Goal: Task Accomplishment & Management: Manage account settings

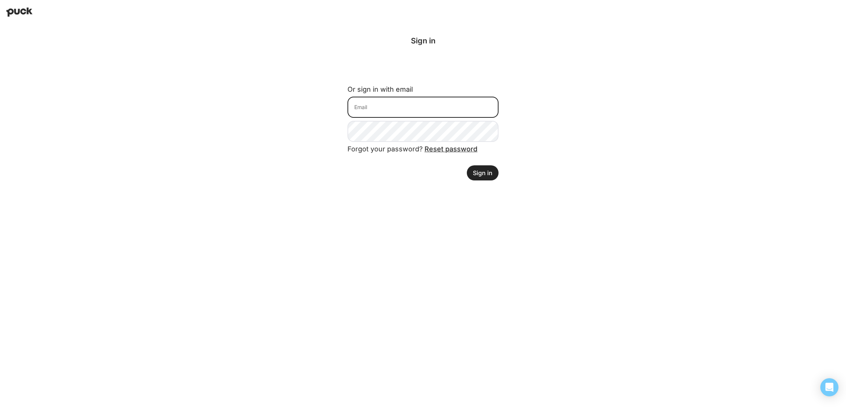
click at [406, 106] on input at bounding box center [422, 107] width 151 height 21
type input "[PERSON_NAME][EMAIL_ADDRESS][DOMAIN_NAME]"
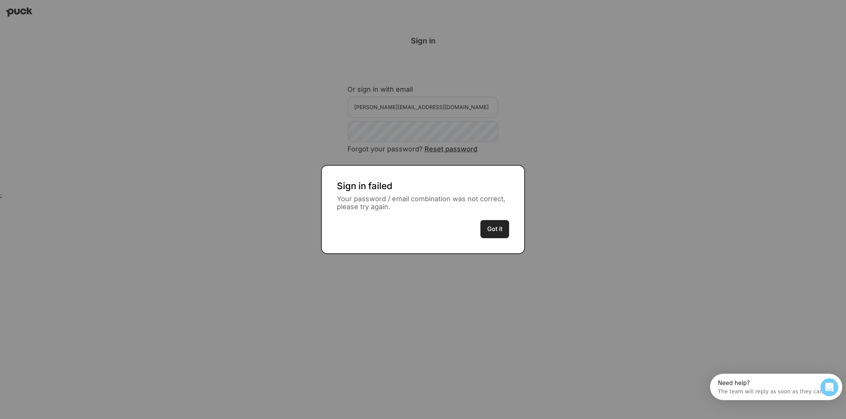
click at [497, 230] on button "Got it" at bounding box center [494, 229] width 29 height 18
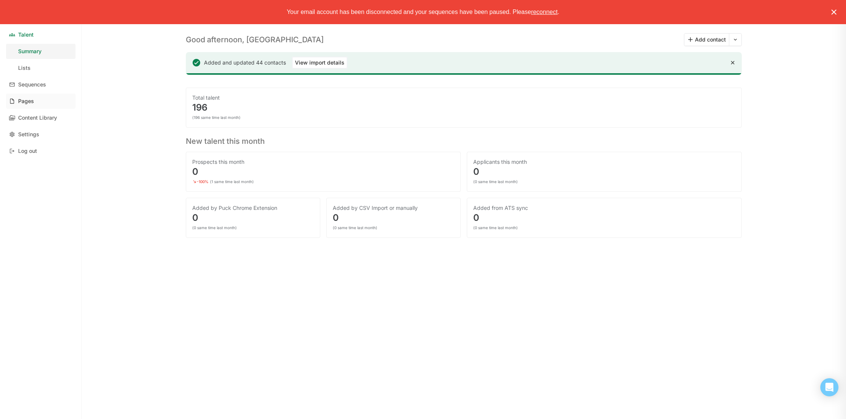
click at [37, 99] on link "Pages" at bounding box center [40, 101] width 69 height 15
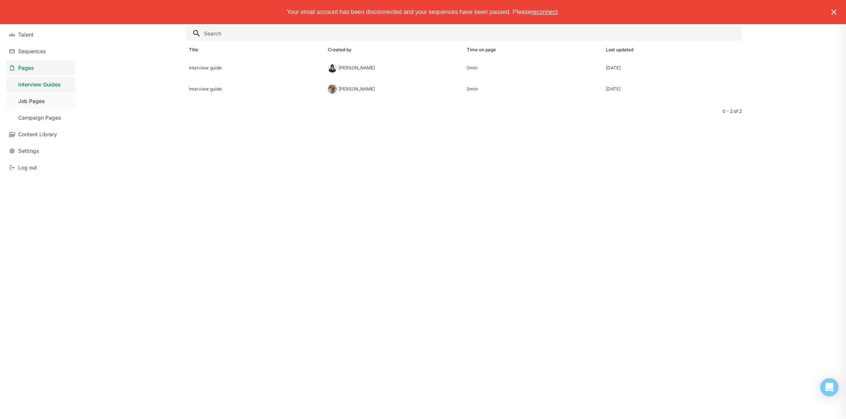
click at [34, 105] on link "Job Pages" at bounding box center [40, 101] width 69 height 15
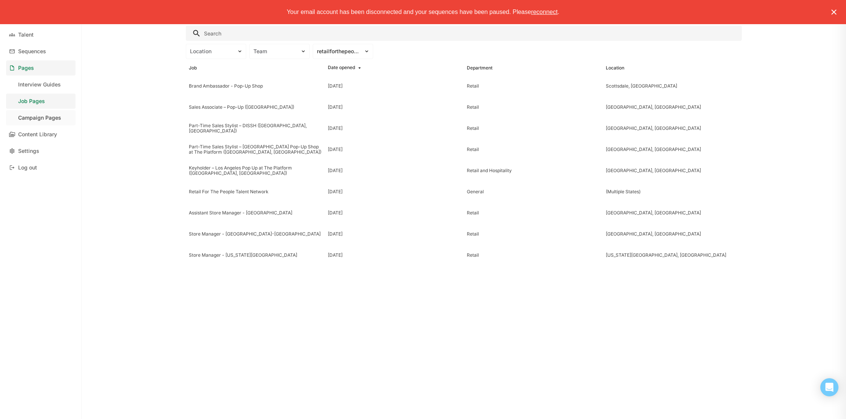
click at [52, 116] on div "Campaign Pages" at bounding box center [39, 118] width 43 height 6
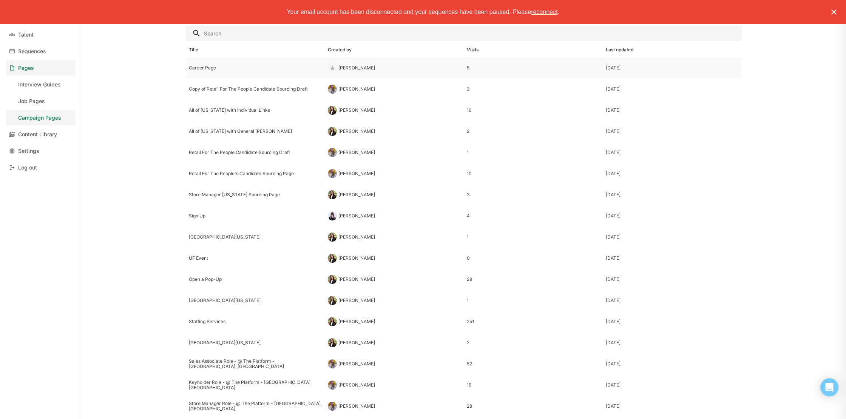
click at [228, 66] on div "Career Page" at bounding box center [255, 67] width 133 height 5
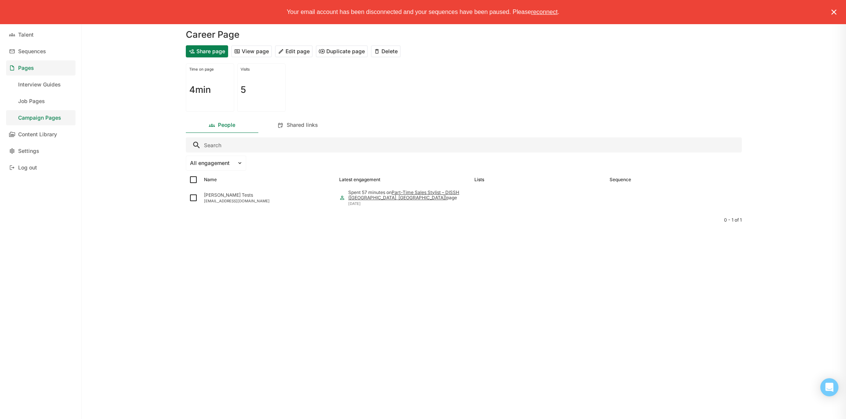
click at [299, 50] on button "Edit page" at bounding box center [294, 51] width 38 height 12
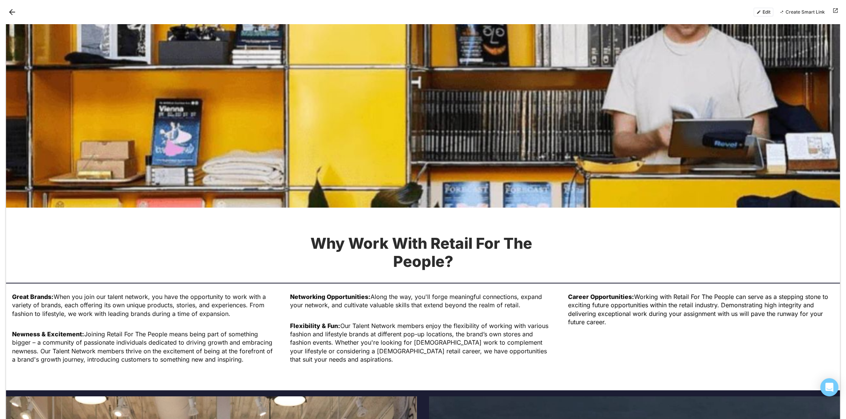
click at [363, 98] on img at bounding box center [423, 46] width 834 height 324
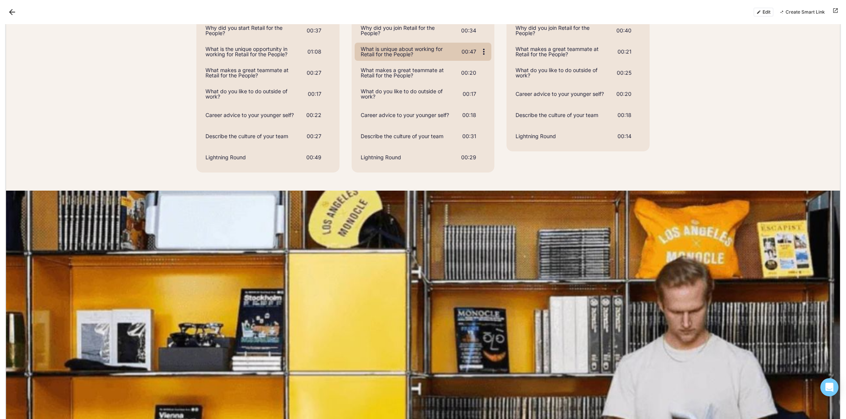
scroll to position [790, 0]
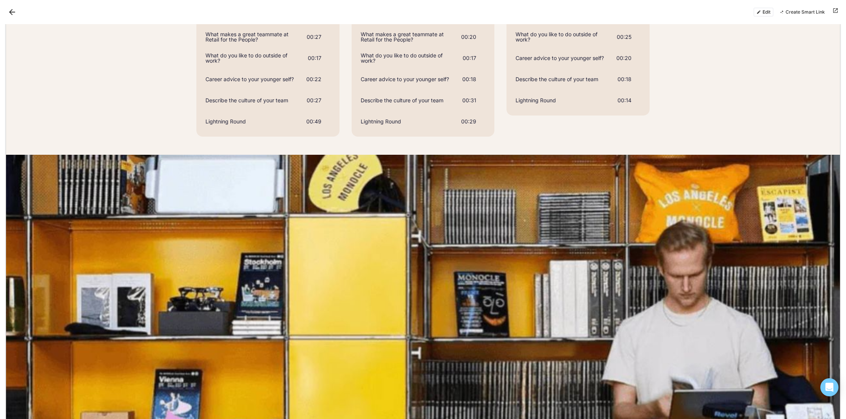
click at [767, 12] on button "Edit" at bounding box center [763, 12] width 20 height 9
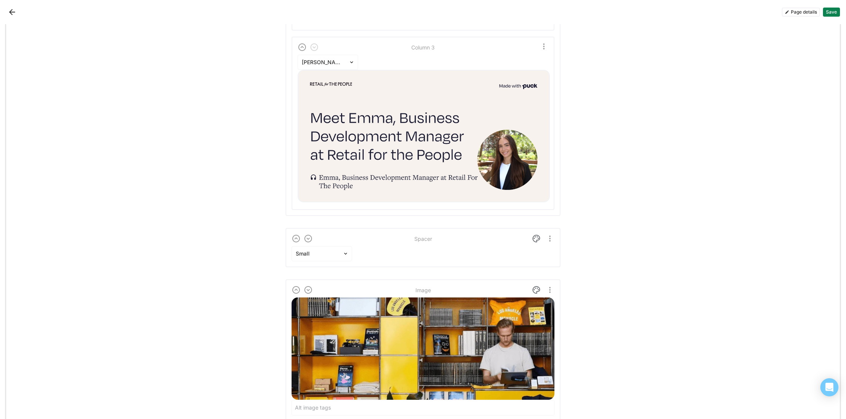
scroll to position [1721, 0]
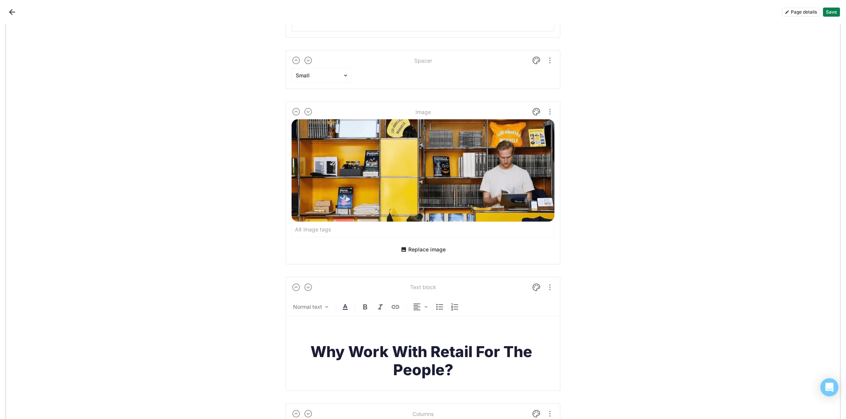
click at [519, 172] on img at bounding box center [423, 170] width 263 height 102
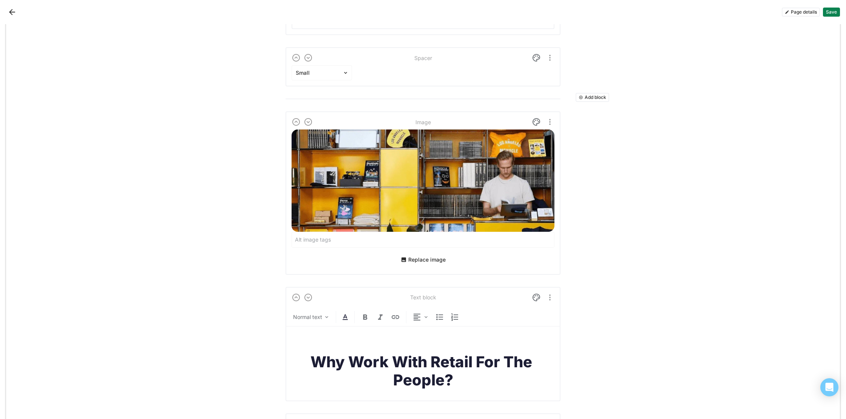
scroll to position [1724, 0]
click at [594, 94] on button "Add block" at bounding box center [593, 97] width 34 height 9
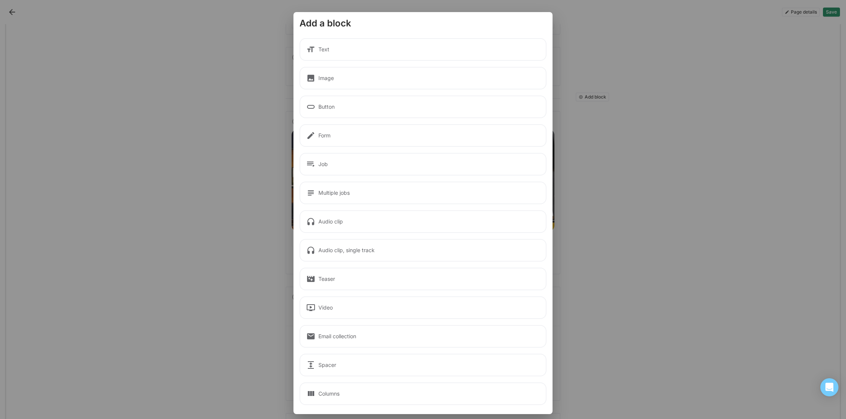
click at [341, 77] on div "Image" at bounding box center [422, 78] width 247 height 23
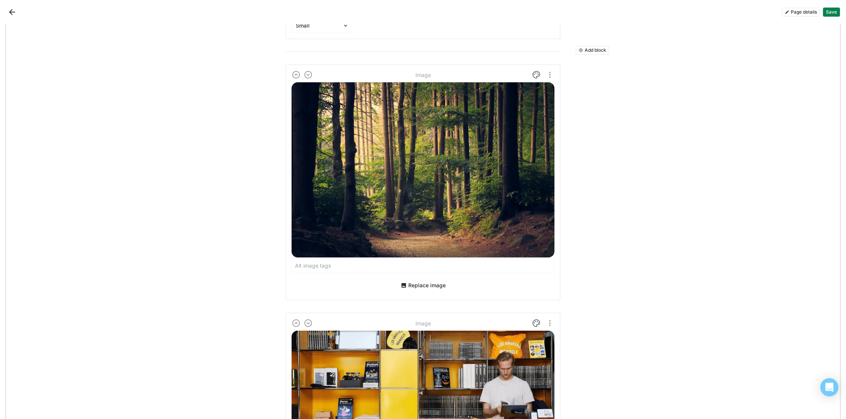
scroll to position [1776, 0]
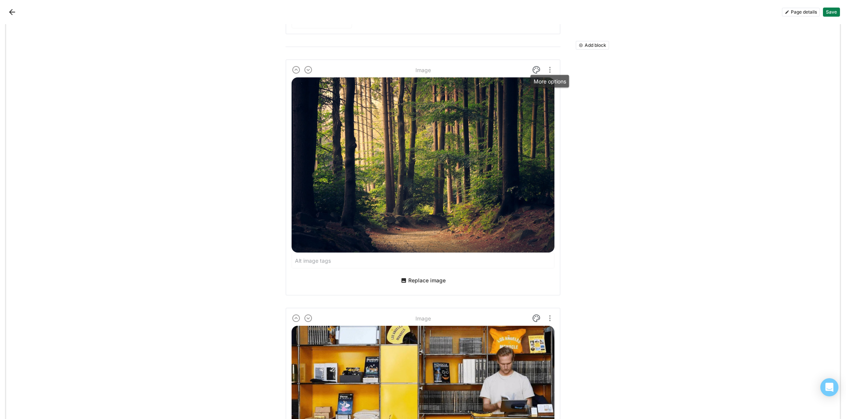
click at [549, 68] on img "More options" at bounding box center [549, 69] width 9 height 9
click at [424, 68] on div "Image" at bounding box center [422, 70] width 15 height 6
click at [552, 68] on img "More options" at bounding box center [549, 69] width 9 height 9
click at [534, 68] on img at bounding box center [536, 69] width 9 height 9
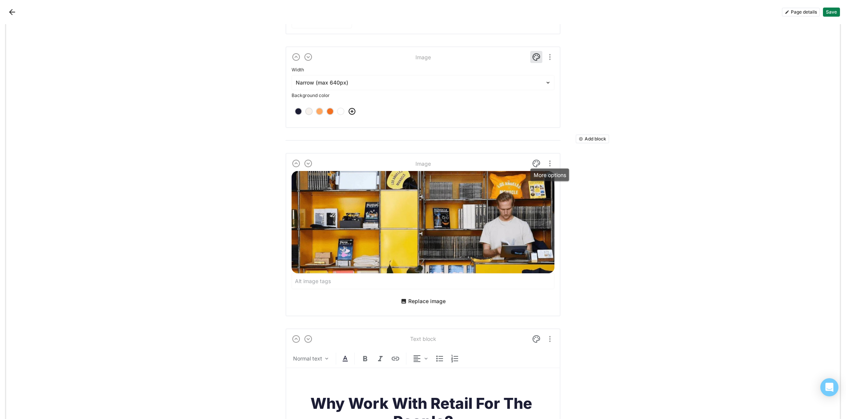
click at [551, 163] on img "More options" at bounding box center [549, 163] width 9 height 9
click at [462, 154] on div "Image Replace image" at bounding box center [423, 234] width 275 height 163
click at [533, 161] on img at bounding box center [536, 163] width 9 height 9
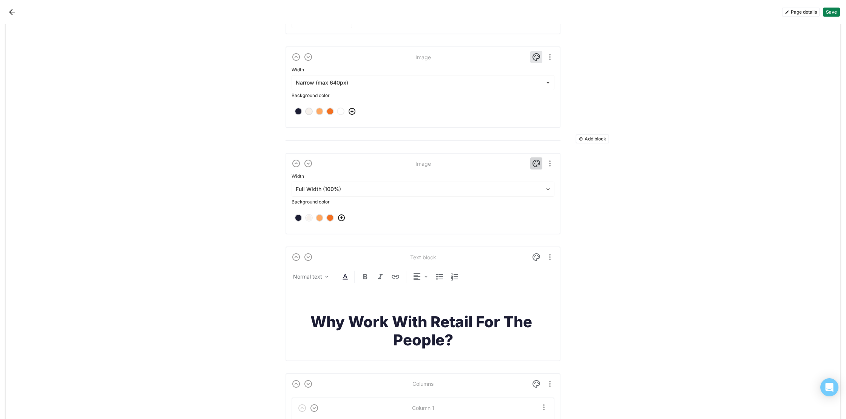
click at [533, 161] on img at bounding box center [536, 163] width 9 height 9
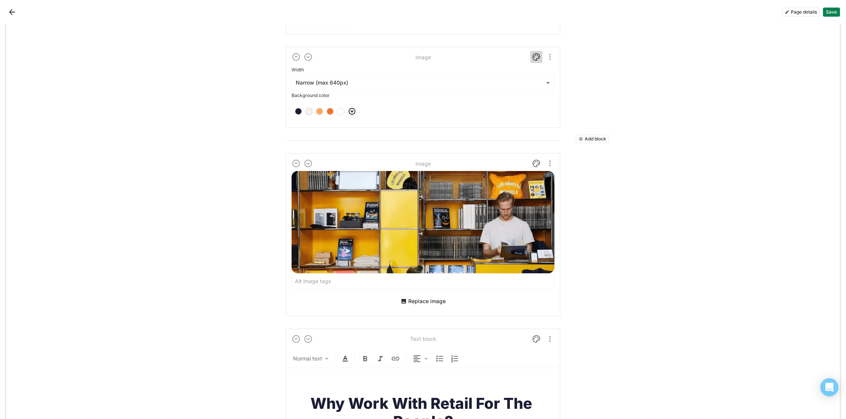
click at [535, 56] on img at bounding box center [536, 56] width 9 height 9
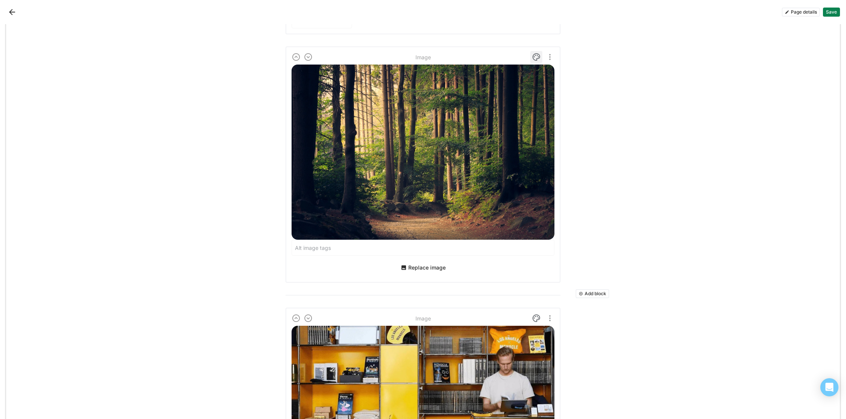
click at [535, 56] on img at bounding box center [536, 56] width 9 height 9
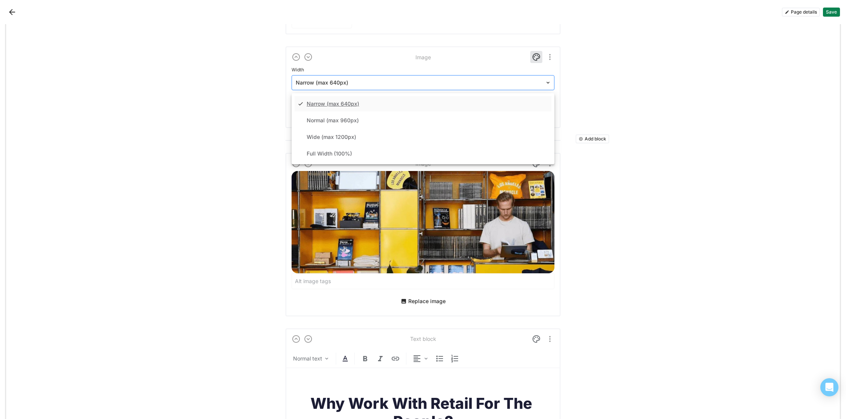
click at [469, 79] on div at bounding box center [418, 83] width 245 height 8
click at [456, 150] on div "Full Width (100%)" at bounding box center [423, 153] width 257 height 15
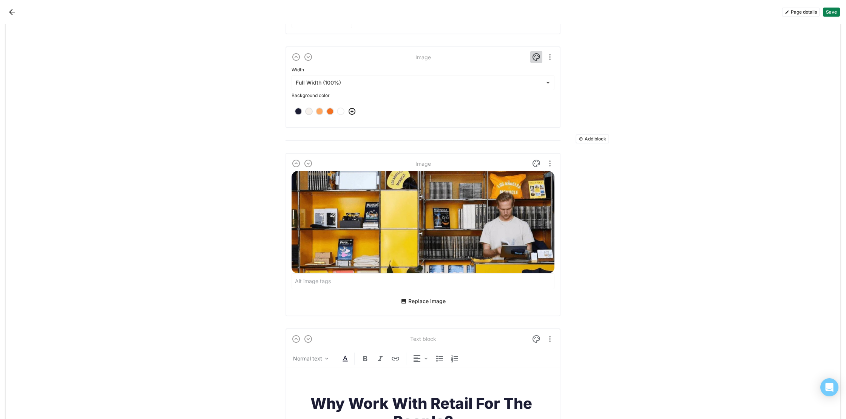
click at [539, 55] on img at bounding box center [536, 56] width 9 height 9
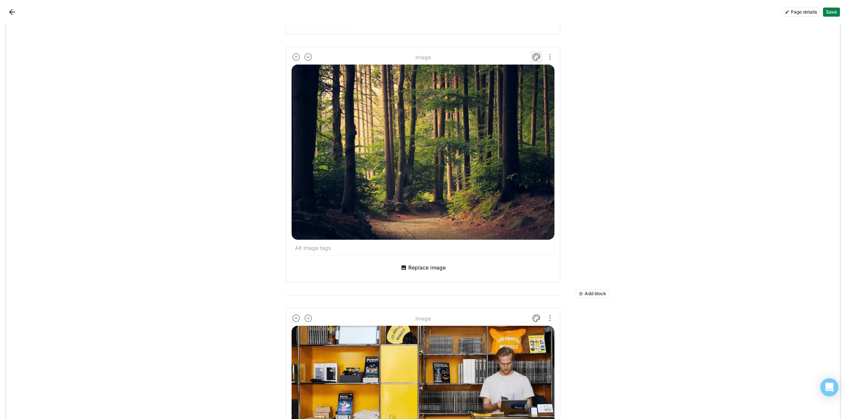
click at [536, 56] on img at bounding box center [536, 56] width 9 height 9
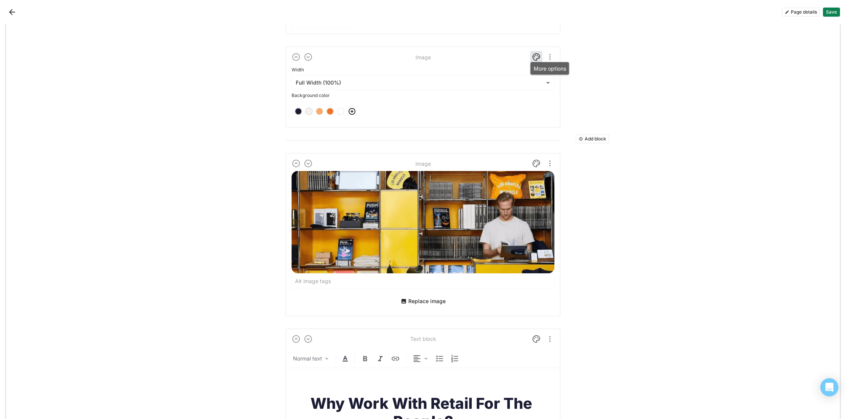
click at [551, 56] on img "More options" at bounding box center [549, 56] width 9 height 9
click at [538, 56] on img at bounding box center [536, 56] width 9 height 9
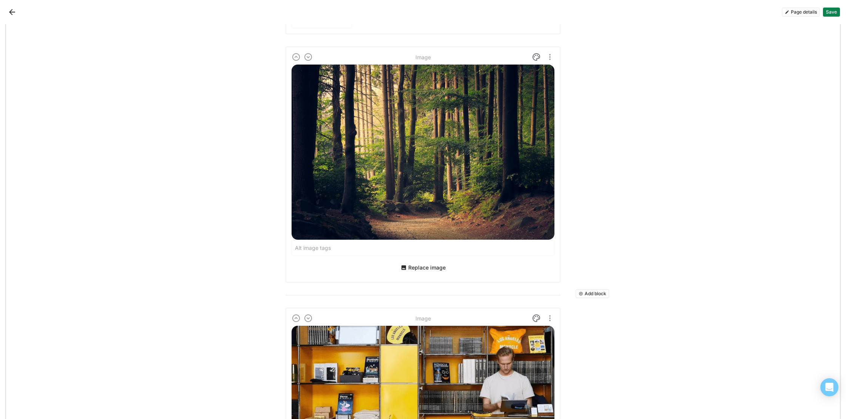
click at [431, 263] on button "Replace image" at bounding box center [423, 268] width 51 height 12
click at [424, 266] on button "Replace image" at bounding box center [423, 268] width 51 height 12
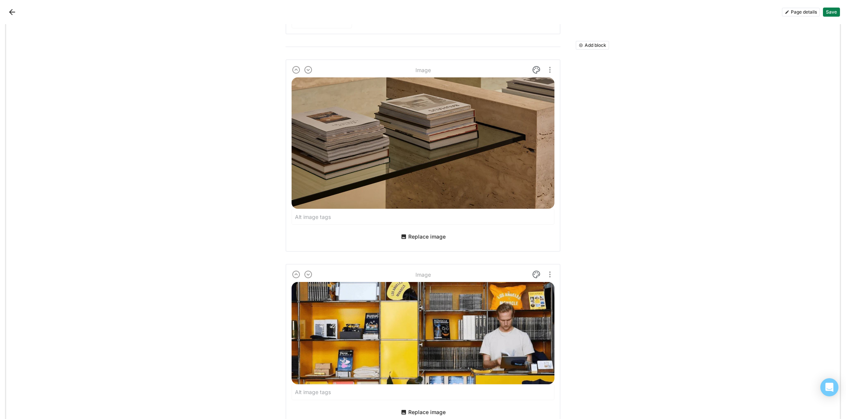
click at [830, 13] on button "Save" at bounding box center [831, 12] width 17 height 9
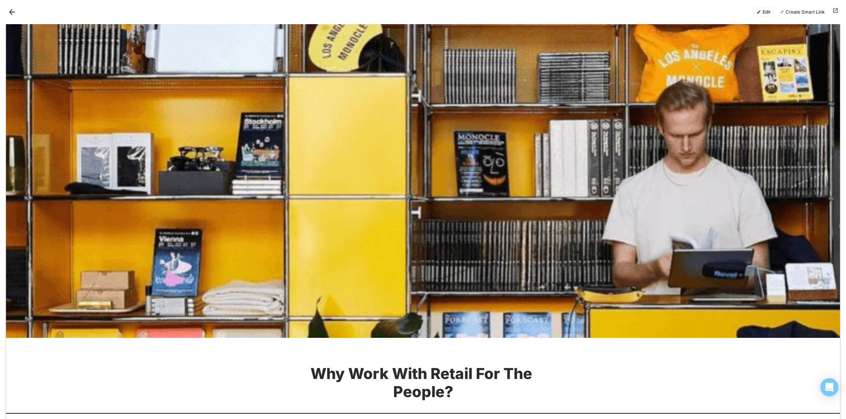
scroll to position [1349, 0]
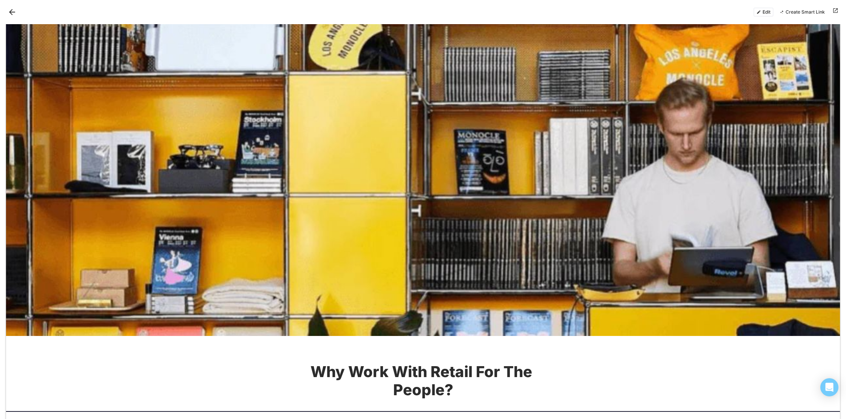
click at [11, 14] on button "Back" at bounding box center [12, 12] width 12 height 12
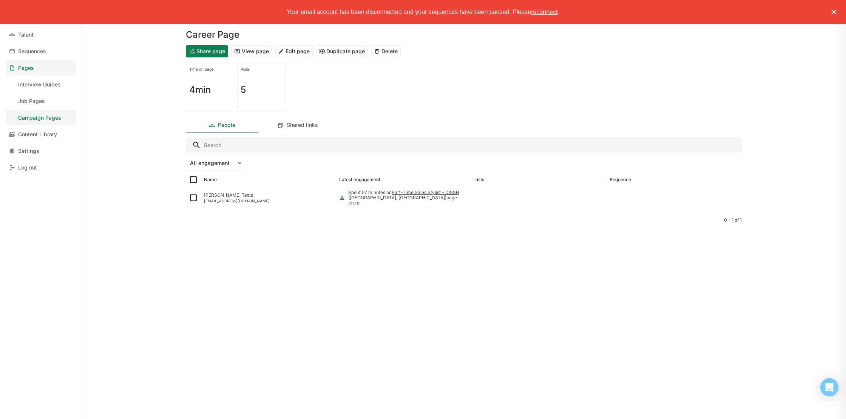
click at [302, 52] on button "Edit page" at bounding box center [294, 51] width 38 height 12
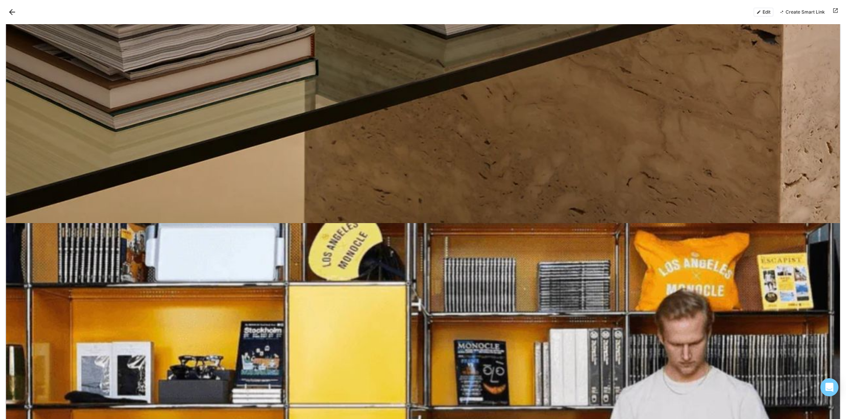
scroll to position [1127, 0]
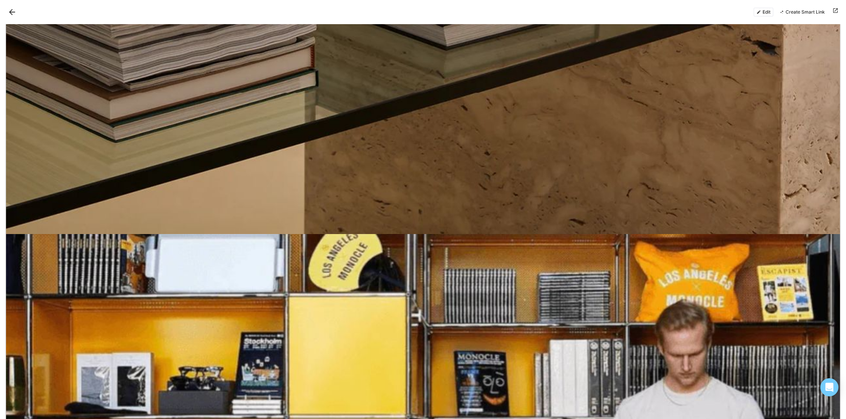
click at [764, 13] on button "Edit" at bounding box center [763, 12] width 20 height 9
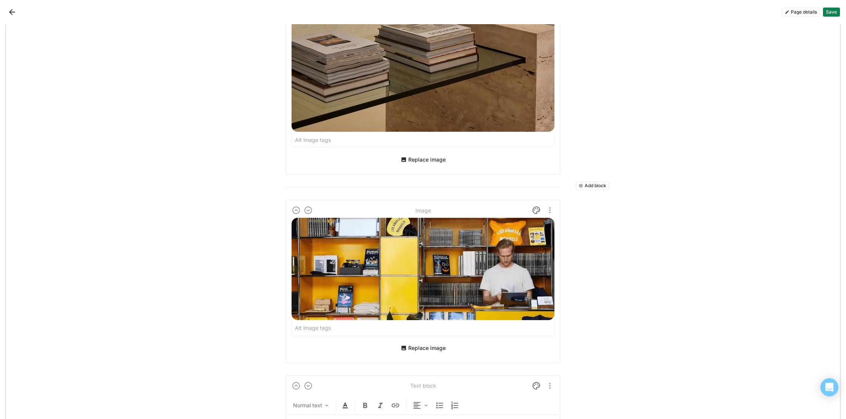
scroll to position [1841, 0]
click at [552, 207] on img "More options" at bounding box center [549, 209] width 9 height 9
click at [551, 208] on img "More options" at bounding box center [549, 209] width 9 height 9
click at [533, 248] on div "Delete" at bounding box center [533, 247] width 16 height 6
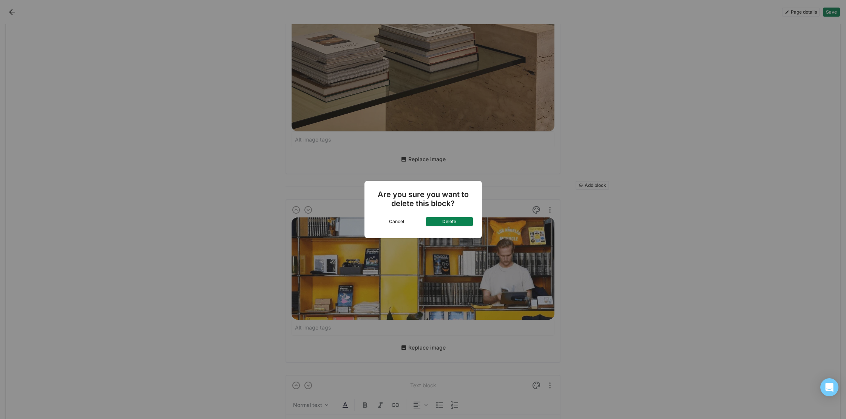
click at [461, 223] on button "Delete" at bounding box center [449, 221] width 47 height 9
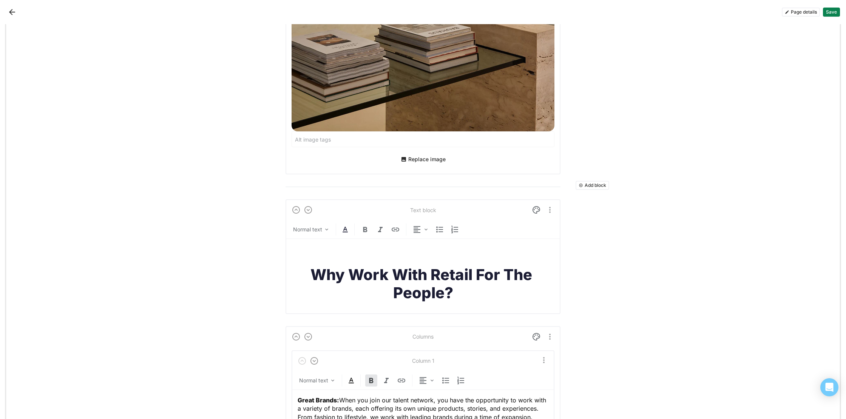
click at [830, 14] on button "Save" at bounding box center [831, 12] width 17 height 9
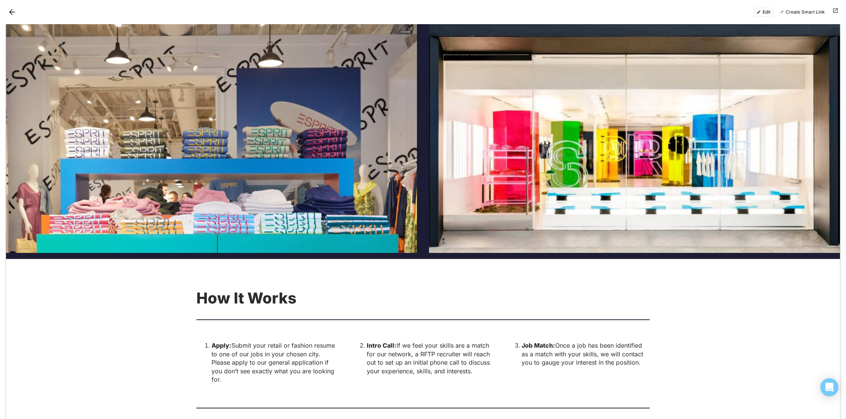
scroll to position [1465, 0]
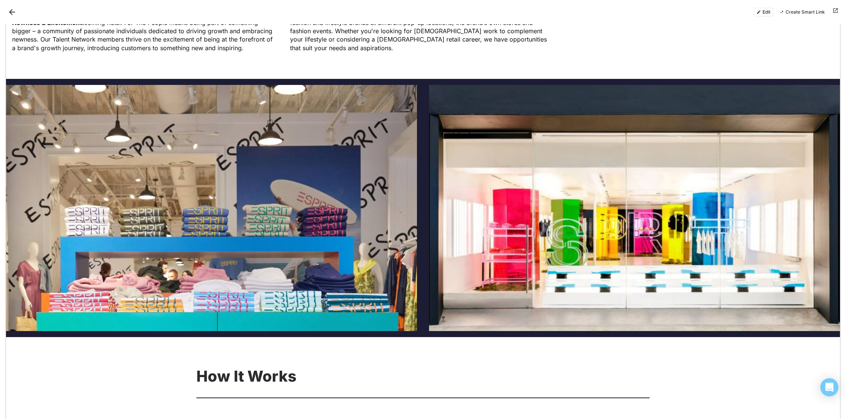
click at [765, 11] on button "Edit" at bounding box center [763, 12] width 20 height 9
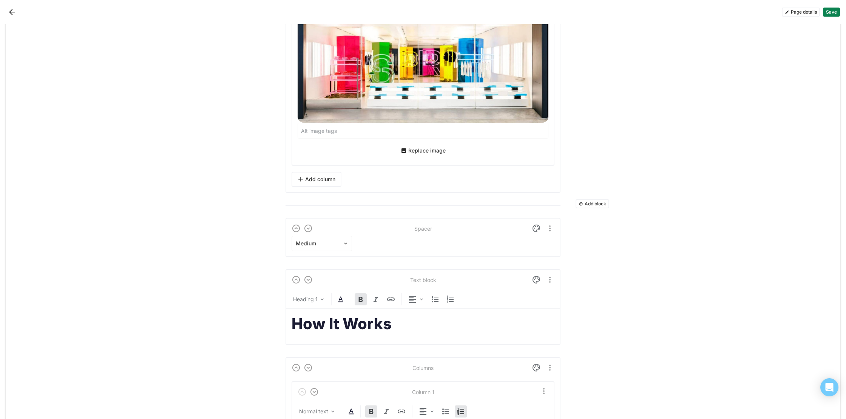
scroll to position [2920, 0]
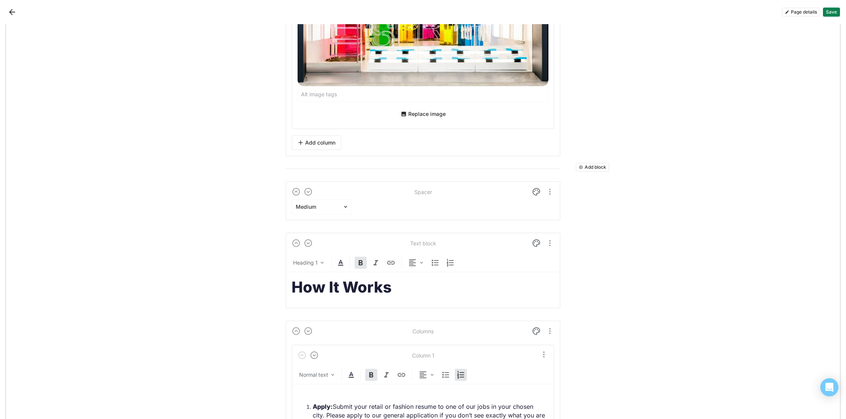
click at [598, 164] on button "Add block" at bounding box center [593, 167] width 34 height 9
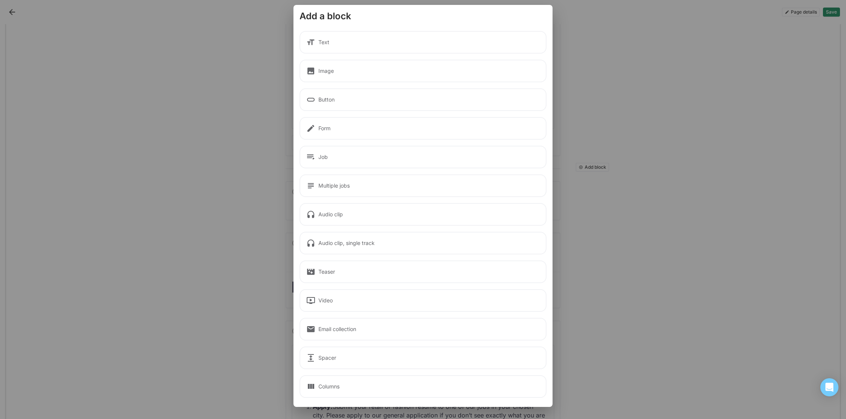
scroll to position [0, 0]
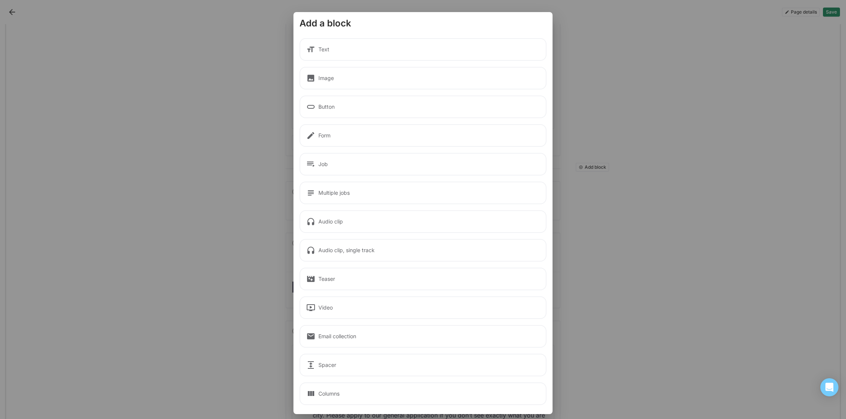
click at [345, 392] on div "Columns" at bounding box center [422, 394] width 247 height 23
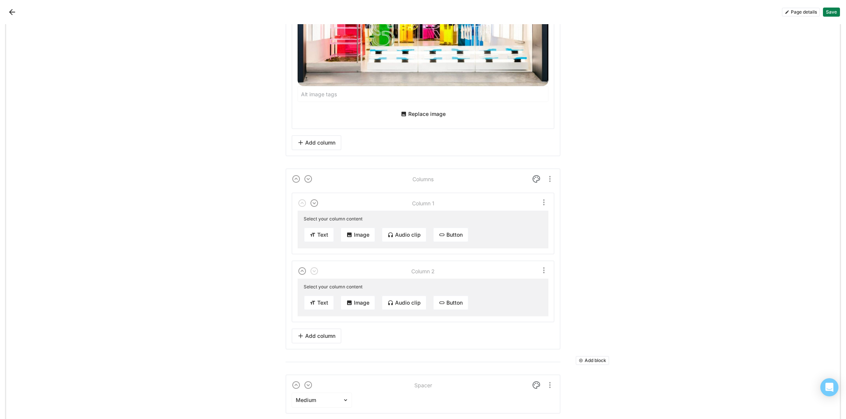
click at [357, 232] on button "Image" at bounding box center [357, 234] width 35 height 15
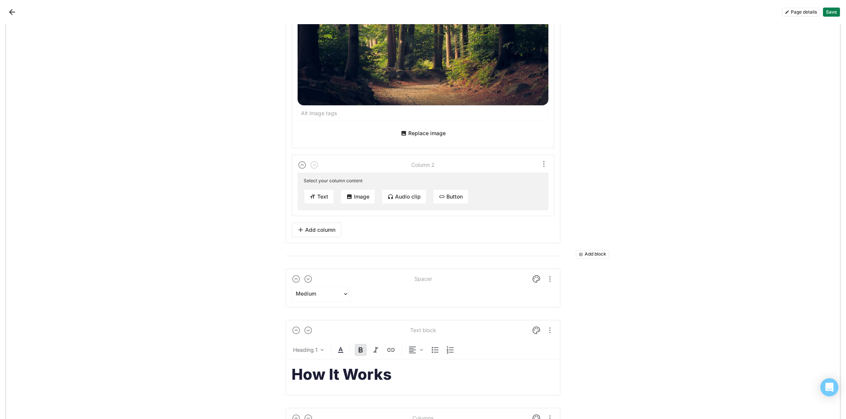
scroll to position [3204, 0]
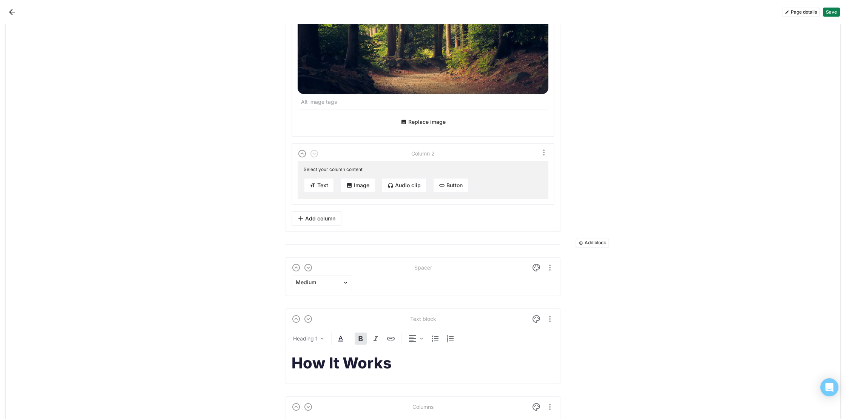
click at [361, 185] on button "Image" at bounding box center [357, 185] width 35 height 15
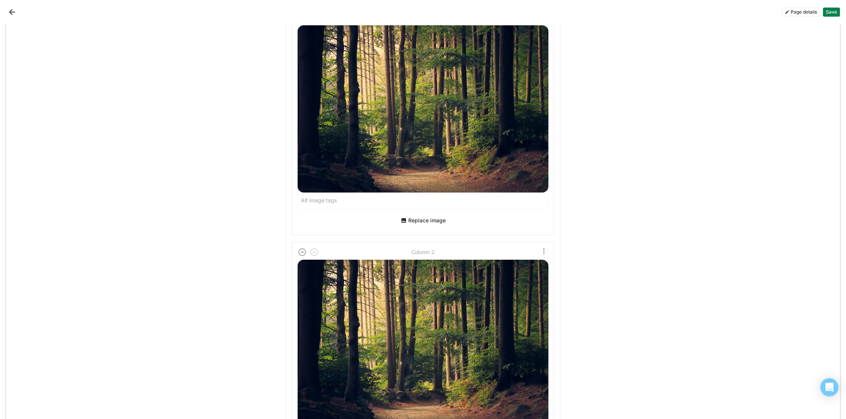
scroll to position [3106, 0]
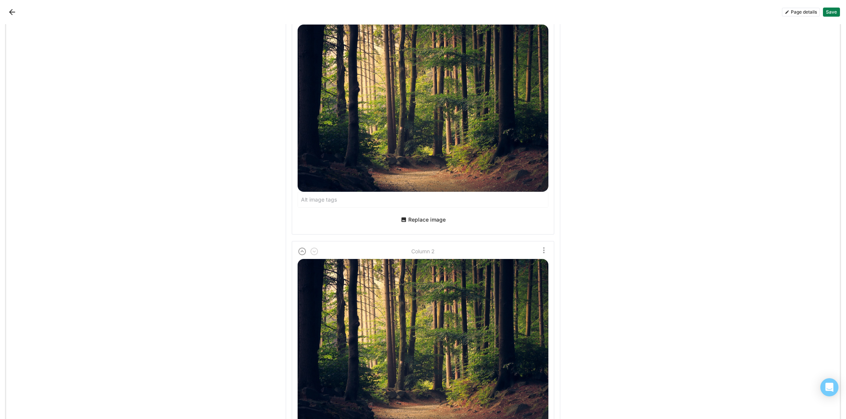
click at [431, 221] on button "Replace image" at bounding box center [423, 220] width 51 height 12
click at [418, 221] on button "Replace image" at bounding box center [423, 220] width 51 height 12
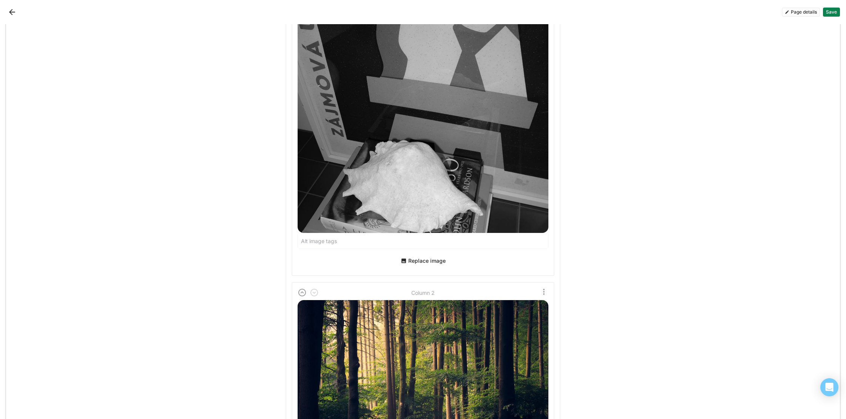
scroll to position [3427, 0]
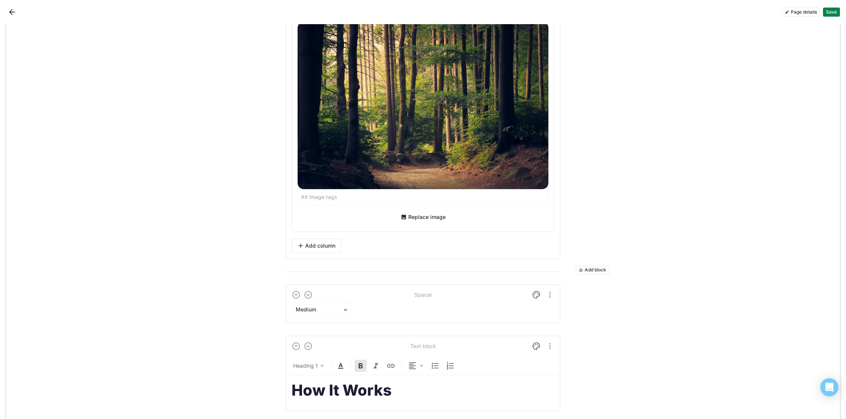
click at [426, 218] on button "Replace image" at bounding box center [423, 217] width 51 height 12
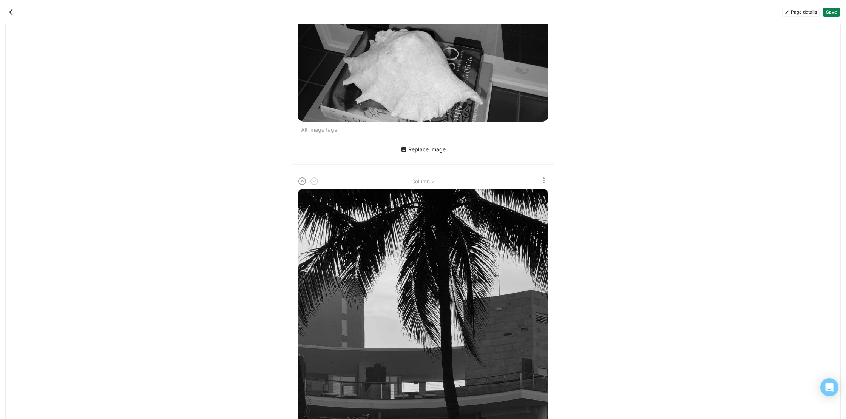
scroll to position [3594, 0]
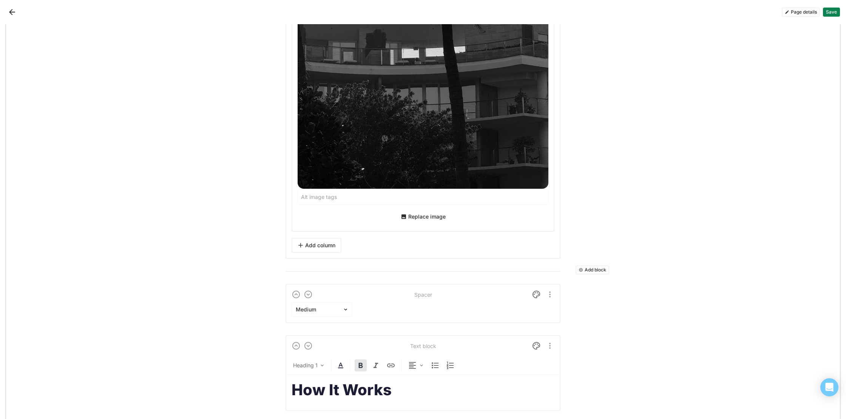
click at [829, 12] on button "Save" at bounding box center [831, 12] width 17 height 9
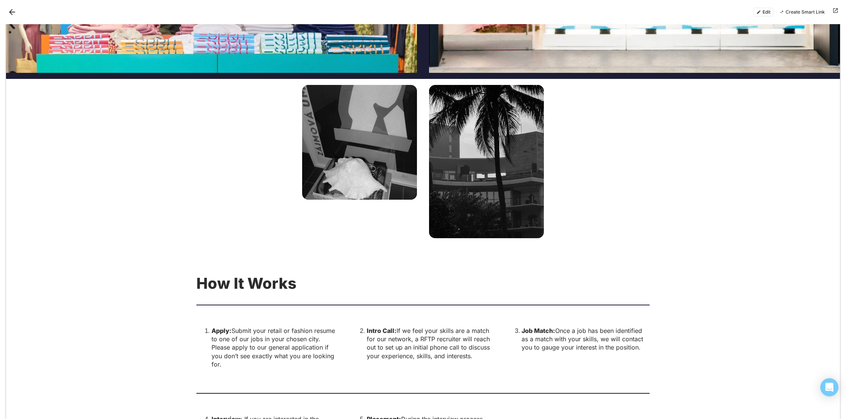
scroll to position [1721, 0]
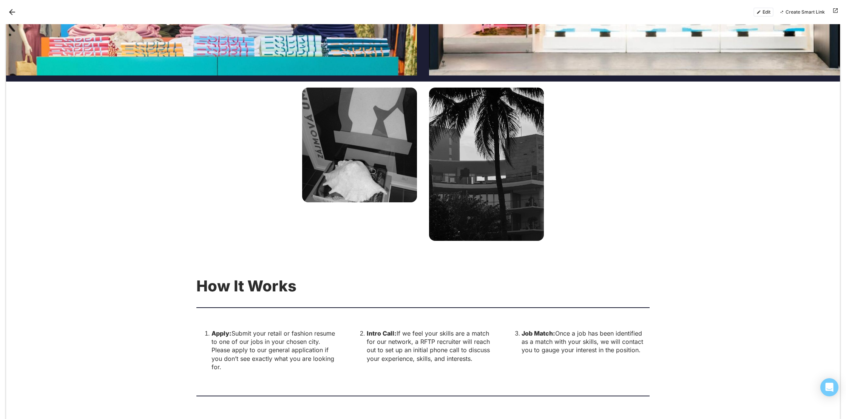
click at [763, 11] on button "Edit" at bounding box center [763, 12] width 20 height 9
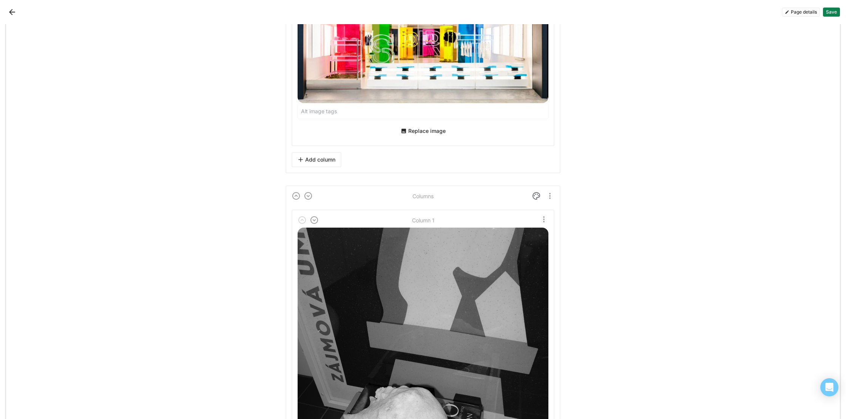
scroll to position [3035, 0]
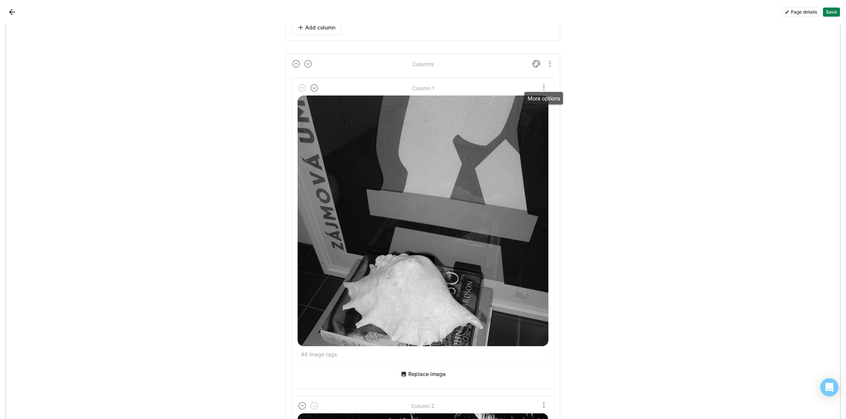
click at [546, 84] on img "More options" at bounding box center [543, 87] width 9 height 9
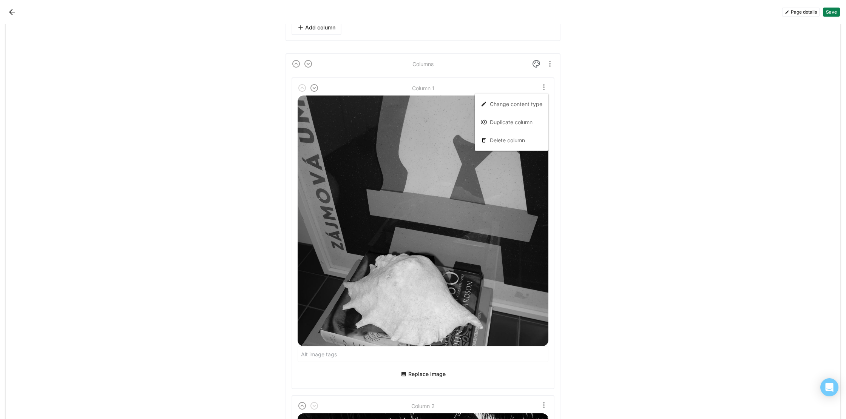
click at [546, 84] on img "More options" at bounding box center [543, 87] width 9 height 9
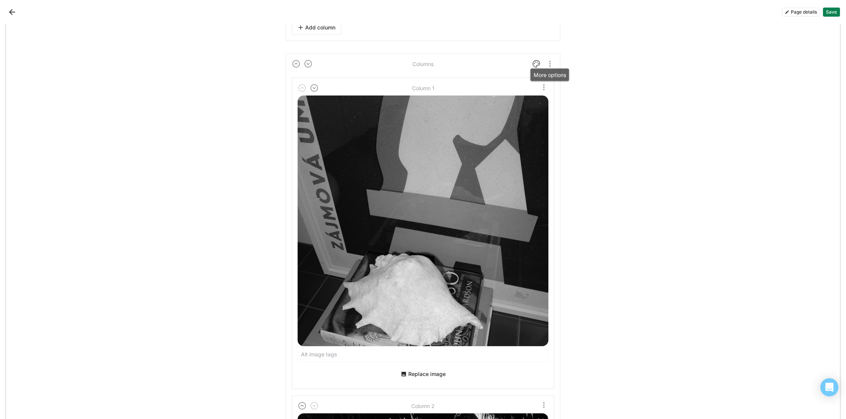
click at [550, 60] on img "More options" at bounding box center [549, 63] width 9 height 9
click at [538, 62] on img at bounding box center [536, 63] width 9 height 9
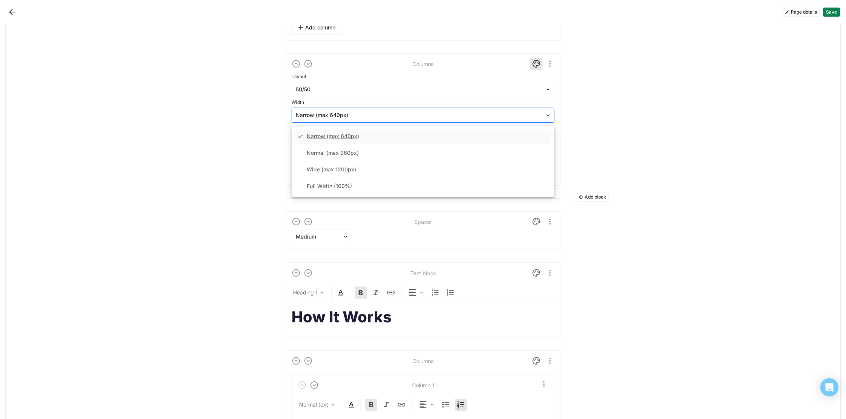
click at [440, 117] on div at bounding box center [418, 115] width 245 height 8
click at [429, 181] on div "Full Width (100%)" at bounding box center [423, 186] width 257 height 15
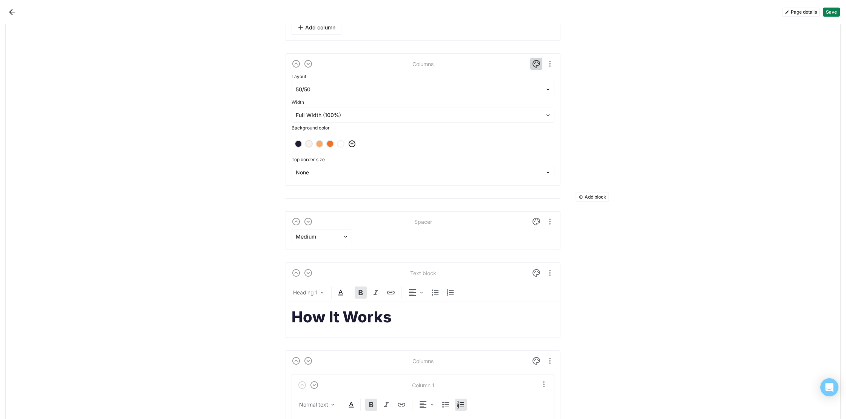
click at [535, 59] on img at bounding box center [536, 63] width 9 height 9
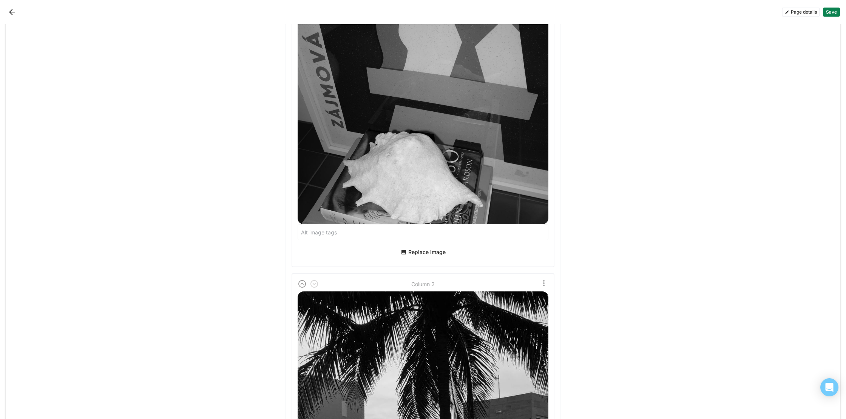
scroll to position [3253, 0]
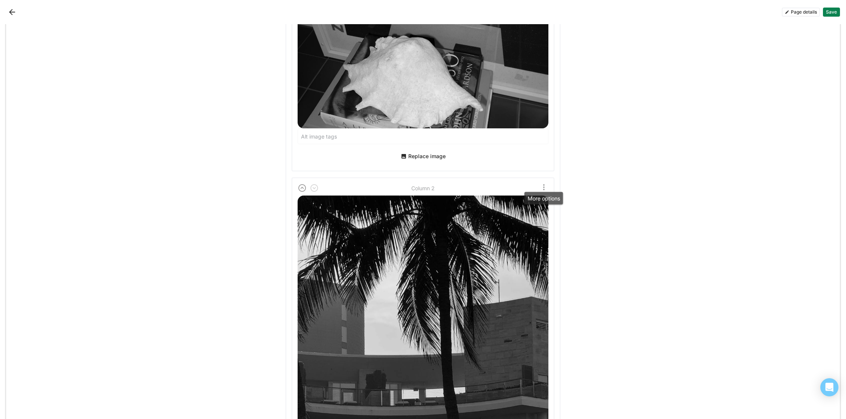
click at [544, 184] on img "More options" at bounding box center [543, 187] width 9 height 9
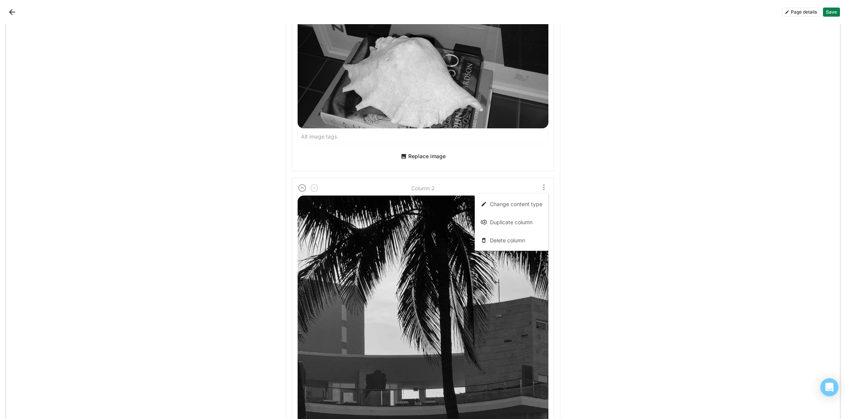
click at [529, 187] on div "Change content type Duplicate column Delete column" at bounding box center [492, 188] width 114 height 11
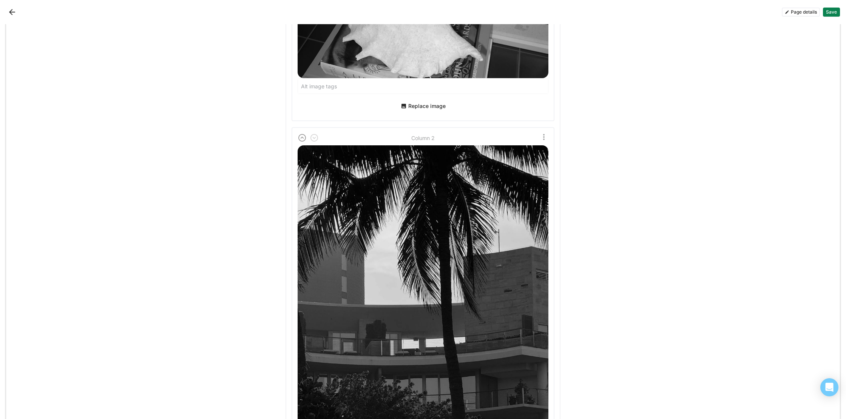
scroll to position [3499, 0]
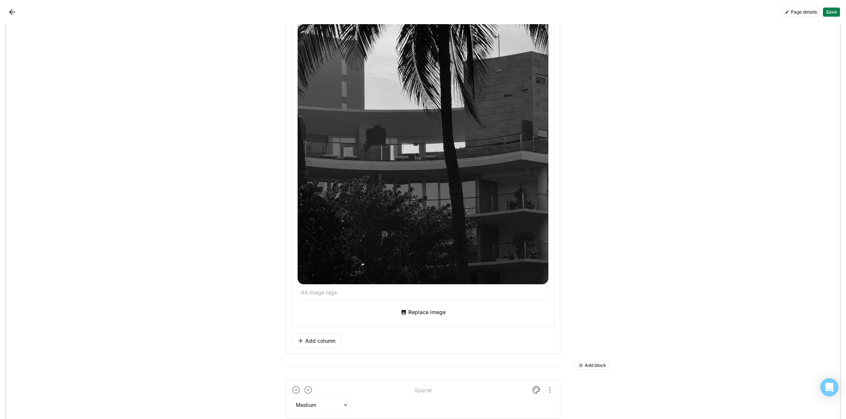
click at [830, 10] on button "Save" at bounding box center [831, 12] width 17 height 9
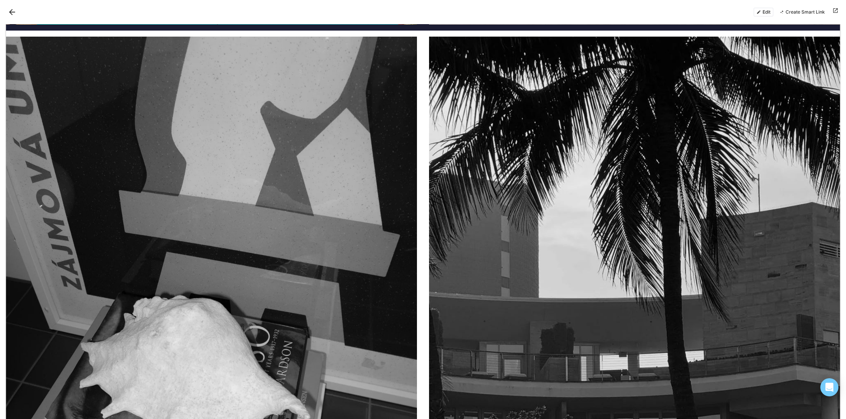
scroll to position [1772, 0]
click at [769, 12] on button "Edit" at bounding box center [763, 12] width 20 height 9
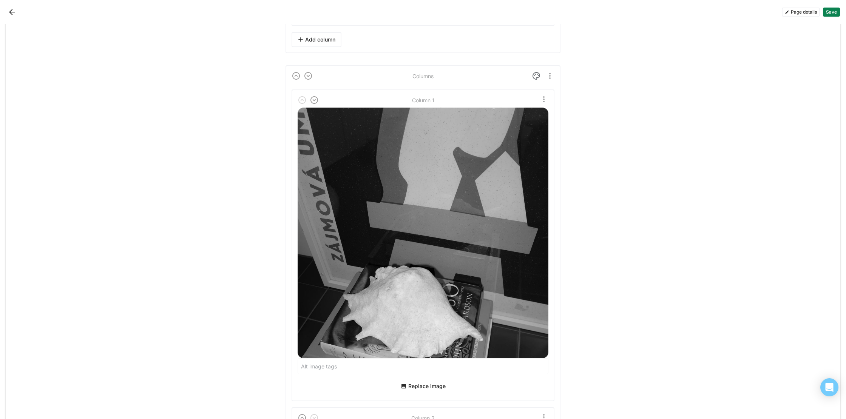
scroll to position [3014, 0]
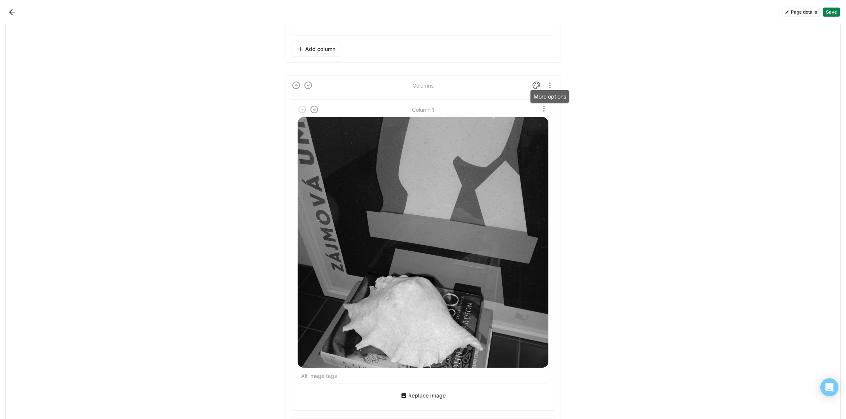
click at [551, 85] on img "More options" at bounding box center [549, 85] width 9 height 9
click at [536, 124] on div "Delete" at bounding box center [533, 122] width 16 height 6
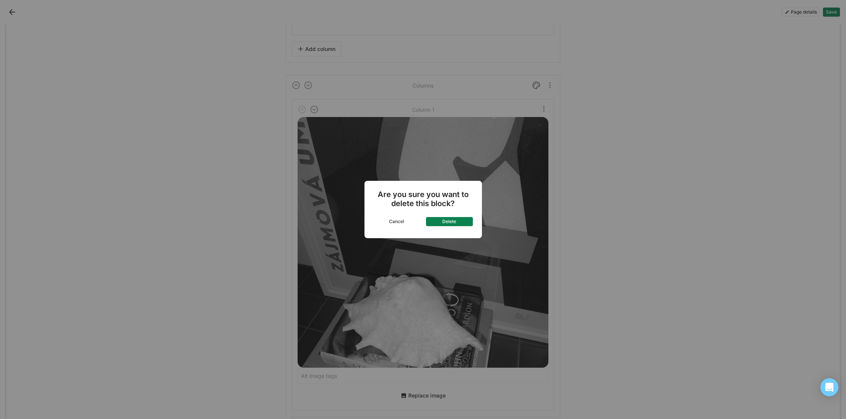
click at [463, 222] on button "Delete" at bounding box center [449, 221] width 47 height 9
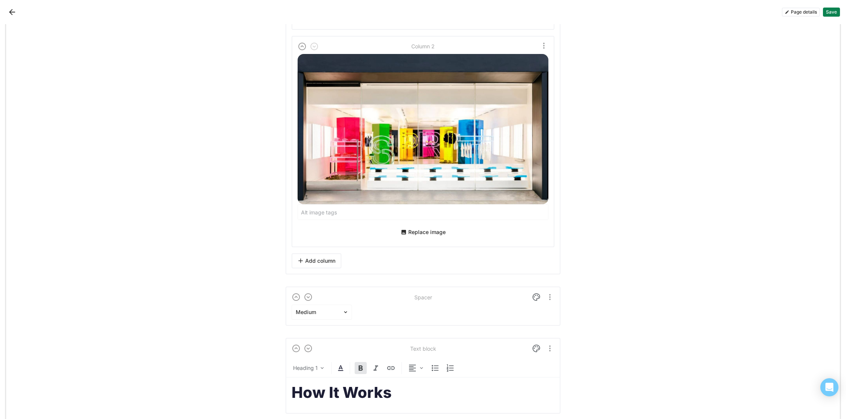
scroll to position [2838, 0]
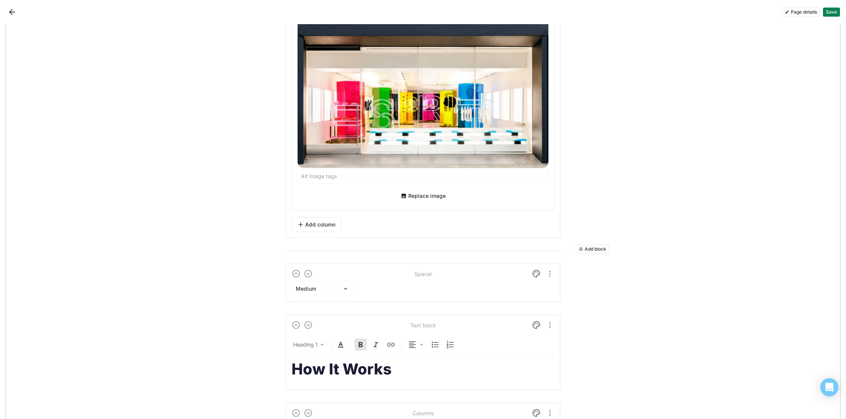
click at [589, 248] on button "Add block" at bounding box center [593, 249] width 34 height 9
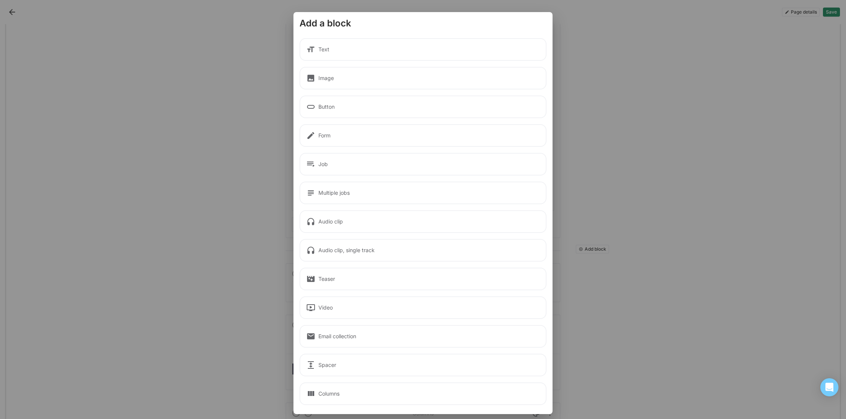
click at [357, 79] on div "Image" at bounding box center [422, 78] width 247 height 23
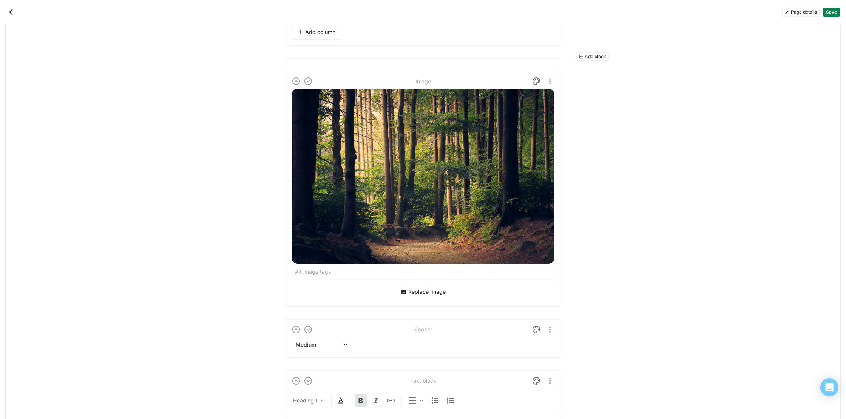
scroll to position [3064, 0]
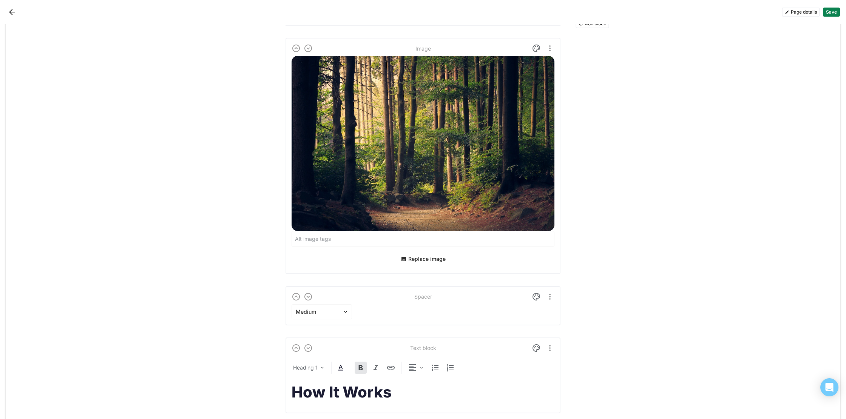
click at [415, 262] on button "Replace image" at bounding box center [423, 259] width 51 height 12
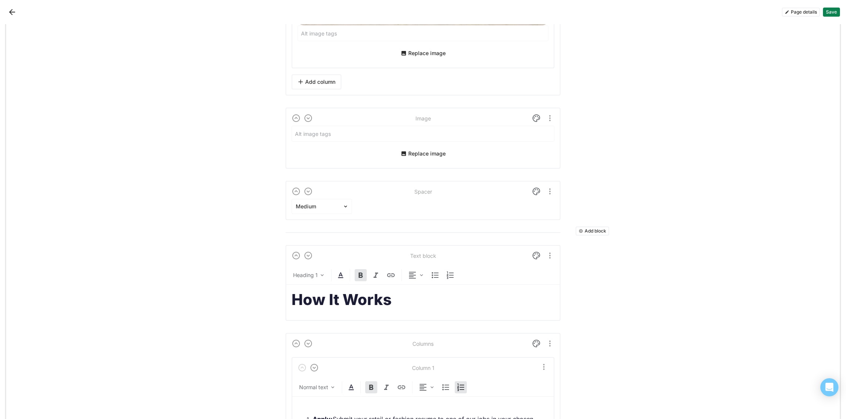
scroll to position [2875, 0]
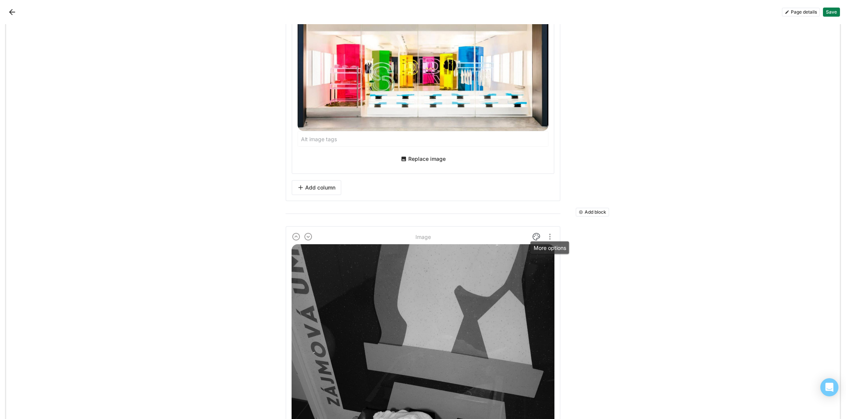
click at [549, 233] on img "More options" at bounding box center [549, 236] width 9 height 9
click at [550, 233] on img "More options" at bounding box center [549, 236] width 9 height 9
click at [533, 233] on img at bounding box center [536, 236] width 9 height 9
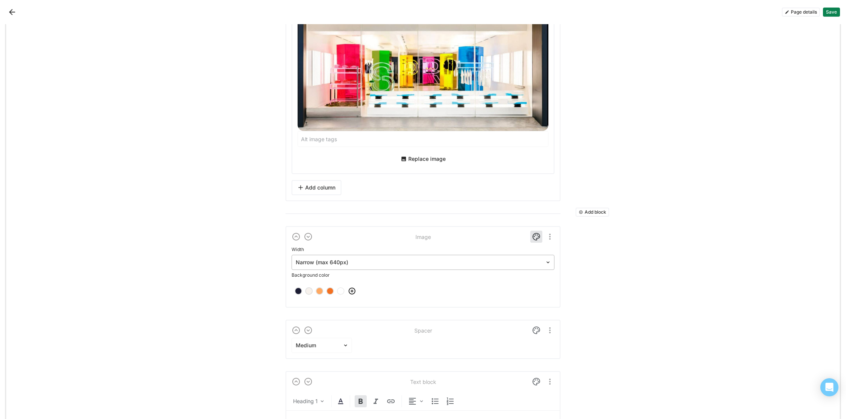
click at [443, 262] on div at bounding box center [418, 263] width 245 height 8
click at [426, 331] on div "Full Width (100%)" at bounding box center [423, 333] width 257 height 15
click at [534, 222] on img at bounding box center [536, 223] width 9 height 9
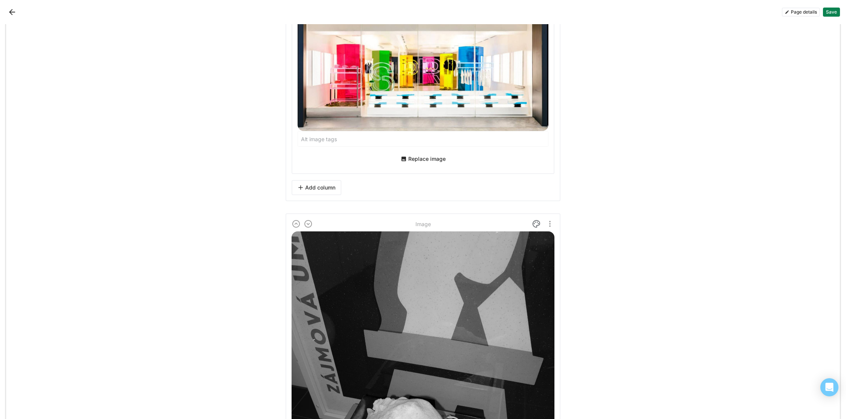
click at [832, 12] on button "Save" at bounding box center [831, 12] width 17 height 9
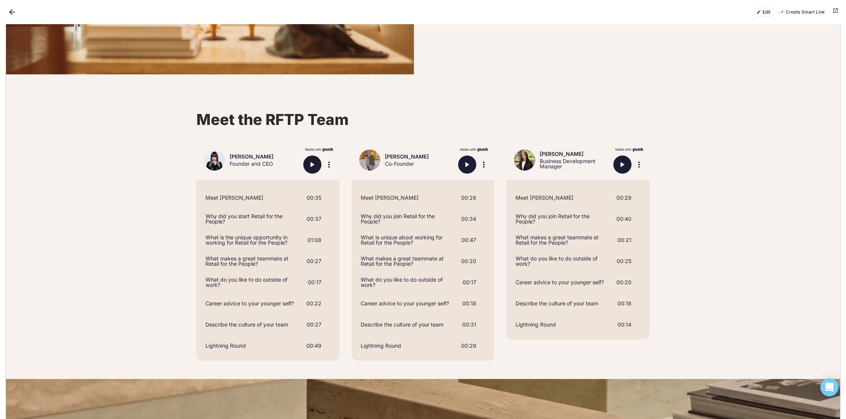
scroll to position [568, 0]
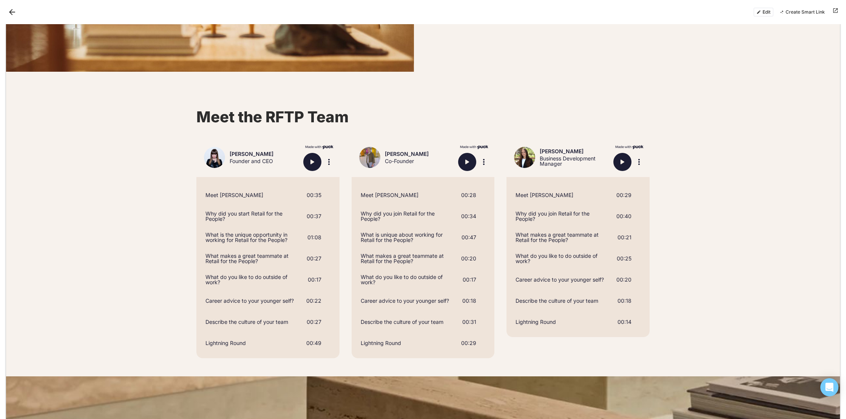
click at [759, 10] on button "Edit" at bounding box center [763, 12] width 20 height 9
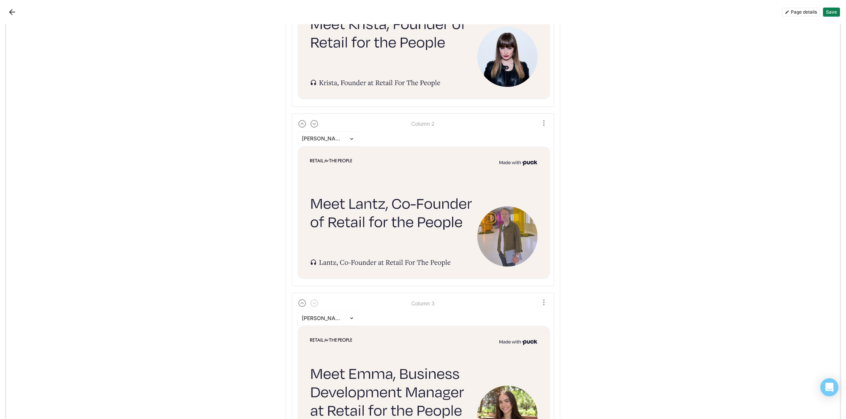
scroll to position [1426, 0]
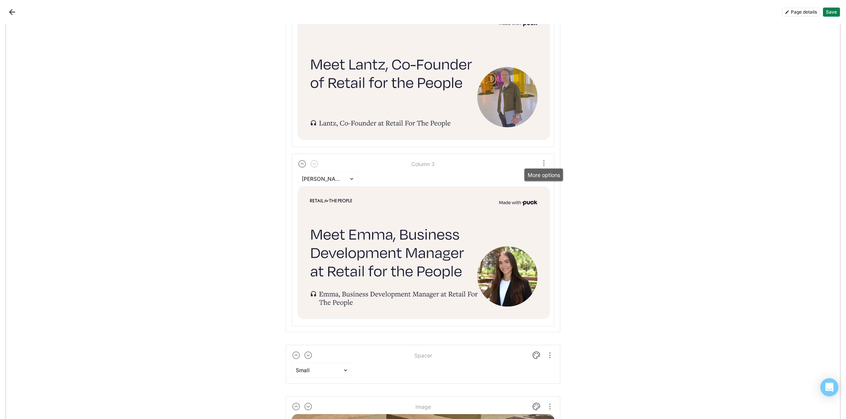
click at [545, 161] on img "More options" at bounding box center [543, 163] width 9 height 9
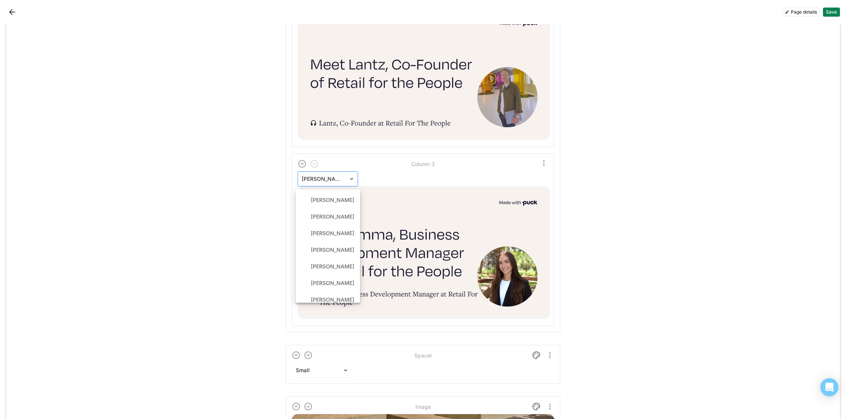
click at [350, 177] on img at bounding box center [352, 179] width 6 height 6
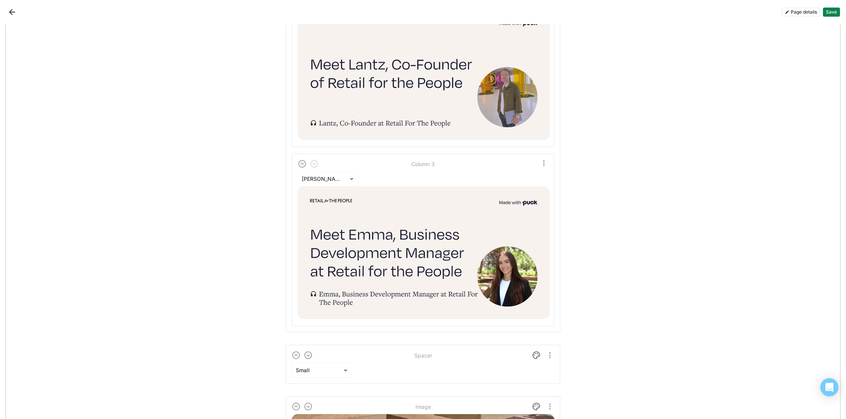
click at [406, 174] on div "Emma Donato" at bounding box center [423, 245] width 251 height 149
click at [542, 159] on img "More options" at bounding box center [543, 163] width 9 height 9
click at [498, 222] on div "Delete column" at bounding box center [512, 217] width 68 height 15
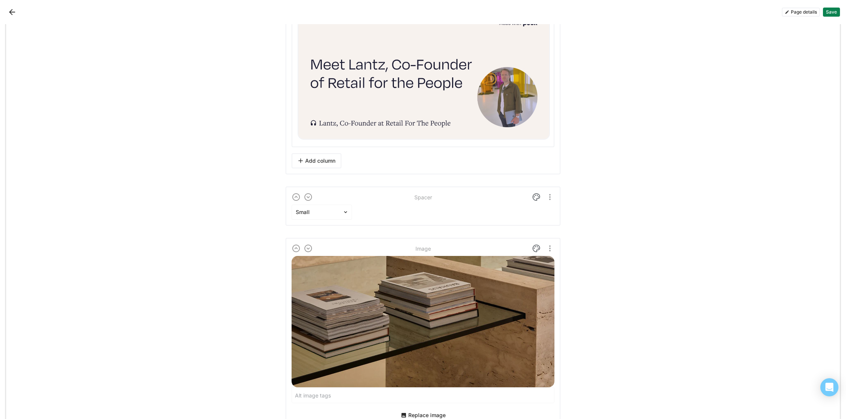
click at [827, 11] on button "Save" at bounding box center [831, 12] width 17 height 9
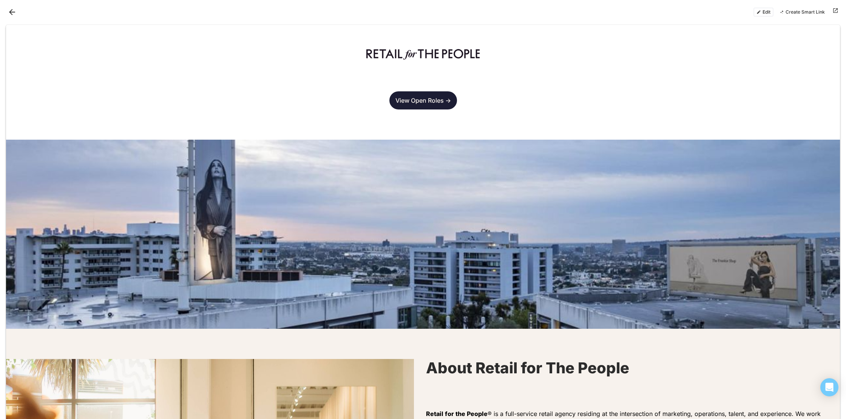
click at [756, 10] on button "Edit" at bounding box center [763, 12] width 20 height 9
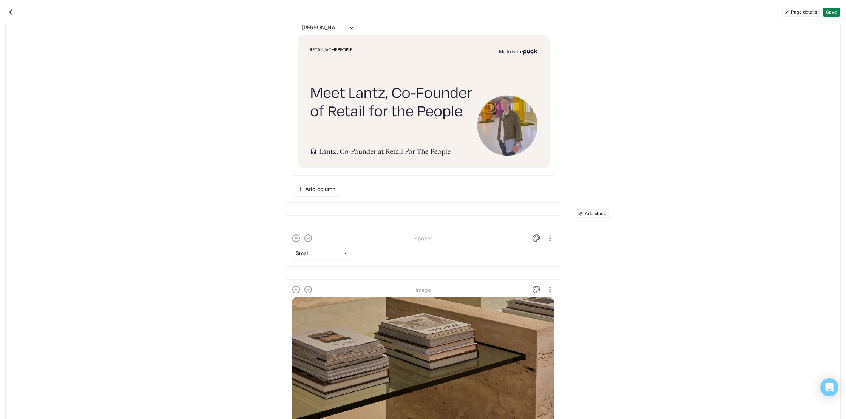
scroll to position [1403, 0]
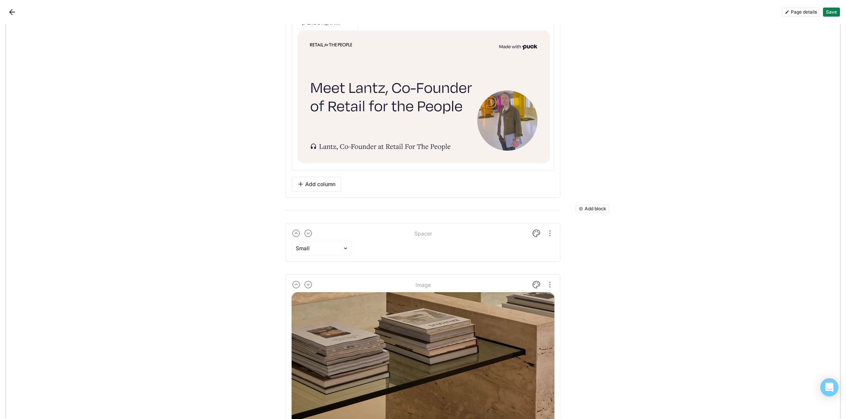
click at [308, 182] on button "Add column" at bounding box center [317, 184] width 50 height 15
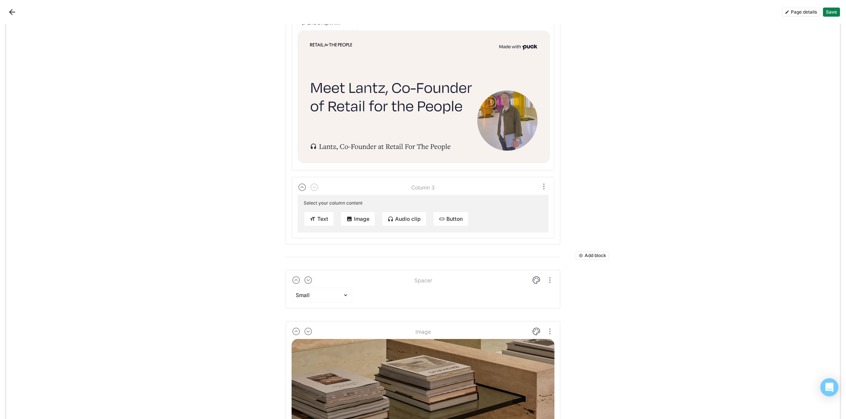
click at [409, 224] on button "Audio clip" at bounding box center [403, 218] width 45 height 15
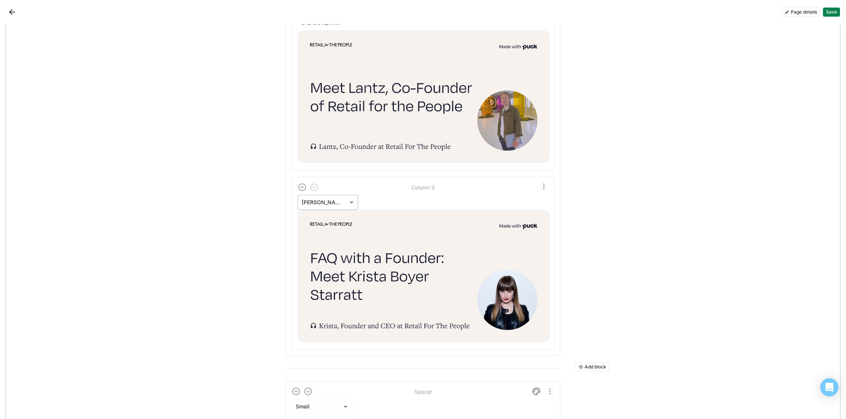
click at [333, 204] on div at bounding box center [323, 203] width 43 height 8
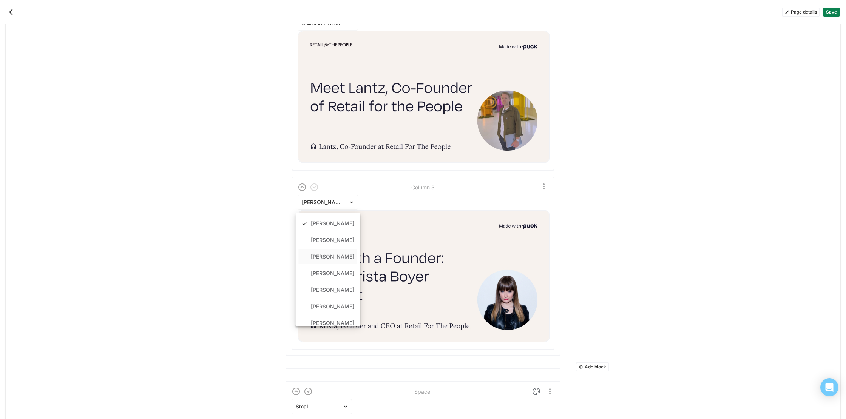
click at [336, 254] on div "[PERSON_NAME]" at bounding box center [332, 257] width 43 height 6
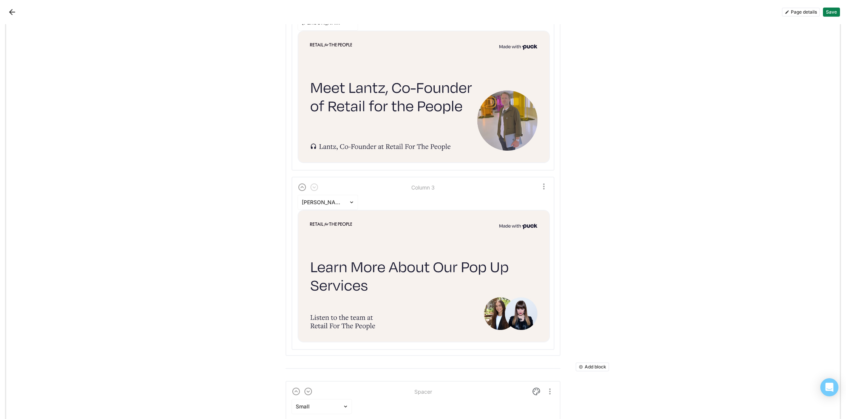
scroll to position [1404, 0]
click at [350, 198] on img at bounding box center [352, 201] width 6 height 6
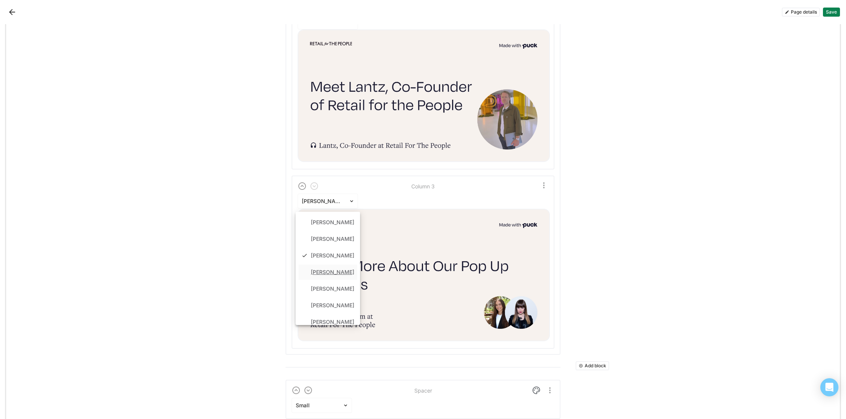
click at [341, 272] on div "[PERSON_NAME]" at bounding box center [332, 272] width 43 height 6
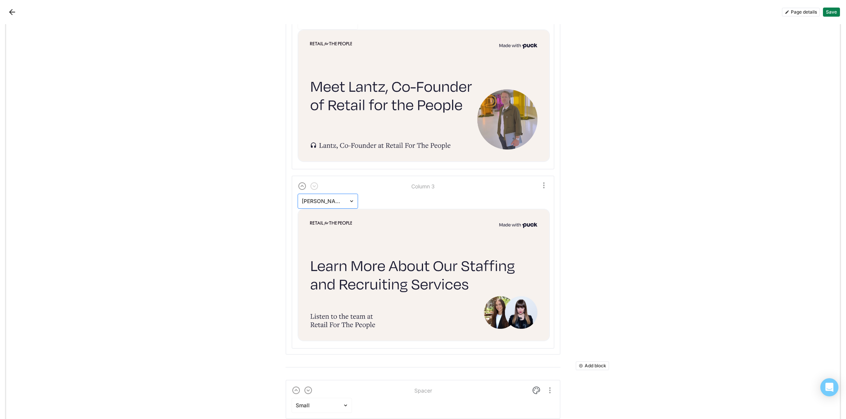
click at [337, 203] on div at bounding box center [323, 202] width 43 height 8
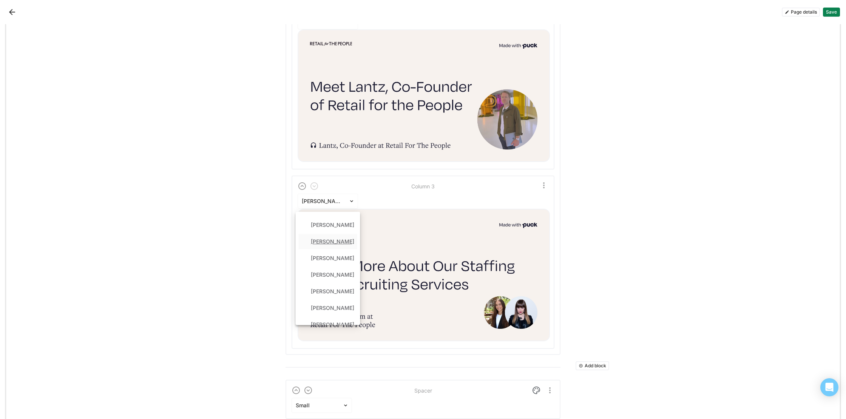
click at [333, 239] on div "[PERSON_NAME]" at bounding box center [332, 242] width 43 height 6
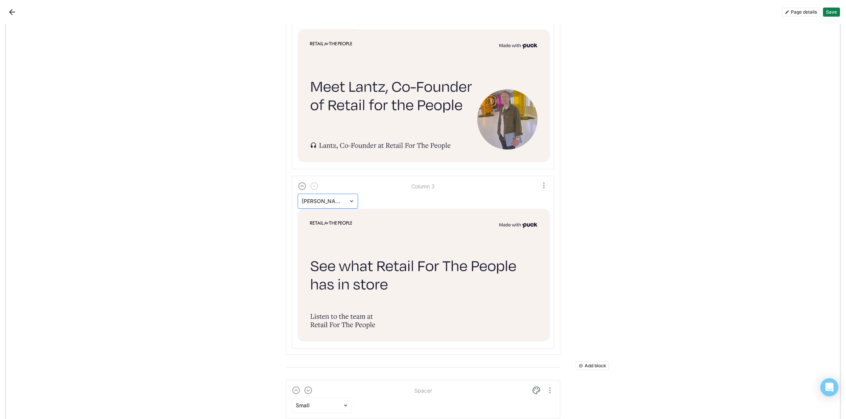
click at [337, 201] on div at bounding box center [323, 202] width 43 height 8
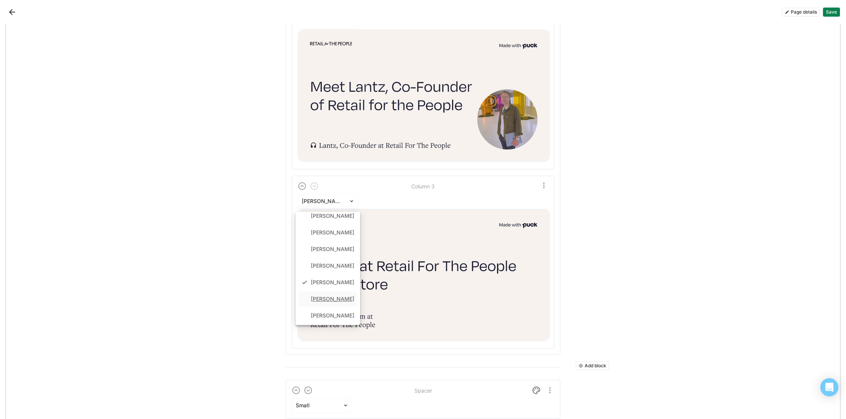
scroll to position [24, 0]
click at [337, 299] on div "[PERSON_NAME]" at bounding box center [332, 298] width 43 height 6
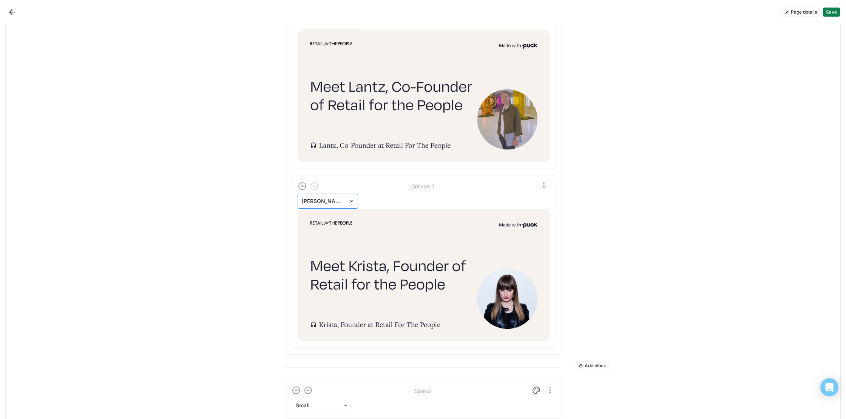
click at [342, 201] on div at bounding box center [323, 202] width 43 height 8
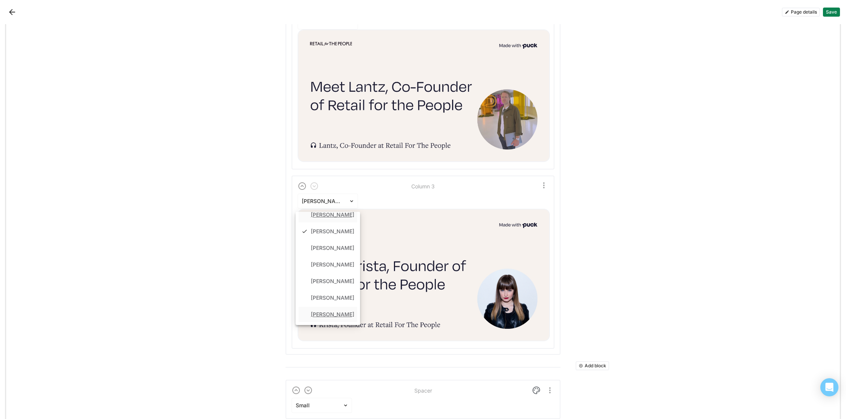
scroll to position [0, 0]
click at [333, 221] on div "[PERSON_NAME]" at bounding box center [332, 222] width 43 height 6
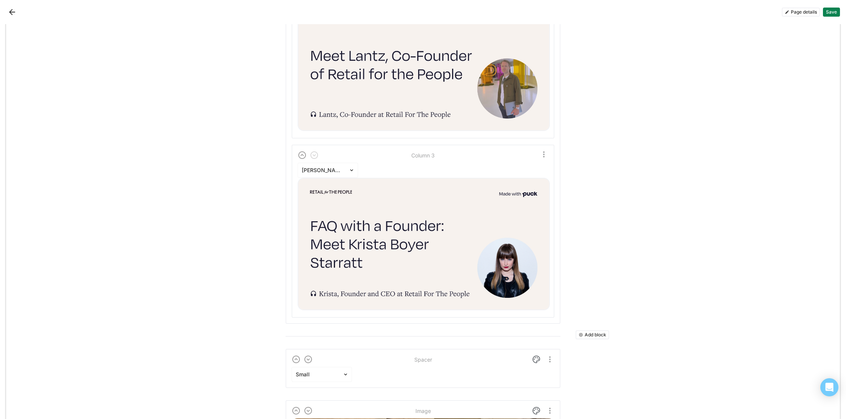
scroll to position [1437, 0]
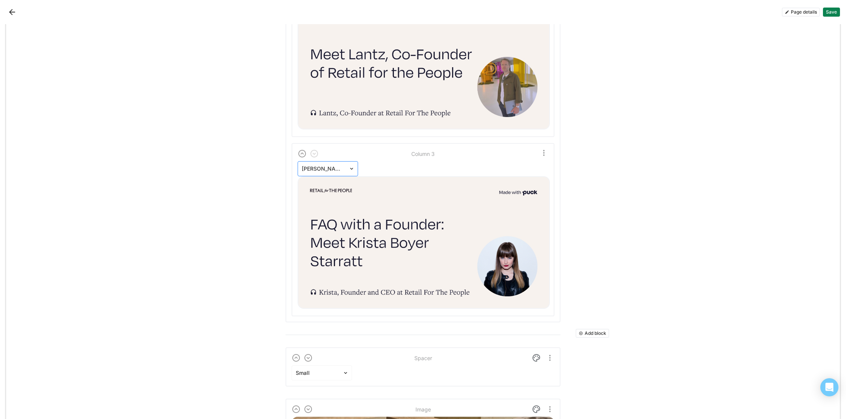
click at [329, 168] on div at bounding box center [323, 169] width 43 height 8
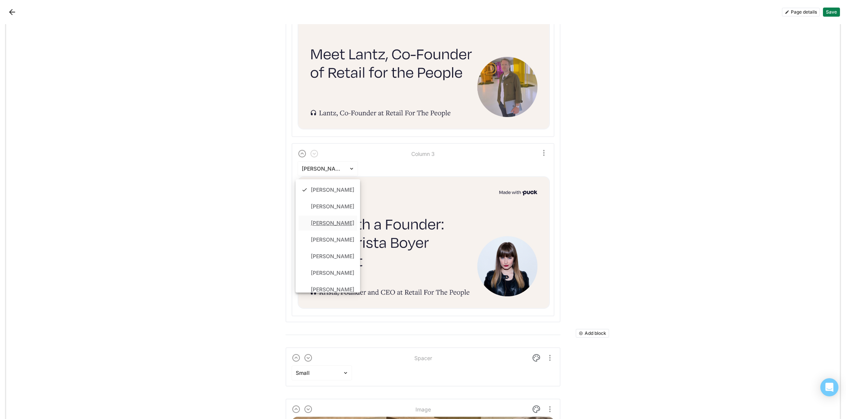
click at [333, 223] on div "[PERSON_NAME]" at bounding box center [332, 223] width 43 height 6
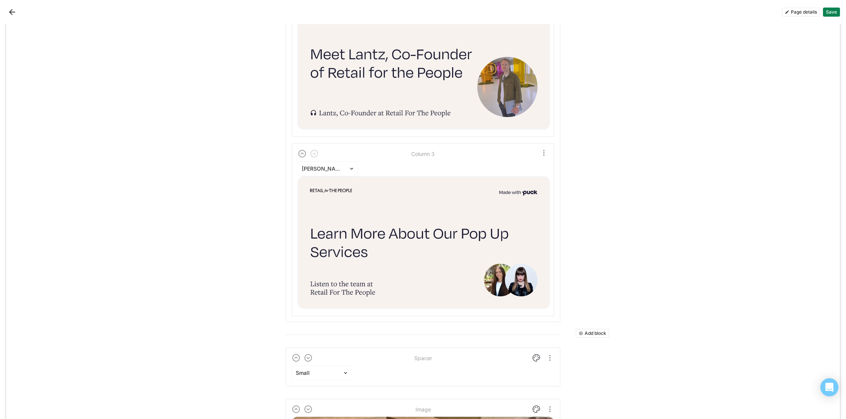
click at [341, 185] on img at bounding box center [424, 242] width 252 height 133
click at [339, 164] on div "[PERSON_NAME]" at bounding box center [323, 169] width 51 height 11
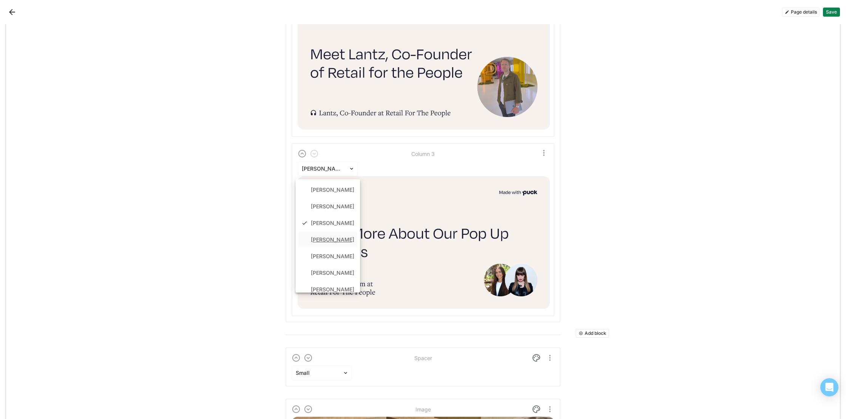
click at [337, 237] on div "[PERSON_NAME]" at bounding box center [332, 240] width 43 height 6
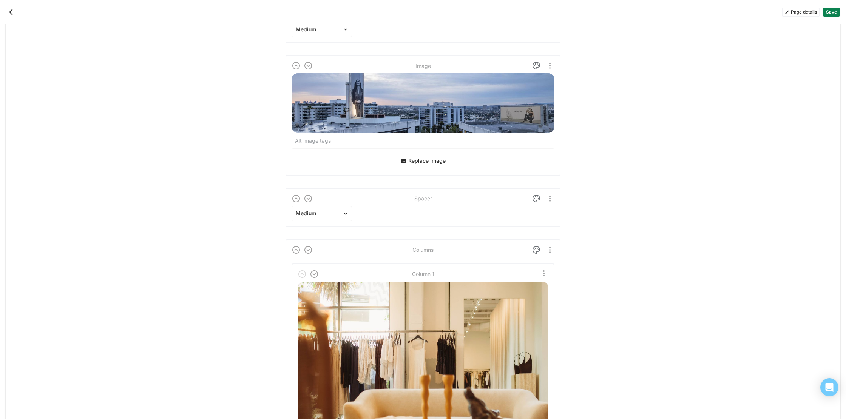
scroll to position [0, 0]
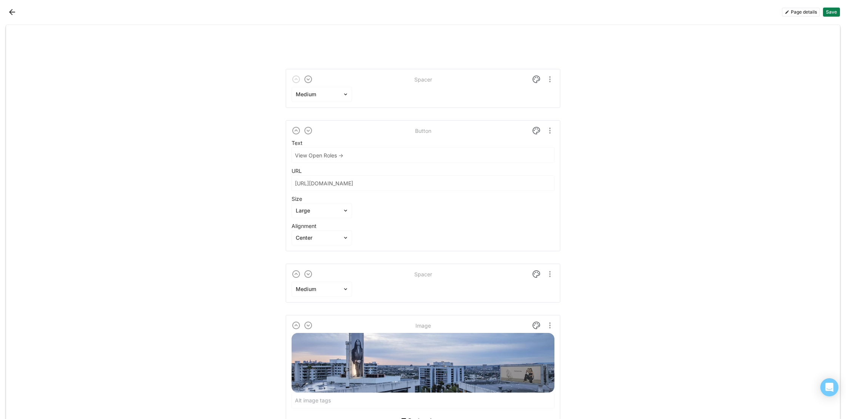
click at [837, 14] on button "Save" at bounding box center [831, 12] width 17 height 9
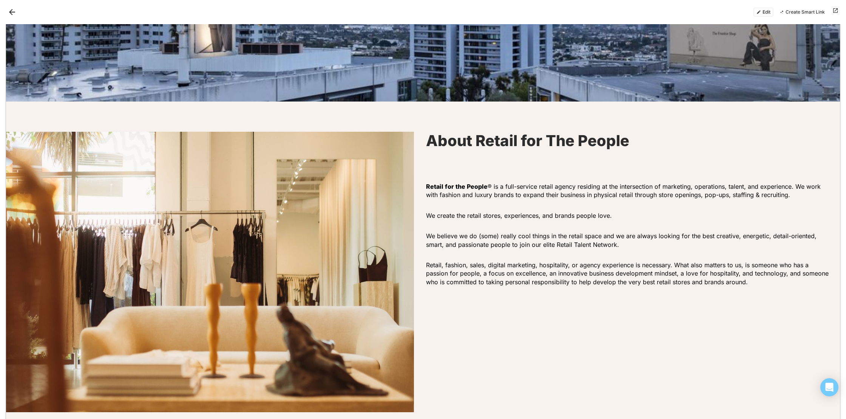
scroll to position [646, 0]
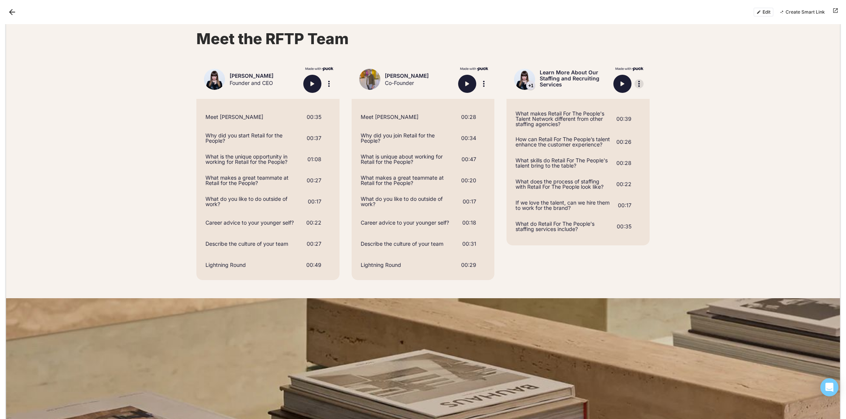
click at [639, 82] on img "More options" at bounding box center [638, 83] width 9 height 9
click at [638, 82] on img "More options" at bounding box center [638, 83] width 9 height 9
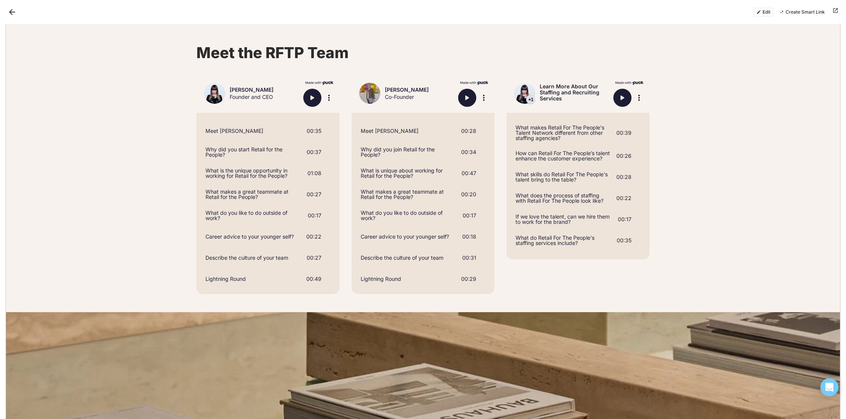
scroll to position [630, 0]
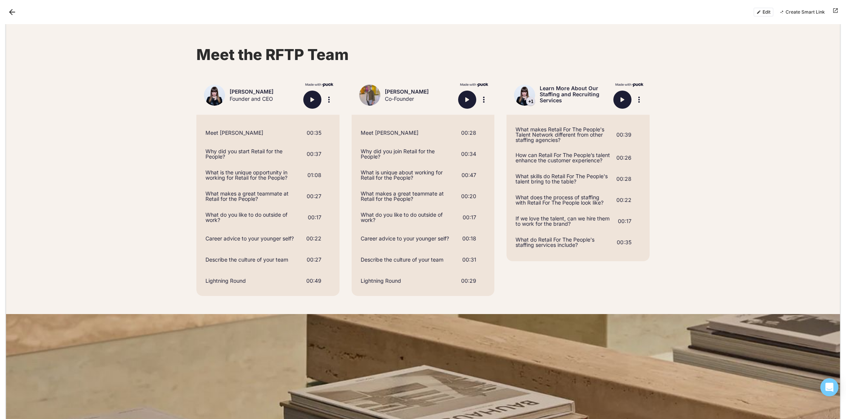
click at [766, 10] on button "Edit" at bounding box center [763, 12] width 20 height 9
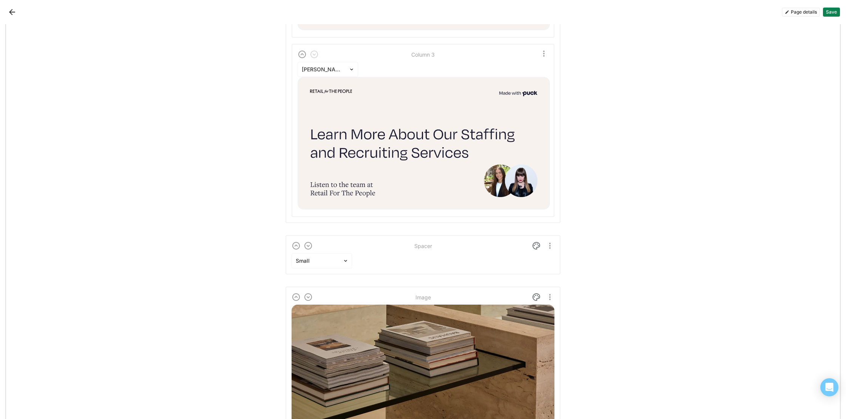
scroll to position [1550, 0]
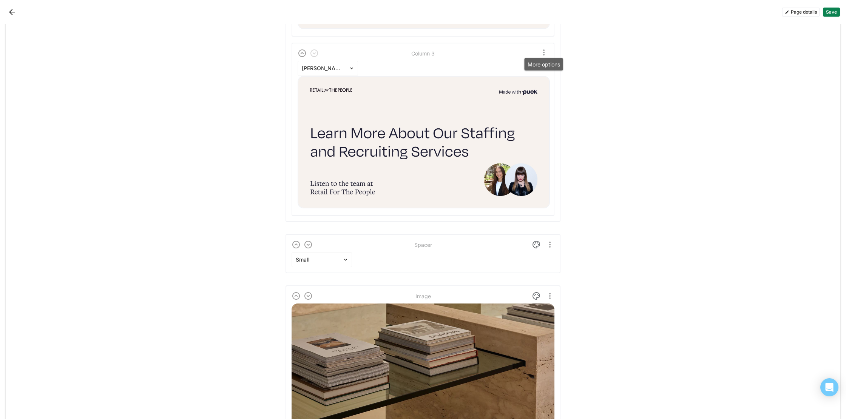
click at [543, 49] on img "More options" at bounding box center [543, 52] width 9 height 9
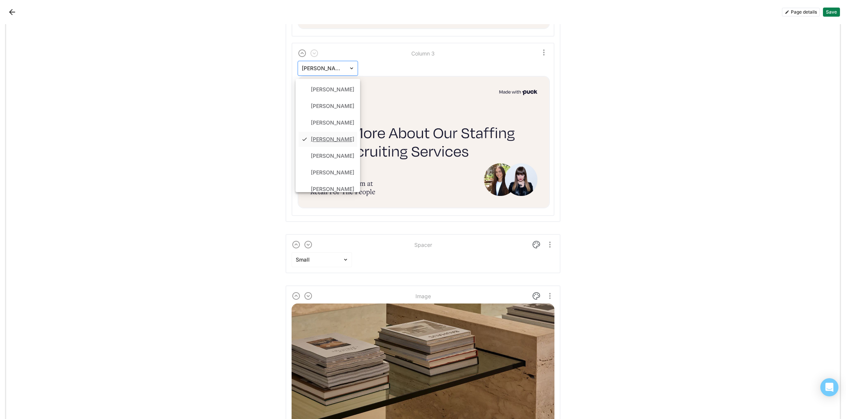
click at [336, 68] on div at bounding box center [323, 69] width 43 height 8
click at [332, 137] on div "[PERSON_NAME]" at bounding box center [332, 140] width 43 height 6
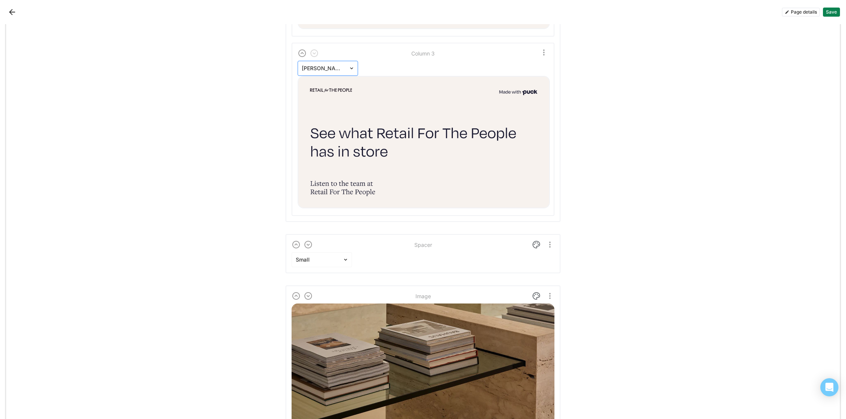
click at [348, 66] on div "[PERSON_NAME]" at bounding box center [323, 68] width 51 height 11
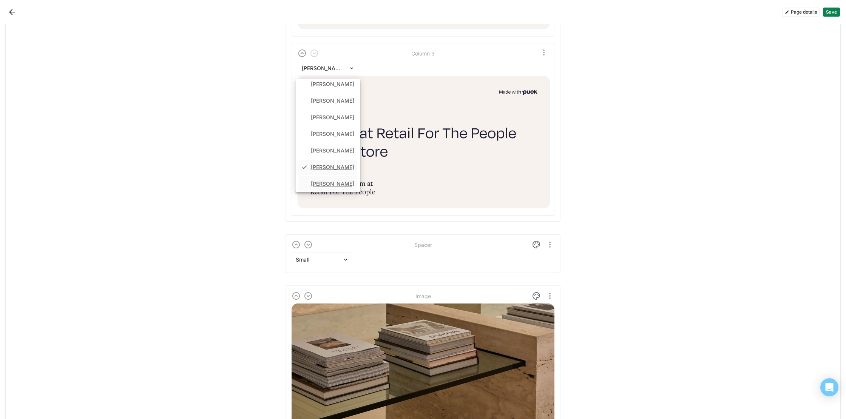
scroll to position [6, 0]
click at [326, 181] on div "[PERSON_NAME]" at bounding box center [332, 184] width 43 height 6
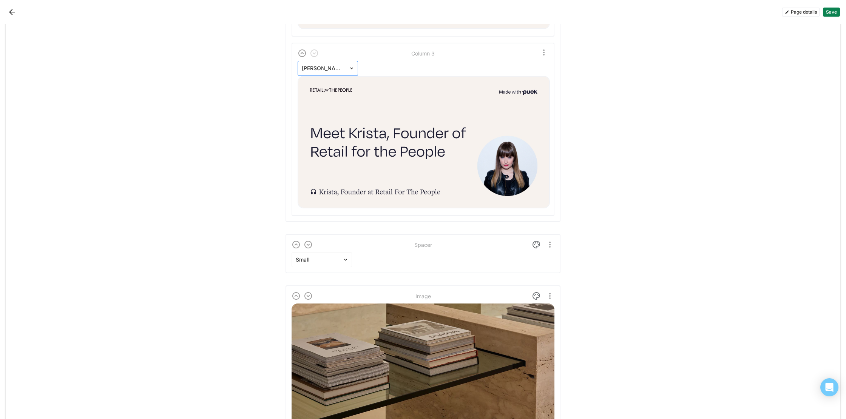
click at [330, 65] on div at bounding box center [323, 69] width 43 height 8
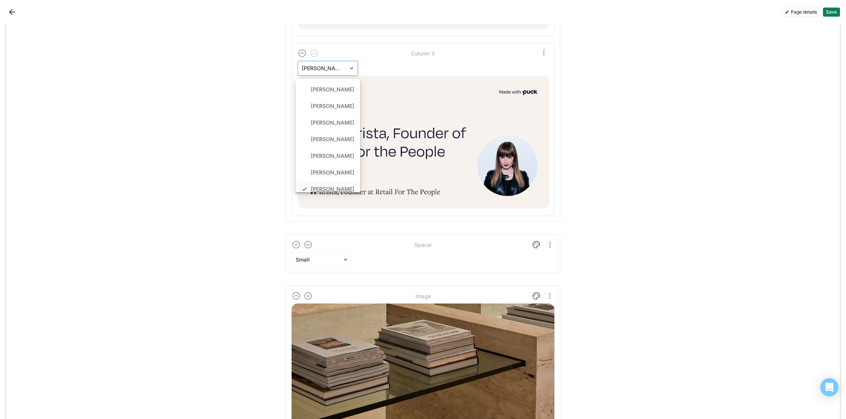
scroll to position [9, 0]
click at [336, 162] on div "[PERSON_NAME]" at bounding box center [332, 163] width 43 height 6
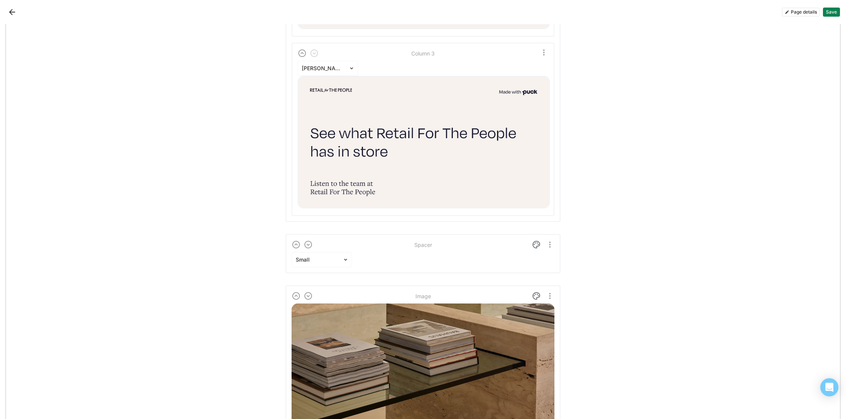
click at [834, 10] on button "Save" at bounding box center [831, 12] width 17 height 9
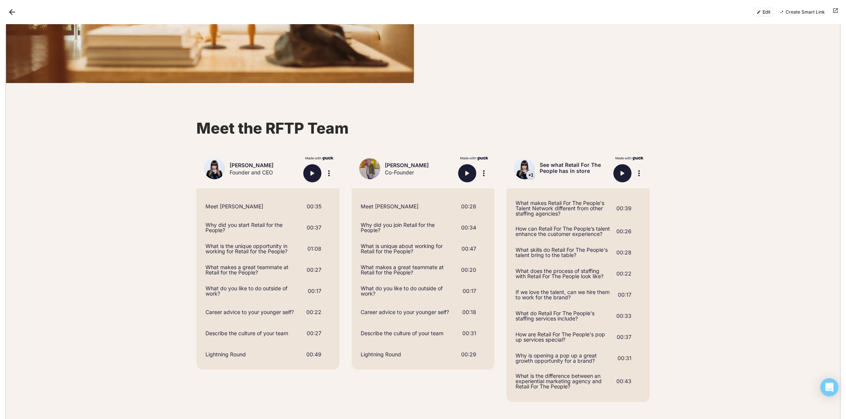
scroll to position [557, 0]
click at [768, 10] on button "Edit" at bounding box center [763, 12] width 20 height 9
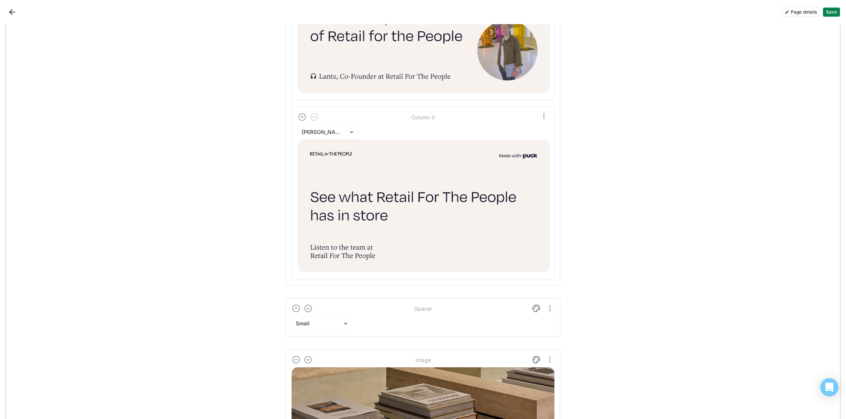
scroll to position [1581, 0]
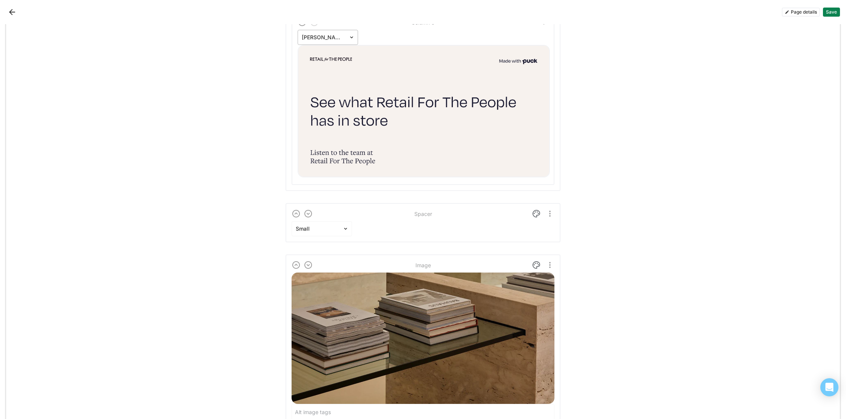
click at [323, 40] on div "[PERSON_NAME]" at bounding box center [323, 37] width 51 height 11
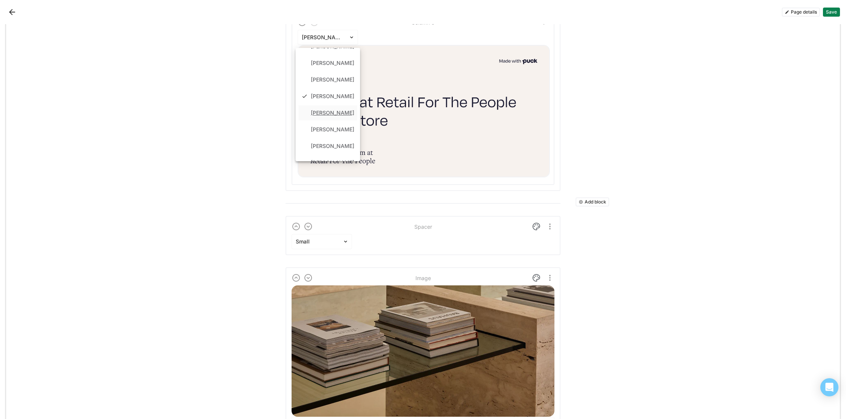
scroll to position [53, 0]
click at [327, 114] on div "[PERSON_NAME]" at bounding box center [328, 121] width 59 height 15
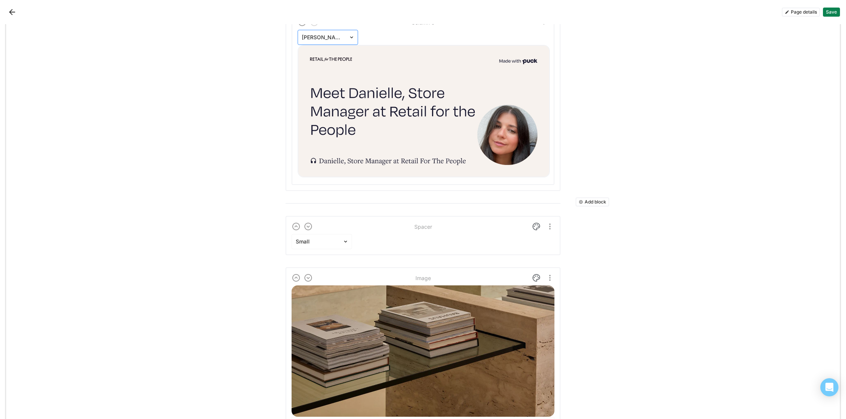
click at [329, 37] on div at bounding box center [323, 38] width 43 height 8
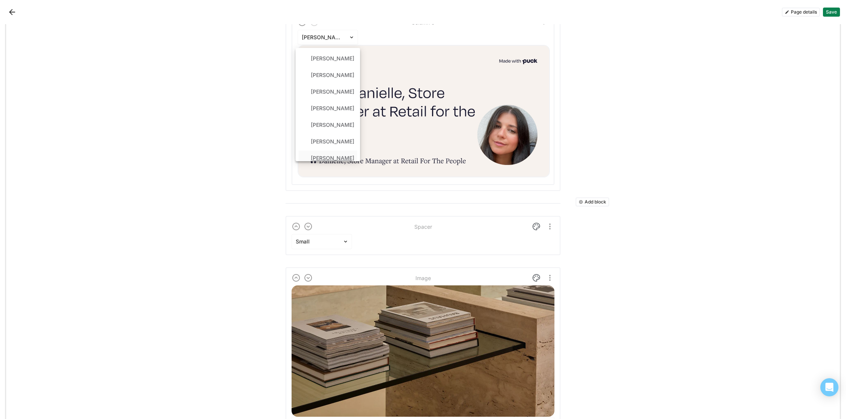
scroll to position [26, 0]
click at [332, 133] on div "[PERSON_NAME]" at bounding box center [332, 132] width 43 height 6
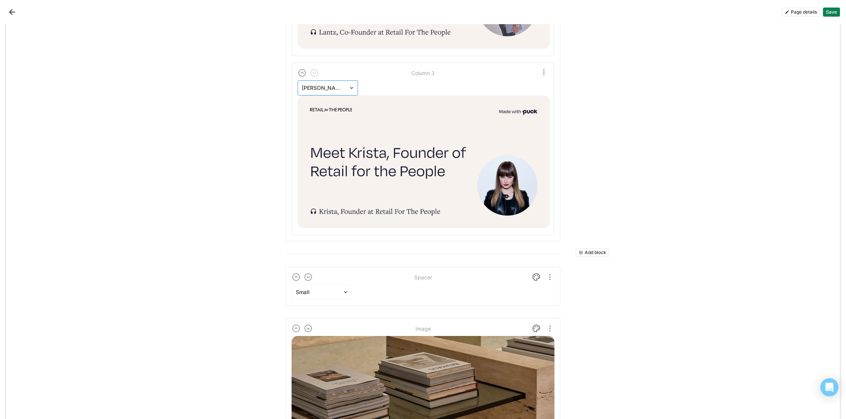
scroll to position [1522, 0]
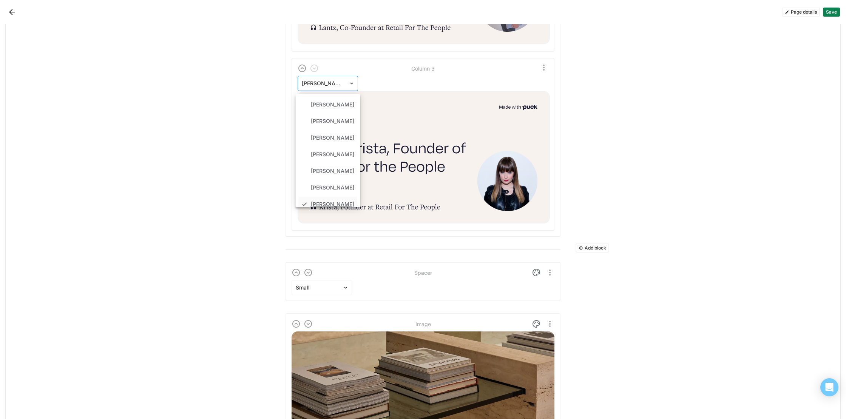
click at [330, 90] on div "[PERSON_NAME]" at bounding box center [328, 83] width 60 height 15
click at [325, 176] on div "[PERSON_NAME]" at bounding box center [332, 178] width 43 height 6
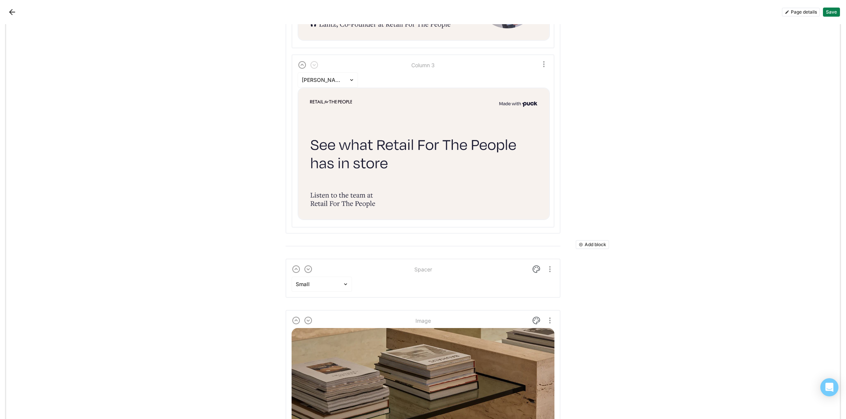
scroll to position [1528, 0]
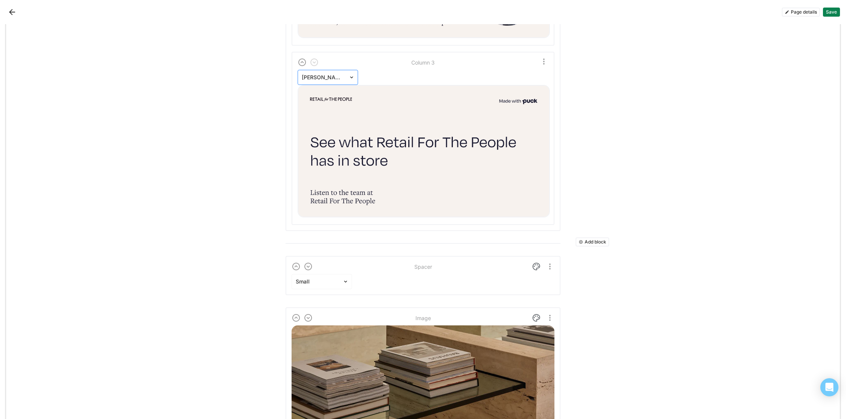
click at [321, 77] on div at bounding box center [323, 78] width 43 height 8
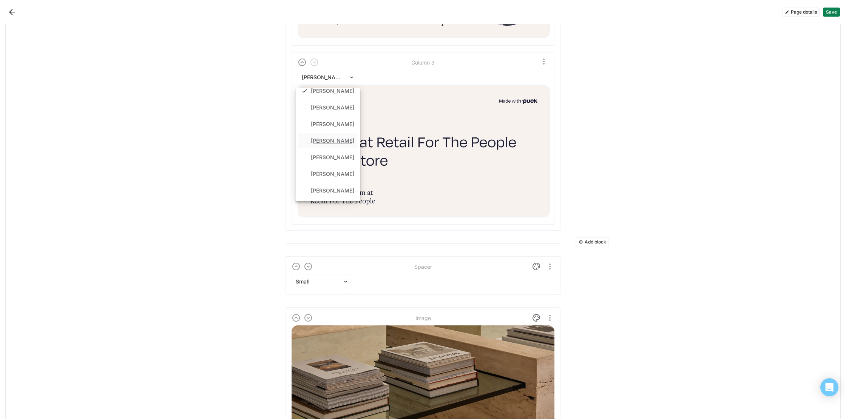
click at [326, 139] on div "[PERSON_NAME]" at bounding box center [332, 141] width 43 height 6
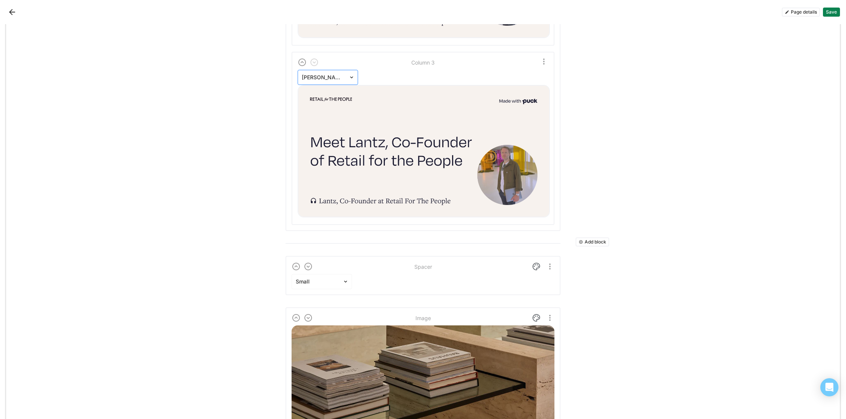
click at [320, 83] on div "[PERSON_NAME]" at bounding box center [328, 77] width 60 height 15
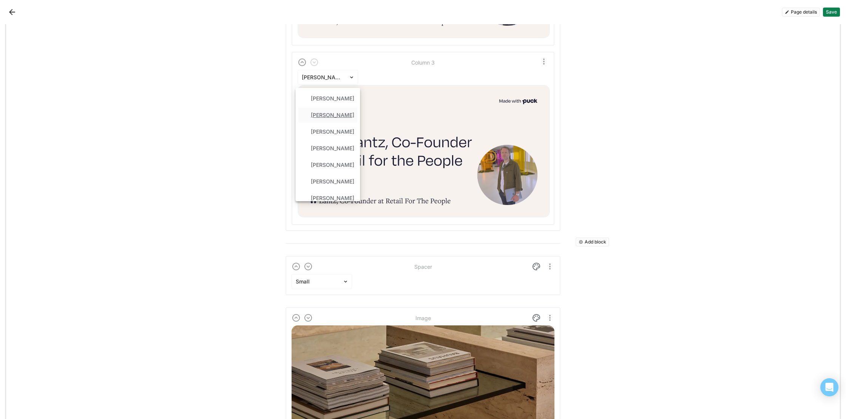
click at [340, 112] on div "Londen Shannon" at bounding box center [332, 115] width 43 height 6
click at [331, 84] on div "Londen Shannon" at bounding box center [328, 77] width 60 height 15
click at [333, 100] on div "[PERSON_NAME]" at bounding box center [332, 99] width 43 height 6
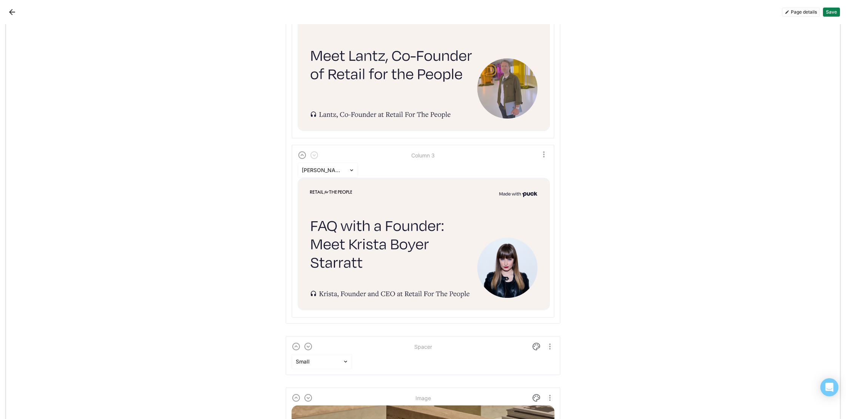
scroll to position [1489, 0]
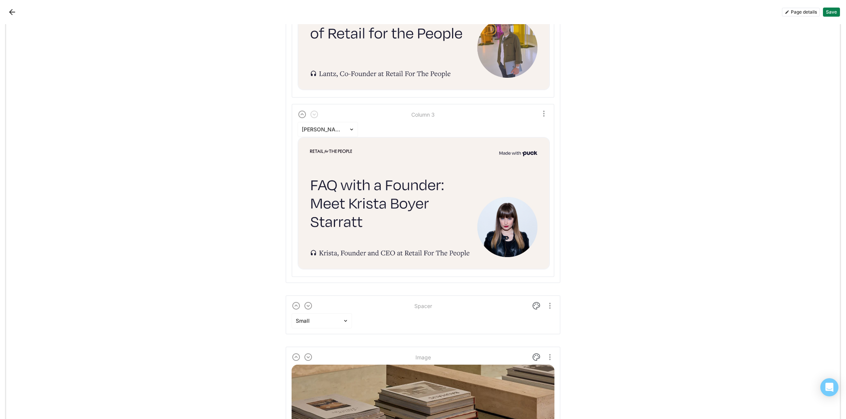
click at [544, 113] on img "More options" at bounding box center [543, 113] width 9 height 9
click at [512, 170] on div "Delete column" at bounding box center [507, 167] width 35 height 6
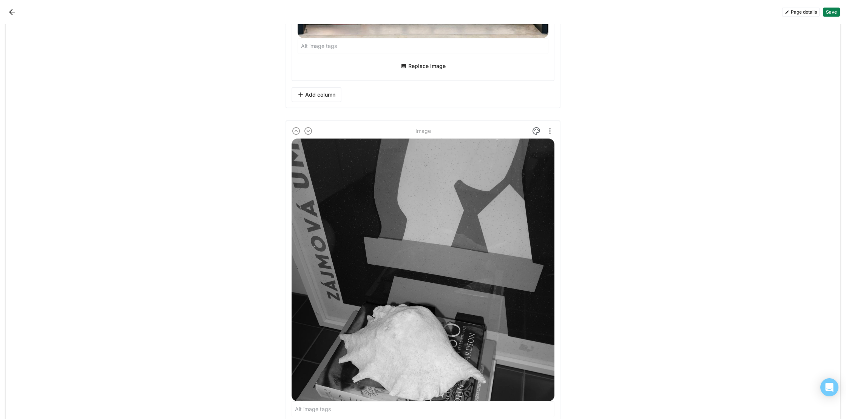
scroll to position [2824, 0]
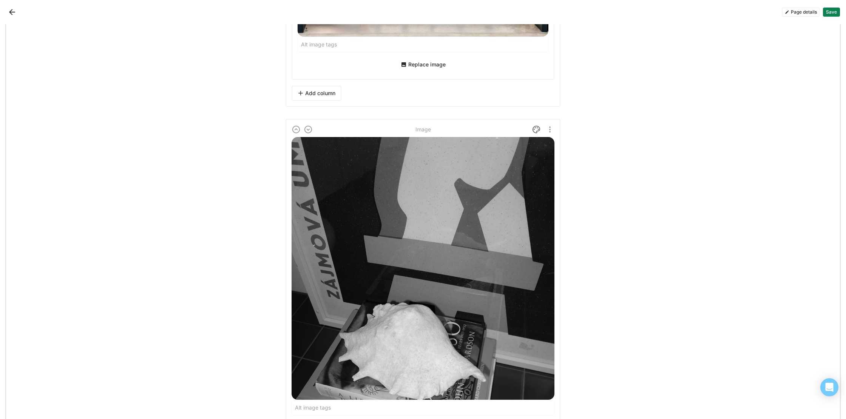
click at [827, 12] on button "Save" at bounding box center [831, 12] width 17 height 9
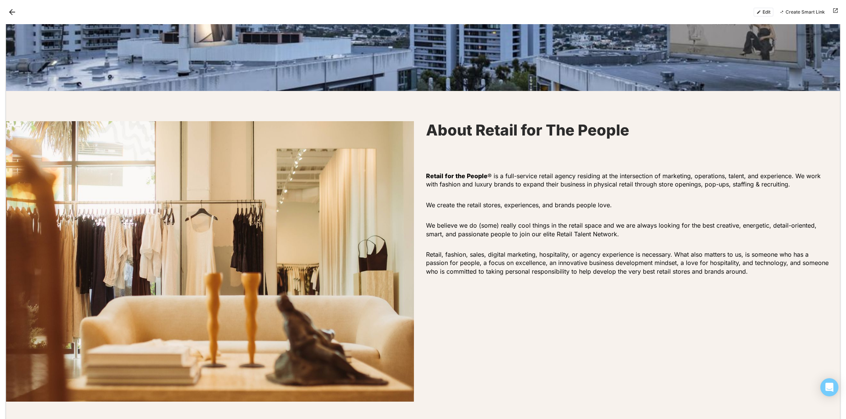
scroll to position [240, 0]
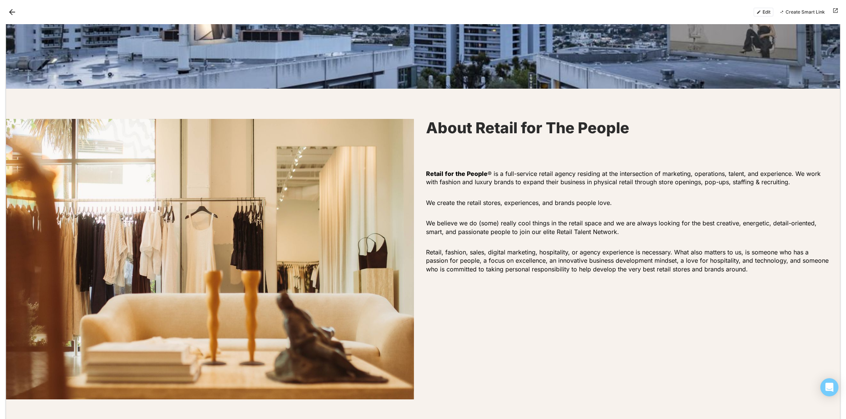
click at [764, 10] on button "Edit" at bounding box center [763, 12] width 20 height 9
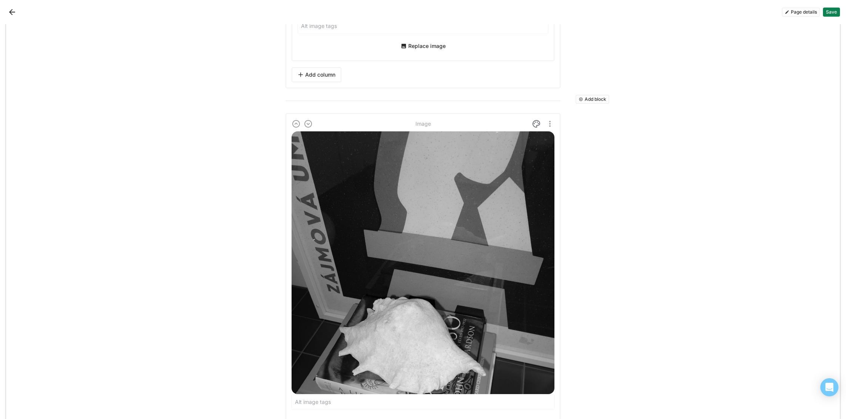
scroll to position [2829, 0]
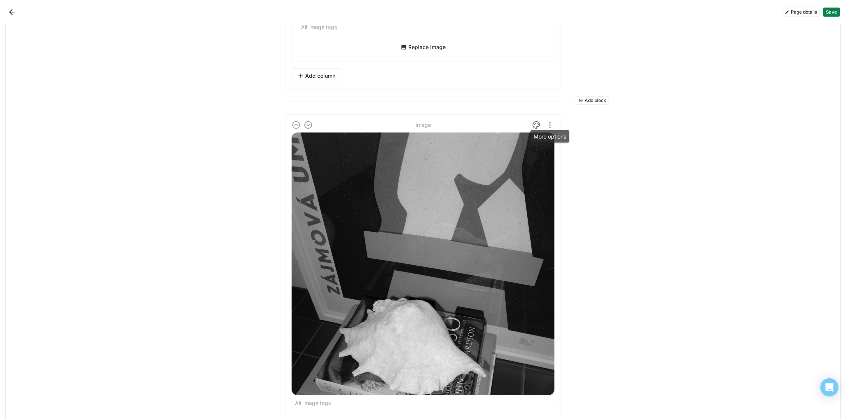
click at [549, 127] on img "More options" at bounding box center [549, 124] width 9 height 9
click at [535, 159] on div "Delete" at bounding box center [533, 162] width 16 height 6
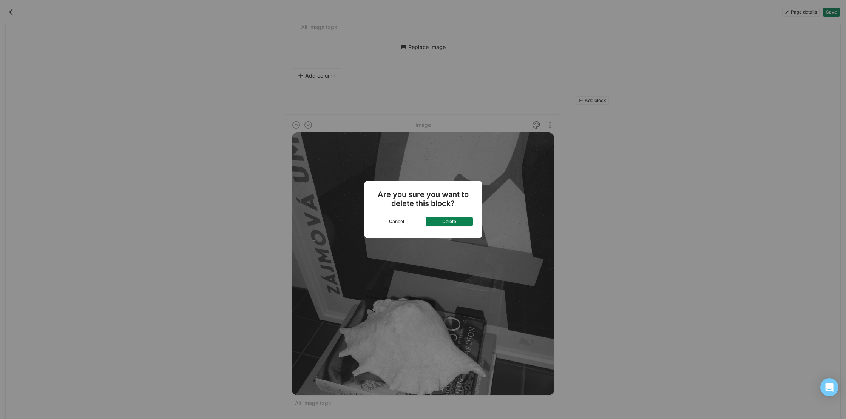
click at [451, 222] on button "Delete" at bounding box center [449, 221] width 47 height 9
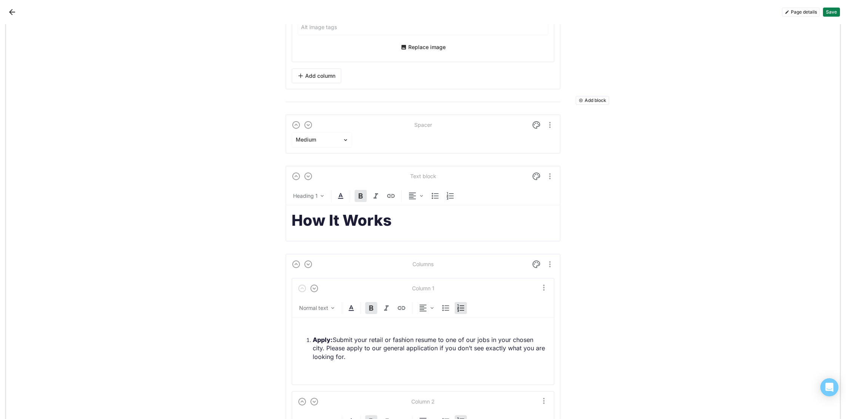
click at [838, 12] on button "Save" at bounding box center [831, 12] width 17 height 9
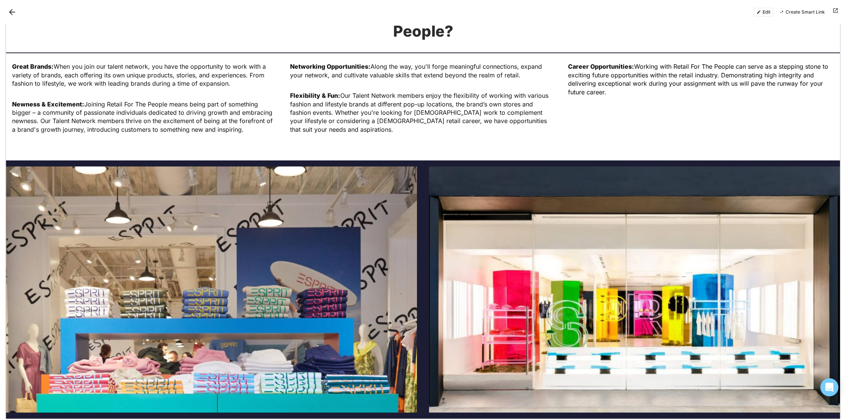
scroll to position [1396, 0]
click at [763, 13] on button "Edit" at bounding box center [763, 12] width 20 height 9
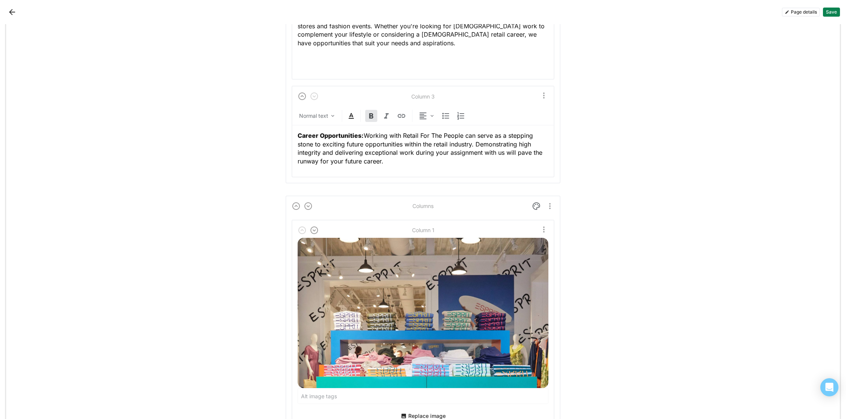
scroll to position [2233, 0]
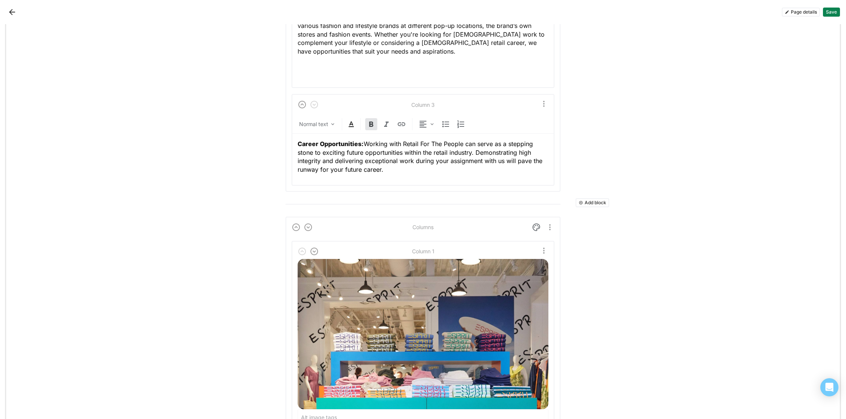
click at [600, 201] on button "Add block" at bounding box center [593, 202] width 34 height 9
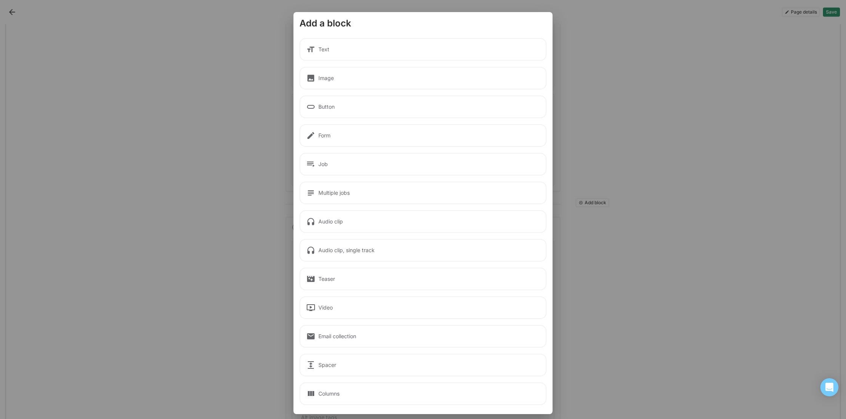
scroll to position [7, 0]
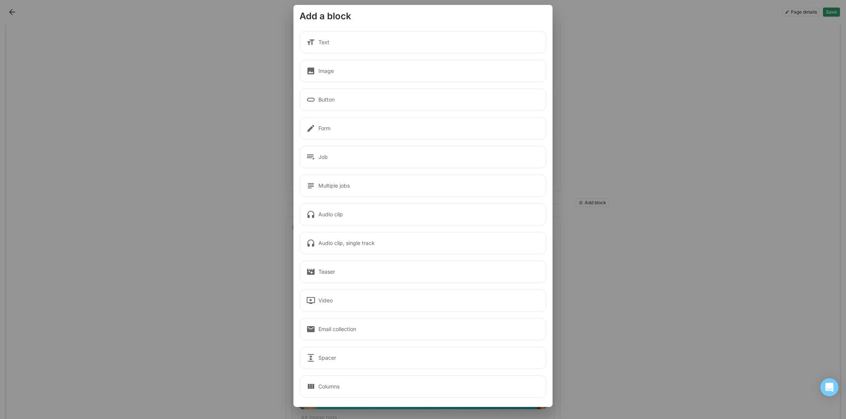
click at [390, 384] on div "Columns" at bounding box center [422, 386] width 247 height 23
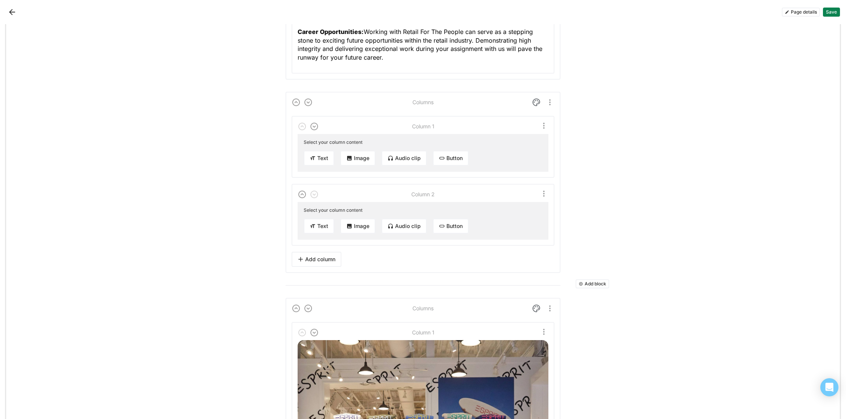
scroll to position [2331, 0]
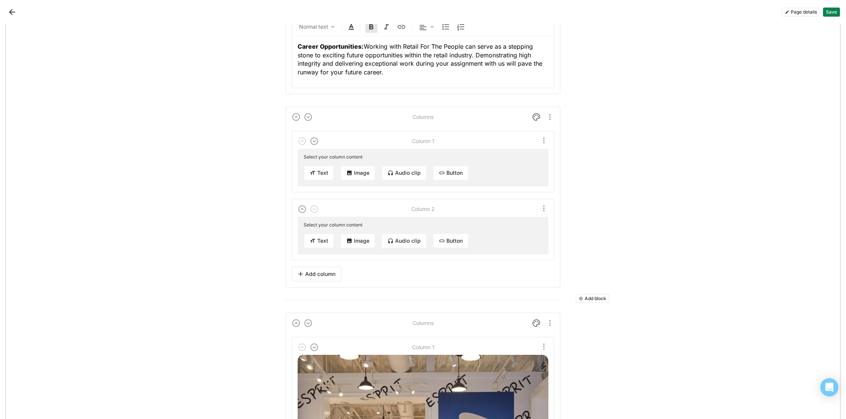
click at [356, 171] on button "Image" at bounding box center [357, 172] width 35 height 15
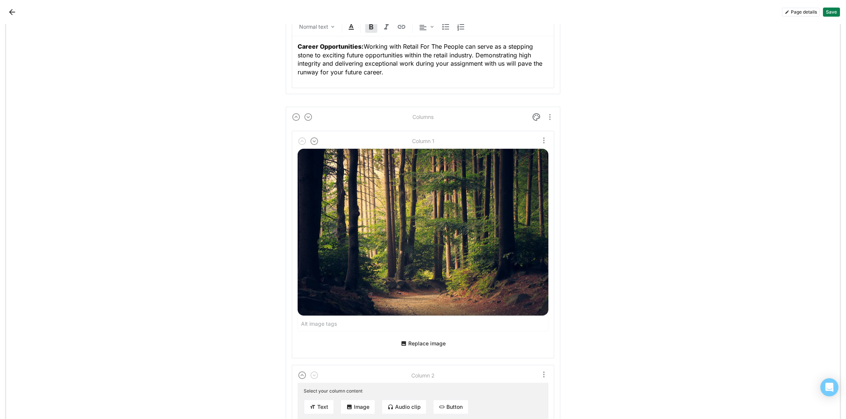
click at [415, 341] on button "Replace image" at bounding box center [423, 344] width 51 height 12
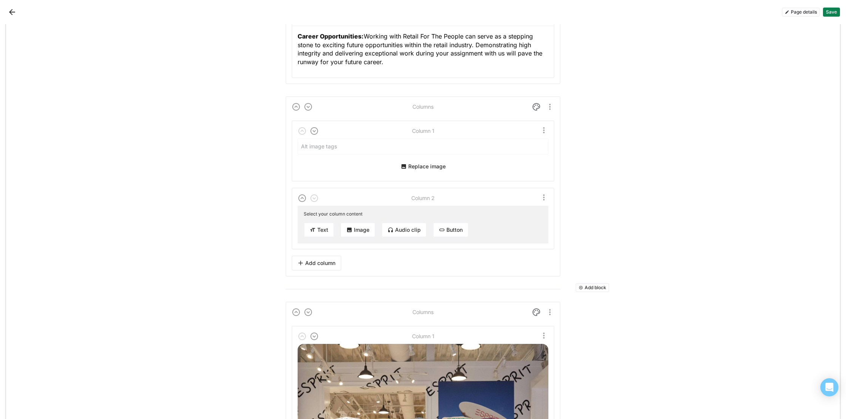
scroll to position [2348, 0]
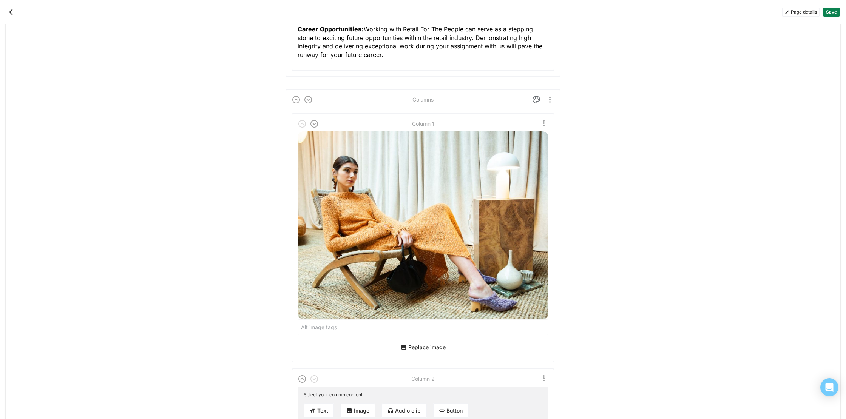
click at [362, 221] on div "Column 1 Replace image Column 2 Select your column content Text Image Audio cli…" at bounding box center [423, 279] width 263 height 344
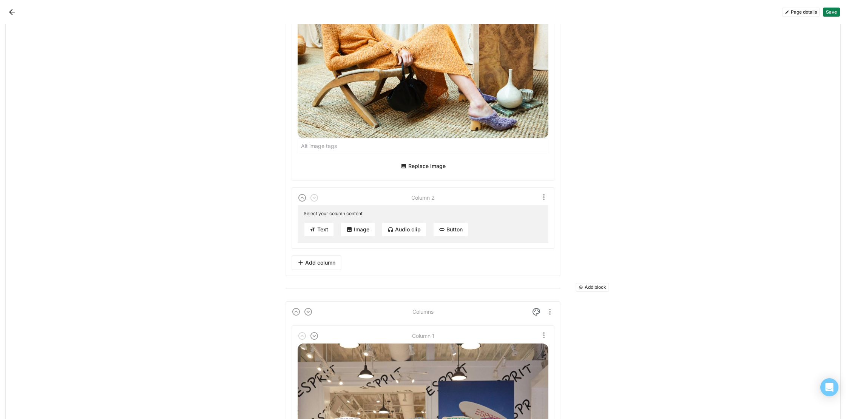
scroll to position [2521, 0]
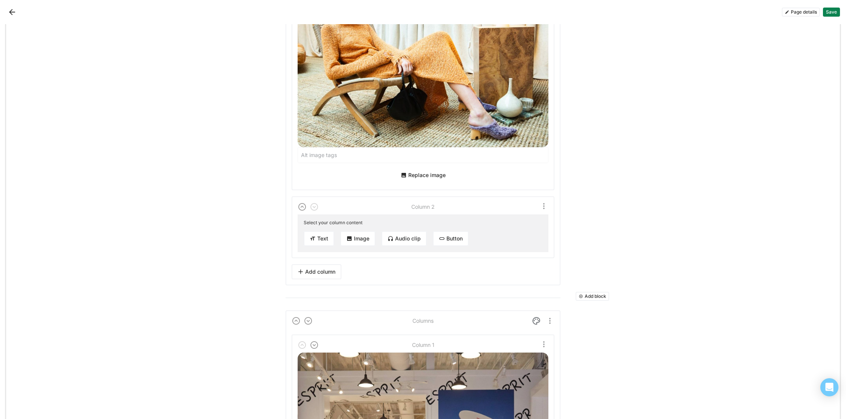
click at [356, 238] on button "Image" at bounding box center [357, 238] width 35 height 15
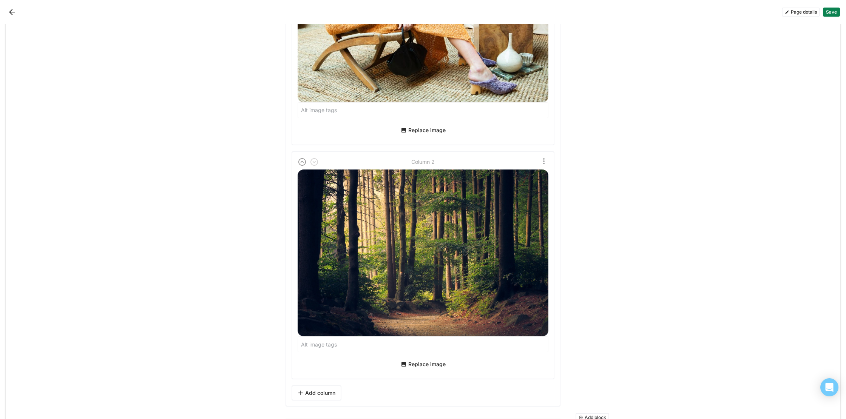
scroll to position [2566, 0]
click at [416, 363] on button "Replace image" at bounding box center [423, 364] width 51 height 12
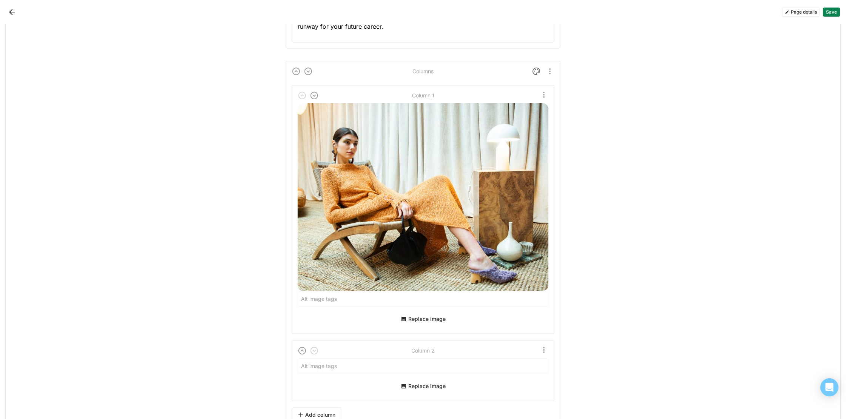
scroll to position [2337, 0]
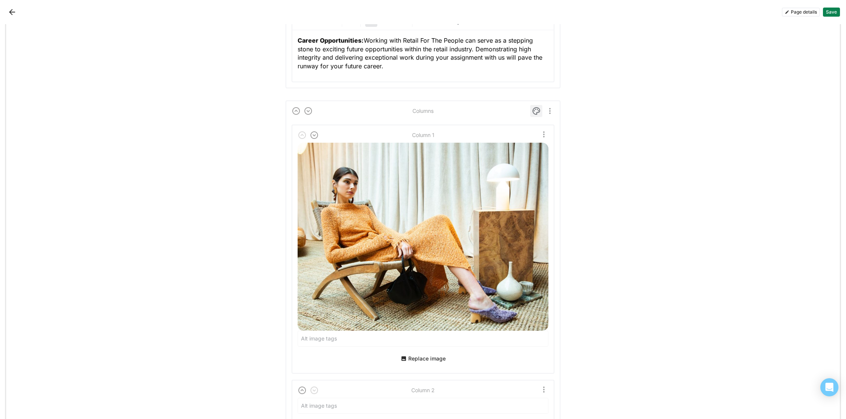
click at [534, 108] on img at bounding box center [536, 111] width 9 height 9
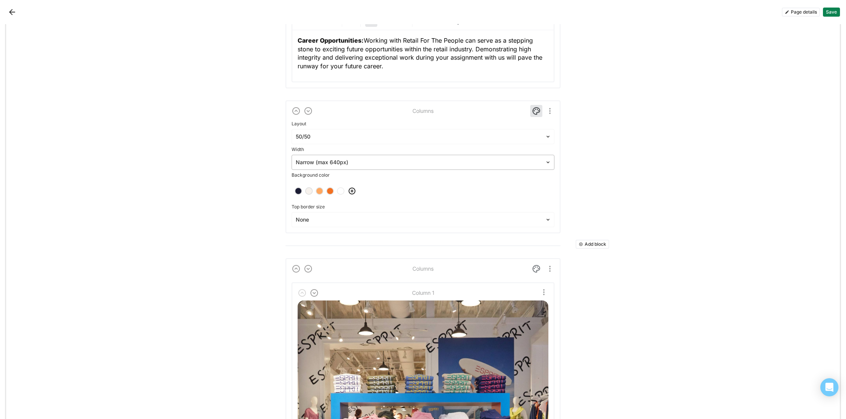
click at [462, 161] on div at bounding box center [418, 163] width 245 height 8
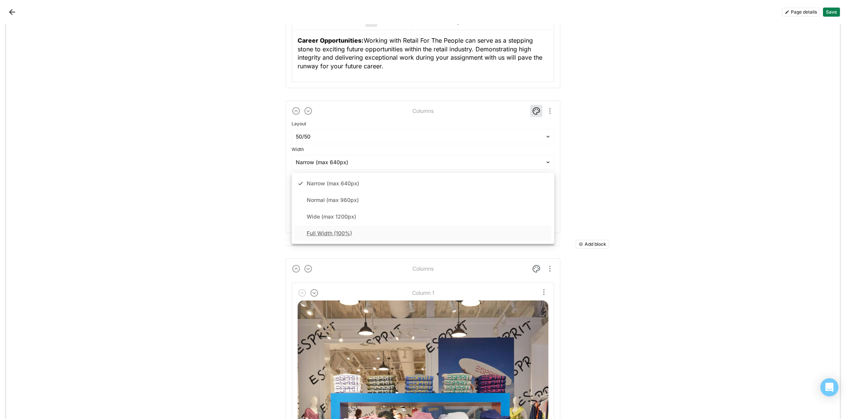
click at [432, 231] on div "Full Width (100%)" at bounding box center [423, 233] width 257 height 15
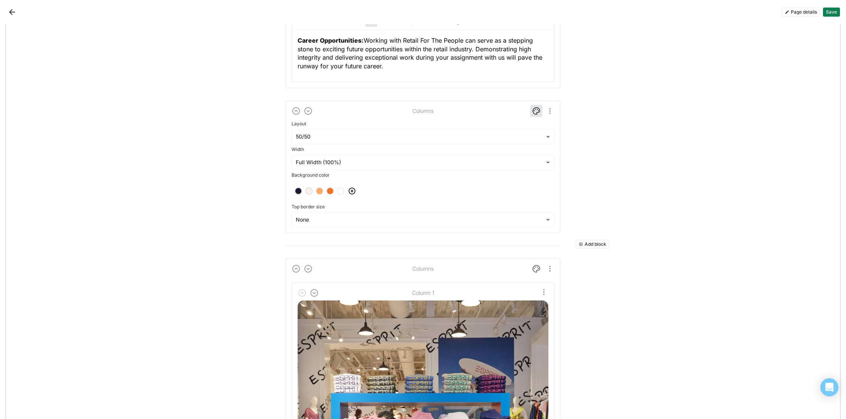
click at [604, 115] on div "Add block Spacer Medium Add block Button Text View Open Roles -> URL https://ap…" at bounding box center [423, 361] width 834 height 5347
click at [537, 111] on img at bounding box center [536, 111] width 9 height 9
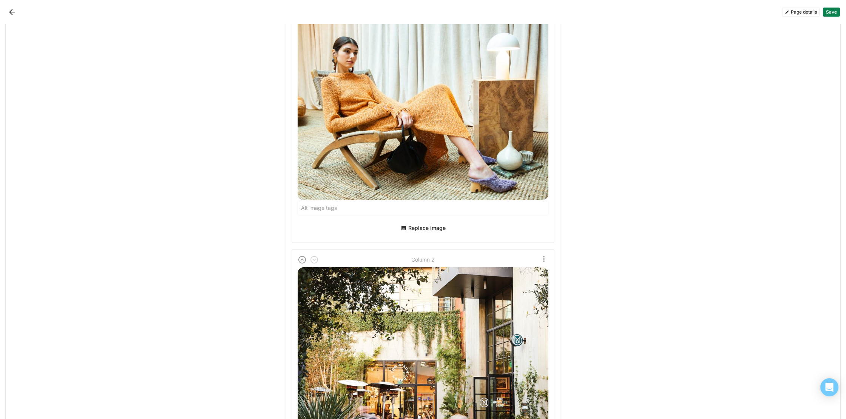
scroll to position [2596, 0]
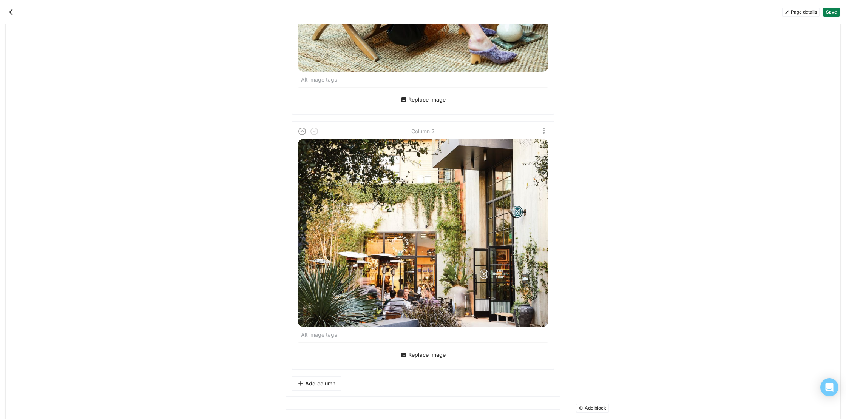
click at [546, 127] on img "More options" at bounding box center [543, 130] width 9 height 9
click at [597, 156] on div "Add block Spacer Medium Add block Button Text View Open Roles -> URL https://ap…" at bounding box center [423, 314] width 834 height 5770
click at [832, 10] on button "Save" at bounding box center [831, 12] width 17 height 9
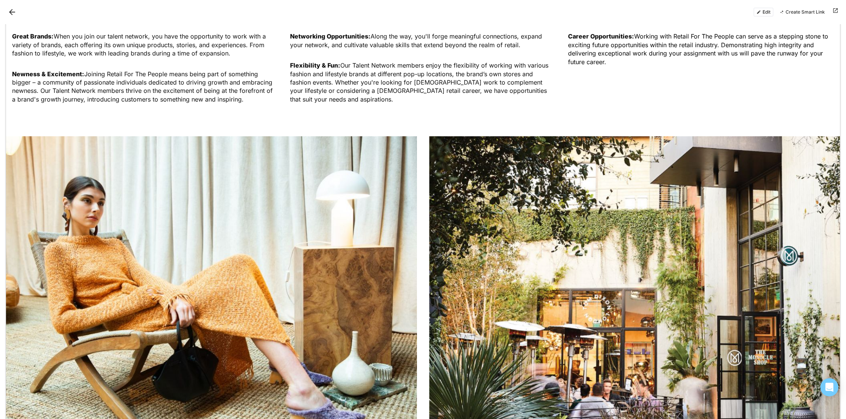
scroll to position [1425, 0]
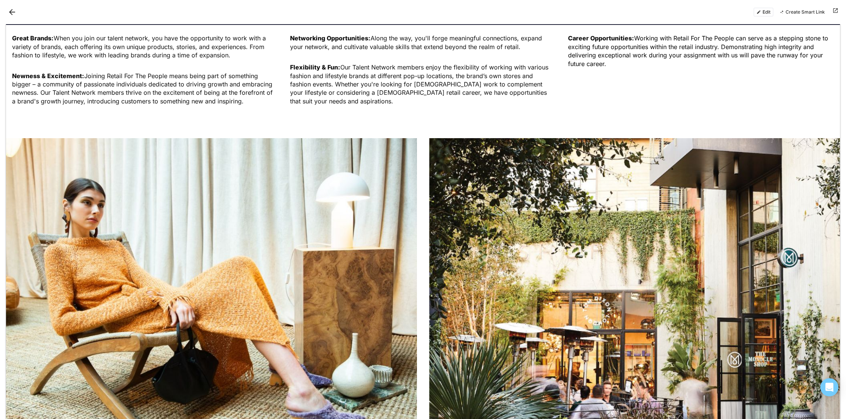
click at [761, 12] on button "Edit" at bounding box center [763, 12] width 20 height 9
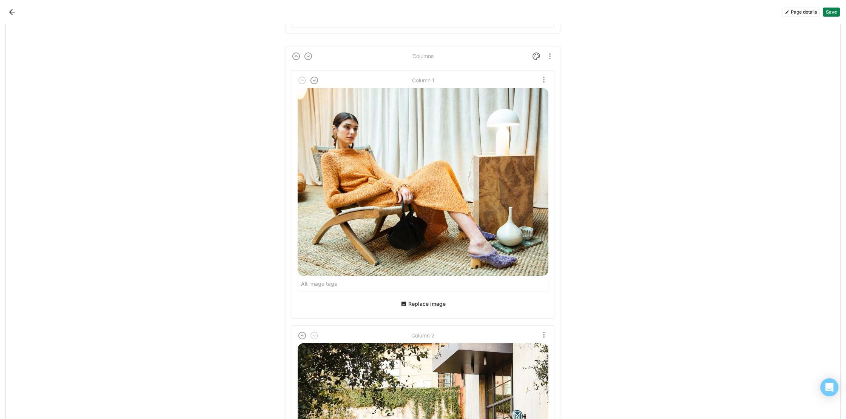
scroll to position [2391, 0]
click at [539, 57] on img at bounding box center [536, 56] width 9 height 9
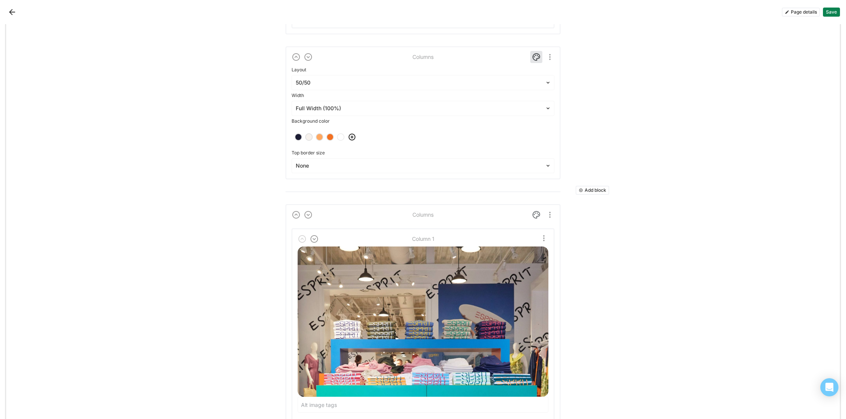
click at [298, 136] on div at bounding box center [298, 136] width 5 height 5
click at [538, 54] on img at bounding box center [536, 56] width 9 height 9
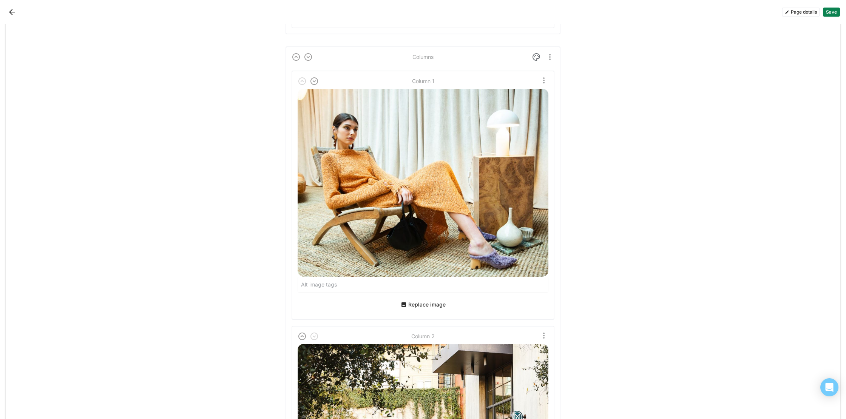
click at [830, 12] on button "Save" at bounding box center [831, 12] width 17 height 9
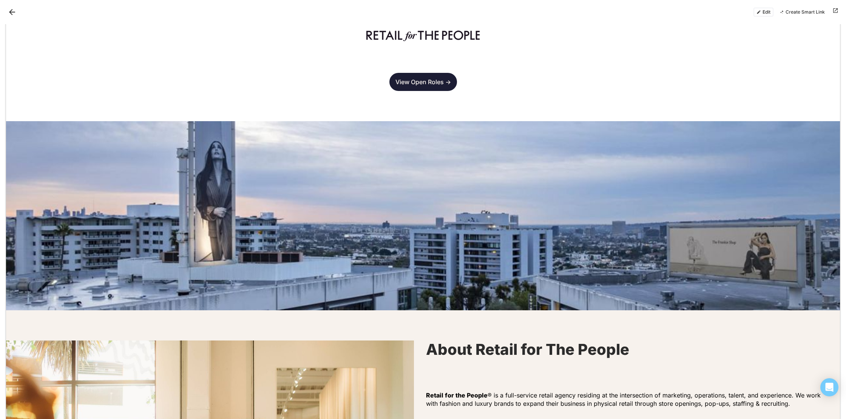
scroll to position [15, 0]
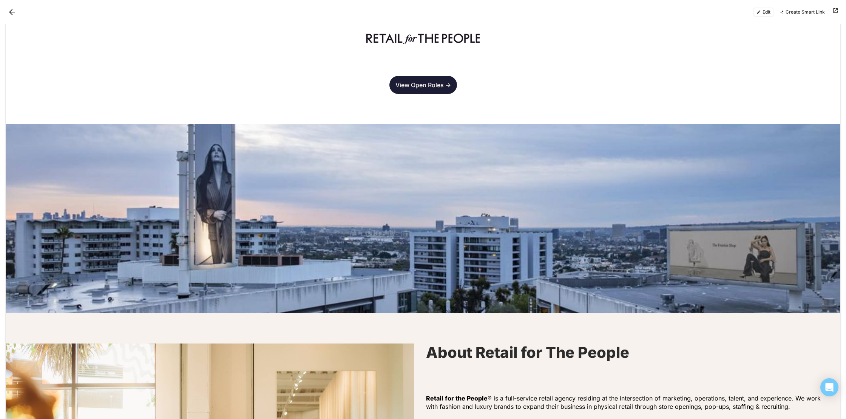
click at [766, 12] on button "Edit" at bounding box center [763, 12] width 20 height 9
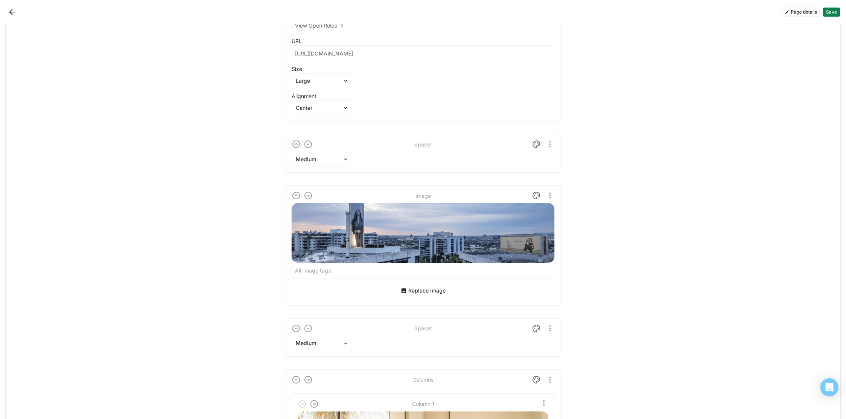
scroll to position [183, 0]
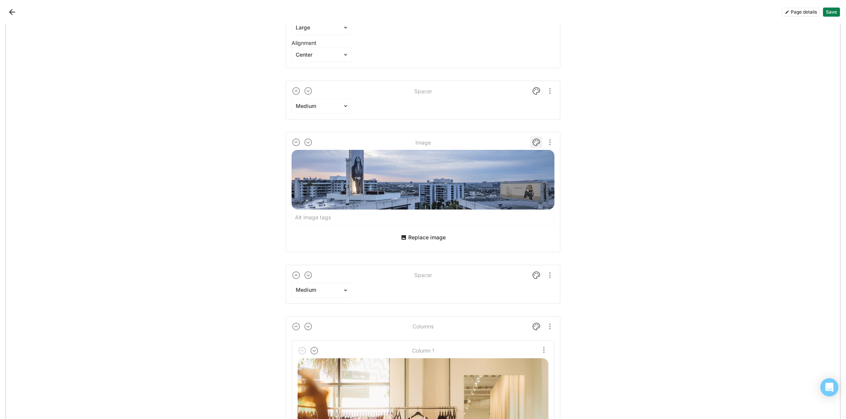
click at [536, 141] on img at bounding box center [536, 142] width 9 height 9
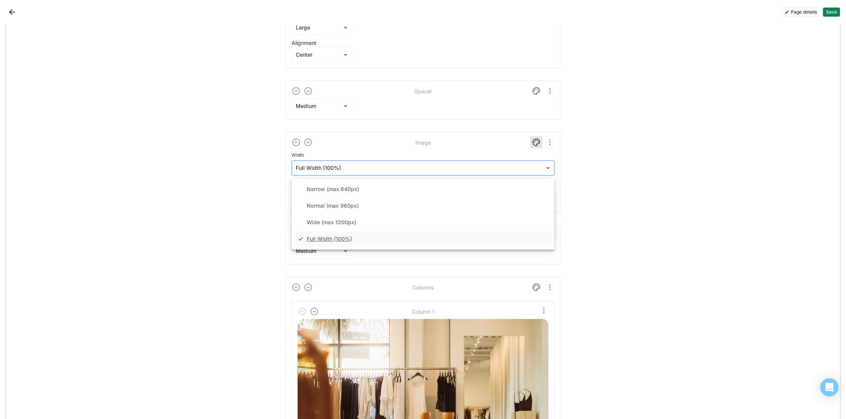
click at [474, 169] on div at bounding box center [418, 168] width 245 height 8
click at [450, 224] on div "Wide (max 1200px)" at bounding box center [423, 222] width 257 height 15
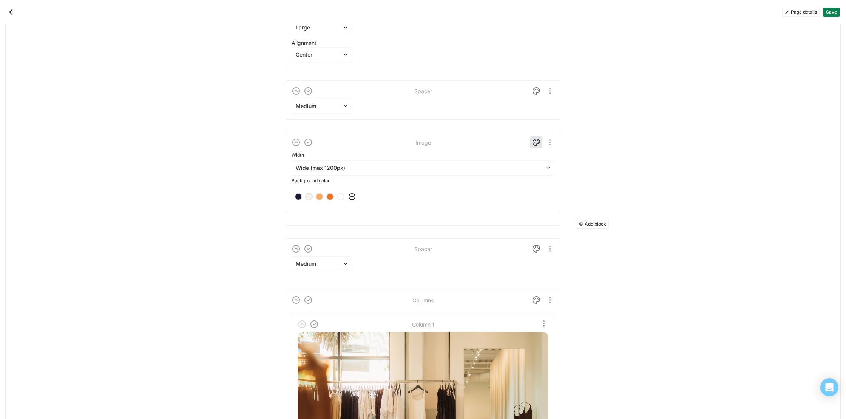
click at [834, 12] on button "Save" at bounding box center [831, 12] width 17 height 9
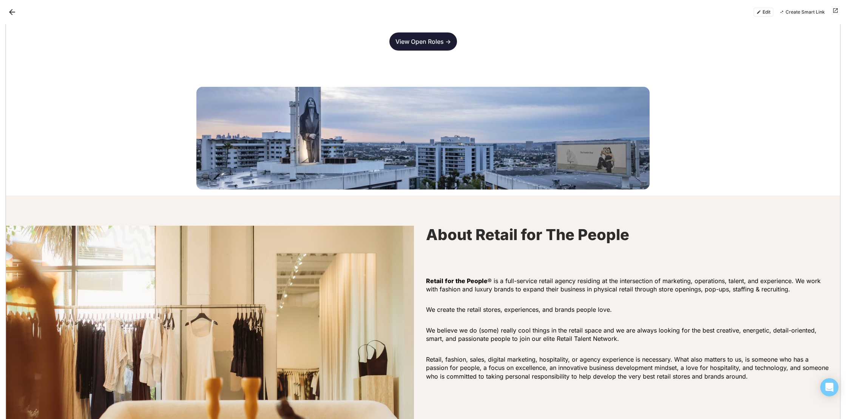
scroll to position [0, 0]
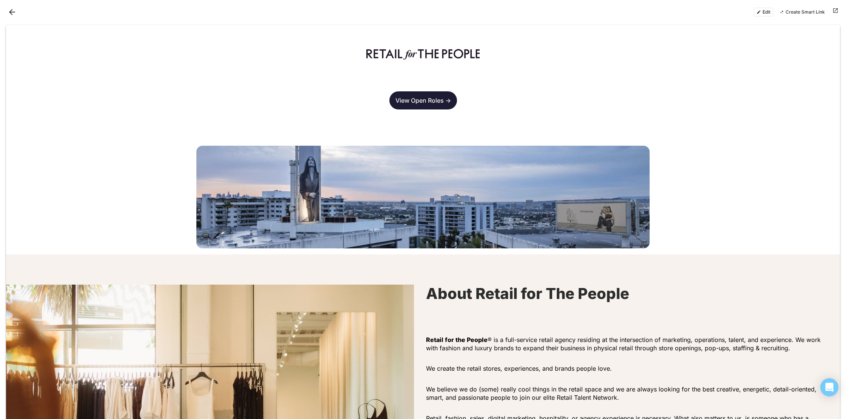
click at [761, 10] on button "Edit" at bounding box center [763, 12] width 20 height 9
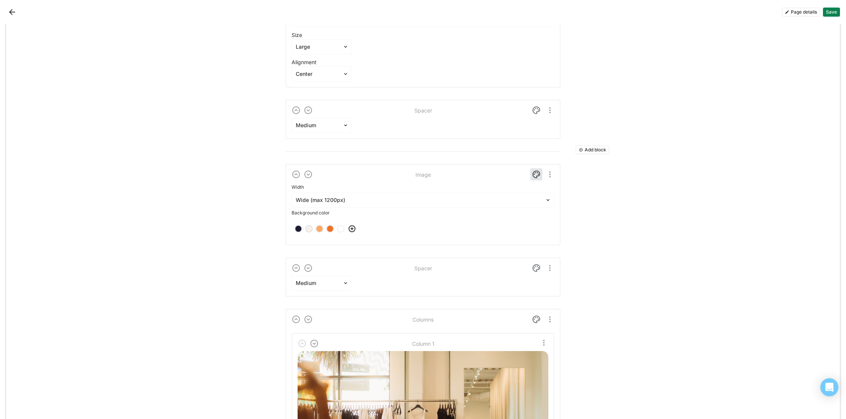
scroll to position [165, 0]
click at [485, 198] on div at bounding box center [418, 199] width 245 height 8
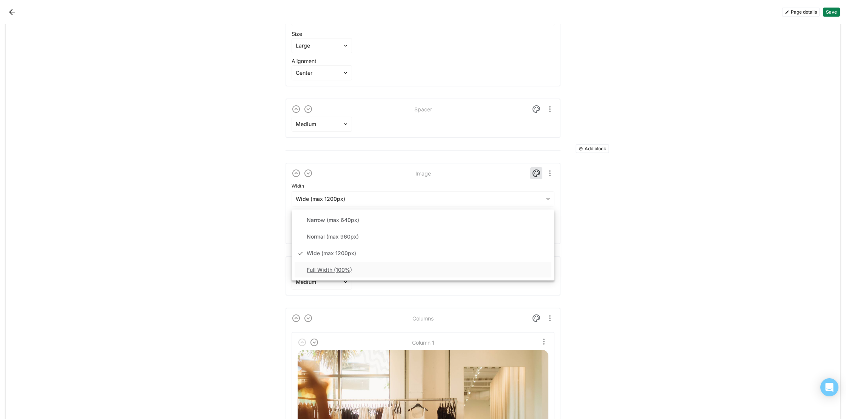
click at [423, 270] on div "Full Width (100%)" at bounding box center [423, 269] width 257 height 15
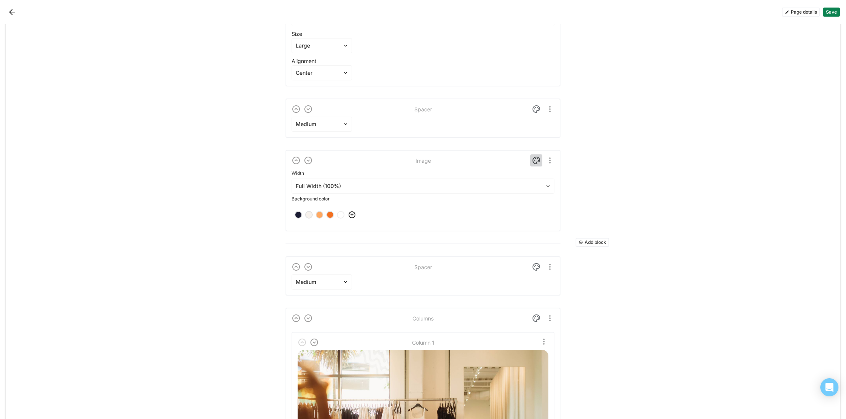
click at [537, 163] on img at bounding box center [536, 160] width 9 height 9
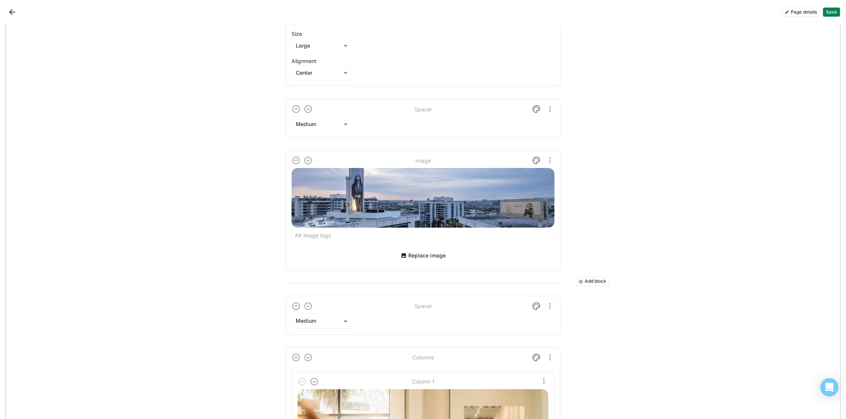
click at [832, 13] on button "Save" at bounding box center [831, 12] width 17 height 9
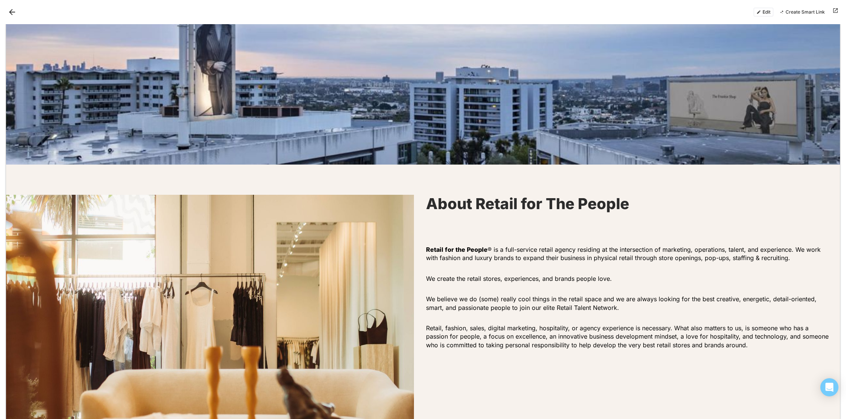
scroll to position [0, 0]
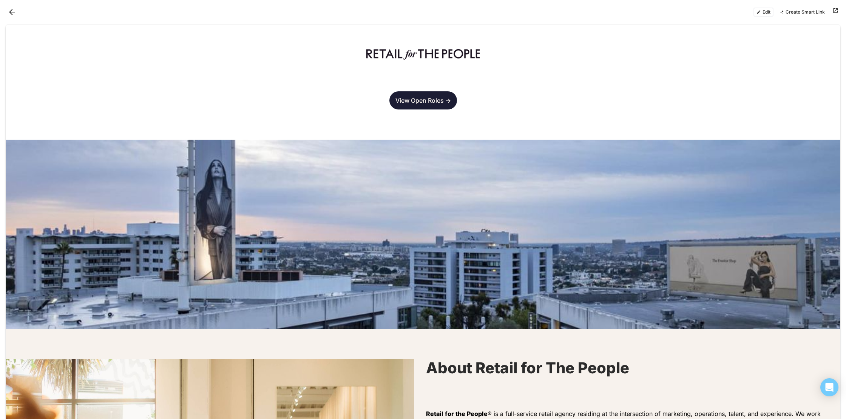
click at [765, 13] on button "Edit" at bounding box center [763, 12] width 20 height 9
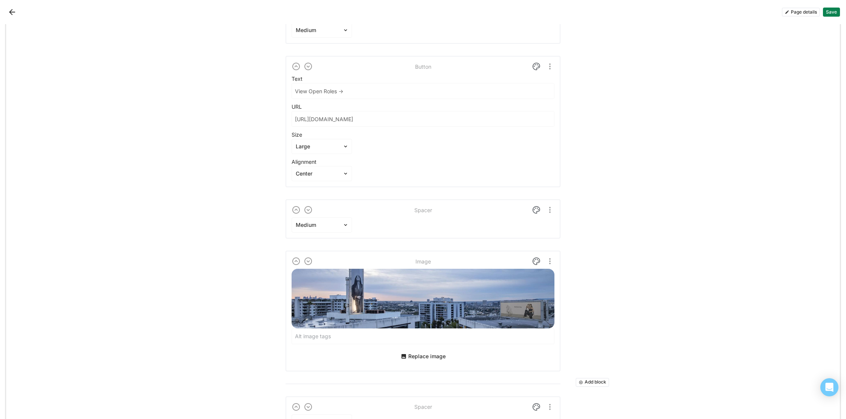
scroll to position [87, 0]
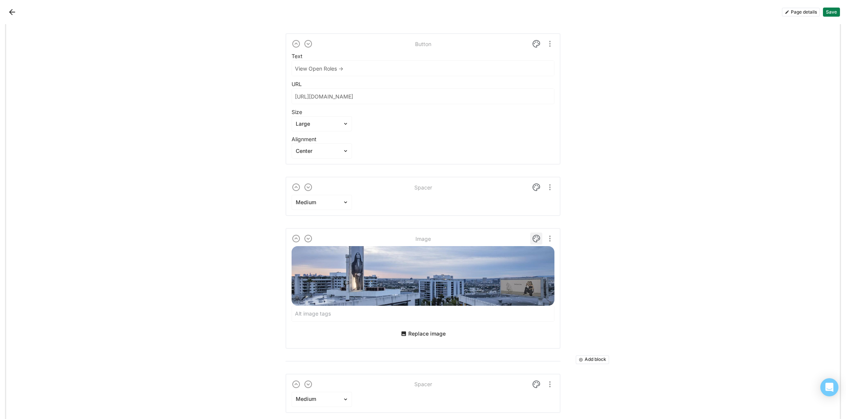
click at [535, 236] on img at bounding box center [536, 238] width 9 height 9
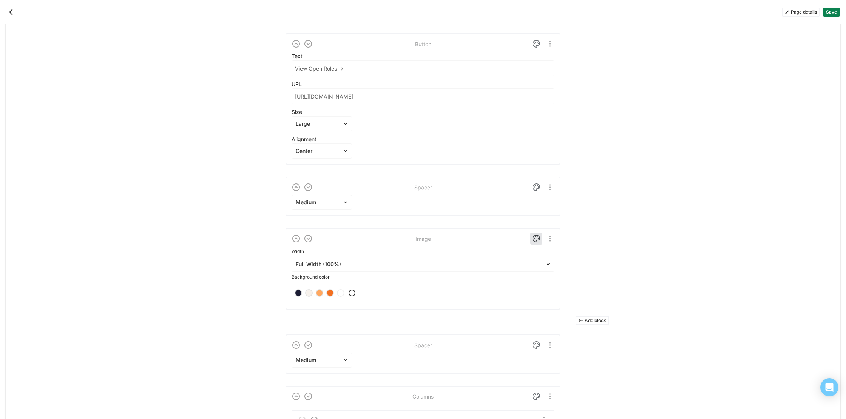
click at [308, 293] on div at bounding box center [308, 292] width 5 height 5
click at [832, 11] on button "Save" at bounding box center [831, 12] width 17 height 9
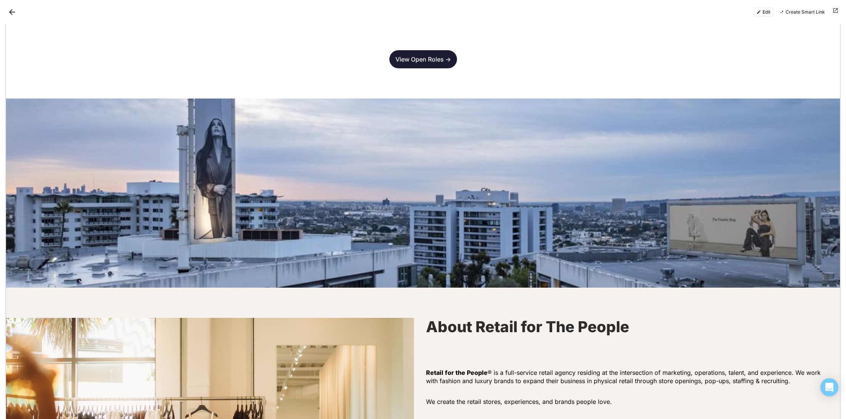
scroll to position [0, 0]
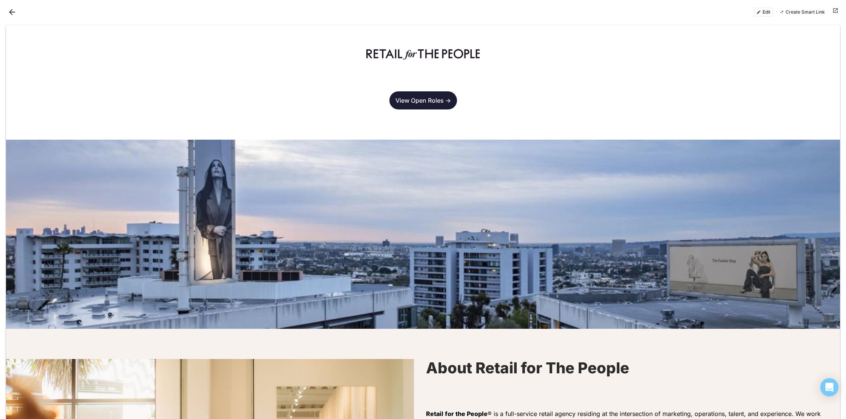
click at [767, 14] on button "Edit" at bounding box center [763, 12] width 20 height 9
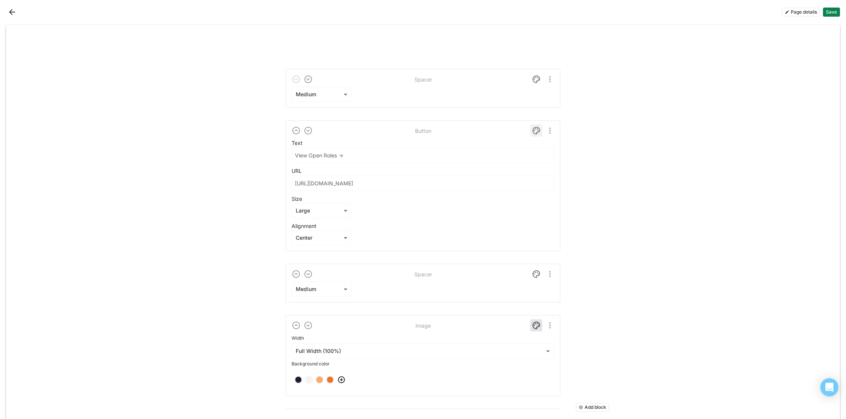
click at [535, 131] on img at bounding box center [536, 130] width 9 height 9
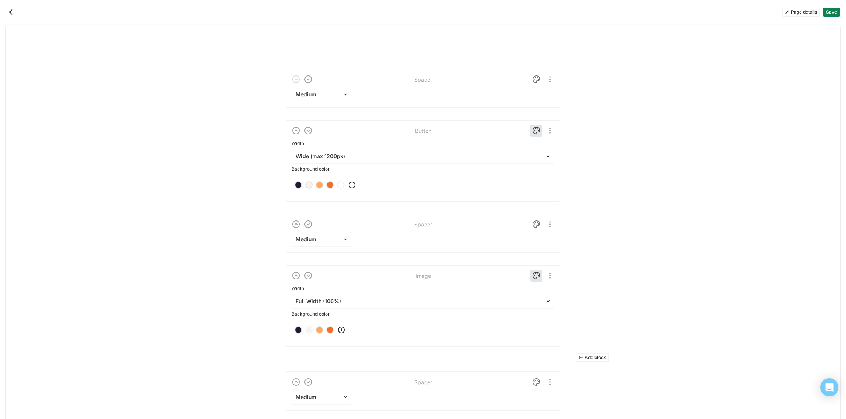
click at [306, 185] on div at bounding box center [308, 184] width 5 height 5
click at [832, 14] on button "Save" at bounding box center [831, 12] width 17 height 9
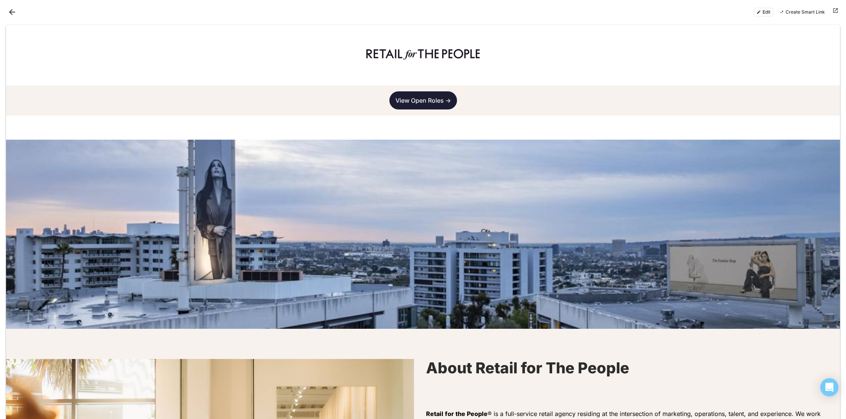
click at [761, 15] on button "Edit" at bounding box center [763, 12] width 20 height 9
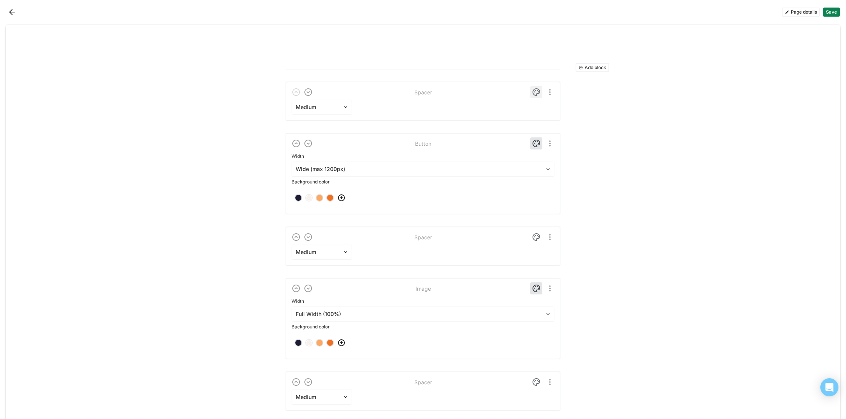
click at [535, 94] on img at bounding box center [536, 92] width 9 height 9
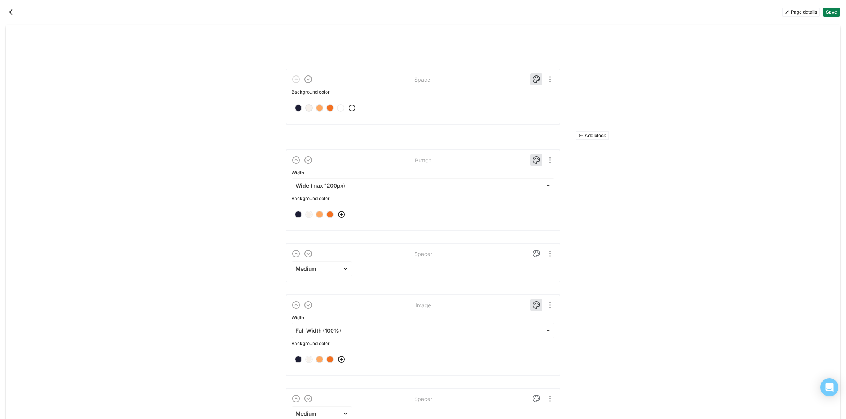
click at [310, 108] on div at bounding box center [308, 107] width 5 height 5
click at [340, 108] on div at bounding box center [340, 107] width 5 height 5
click at [341, 107] on div at bounding box center [340, 107] width 5 height 5
click at [534, 78] on img at bounding box center [536, 79] width 9 height 9
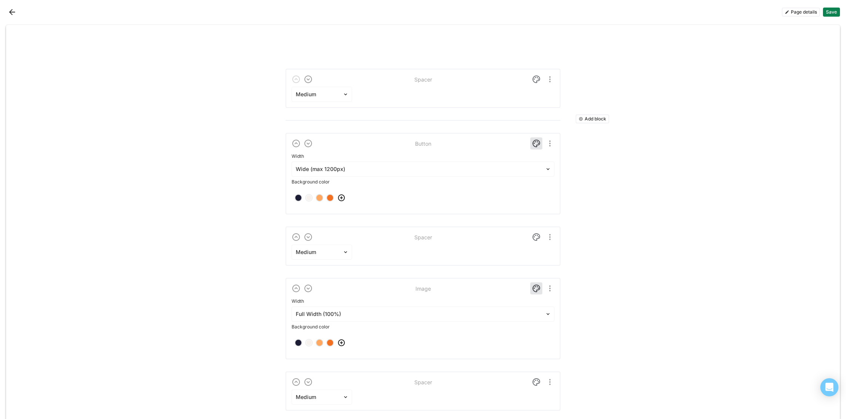
click at [341, 197] on img at bounding box center [341, 197] width 9 height 9
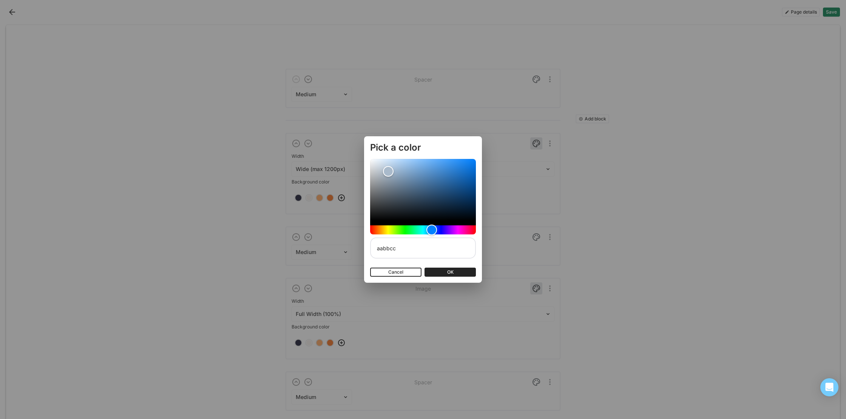
click at [408, 269] on button "Cancel" at bounding box center [395, 272] width 51 height 9
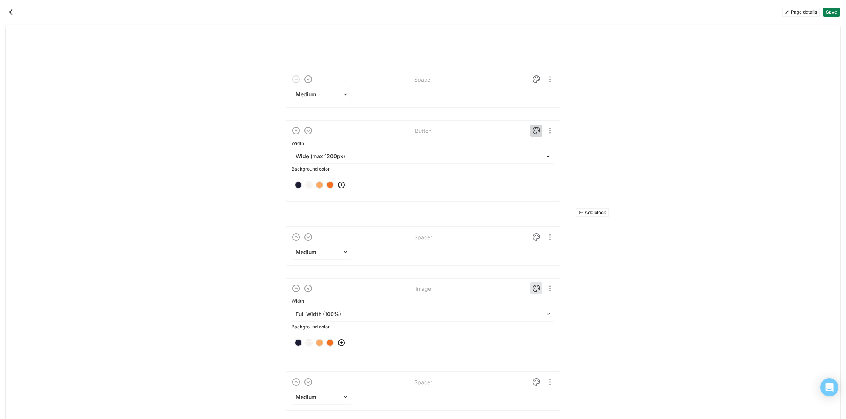
click at [535, 130] on img at bounding box center [536, 130] width 9 height 9
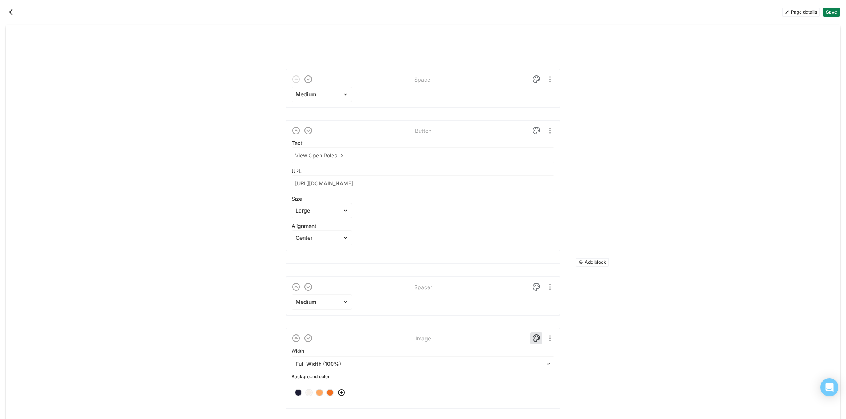
click at [825, 11] on button "Save" at bounding box center [831, 12] width 17 height 9
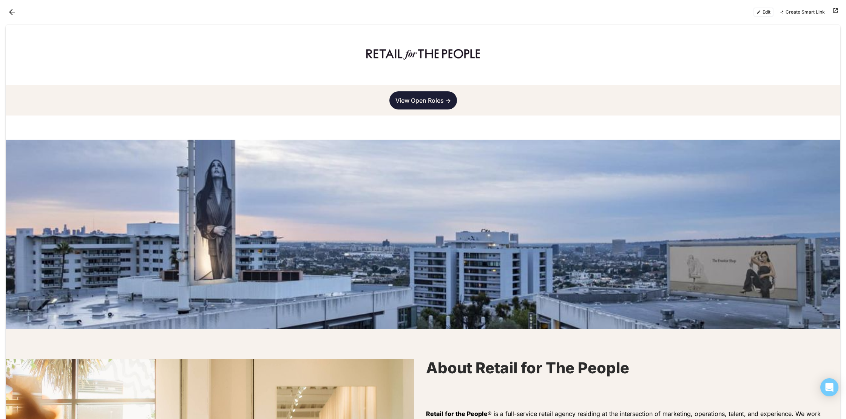
click at [764, 11] on button "Edit" at bounding box center [763, 12] width 20 height 9
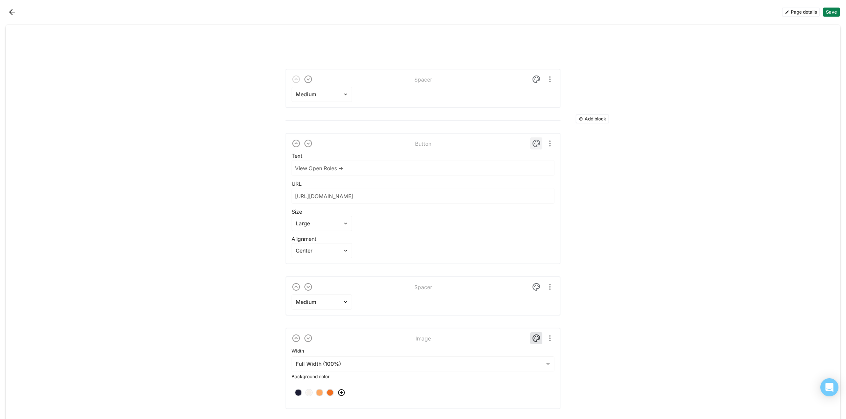
click at [536, 142] on img at bounding box center [536, 143] width 9 height 9
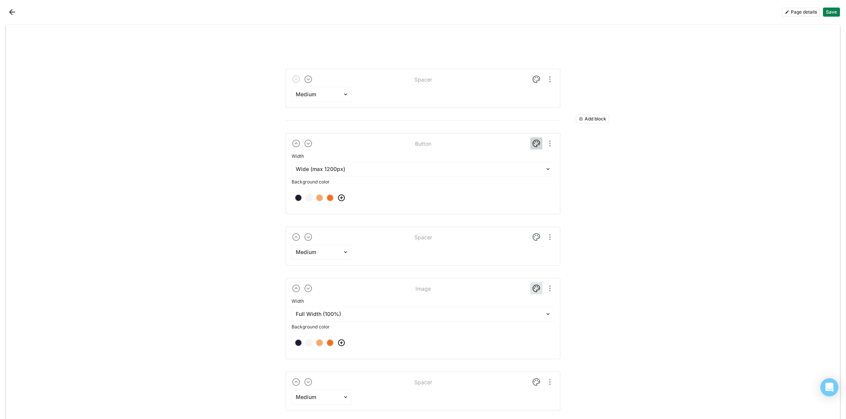
click at [535, 142] on img at bounding box center [536, 143] width 9 height 9
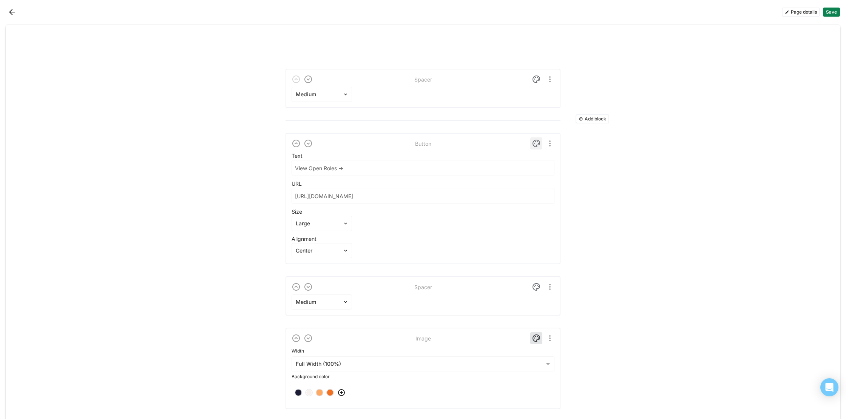
drag, startPoint x: 535, startPoint y: 142, endPoint x: 542, endPoint y: 142, distance: 6.8
click at [535, 142] on img at bounding box center [536, 143] width 9 height 9
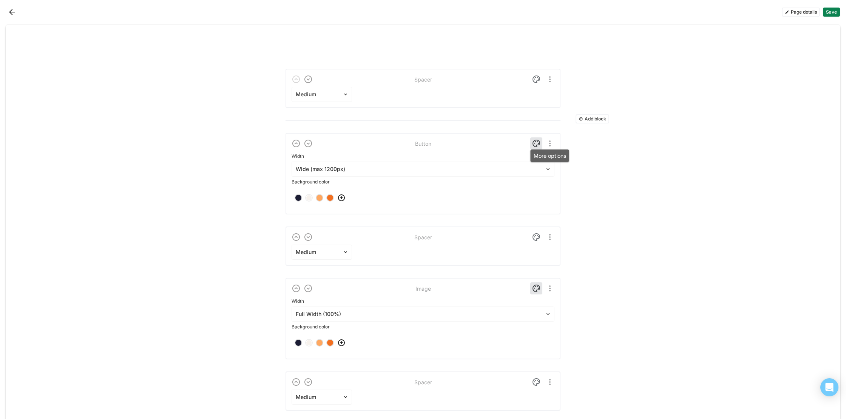
click at [548, 142] on img "More options" at bounding box center [549, 143] width 9 height 9
click at [532, 143] on img at bounding box center [536, 143] width 9 height 9
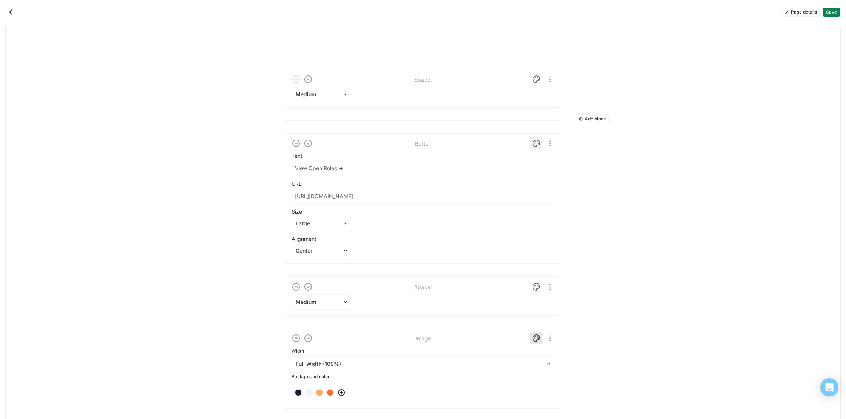
click at [535, 144] on img at bounding box center [536, 143] width 9 height 9
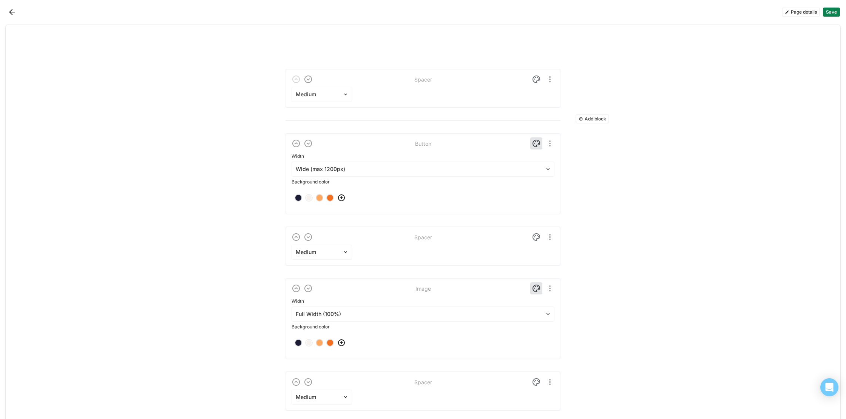
click at [343, 199] on img at bounding box center [341, 197] width 9 height 9
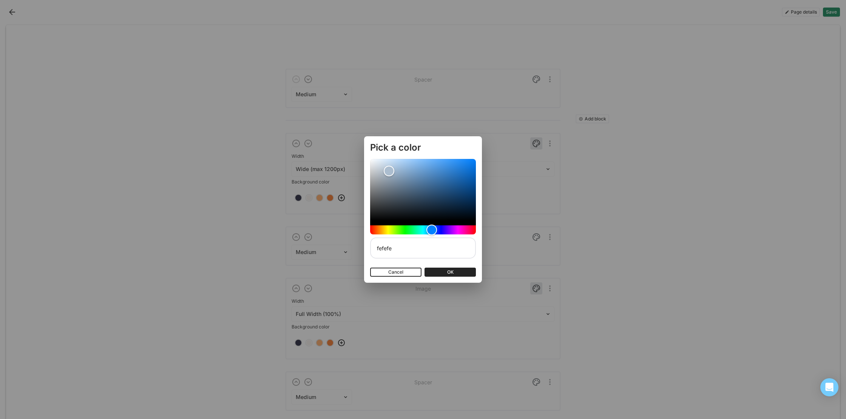
type input "ffffff"
drag, startPoint x: 389, startPoint y: 171, endPoint x: 362, endPoint y: 154, distance: 31.9
click at [362, 154] on div "Pick a color ffffff Cancel OK" at bounding box center [423, 209] width 846 height 419
click at [447, 272] on button "OK" at bounding box center [449, 272] width 51 height 9
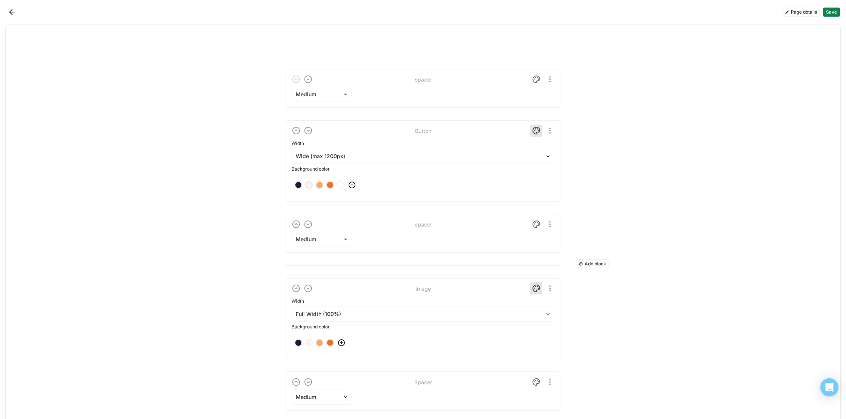
click at [828, 11] on button "Save" at bounding box center [831, 12] width 17 height 9
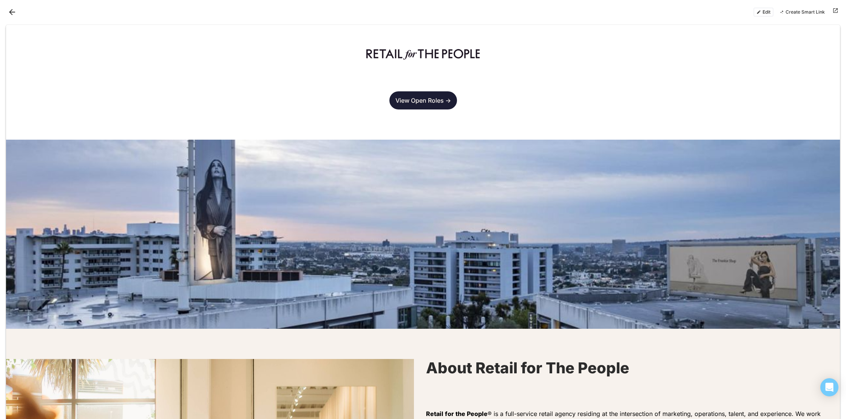
click at [766, 9] on button "Edit" at bounding box center [763, 12] width 20 height 9
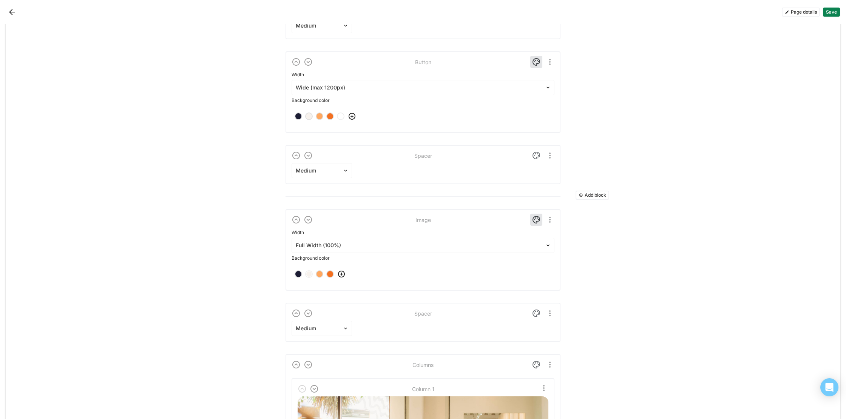
scroll to position [69, 0]
click at [534, 219] on img at bounding box center [536, 219] width 9 height 9
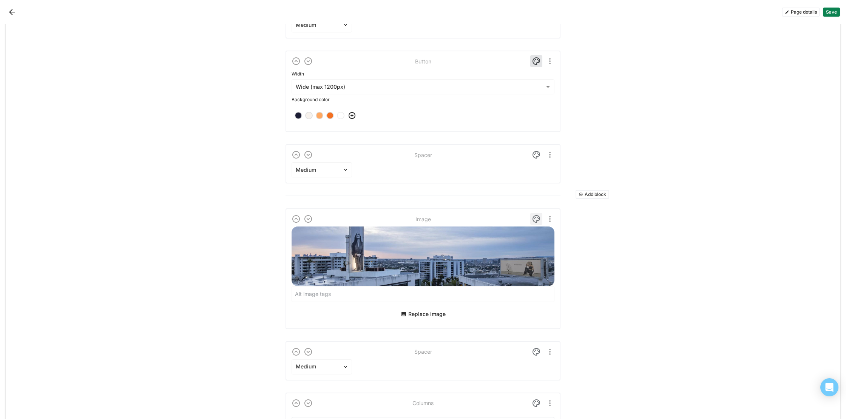
click at [537, 218] on img at bounding box center [536, 219] width 9 height 9
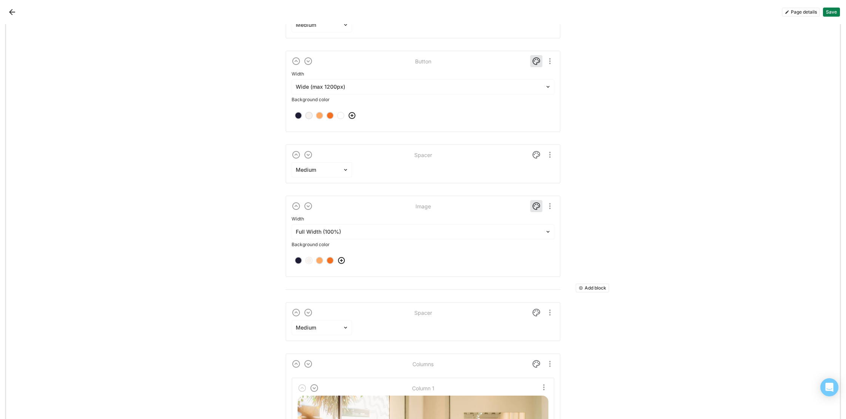
click at [341, 261] on img at bounding box center [341, 260] width 9 height 9
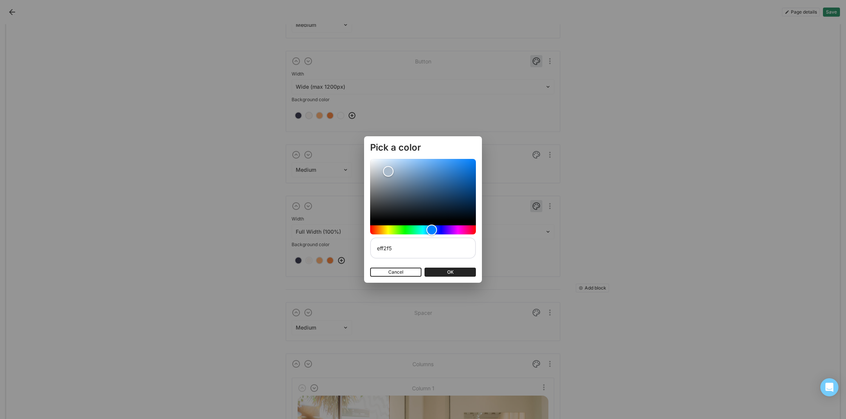
type input "ffffff"
drag, startPoint x: 387, startPoint y: 171, endPoint x: 336, endPoint y: 138, distance: 60.5
click at [336, 138] on div "Pick a color ffffff Cancel OK" at bounding box center [423, 209] width 846 height 419
click at [453, 271] on button "OK" at bounding box center [449, 272] width 51 height 9
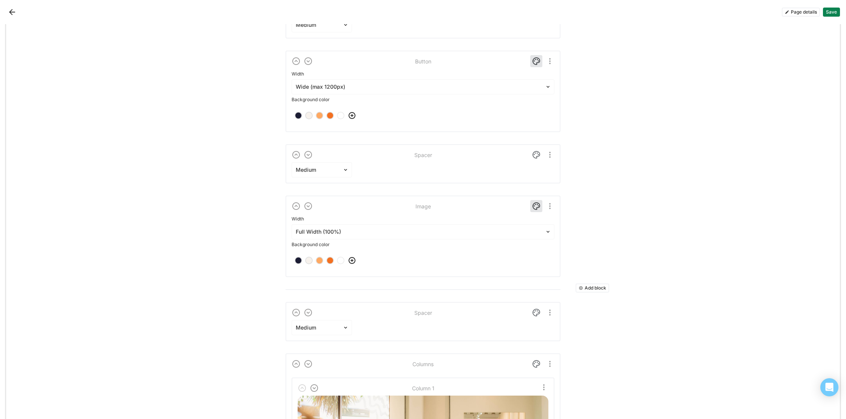
click at [834, 12] on button "Save" at bounding box center [831, 12] width 17 height 9
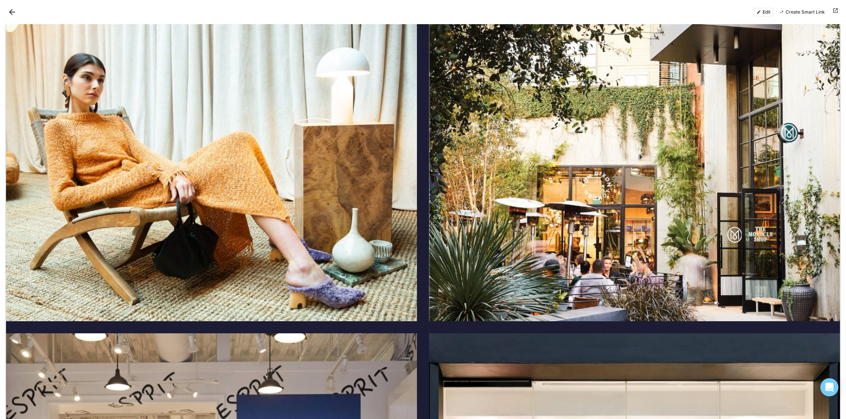
scroll to position [1480, 0]
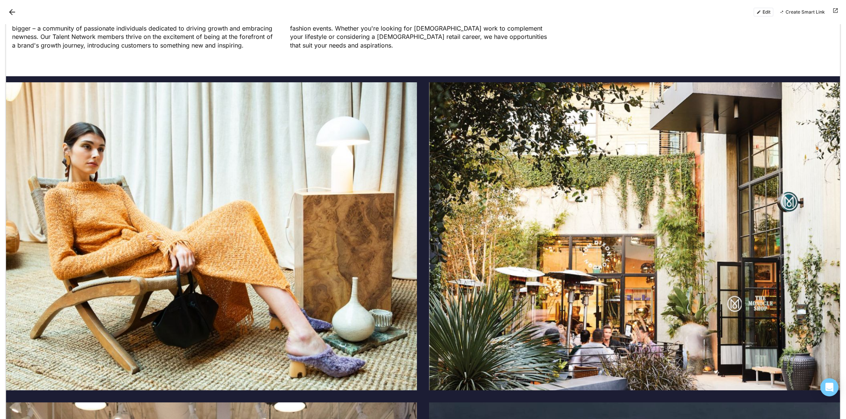
click at [765, 10] on button "Edit" at bounding box center [763, 12] width 20 height 9
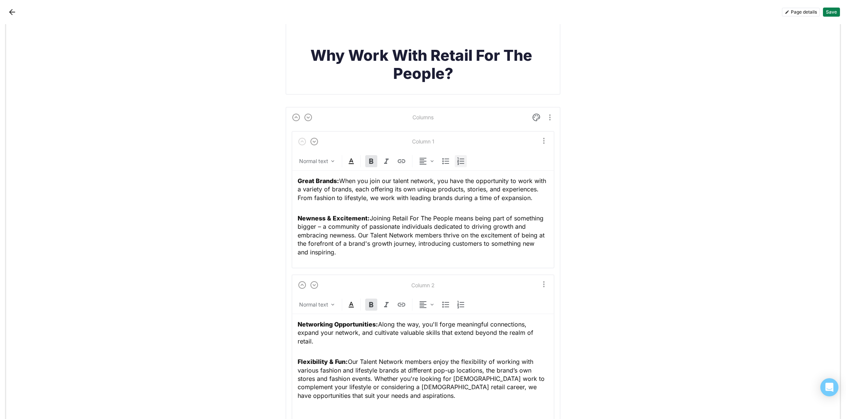
scroll to position [1814, 0]
click at [437, 209] on div "Great Brands: When you join our talent network, you have the opportunity to wor…" at bounding box center [423, 215] width 251 height 92
click at [326, 158] on div "Normal text" at bounding box center [313, 160] width 29 height 8
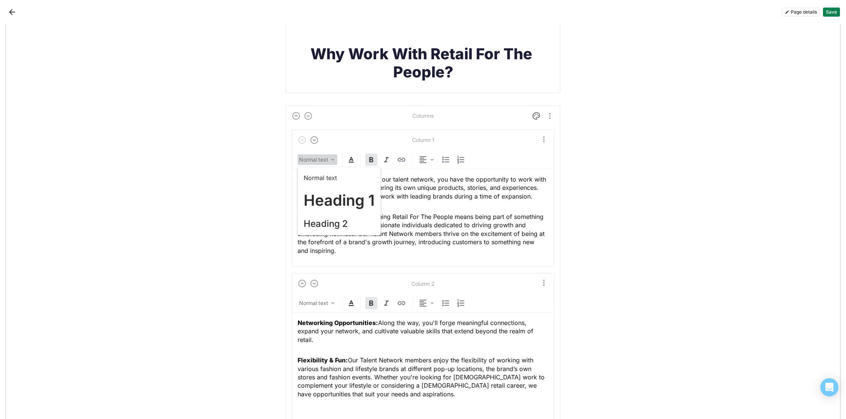
click at [326, 158] on div "Normal text" at bounding box center [313, 160] width 29 height 8
click at [351, 161] on img at bounding box center [351, 159] width 9 height 9
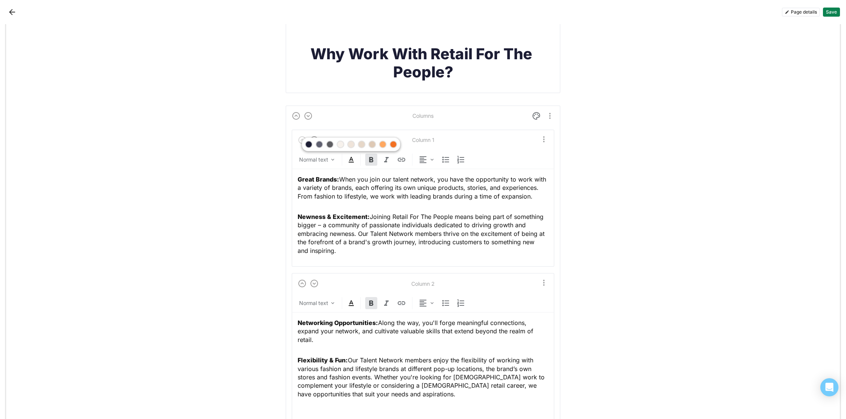
click at [351, 161] on img at bounding box center [351, 159] width 9 height 9
click at [545, 138] on img "More options" at bounding box center [543, 139] width 9 height 9
click at [546, 138] on img "More options" at bounding box center [543, 139] width 9 height 9
click at [476, 196] on span "Great Brands: When you join our talent network, you have the opportunity to wor…" at bounding box center [423, 188] width 250 height 25
click at [328, 157] on div "Normal text" at bounding box center [313, 160] width 29 height 8
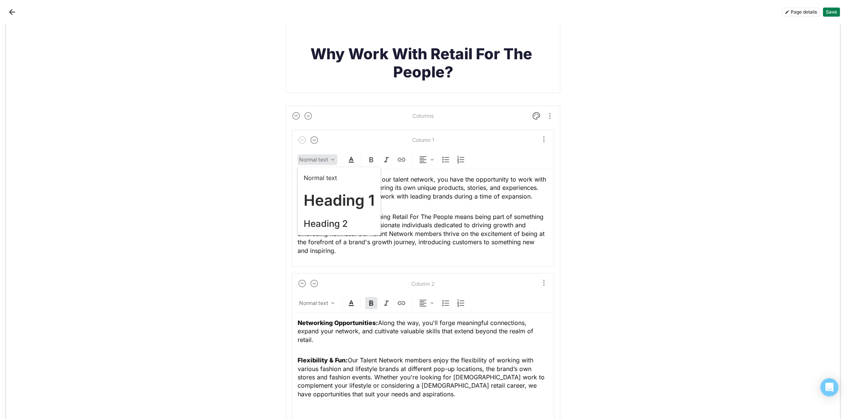
click at [506, 226] on span "Newness & Excitement: Joining Retail For The People means being part of somethi…" at bounding box center [422, 234] width 249 height 42
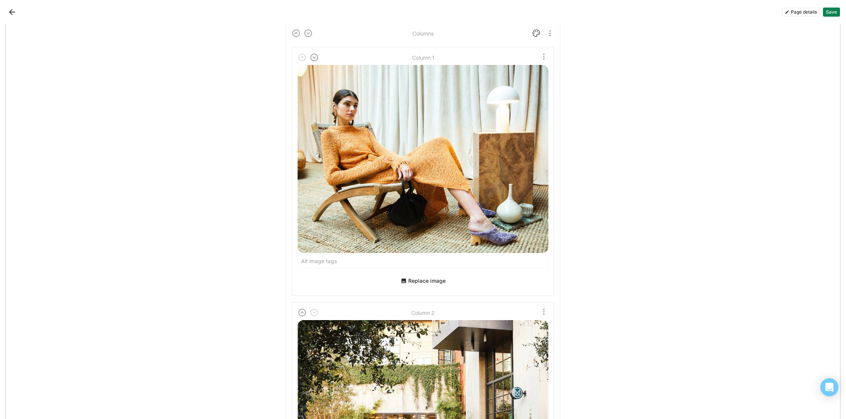
scroll to position [2248, 0]
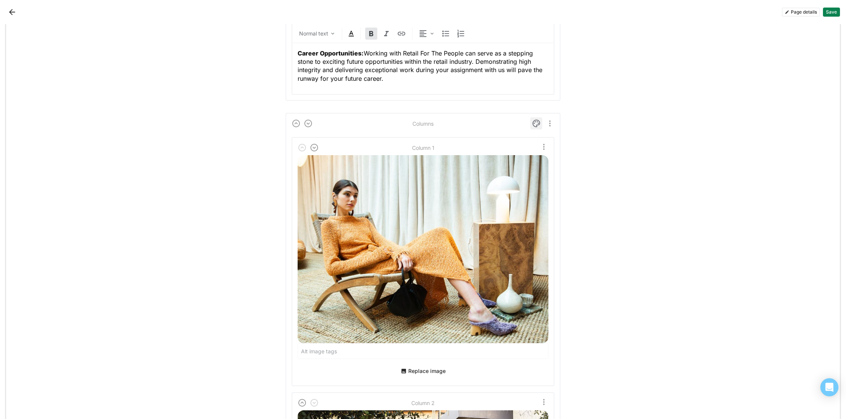
click at [536, 120] on img at bounding box center [536, 123] width 9 height 9
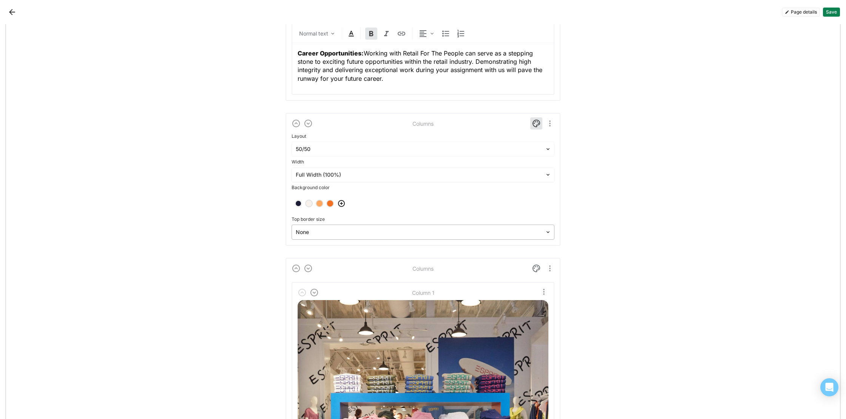
click at [511, 230] on div at bounding box center [418, 232] width 245 height 8
click at [507, 265] on div "Fine" at bounding box center [423, 269] width 257 height 15
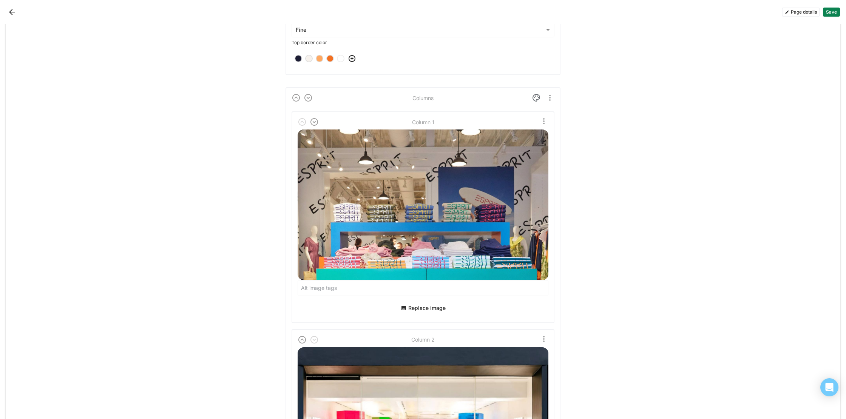
scroll to position [2446, 0]
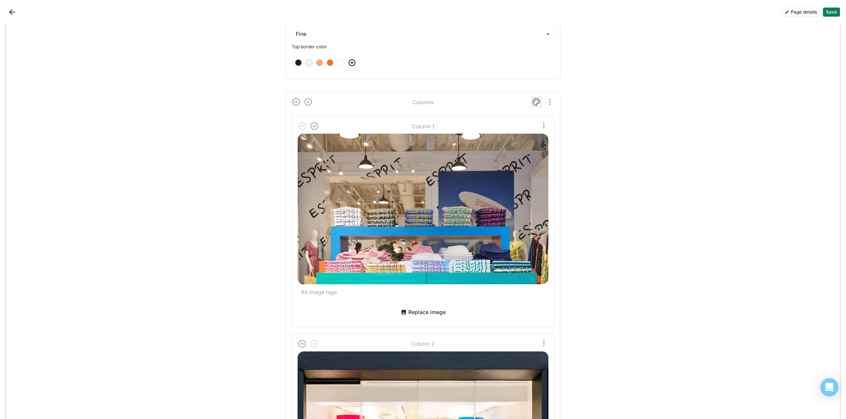
click at [537, 97] on img at bounding box center [536, 101] width 9 height 9
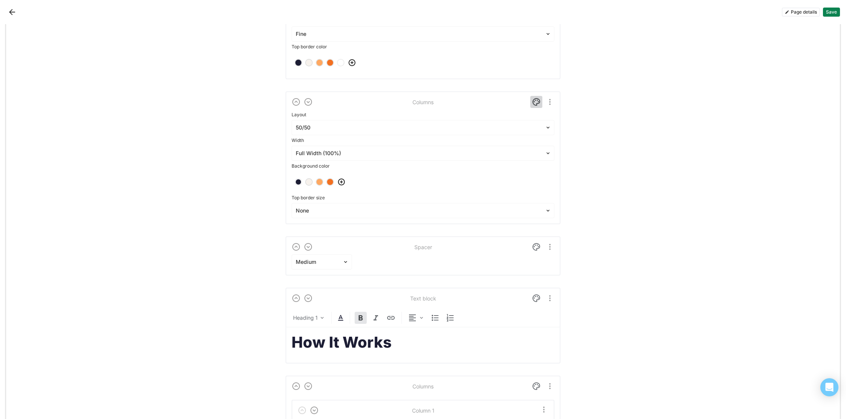
click at [537, 97] on img at bounding box center [536, 101] width 9 height 9
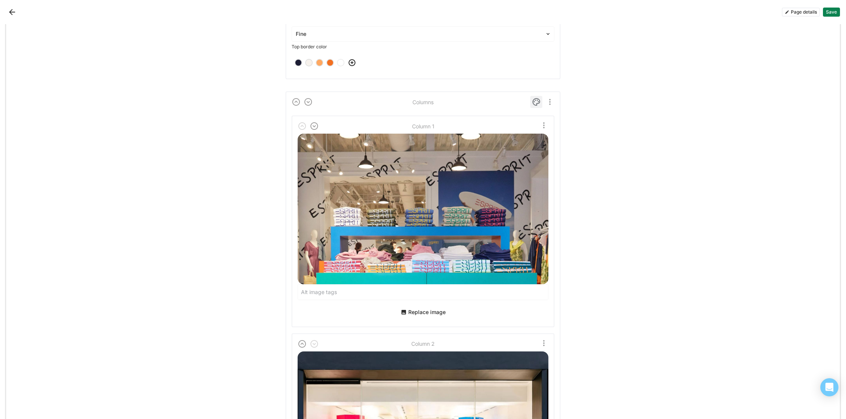
click at [537, 97] on img at bounding box center [536, 101] width 9 height 9
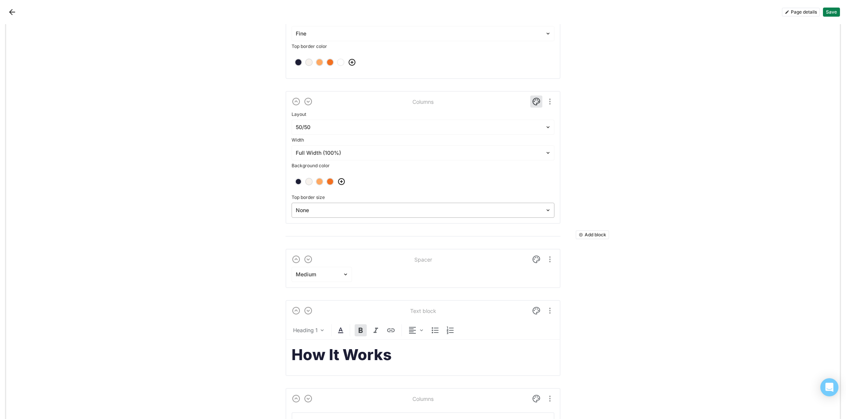
scroll to position [2434, 0]
click at [357, 208] on div at bounding box center [418, 211] width 245 height 8
click at [356, 248] on div "Fine" at bounding box center [423, 248] width 257 height 15
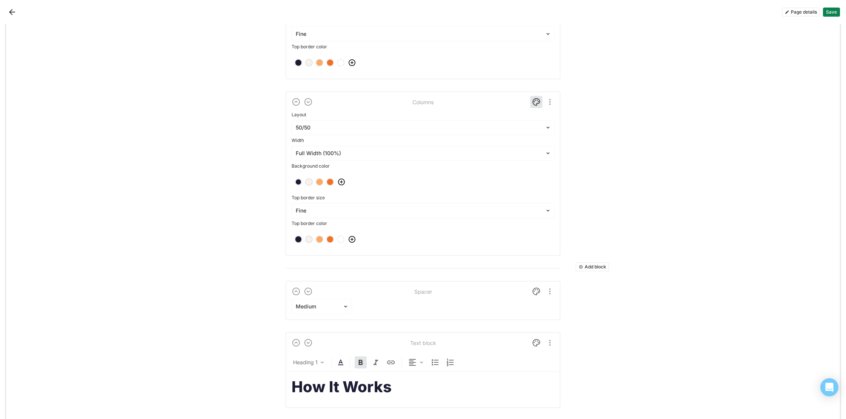
click at [832, 13] on button "Save" at bounding box center [831, 12] width 17 height 9
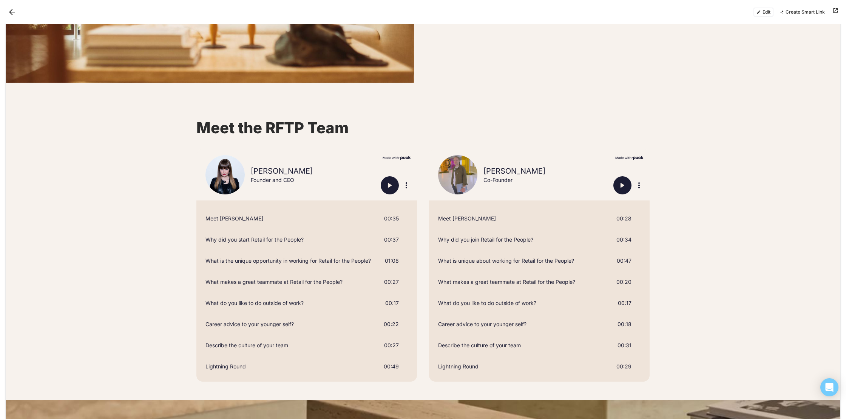
scroll to position [557, 0]
click at [763, 12] on button "Edit" at bounding box center [763, 12] width 20 height 9
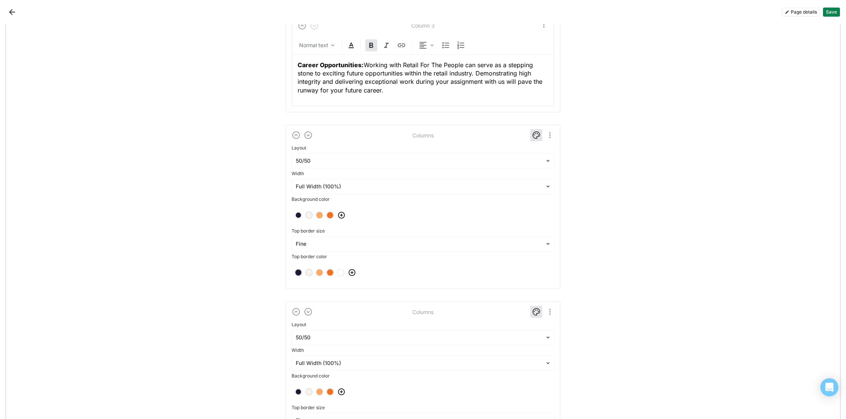
scroll to position [2224, 0]
click at [471, 242] on div at bounding box center [418, 243] width 245 height 8
click at [446, 267] on div "None" at bounding box center [423, 264] width 257 height 15
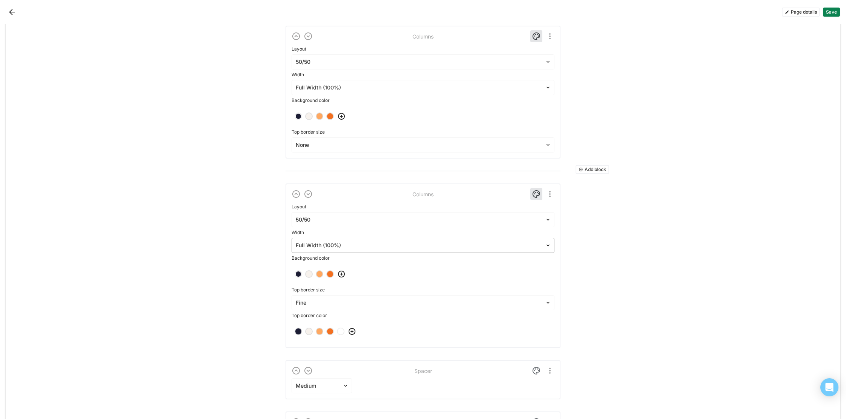
scroll to position [2325, 0]
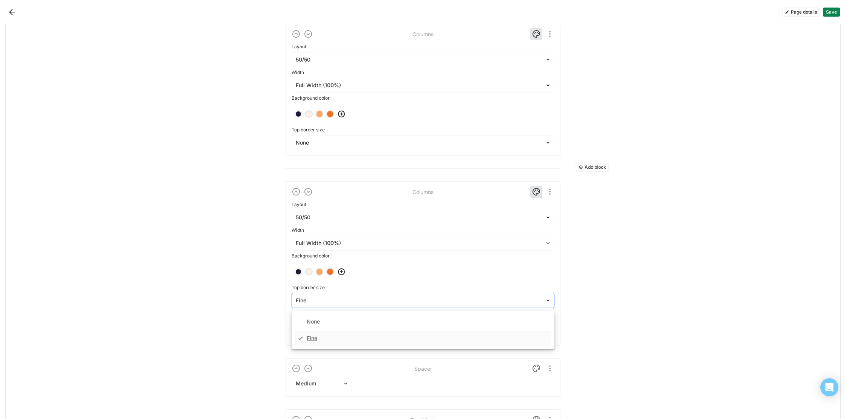
click at [460, 298] on div at bounding box center [418, 301] width 245 height 8
click at [435, 322] on div "None" at bounding box center [423, 321] width 257 height 15
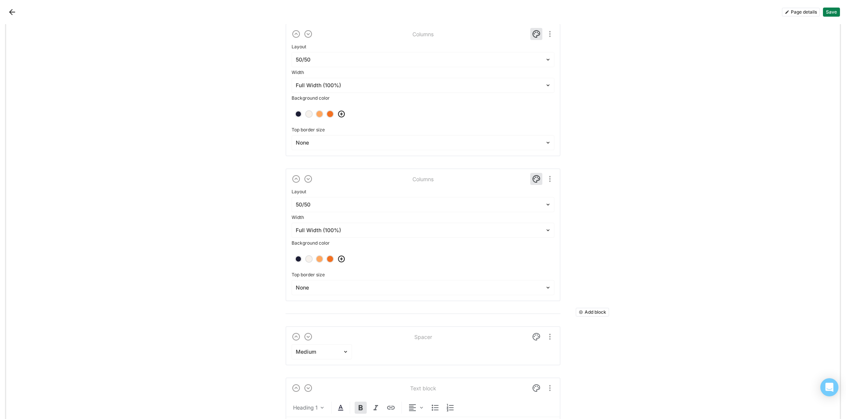
click at [835, 15] on button "Save" at bounding box center [831, 12] width 17 height 9
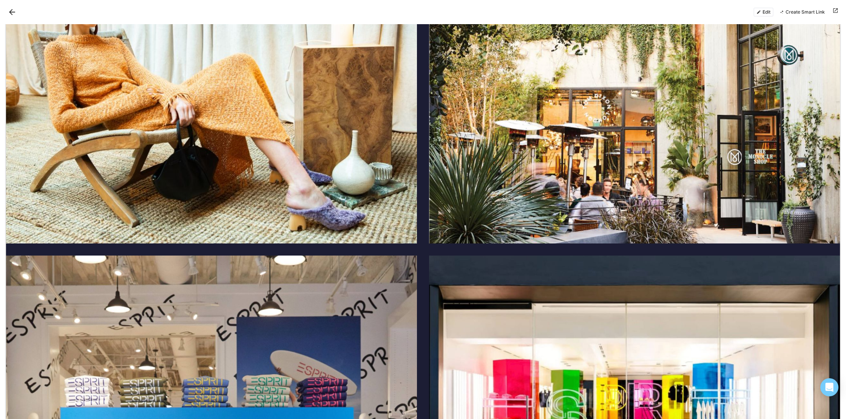
scroll to position [1627, 0]
click at [769, 12] on button "Edit" at bounding box center [763, 12] width 20 height 9
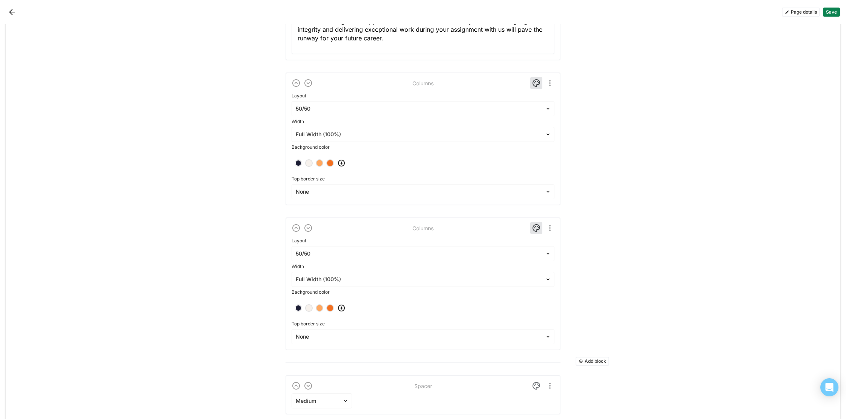
scroll to position [2263, 0]
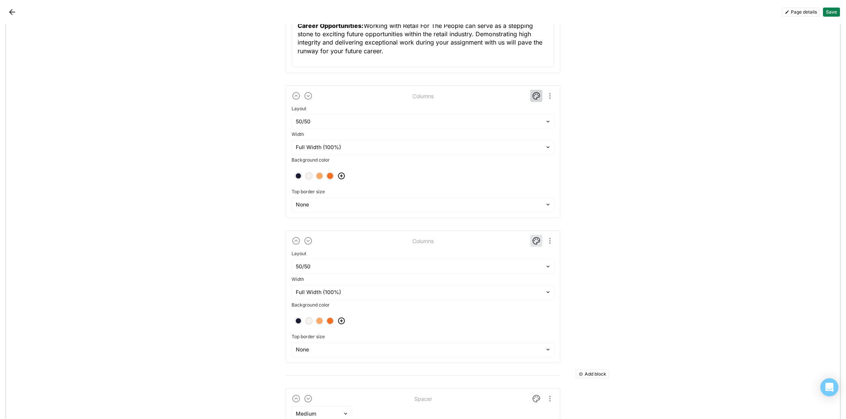
click at [537, 96] on img at bounding box center [536, 95] width 9 height 9
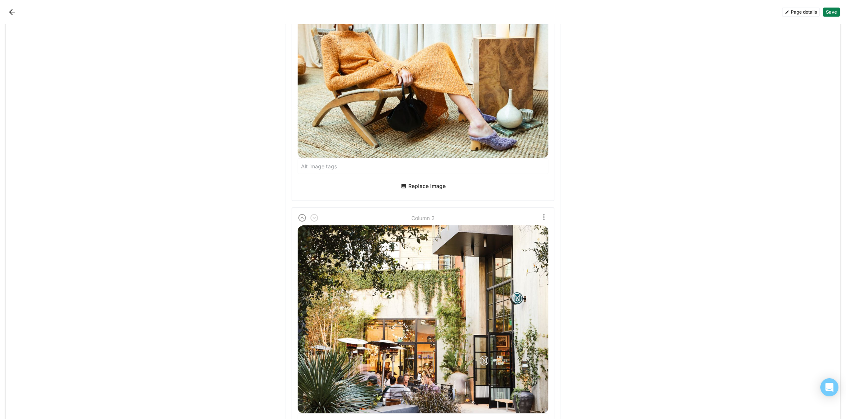
scroll to position [2609, 0]
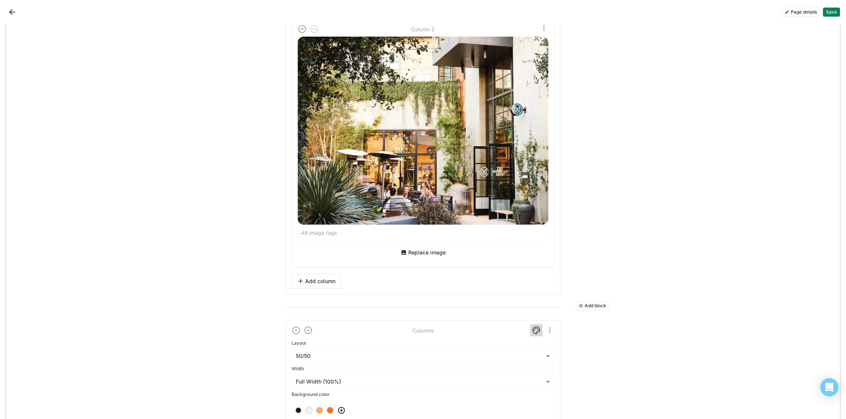
click at [539, 331] on img at bounding box center [536, 330] width 9 height 9
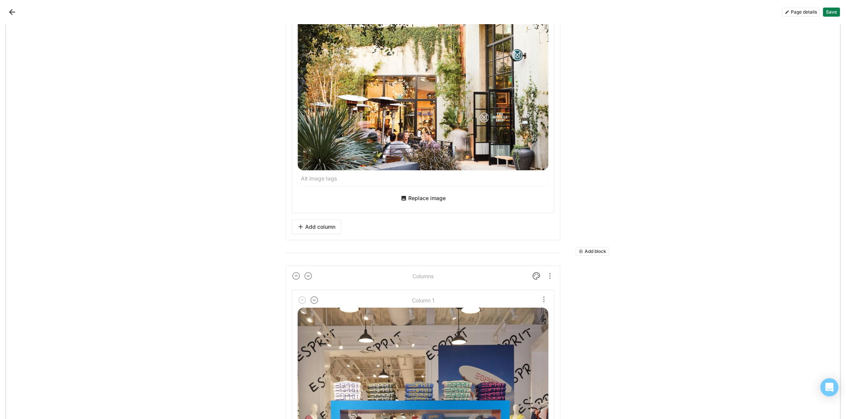
scroll to position [2604, 0]
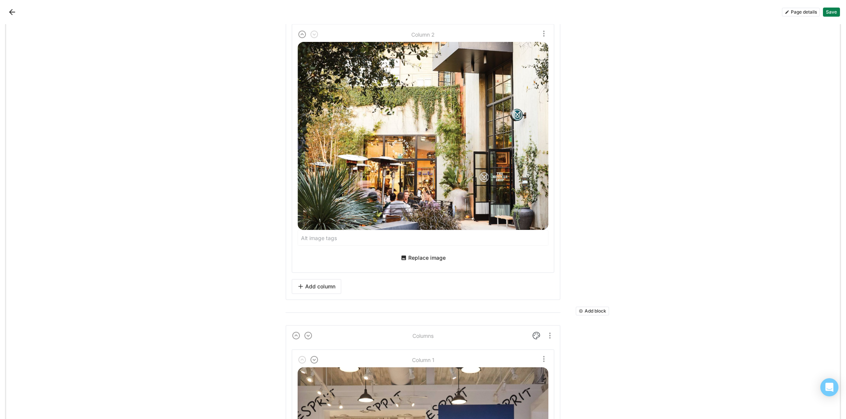
click at [599, 312] on button "Add block" at bounding box center [593, 311] width 34 height 9
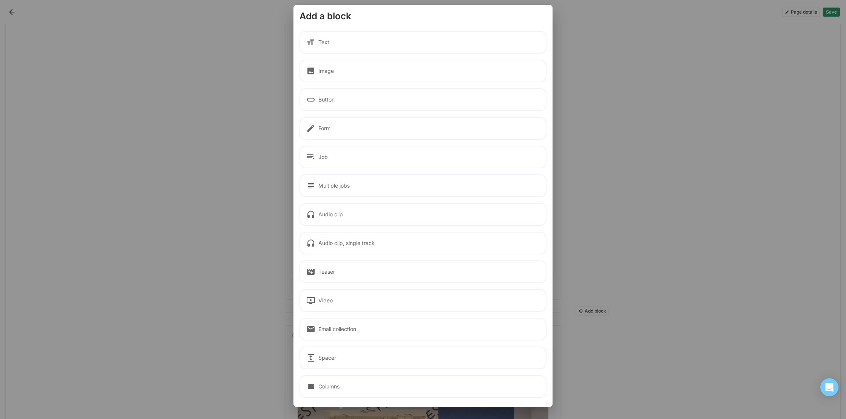
click at [407, 301] on div "Video" at bounding box center [422, 300] width 247 height 23
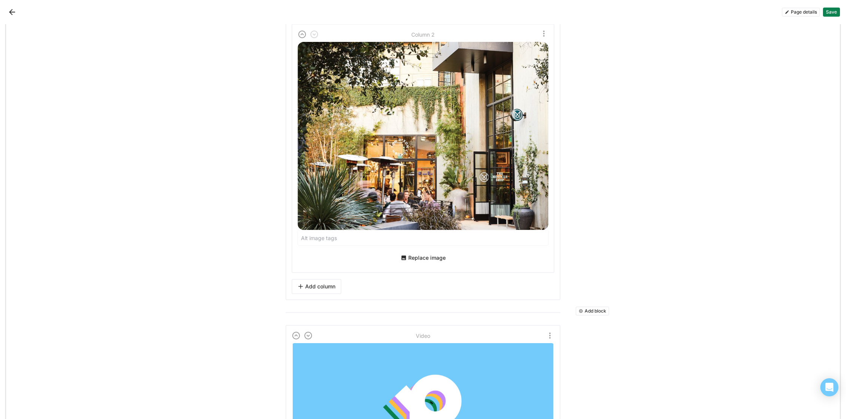
scroll to position [2769, 0]
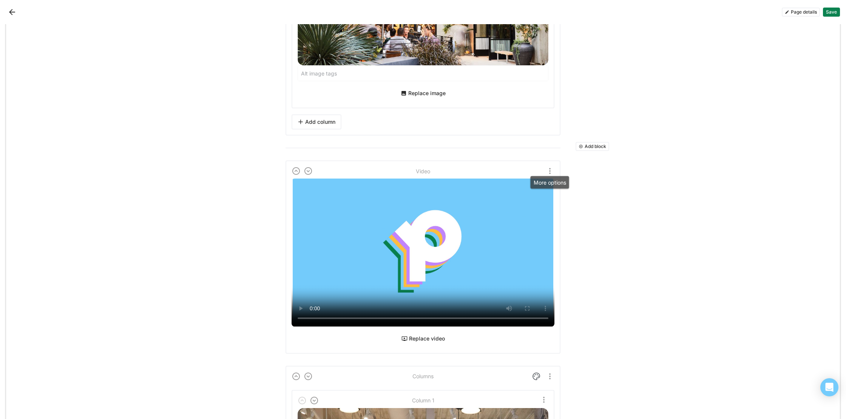
click at [548, 169] on img "More options" at bounding box center [549, 171] width 9 height 9
click at [550, 170] on img "More options" at bounding box center [549, 171] width 9 height 9
click at [424, 338] on button "Replace video" at bounding box center [422, 339] width 49 height 12
click at [551, 167] on img "More options" at bounding box center [549, 171] width 9 height 9
click at [538, 208] on div "Delete" at bounding box center [533, 206] width 16 height 6
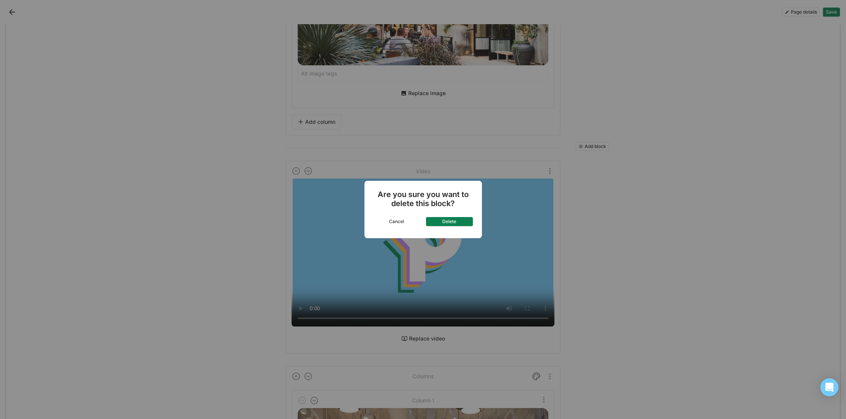
click at [452, 221] on button "Delete" at bounding box center [449, 221] width 47 height 9
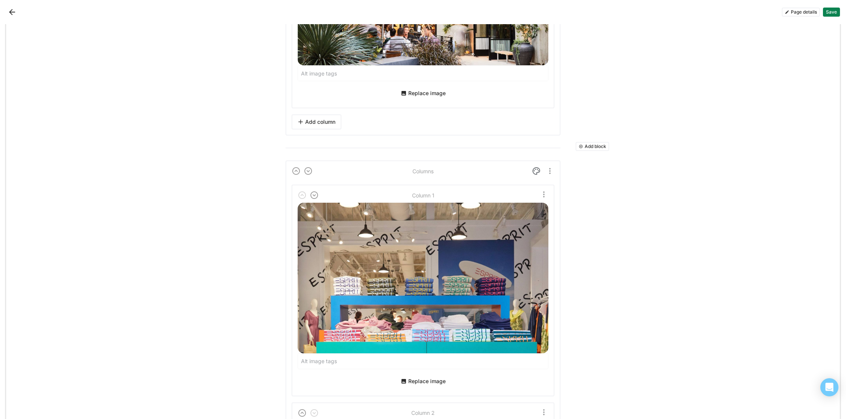
click at [590, 145] on button "Add block" at bounding box center [593, 146] width 34 height 9
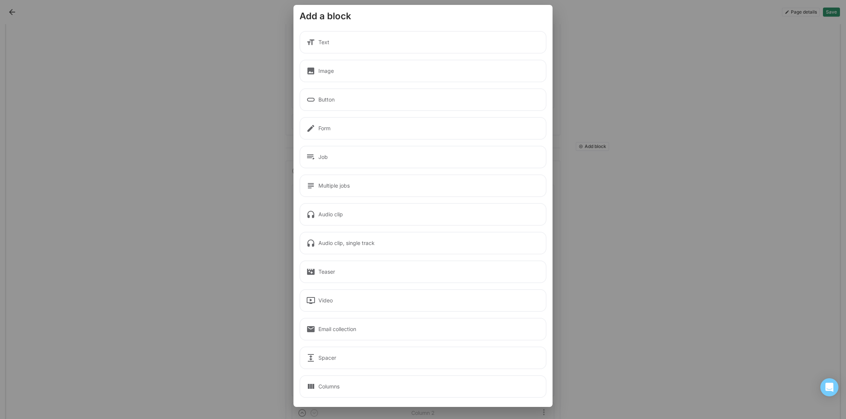
click at [351, 276] on div "Teaser" at bounding box center [422, 272] width 247 height 23
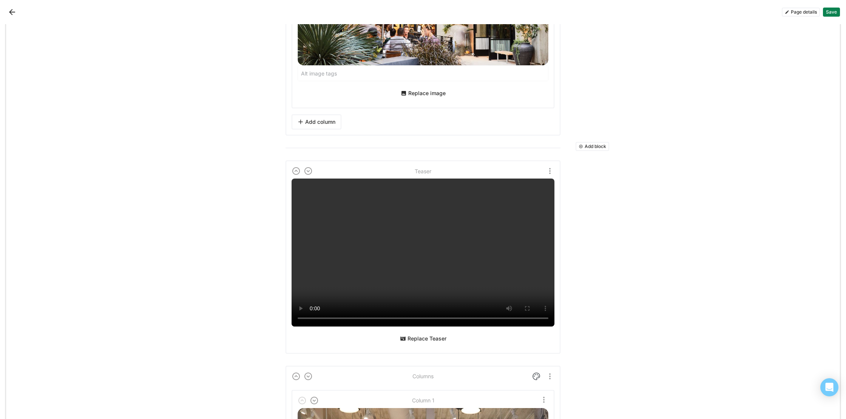
click at [426, 342] on button "Replace Teaser" at bounding box center [423, 339] width 52 height 12
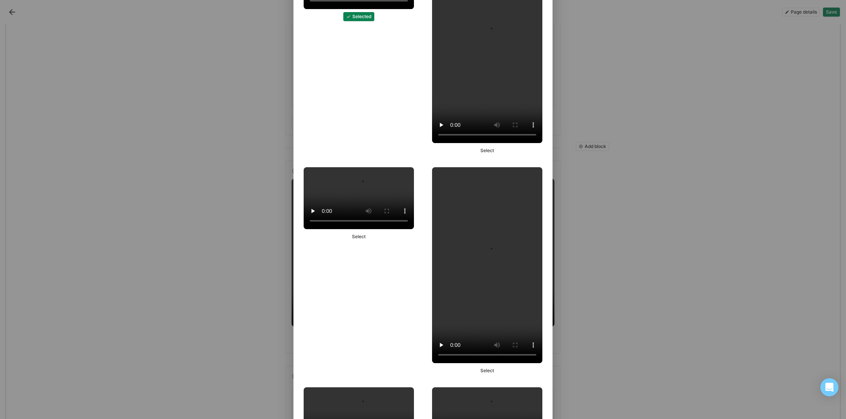
scroll to position [0, 0]
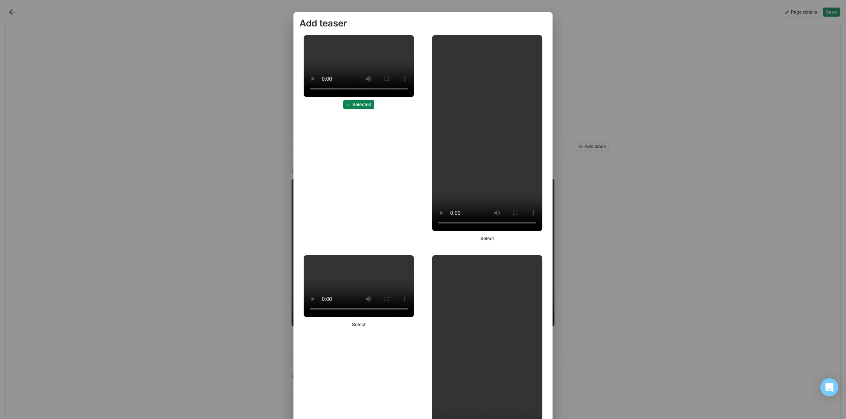
click at [640, 89] on div "Add teaser Selected Select Select Select Select Select Select Select Select Sel…" at bounding box center [423, 209] width 846 height 419
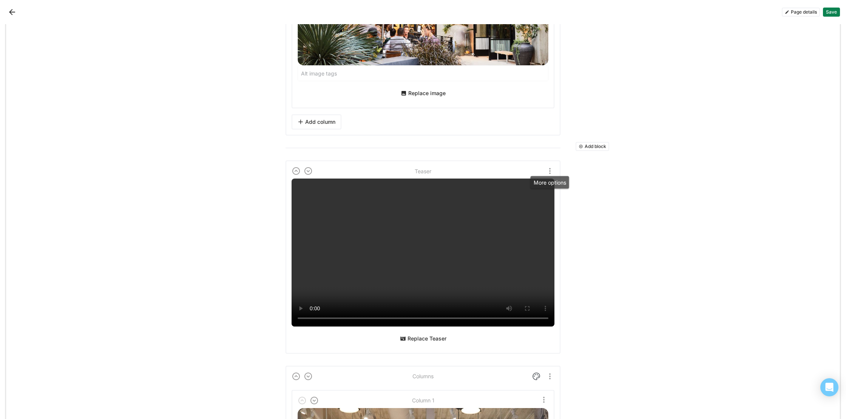
click at [551, 168] on img "More options" at bounding box center [549, 171] width 9 height 9
click at [540, 208] on div "Delete" at bounding box center [533, 206] width 16 height 6
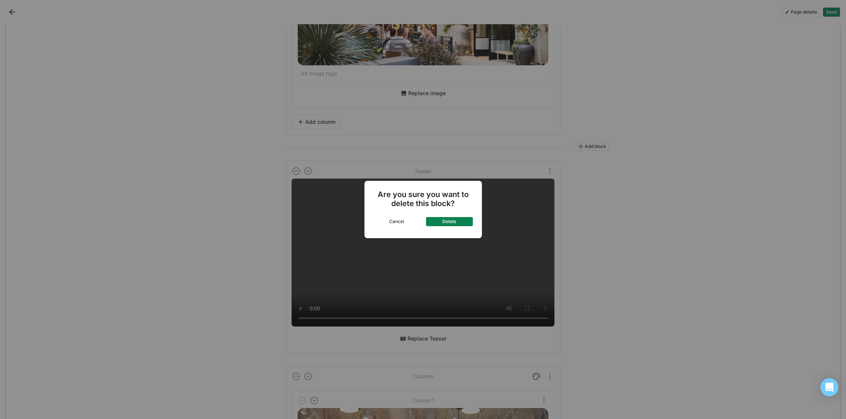
click at [451, 223] on button "Delete" at bounding box center [449, 221] width 47 height 9
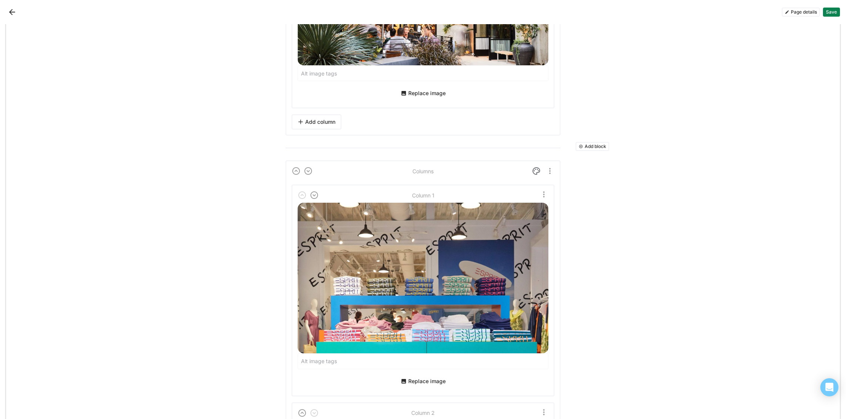
click at [591, 145] on button "Add block" at bounding box center [593, 146] width 34 height 9
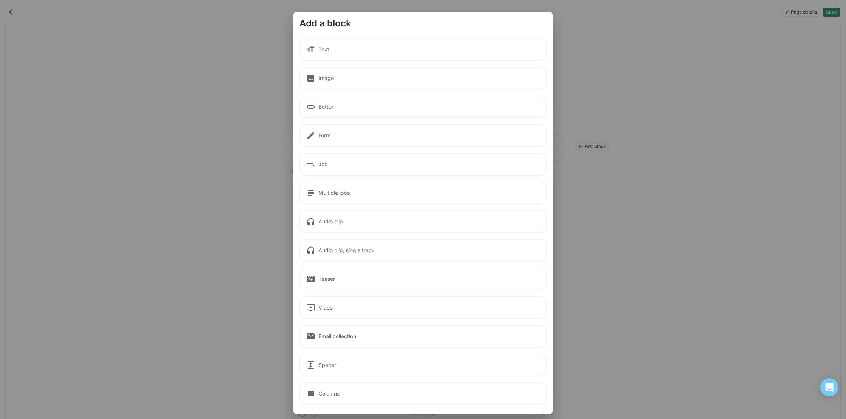
click at [582, 116] on div "Add a block Text Image Button Form Job Multiple jobs Audio clip Audio clip, sin…" at bounding box center [423, 209] width 846 height 419
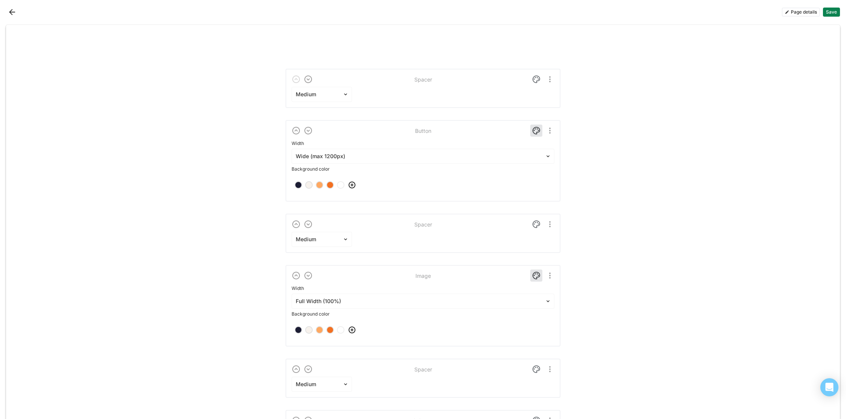
click at [833, 11] on button "Save" at bounding box center [831, 12] width 17 height 9
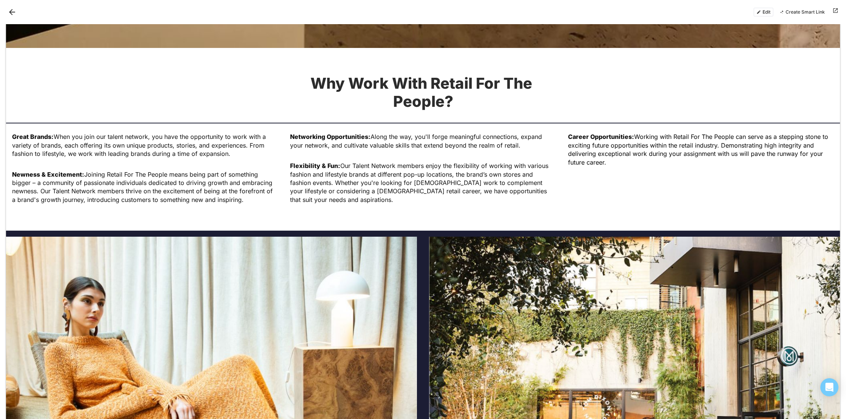
scroll to position [1326, 0]
click at [759, 12] on button "Edit" at bounding box center [763, 12] width 20 height 9
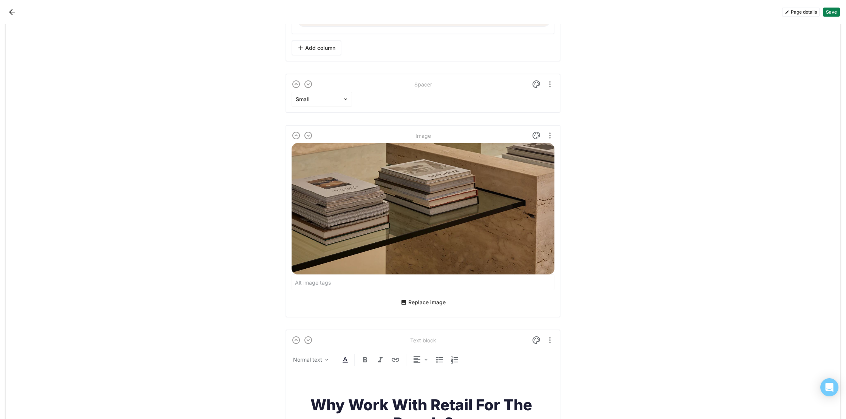
scroll to position [1721, 0]
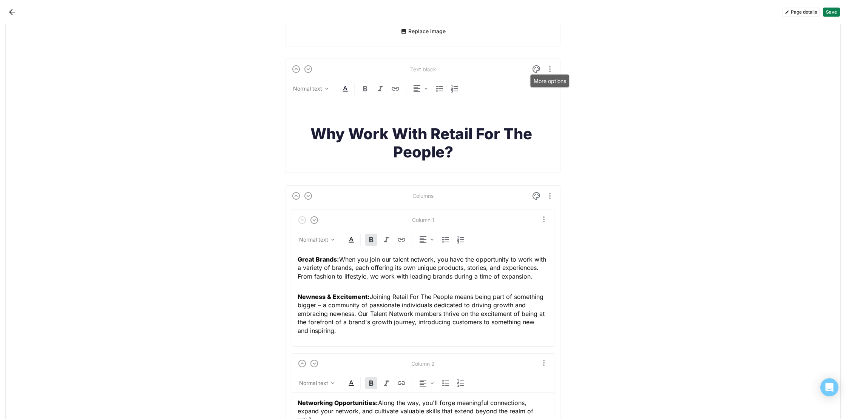
click at [550, 66] on img "More options" at bounding box center [549, 69] width 9 height 9
click at [551, 66] on img "More options" at bounding box center [549, 69] width 9 height 9
click at [536, 68] on img at bounding box center [536, 69] width 9 height 9
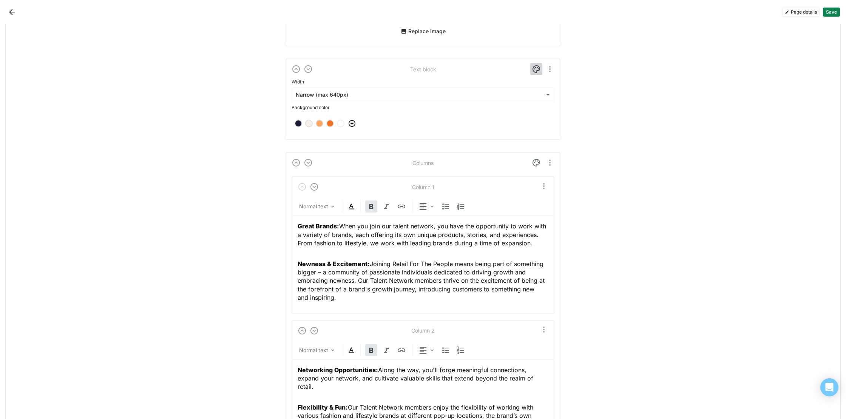
click at [536, 68] on img at bounding box center [536, 69] width 9 height 9
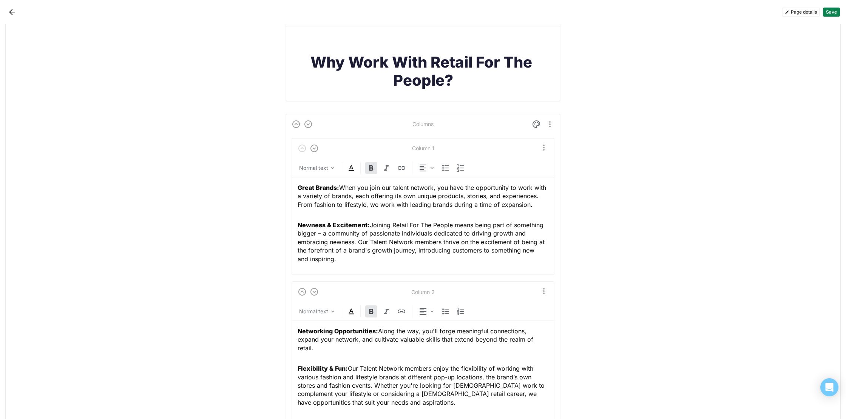
scroll to position [1794, 0]
click at [534, 123] on img at bounding box center [536, 123] width 9 height 9
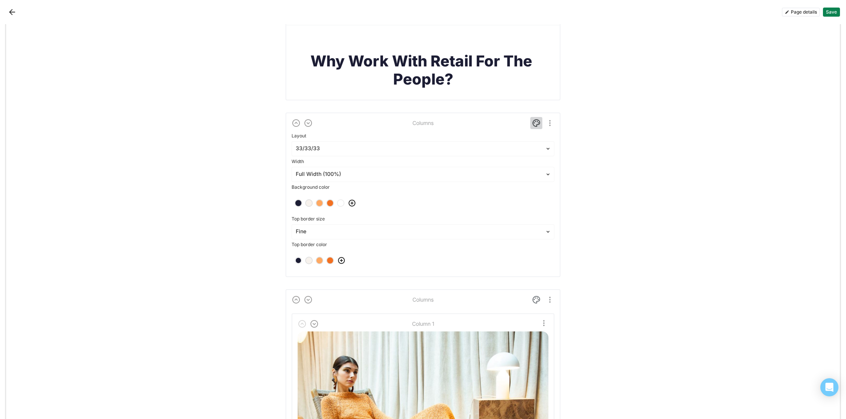
scroll to position [1795, 0]
click at [533, 120] on img at bounding box center [536, 122] width 9 height 9
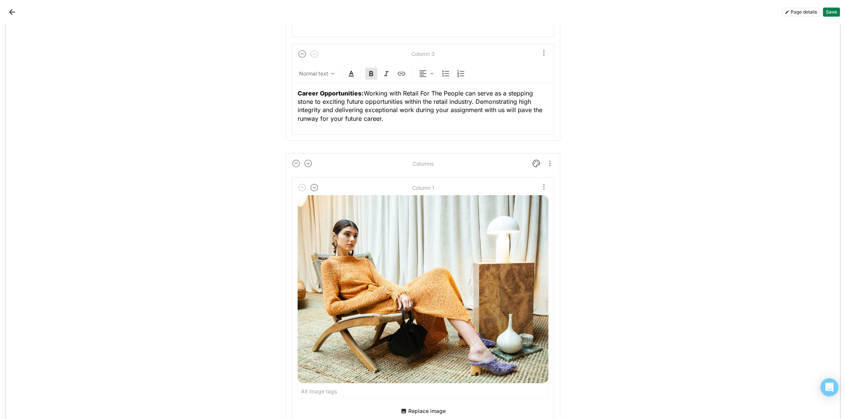
scroll to position [2196, 0]
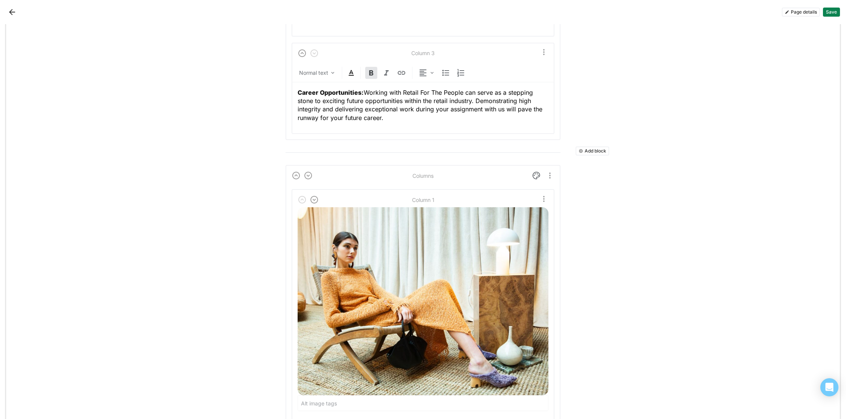
click at [832, 13] on button "Save" at bounding box center [831, 12] width 17 height 9
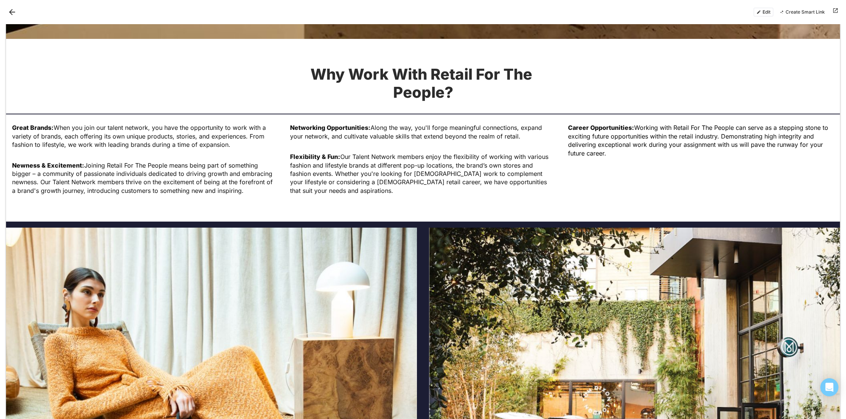
scroll to position [1373, 0]
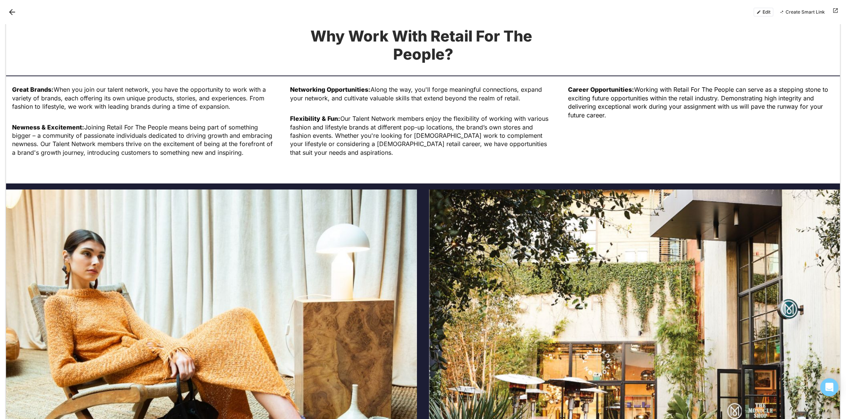
click at [765, 14] on button "Edit" at bounding box center [763, 12] width 20 height 9
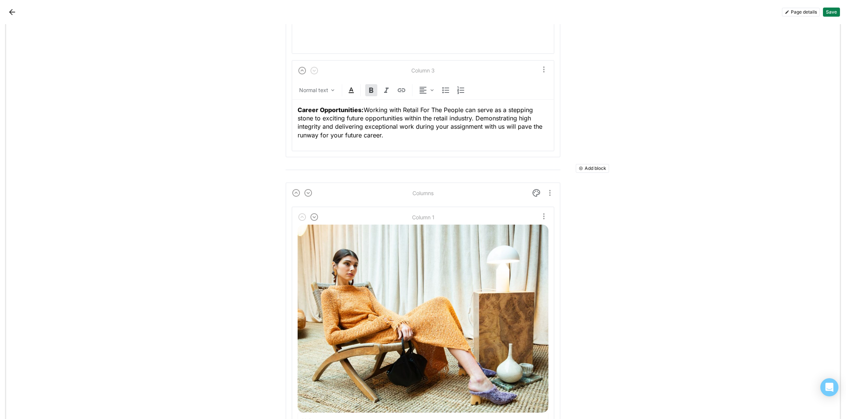
scroll to position [2179, 0]
click at [534, 191] on img at bounding box center [536, 192] width 9 height 9
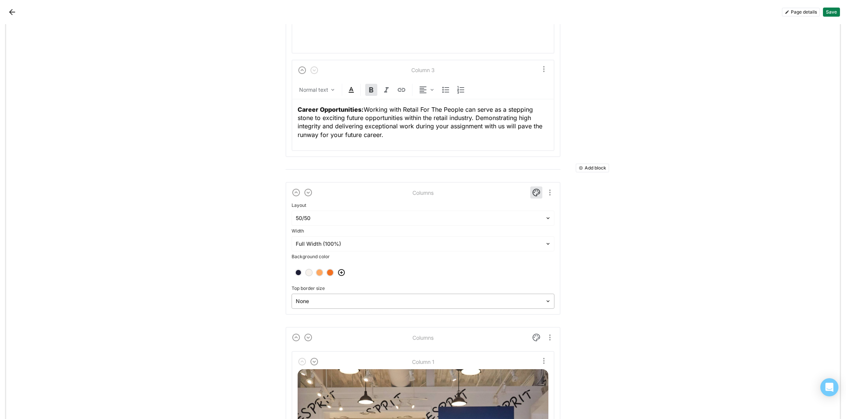
click at [395, 298] on div at bounding box center [418, 302] width 245 height 8
click at [389, 344] on div "Fine" at bounding box center [423, 339] width 257 height 15
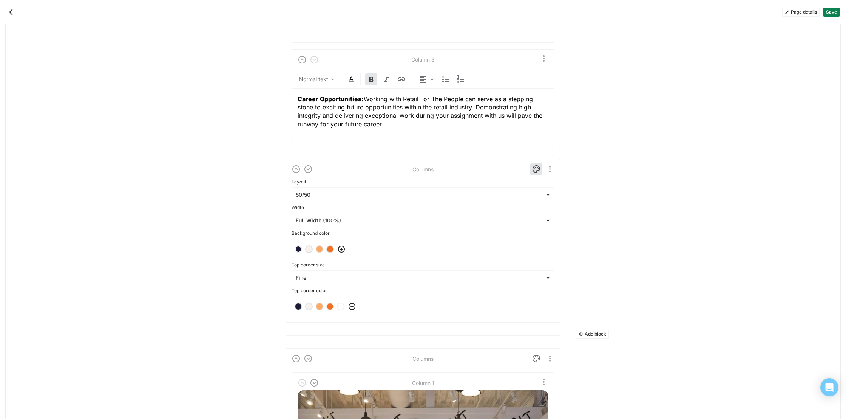
scroll to position [2190, 0]
click at [301, 306] on div at bounding box center [299, 306] width 8 height 8
click at [836, 10] on button "Save" at bounding box center [831, 12] width 17 height 9
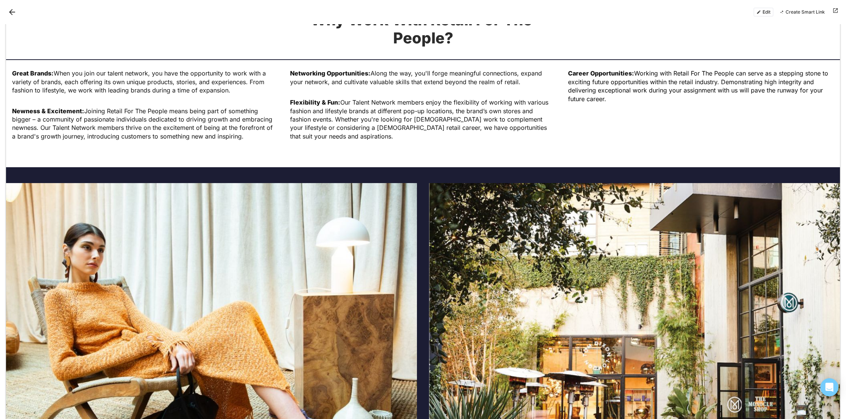
scroll to position [1390, 0]
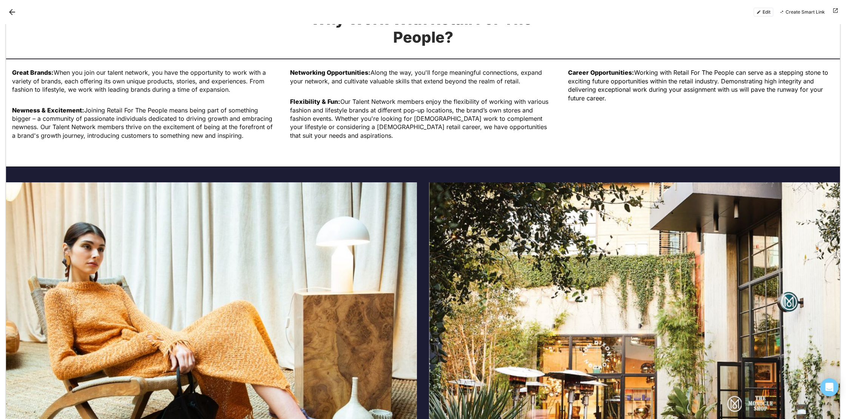
click at [765, 13] on button "Edit" at bounding box center [763, 12] width 20 height 9
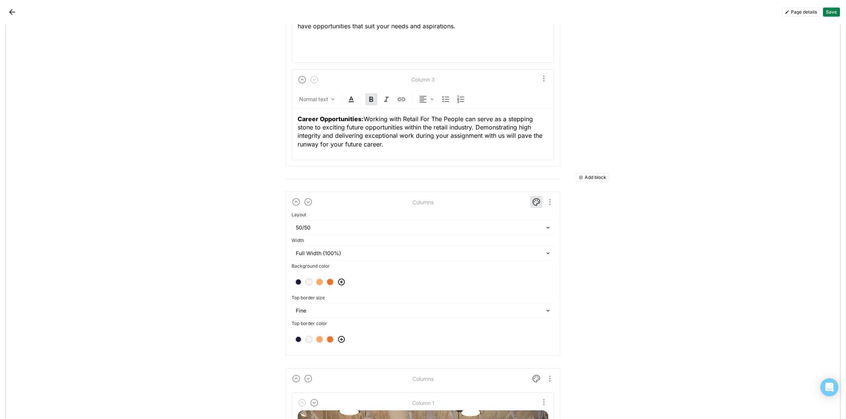
scroll to position [2172, 0]
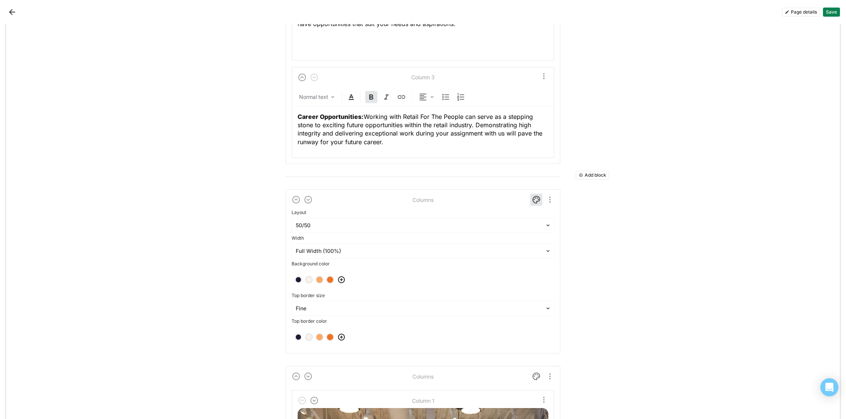
click at [343, 277] on img at bounding box center [341, 279] width 9 height 9
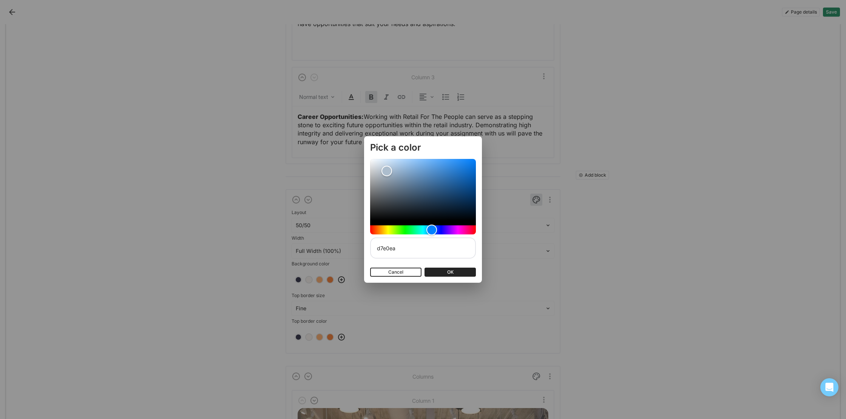
type input "ffffff"
drag, startPoint x: 387, startPoint y: 171, endPoint x: 349, endPoint y: 143, distance: 47.0
click at [349, 143] on div "Pick a color ffffff Cancel OK" at bounding box center [423, 209] width 846 height 419
click at [445, 275] on button "OK" at bounding box center [449, 272] width 51 height 9
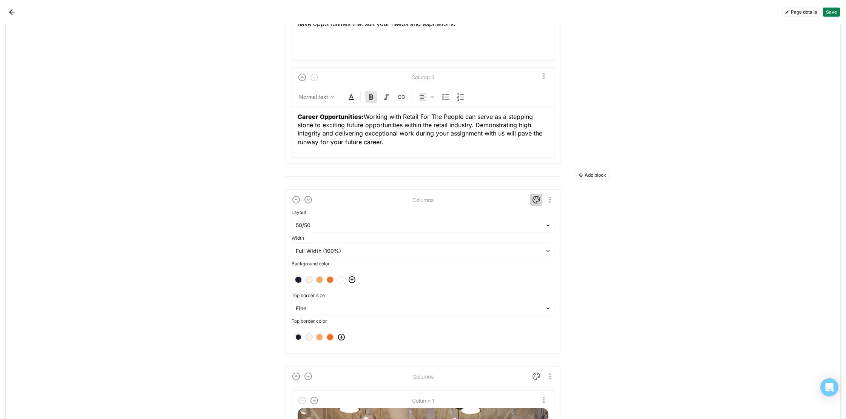
click at [534, 198] on img at bounding box center [536, 199] width 9 height 9
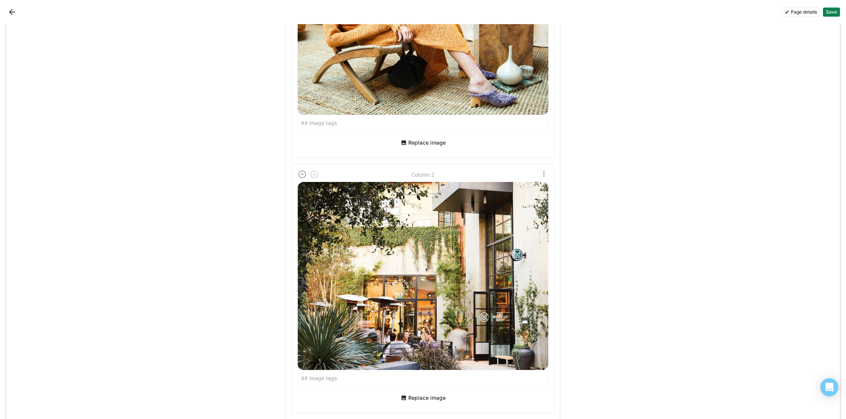
scroll to position [2487, 0]
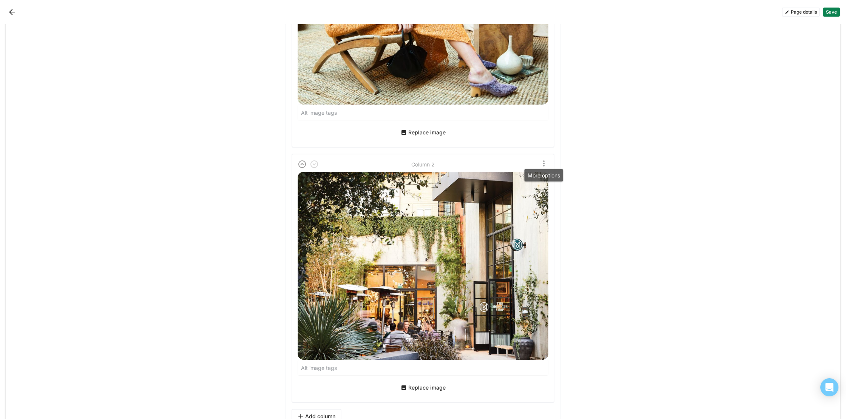
click at [542, 162] on img "More options" at bounding box center [543, 163] width 9 height 9
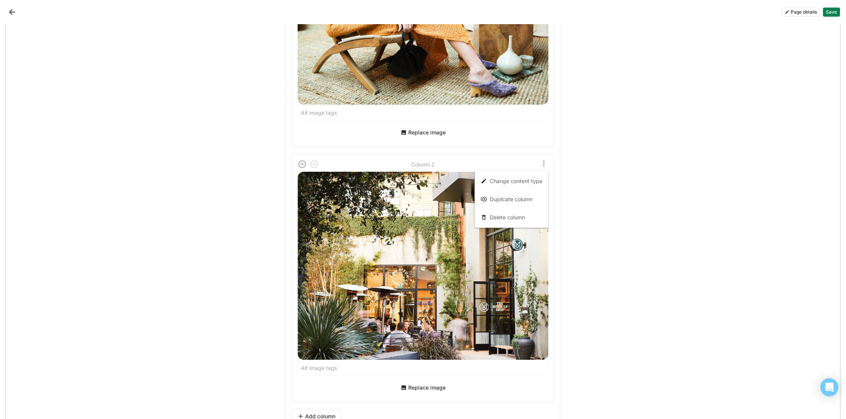
click at [543, 162] on img "More options" at bounding box center [543, 163] width 9 height 9
click at [829, 11] on button "Save" at bounding box center [831, 12] width 17 height 9
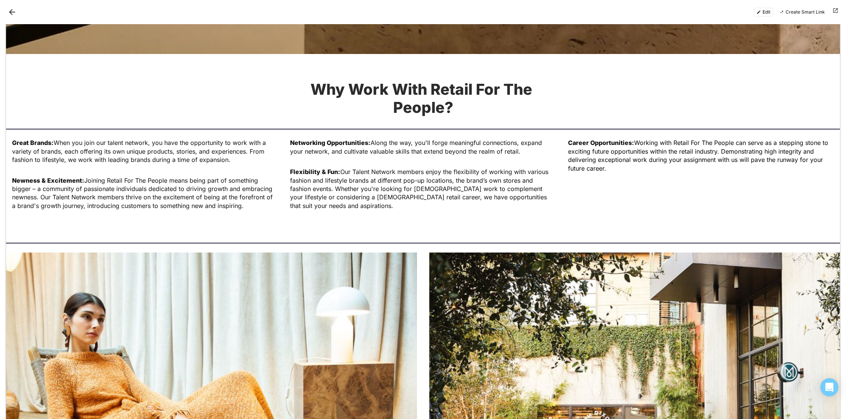
scroll to position [1322, 0]
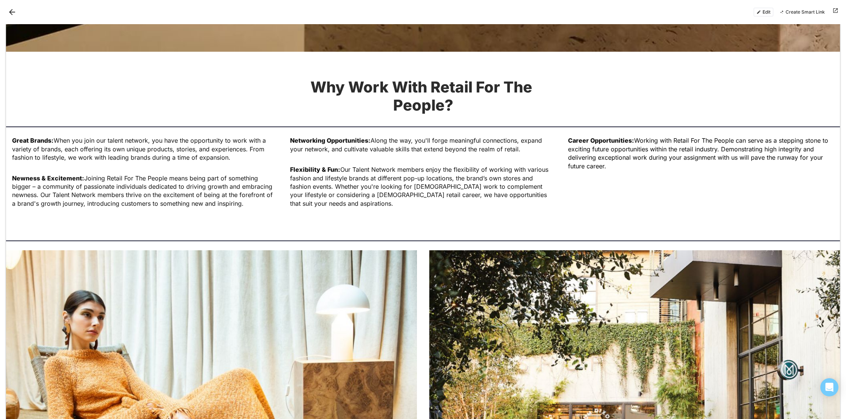
click at [764, 13] on button "Edit" at bounding box center [763, 12] width 20 height 9
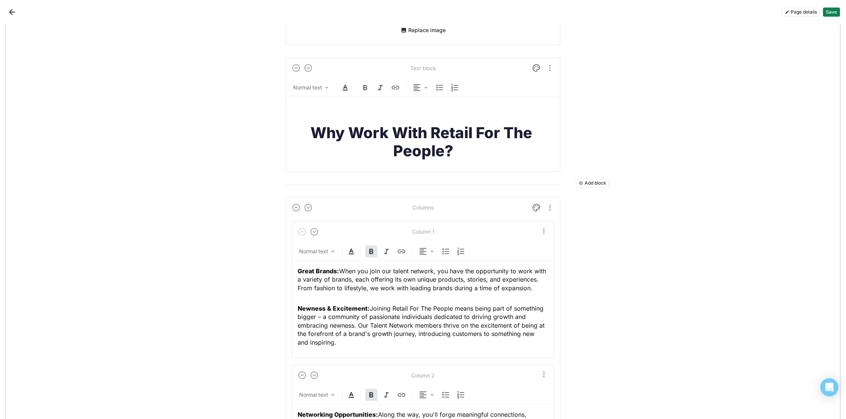
scroll to position [1716, 0]
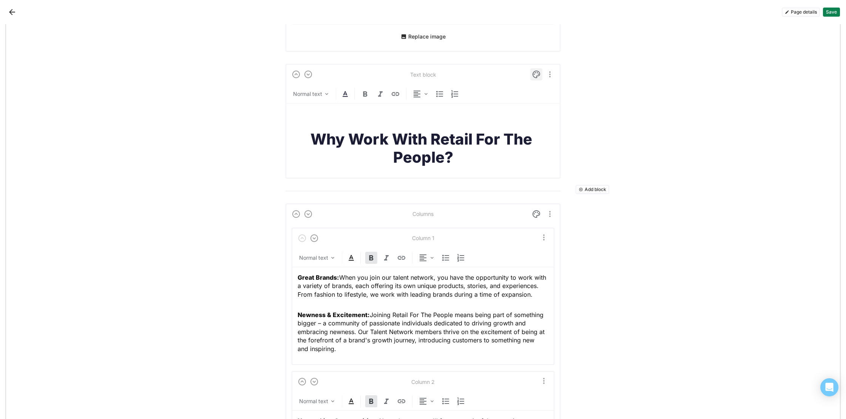
click at [536, 77] on img at bounding box center [536, 74] width 9 height 9
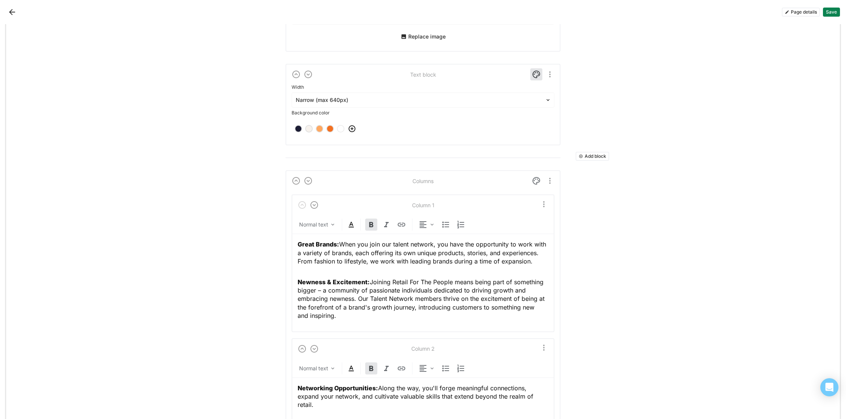
click at [311, 126] on div at bounding box center [309, 129] width 8 height 8
click at [536, 73] on img at bounding box center [536, 74] width 9 height 9
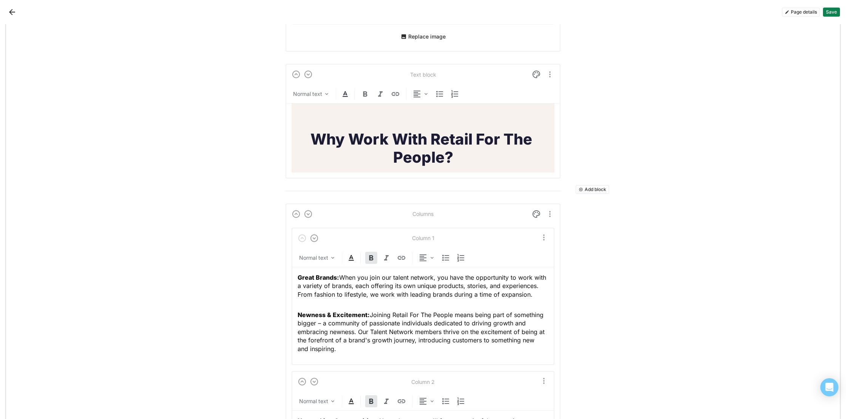
click at [835, 13] on button "Save" at bounding box center [831, 12] width 17 height 9
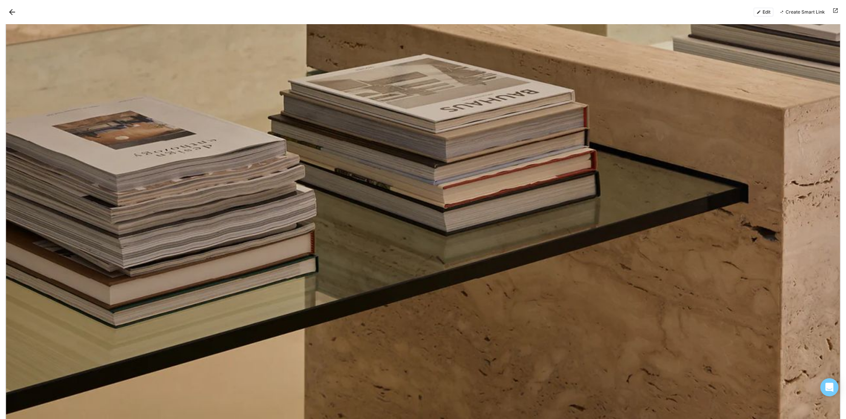
scroll to position [942, 0]
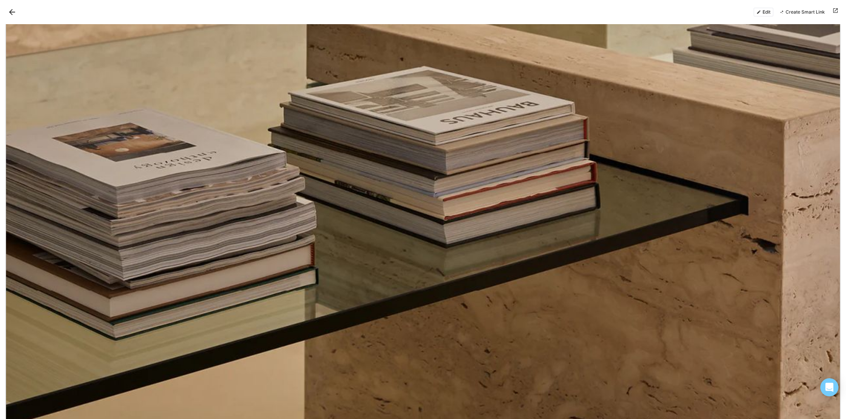
click at [766, 9] on button "Edit" at bounding box center [763, 12] width 20 height 9
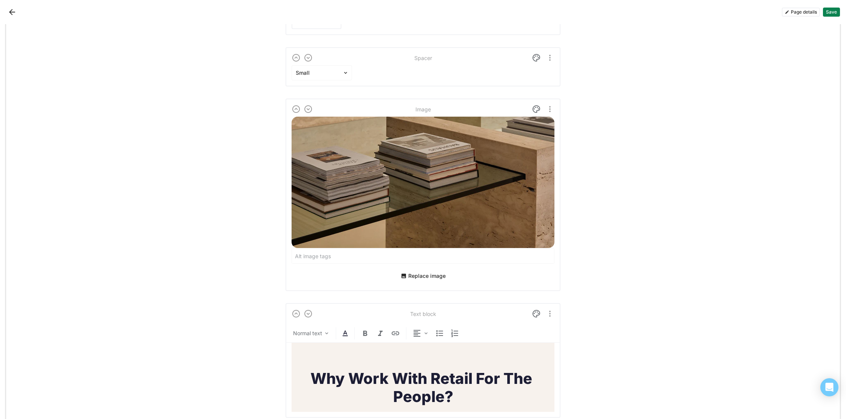
scroll to position [1770, 0]
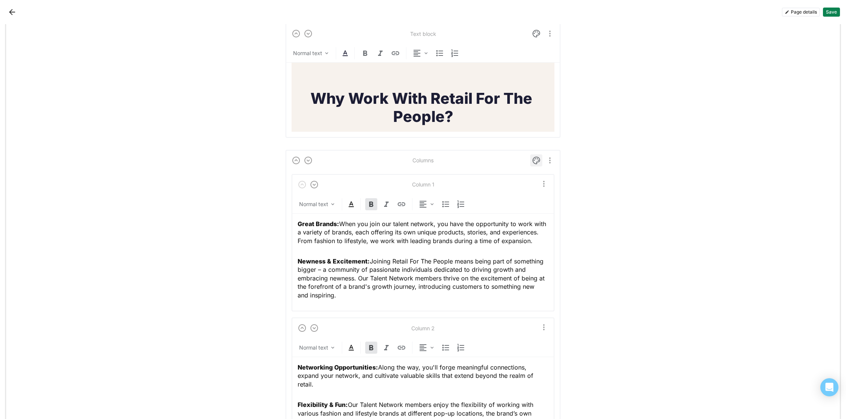
click at [535, 159] on img at bounding box center [536, 160] width 9 height 9
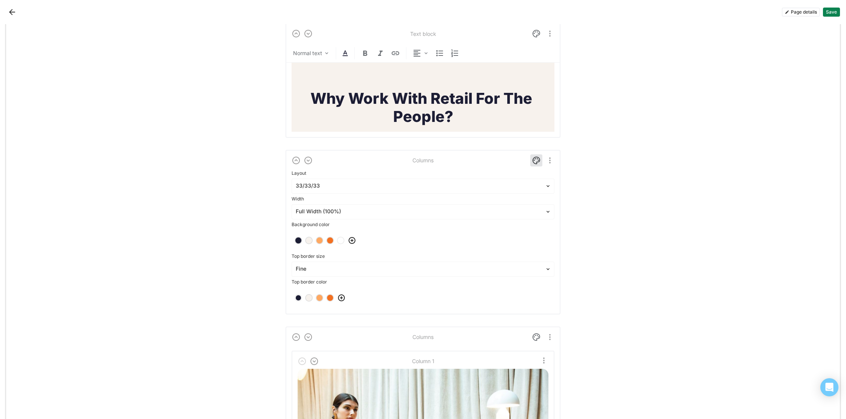
click at [307, 240] on div at bounding box center [308, 240] width 5 height 5
click at [309, 240] on div at bounding box center [308, 240] width 5 height 5
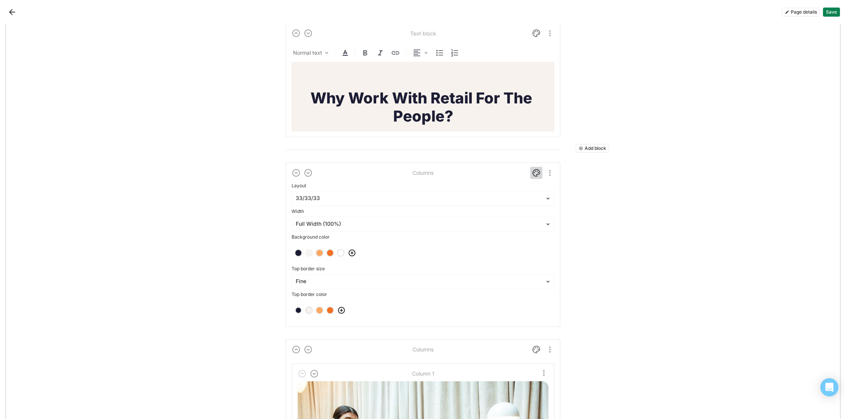
scroll to position [1757, 0]
click at [537, 171] on img at bounding box center [536, 173] width 9 height 9
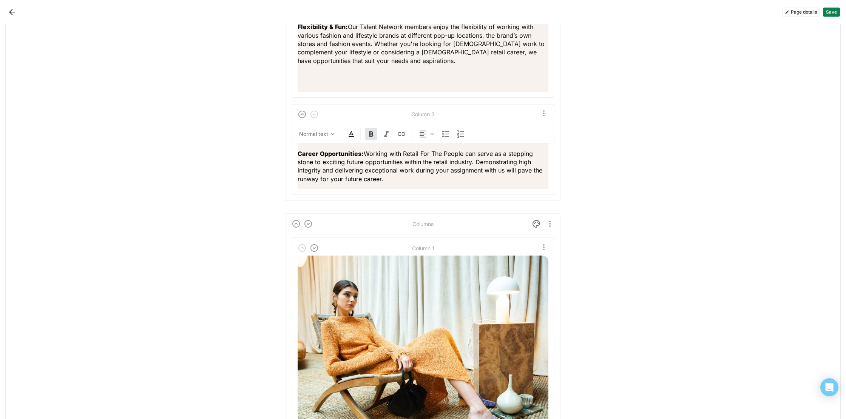
scroll to position [2229, 0]
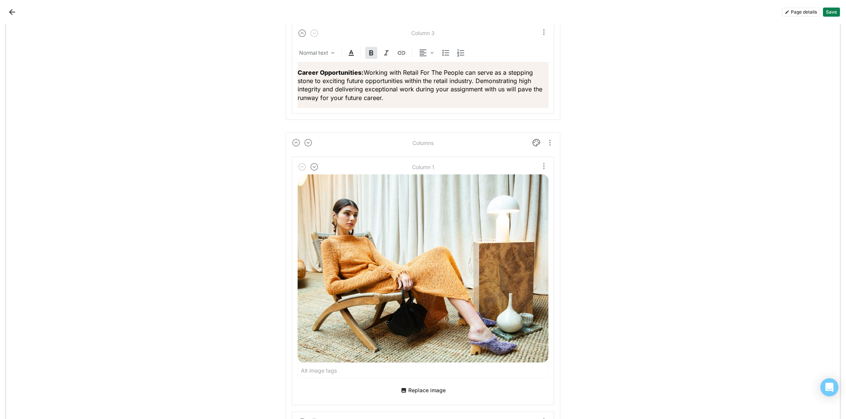
click at [831, 12] on button "Save" at bounding box center [831, 12] width 17 height 9
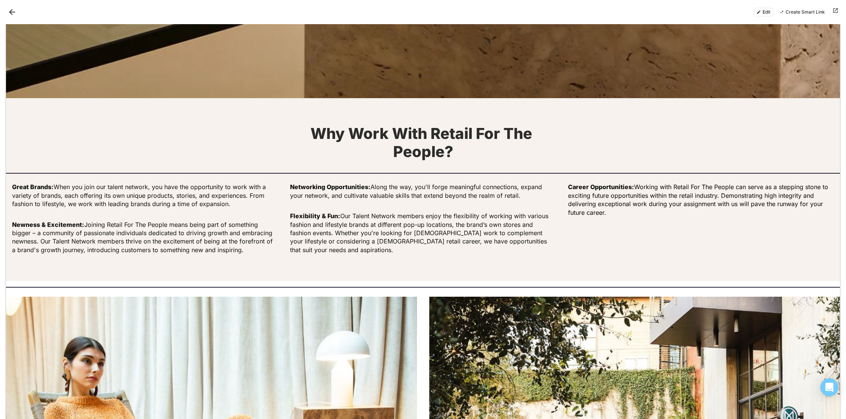
scroll to position [1276, 0]
click at [759, 15] on button "Edit" at bounding box center [763, 12] width 20 height 9
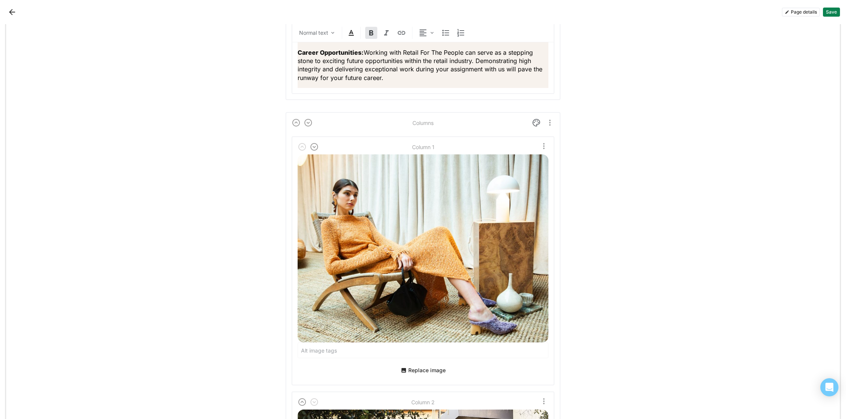
scroll to position [2253, 0]
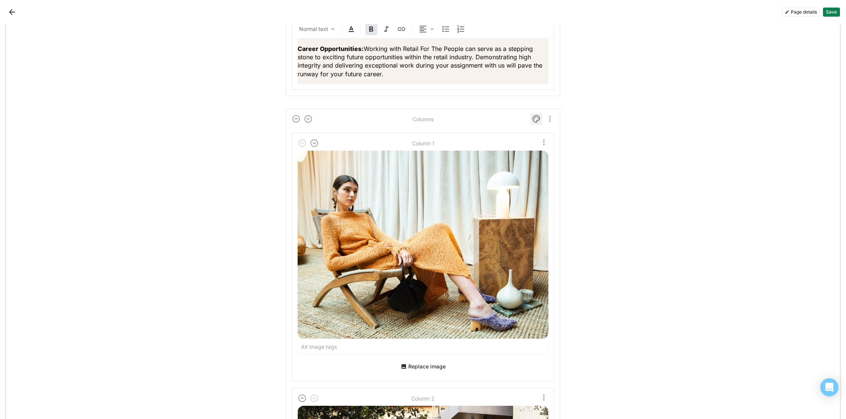
click at [535, 117] on img at bounding box center [536, 118] width 9 height 9
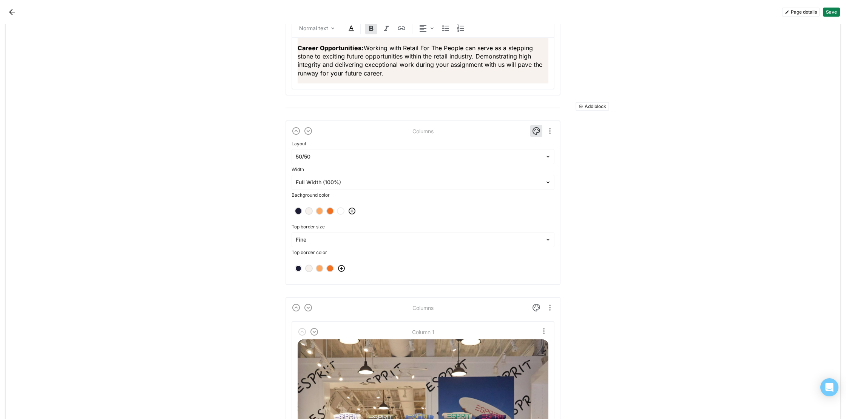
scroll to position [2240, 0]
click at [309, 211] on div at bounding box center [308, 211] width 5 height 5
click at [533, 131] on img at bounding box center [536, 131] width 9 height 9
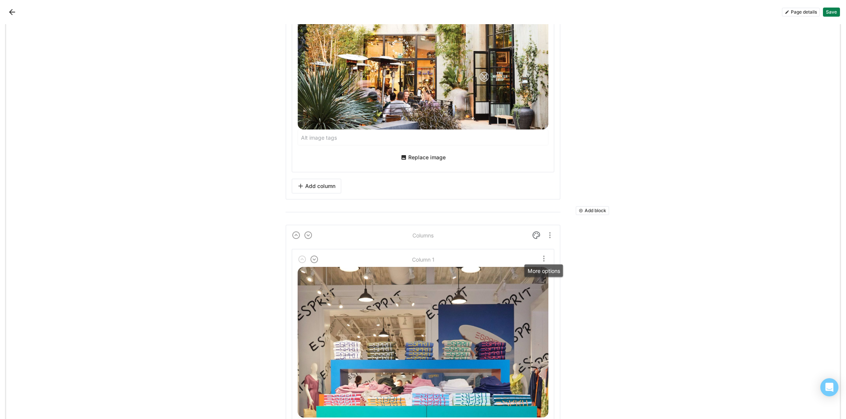
scroll to position [2706, 0]
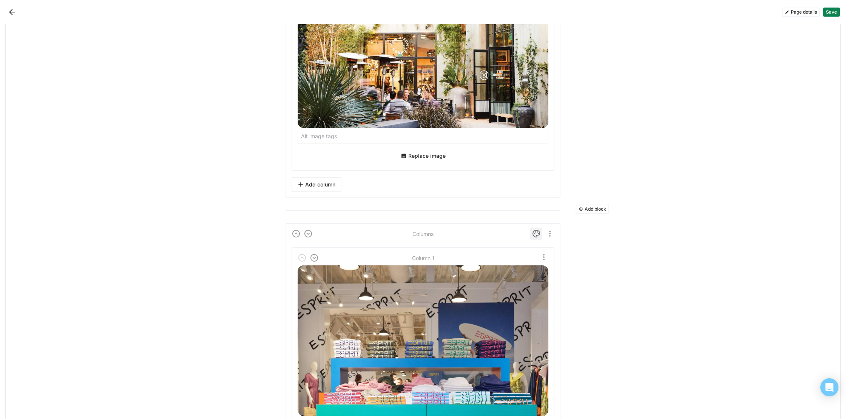
click at [535, 232] on img at bounding box center [536, 233] width 9 height 9
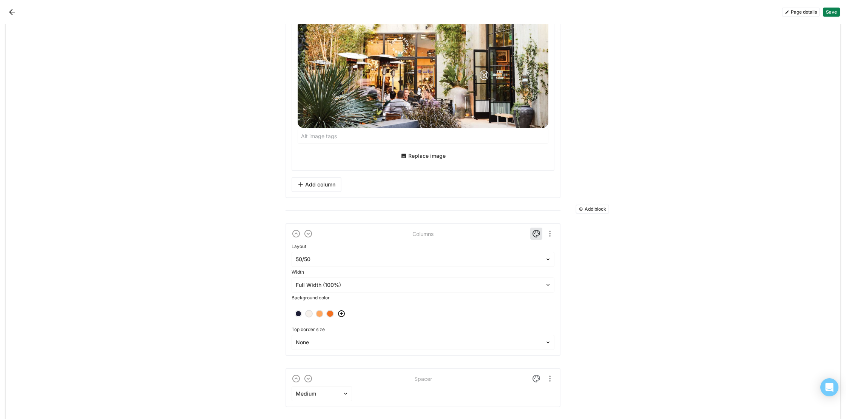
click at [308, 313] on div at bounding box center [308, 313] width 5 height 5
click at [534, 236] on img at bounding box center [536, 233] width 9 height 9
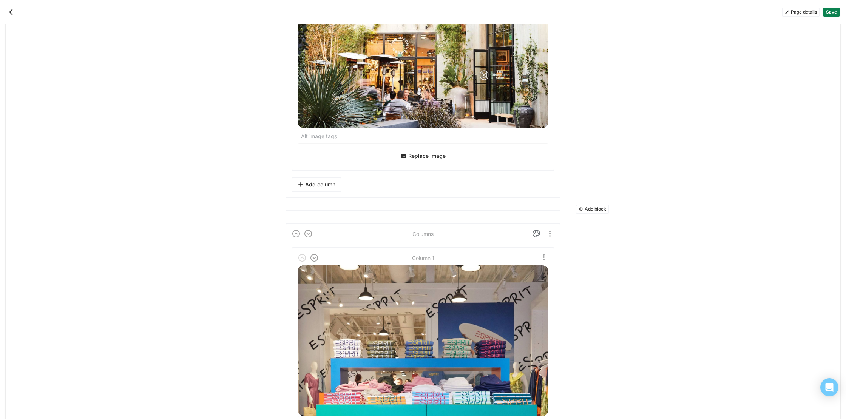
click at [829, 12] on button "Save" at bounding box center [831, 12] width 17 height 9
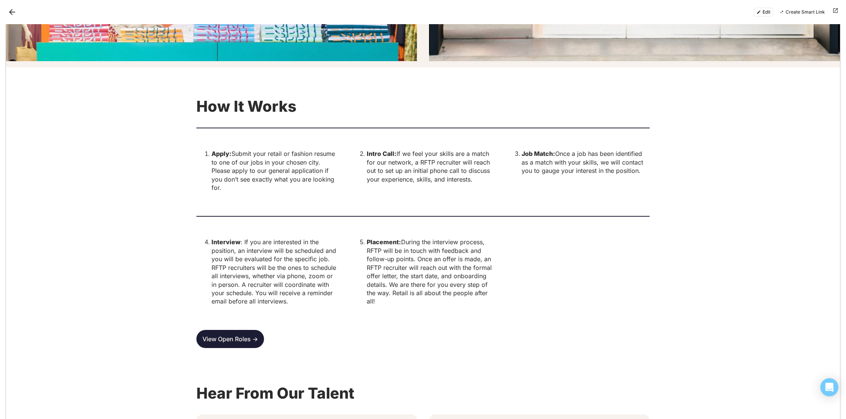
scroll to position [2067, 0]
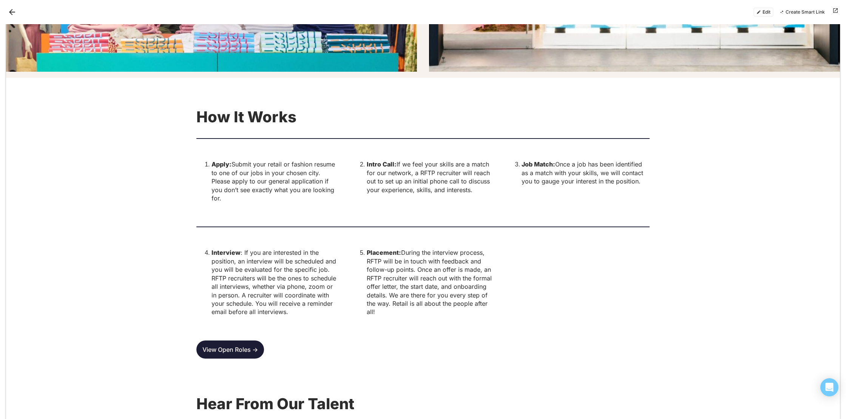
click at [766, 11] on button "Edit" at bounding box center [763, 12] width 20 height 9
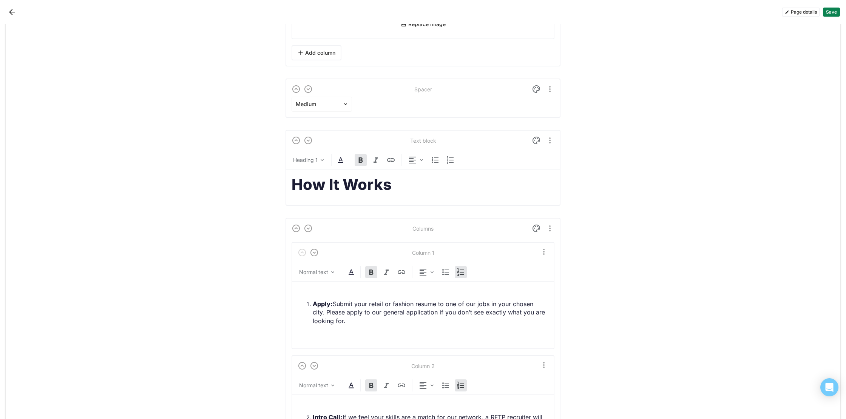
scroll to position [3339, 0]
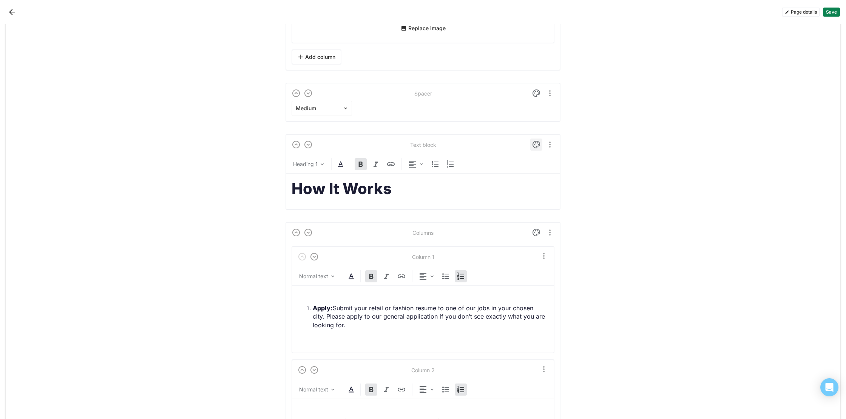
click at [534, 144] on img at bounding box center [536, 144] width 9 height 9
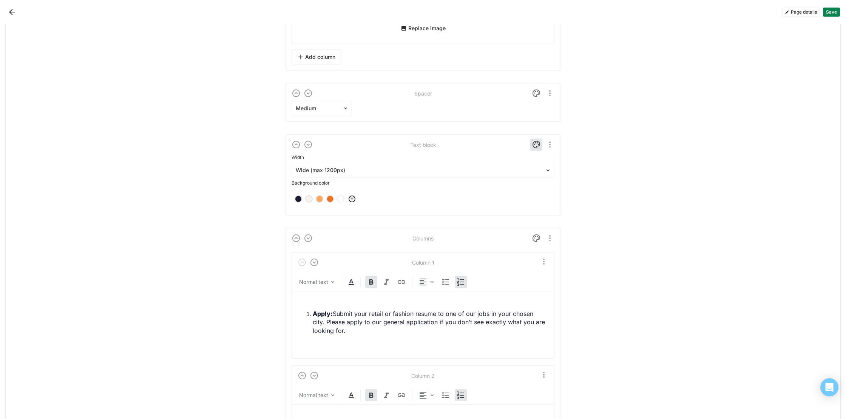
click at [309, 198] on div at bounding box center [308, 198] width 5 height 5
click at [533, 144] on img at bounding box center [536, 144] width 9 height 9
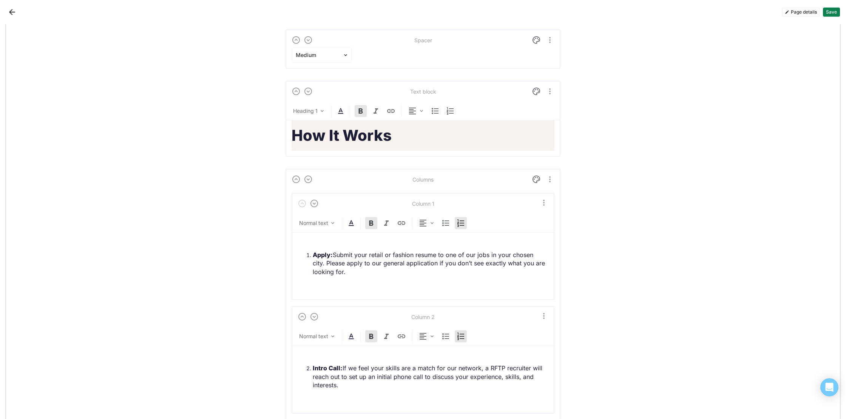
scroll to position [3396, 0]
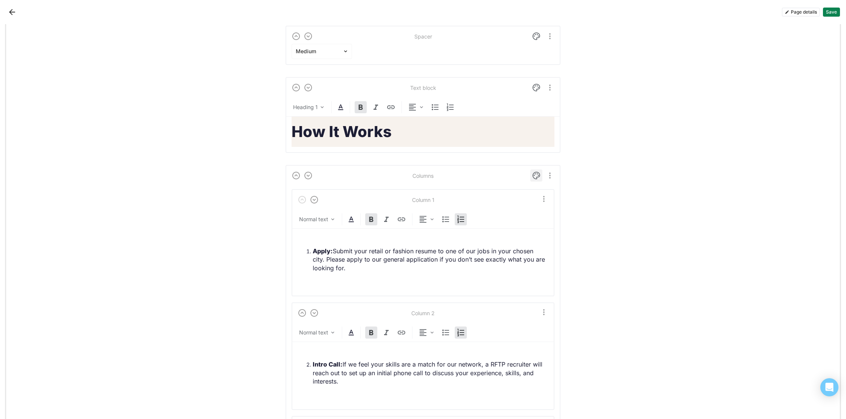
click at [536, 174] on img at bounding box center [536, 175] width 9 height 9
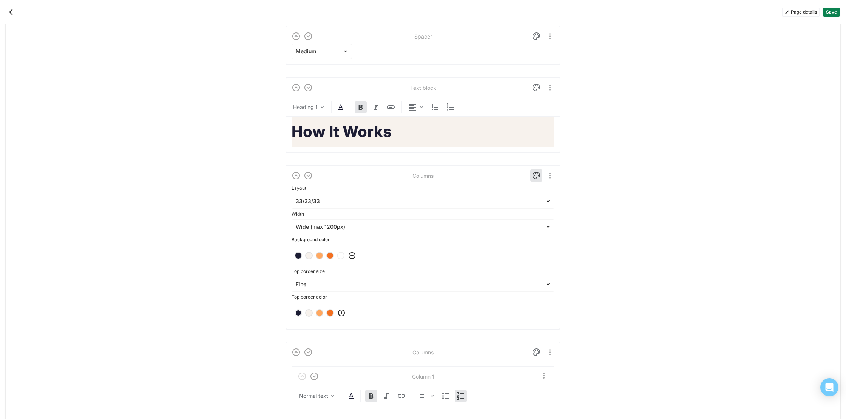
click at [310, 255] on div at bounding box center [308, 255] width 5 height 5
click at [532, 176] on img at bounding box center [536, 175] width 9 height 9
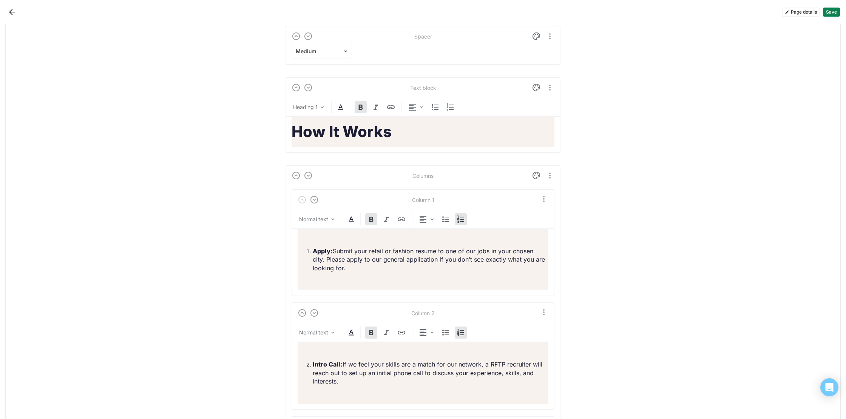
click at [836, 13] on button "Save" at bounding box center [831, 12] width 17 height 9
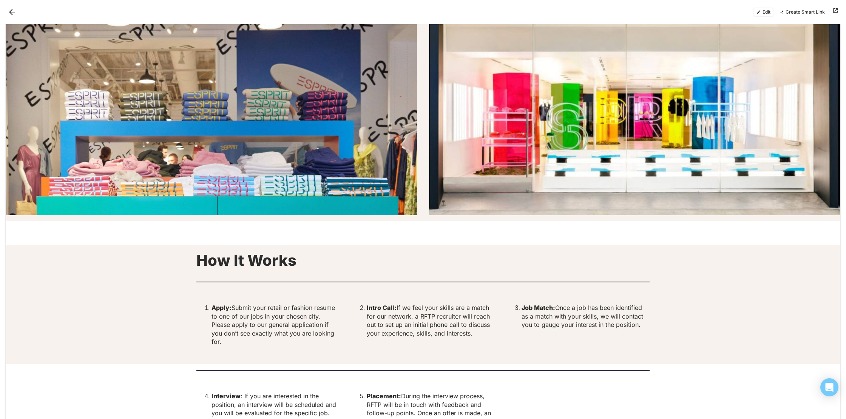
scroll to position [1986, 0]
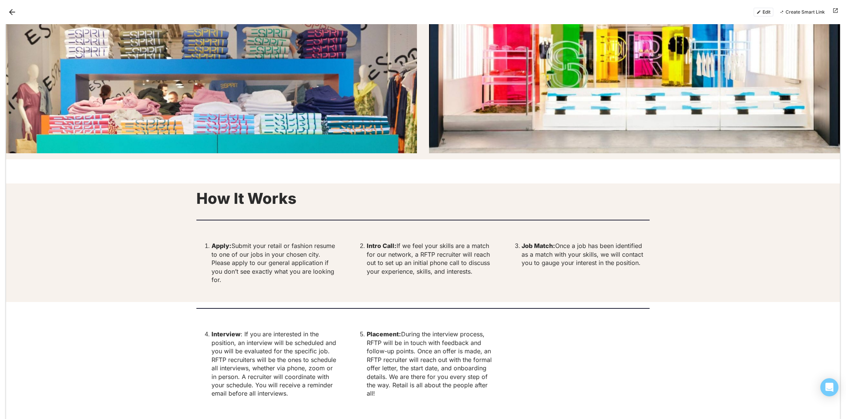
click at [764, 12] on button "Edit" at bounding box center [763, 12] width 20 height 9
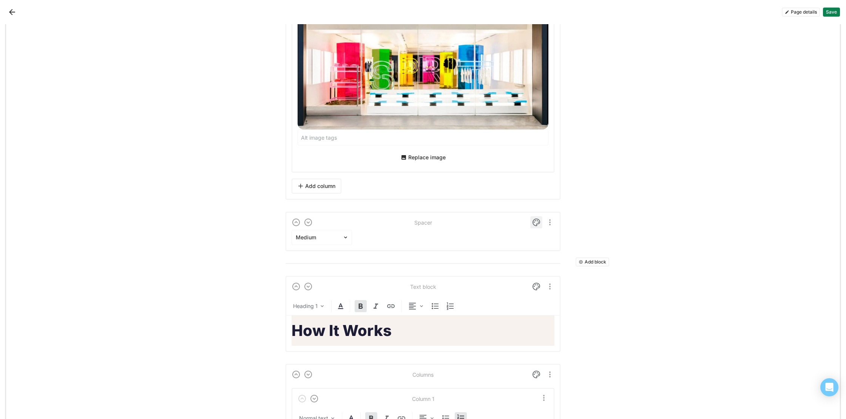
scroll to position [3197, 0]
click at [538, 225] on img at bounding box center [536, 223] width 9 height 9
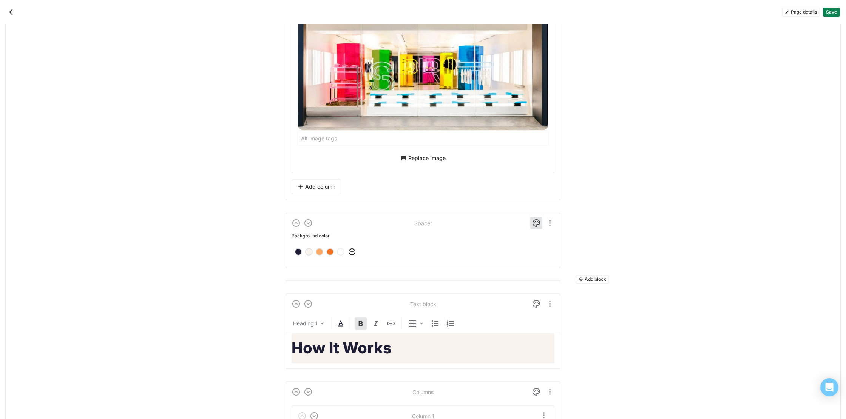
click at [307, 251] on div at bounding box center [308, 251] width 5 height 5
click at [533, 223] on img at bounding box center [536, 223] width 9 height 9
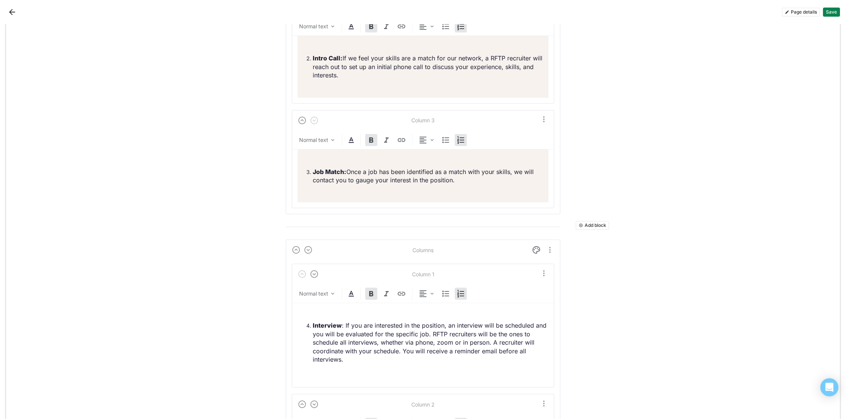
scroll to position [3690, 0]
click at [535, 247] on img at bounding box center [536, 249] width 9 height 9
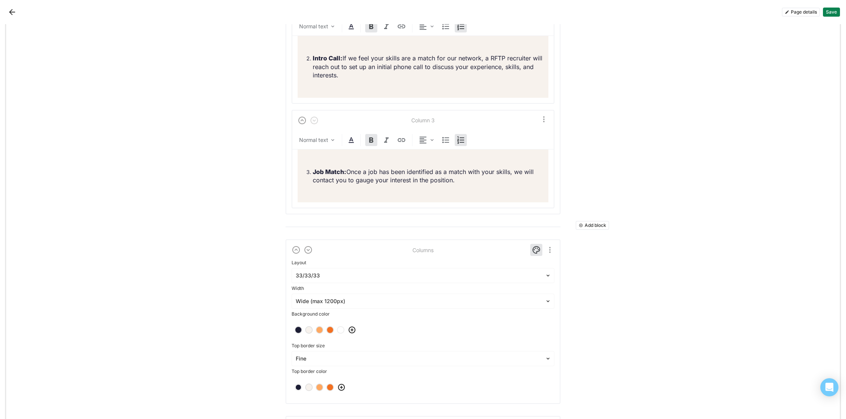
click at [309, 330] on div at bounding box center [308, 329] width 5 height 5
click at [537, 250] on img at bounding box center [536, 249] width 9 height 9
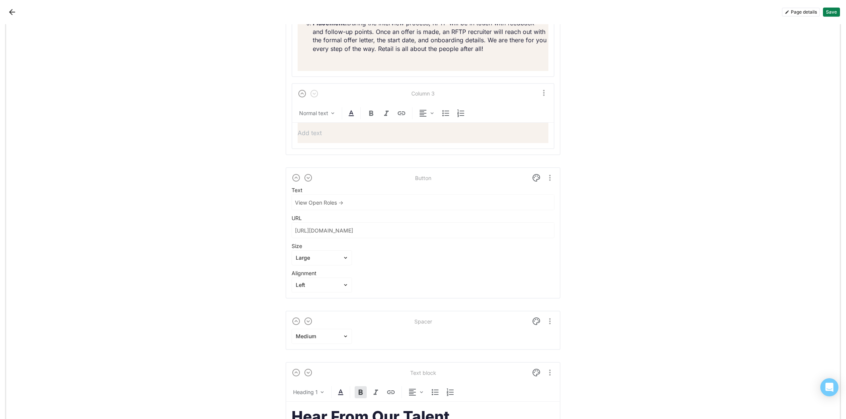
scroll to position [4124, 0]
click at [832, 14] on button "Save" at bounding box center [831, 12] width 17 height 9
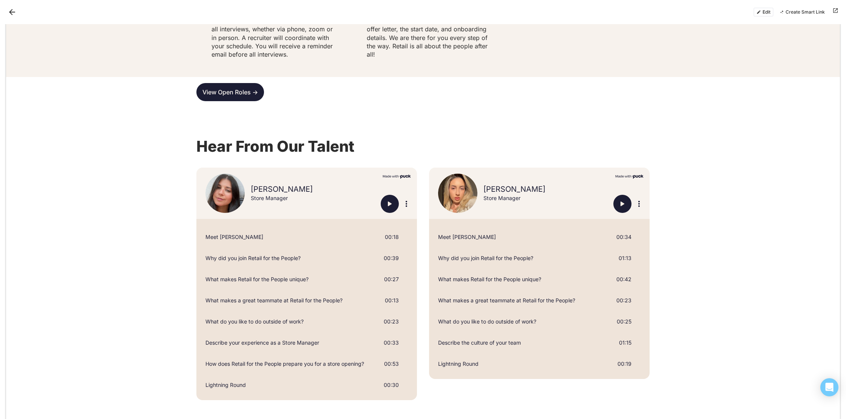
scroll to position [2249, 0]
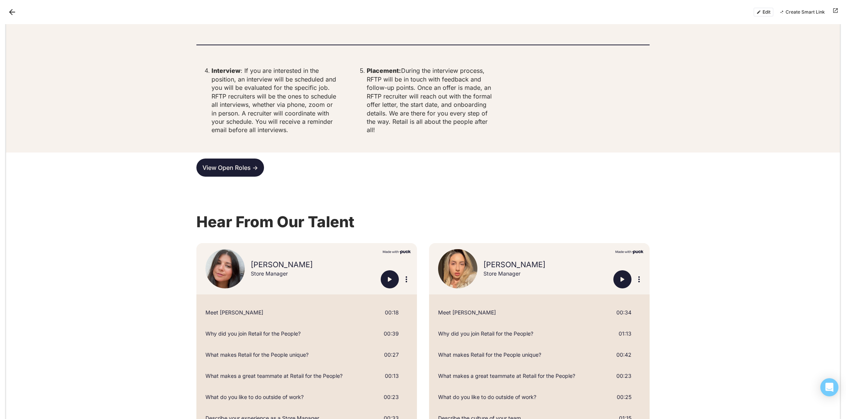
click at [756, 14] on button "Edit" at bounding box center [763, 12] width 20 height 9
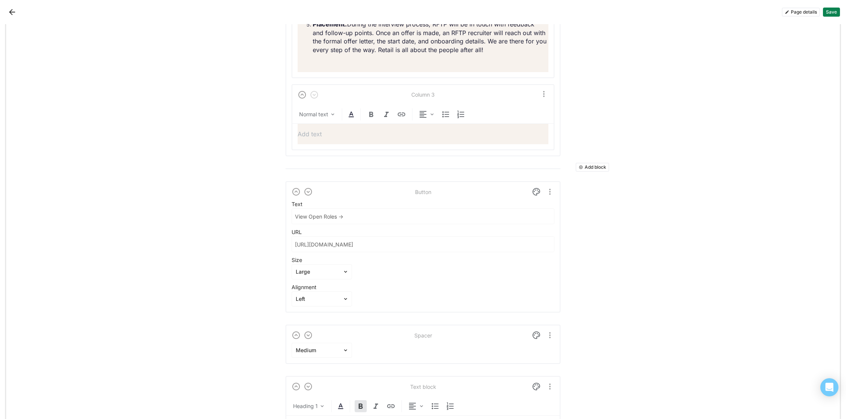
scroll to position [4099, 0]
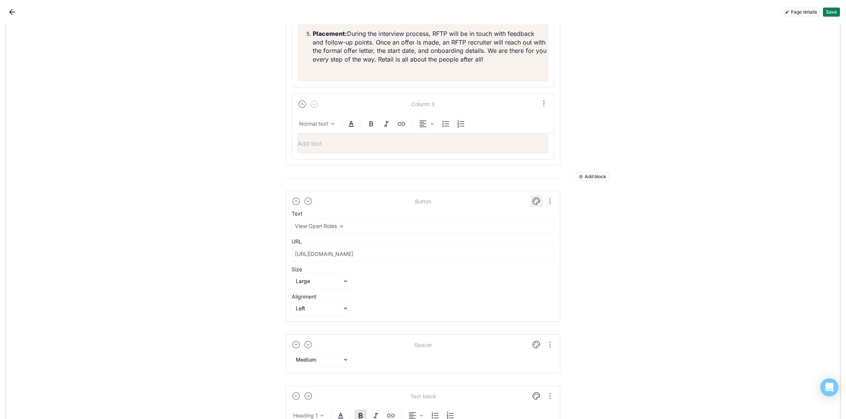
click at [535, 199] on img at bounding box center [536, 201] width 9 height 9
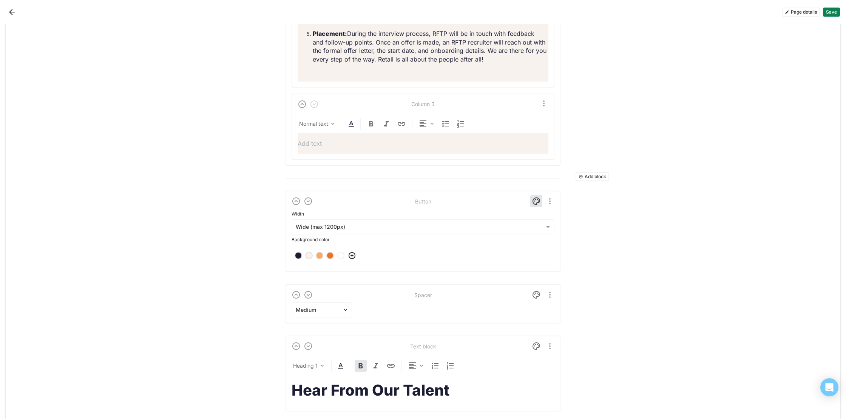
click at [307, 253] on div at bounding box center [308, 255] width 5 height 5
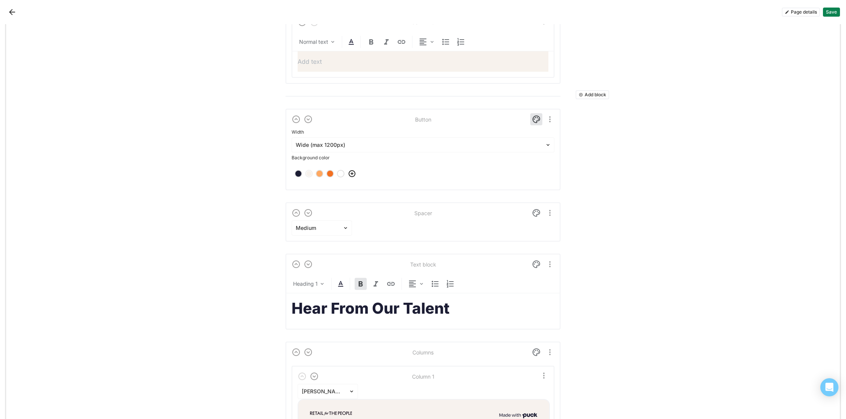
scroll to position [4191, 0]
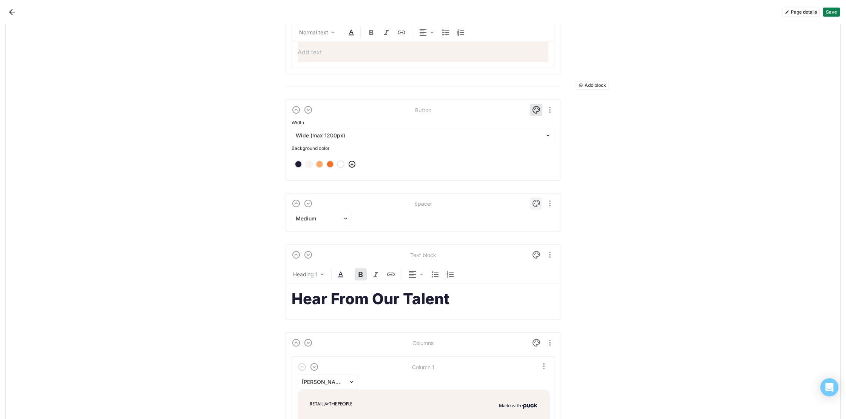
click at [536, 199] on img at bounding box center [536, 203] width 9 height 9
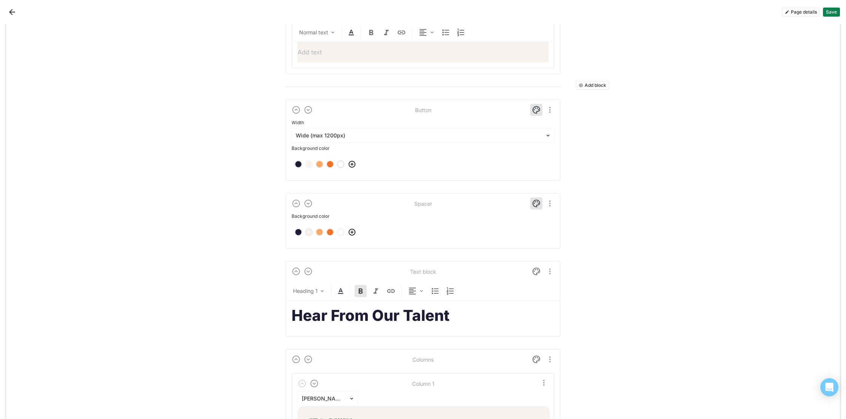
click at [308, 231] on div at bounding box center [308, 232] width 5 height 5
click at [535, 203] on img at bounding box center [536, 203] width 9 height 9
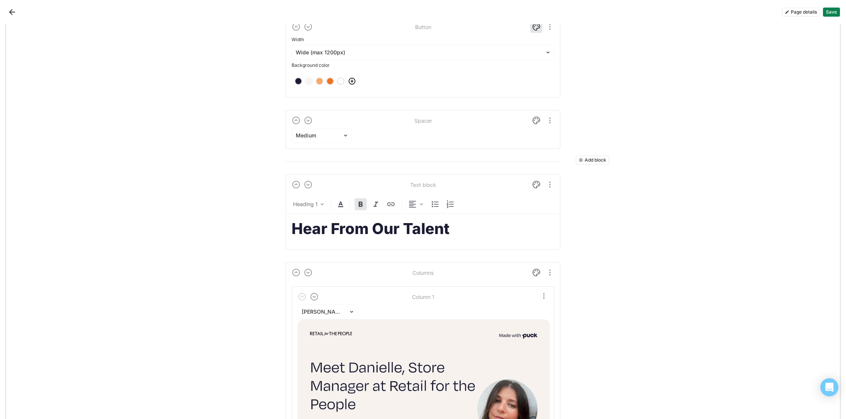
scroll to position [4261, 0]
click at [537, 185] on img at bounding box center [536, 184] width 9 height 9
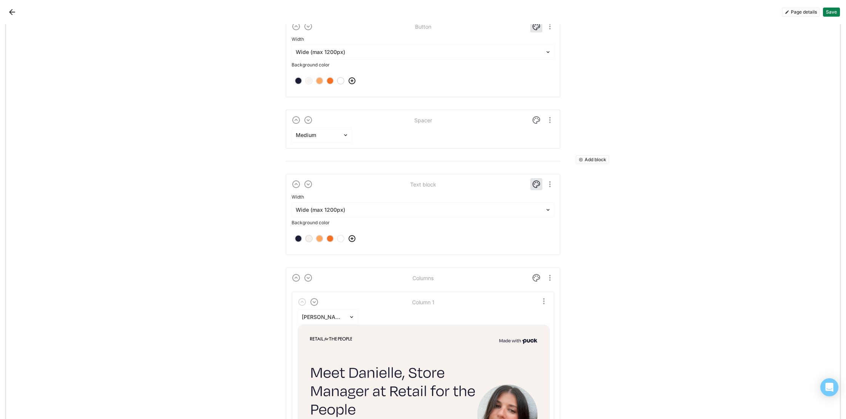
click at [308, 240] on div at bounding box center [308, 238] width 5 height 5
click at [534, 182] on img at bounding box center [536, 184] width 9 height 9
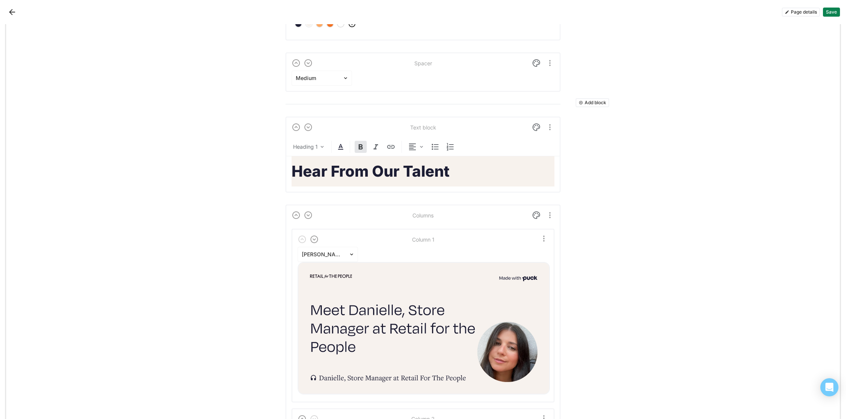
scroll to position [4323, 0]
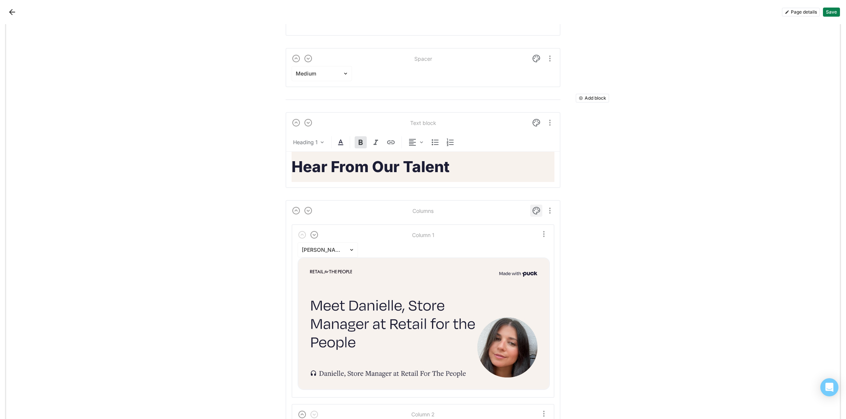
click at [536, 207] on img at bounding box center [536, 210] width 9 height 9
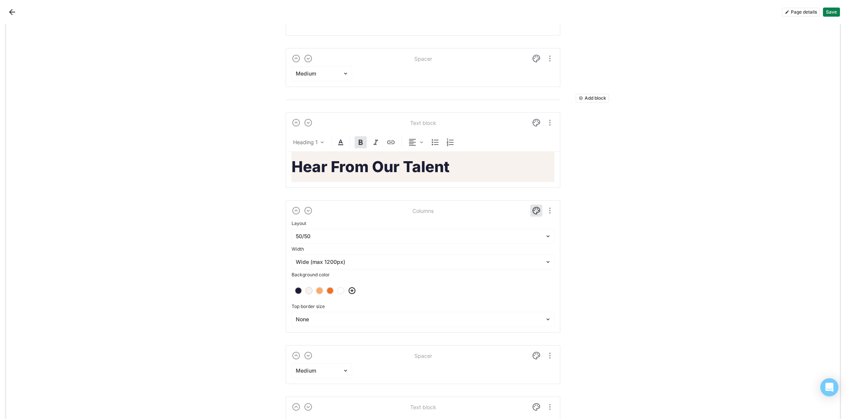
click at [307, 289] on div at bounding box center [308, 290] width 5 height 5
click at [536, 210] on img at bounding box center [536, 210] width 9 height 9
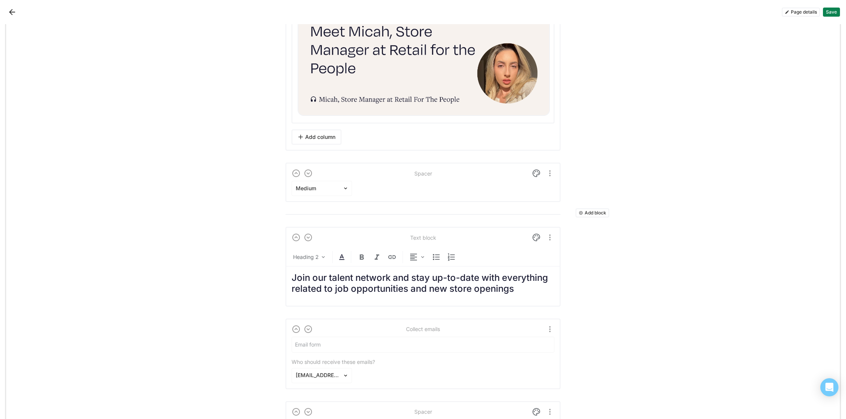
scroll to position [4765, 0]
click at [535, 234] on img at bounding box center [536, 236] width 9 height 9
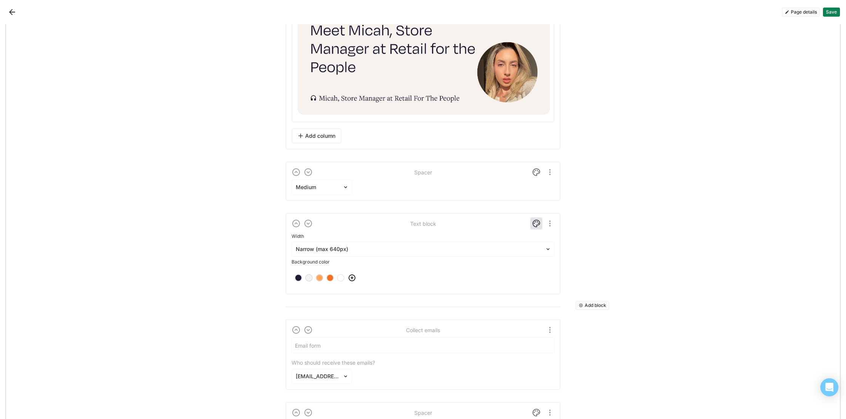
click at [310, 276] on div at bounding box center [308, 277] width 5 height 5
click at [535, 219] on img at bounding box center [536, 223] width 9 height 9
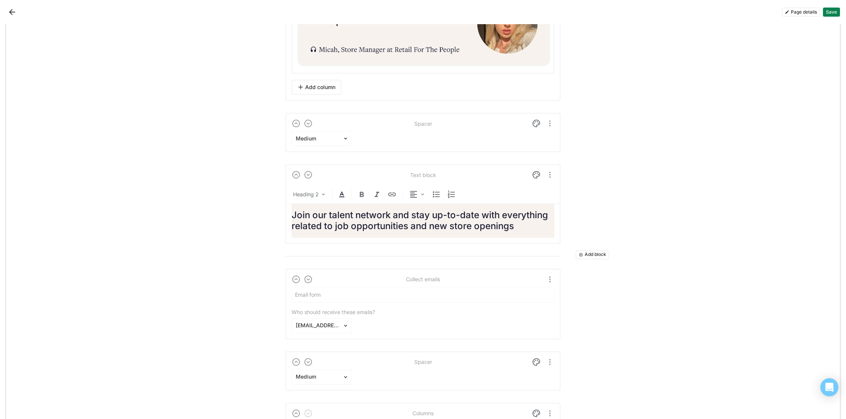
scroll to position [4861, 0]
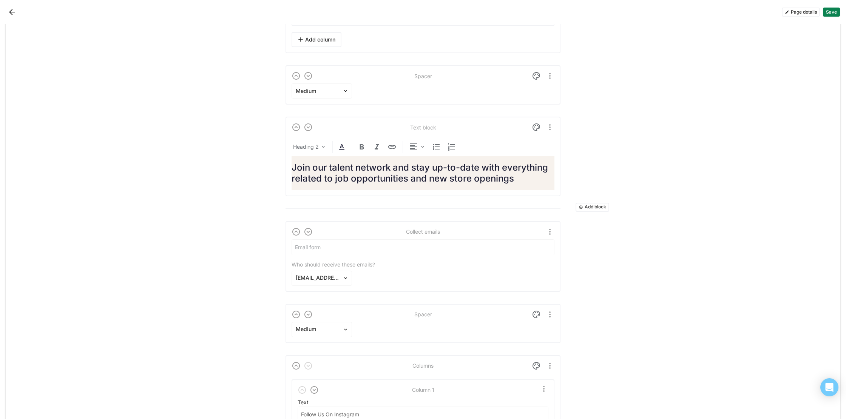
click at [550, 228] on img "More options" at bounding box center [549, 231] width 9 height 9
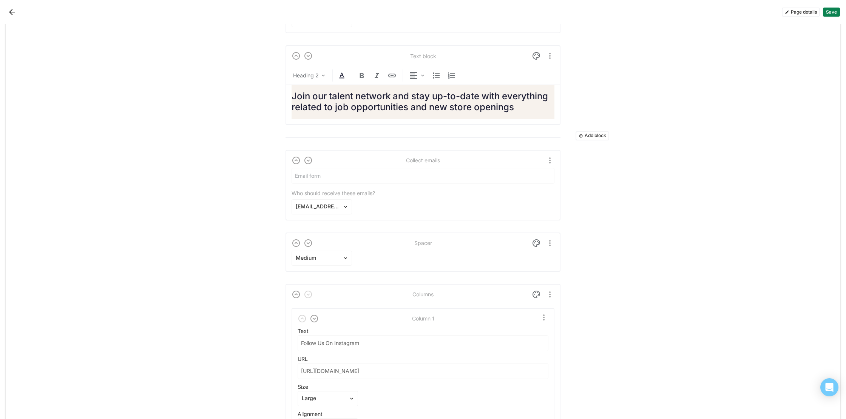
scroll to position [4955, 0]
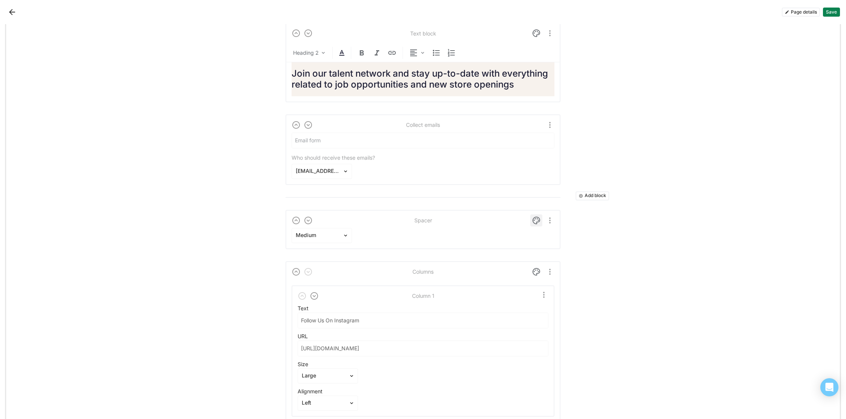
click at [536, 220] on img at bounding box center [536, 220] width 9 height 9
click at [306, 248] on div at bounding box center [308, 249] width 5 height 5
drag, startPoint x: 537, startPoint y: 220, endPoint x: 533, endPoint y: 221, distance: 3.9
click at [537, 220] on img at bounding box center [536, 220] width 9 height 9
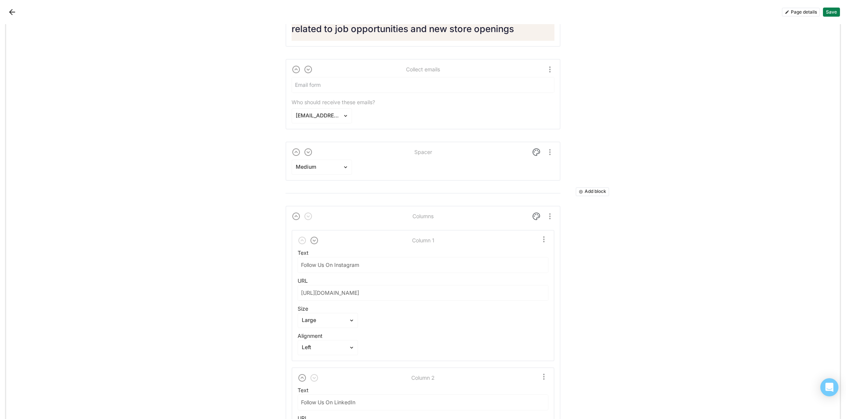
scroll to position [5012, 0]
click at [534, 214] on img at bounding box center [536, 214] width 9 height 9
click at [307, 295] on div at bounding box center [309, 295] width 8 height 8
click at [535, 211] on img at bounding box center [536, 214] width 9 height 9
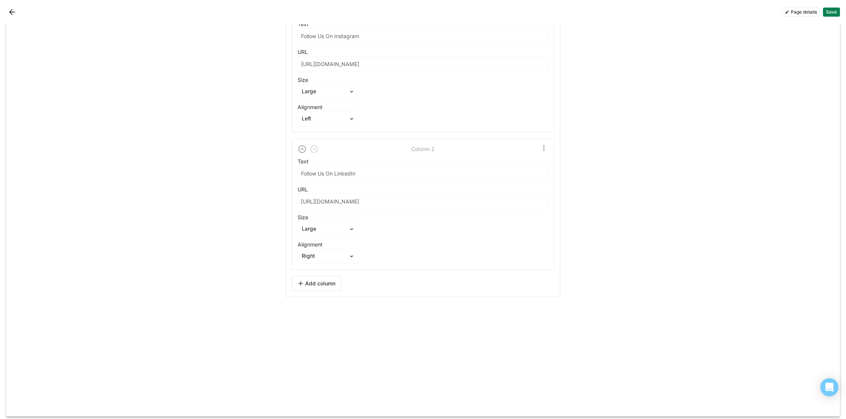
scroll to position [5241, 0]
click at [832, 13] on button "Save" at bounding box center [831, 12] width 17 height 9
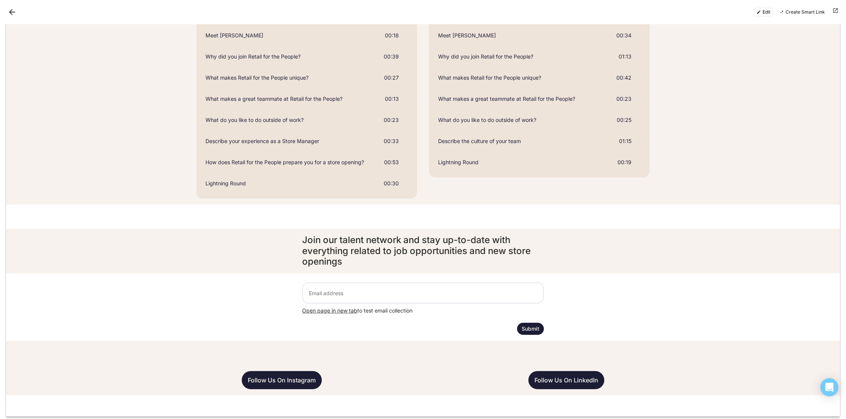
scroll to position [2530, 0]
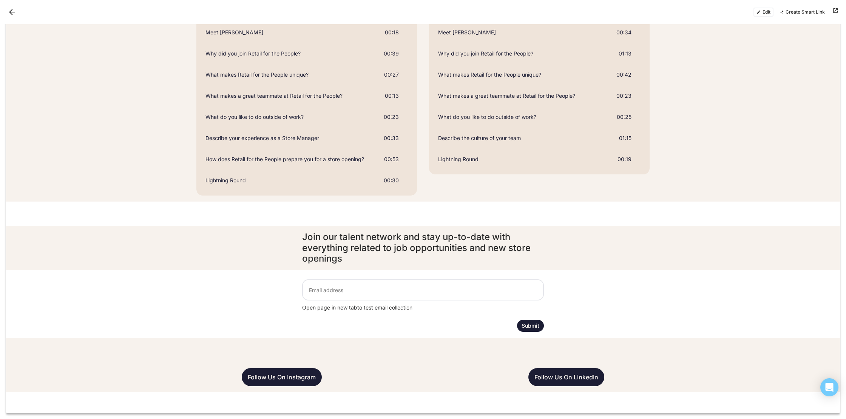
click at [765, 9] on button "Edit" at bounding box center [763, 12] width 20 height 9
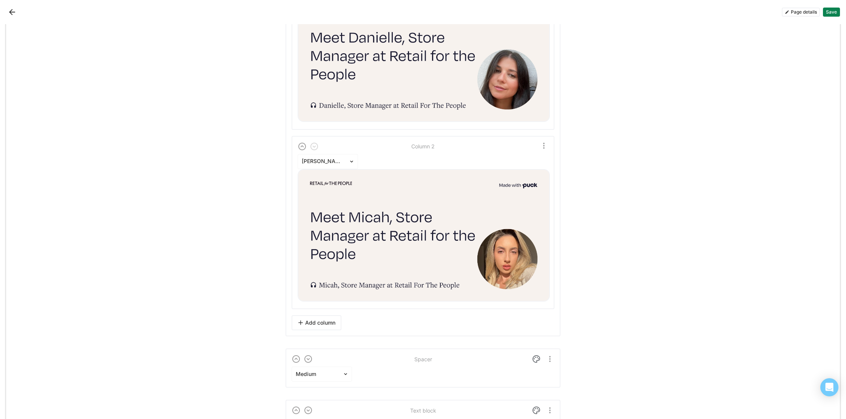
scroll to position [5031, 0]
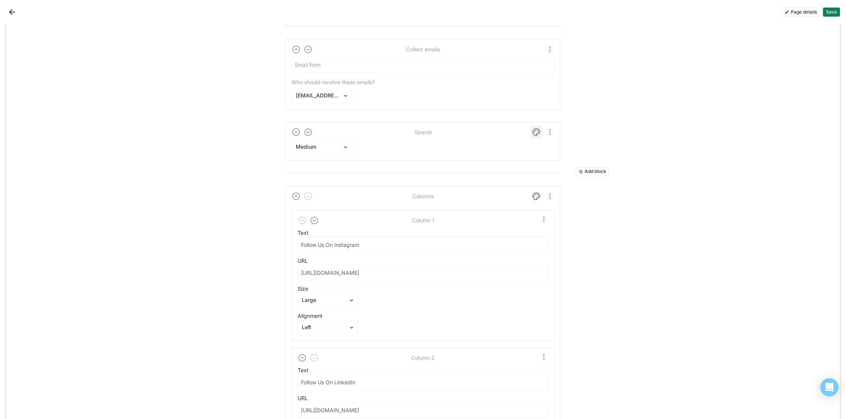
click at [537, 130] on img at bounding box center [536, 132] width 9 height 9
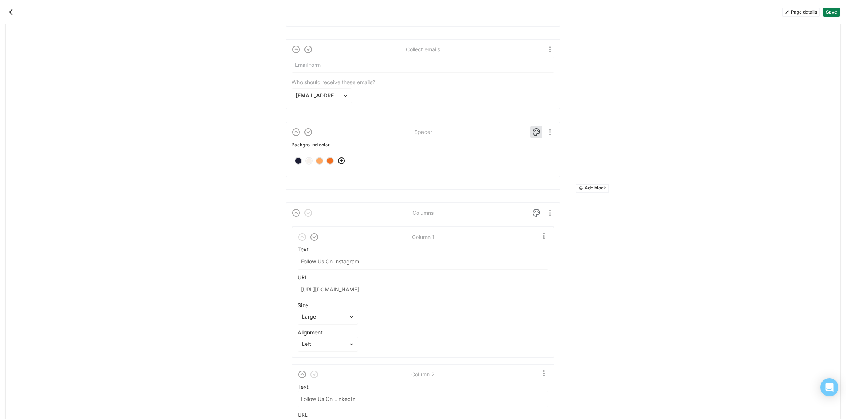
click at [309, 158] on div at bounding box center [308, 160] width 5 height 5
click at [537, 129] on img at bounding box center [536, 132] width 9 height 9
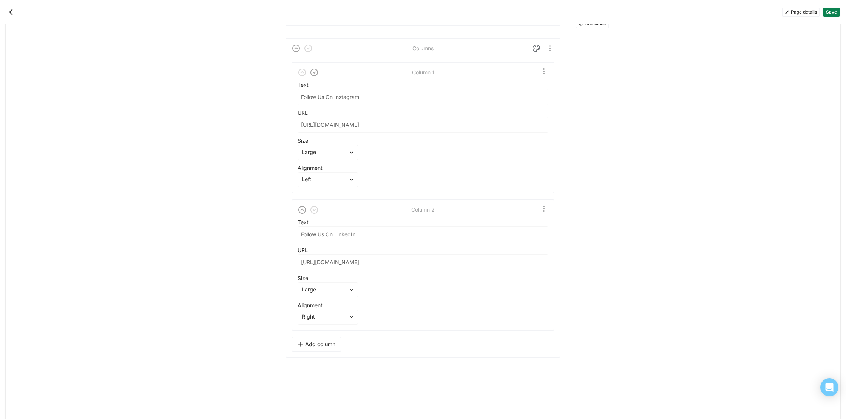
scroll to position [5174, 0]
click at [535, 49] on img at bounding box center [536, 53] width 9 height 9
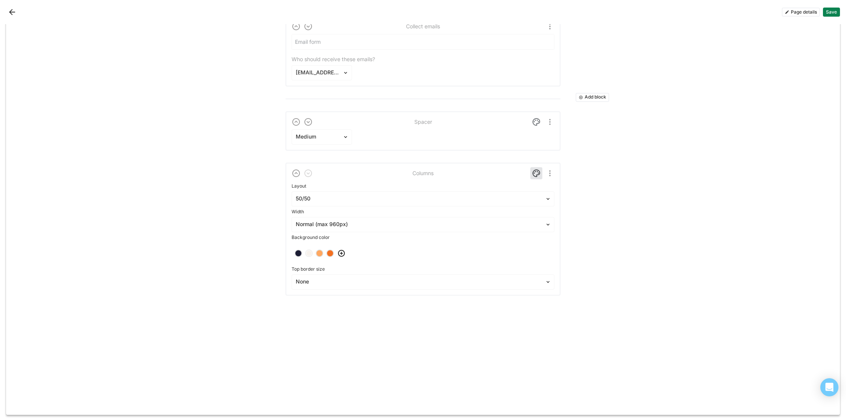
click at [310, 251] on div at bounding box center [308, 253] width 5 height 5
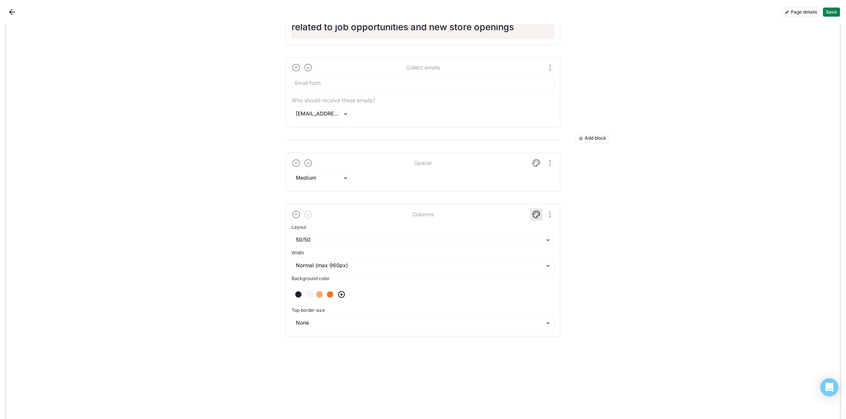
scroll to position [4991, 0]
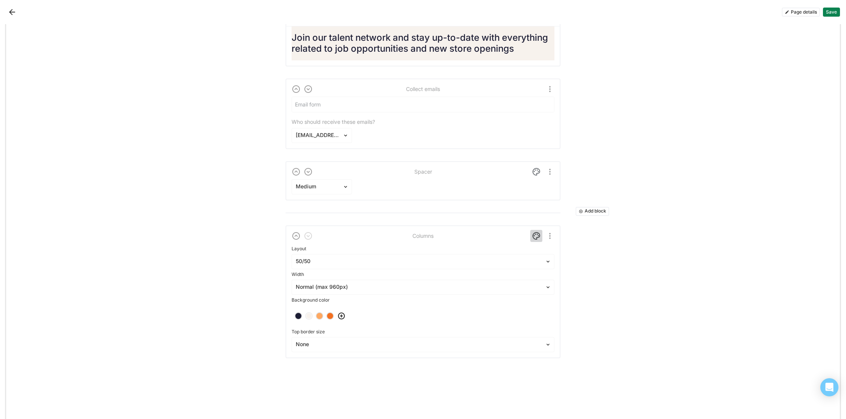
click at [537, 236] on img at bounding box center [536, 236] width 9 height 9
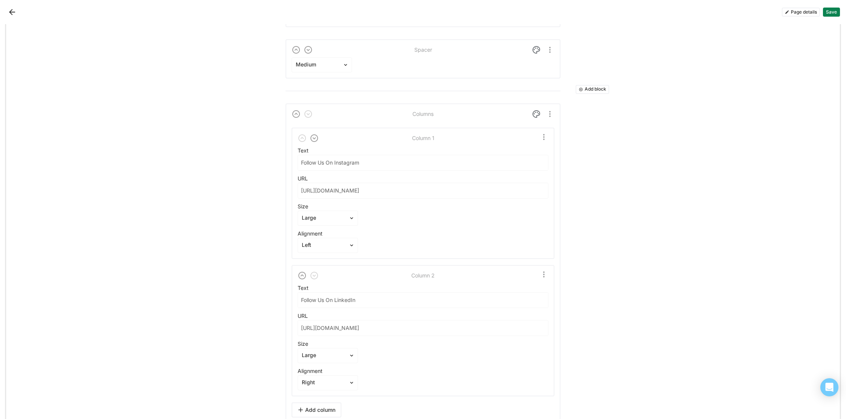
scroll to position [5114, 0]
click at [834, 9] on button "Save" at bounding box center [831, 12] width 17 height 9
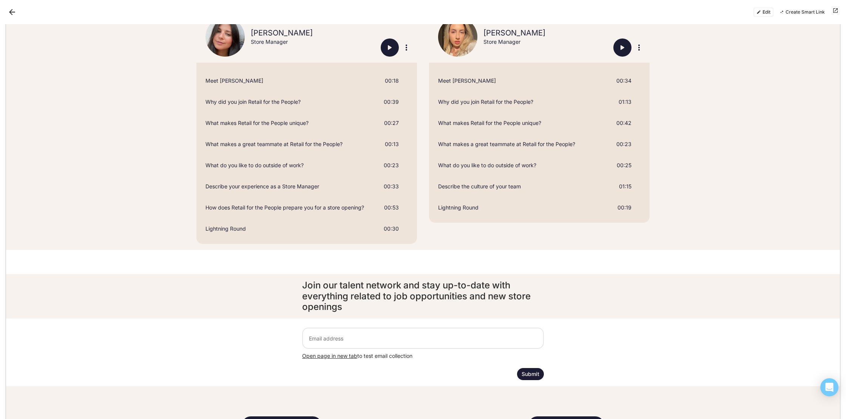
scroll to position [2530, 0]
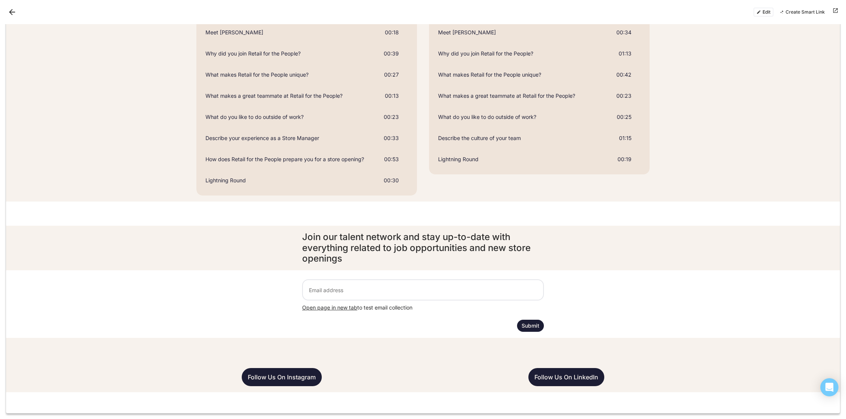
click at [444, 217] on div at bounding box center [423, 214] width 242 height 24
drag, startPoint x: 449, startPoint y: 255, endPoint x: 471, endPoint y: 224, distance: 39.0
click at [472, 224] on div at bounding box center [423, 214] width 242 height 24
click at [766, 11] on button "Edit" at bounding box center [763, 12] width 20 height 9
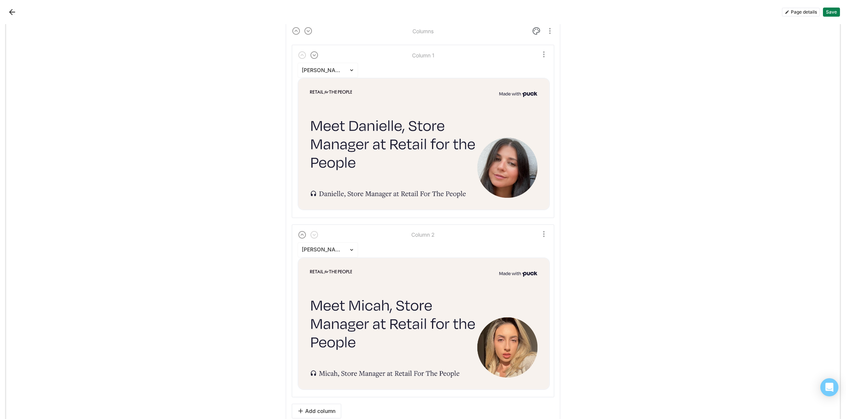
scroll to position [4496, 0]
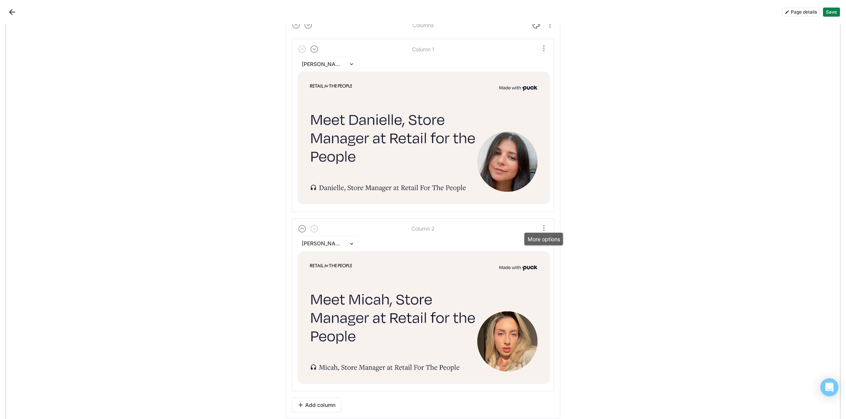
click at [543, 227] on img "More options" at bounding box center [543, 228] width 9 height 9
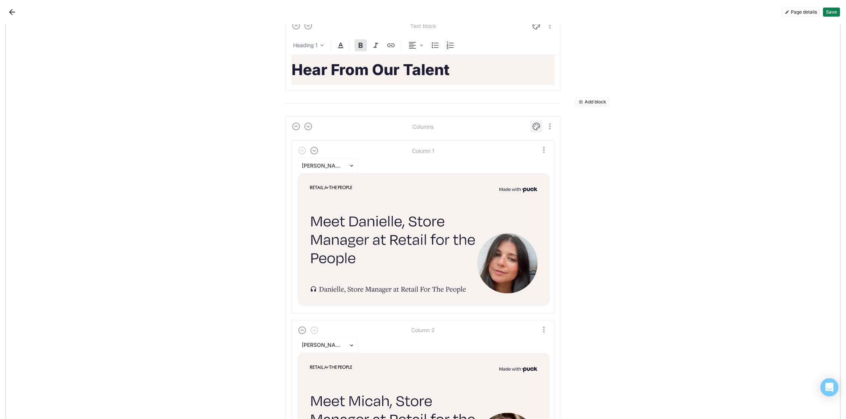
scroll to position [4407, 0]
click at [536, 128] on img at bounding box center [536, 126] width 9 height 9
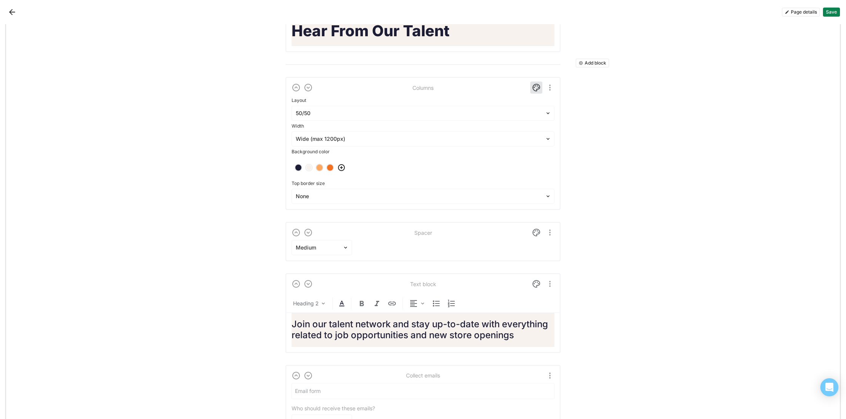
scroll to position [4447, 0]
click at [306, 165] on div at bounding box center [309, 167] width 8 height 8
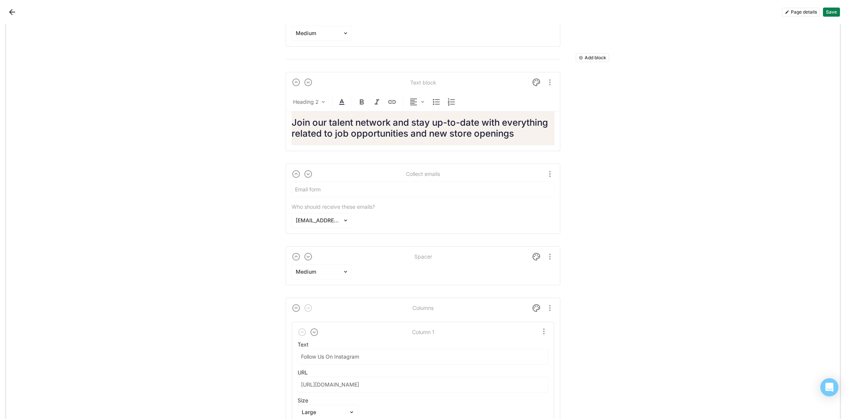
scroll to position [4646, 0]
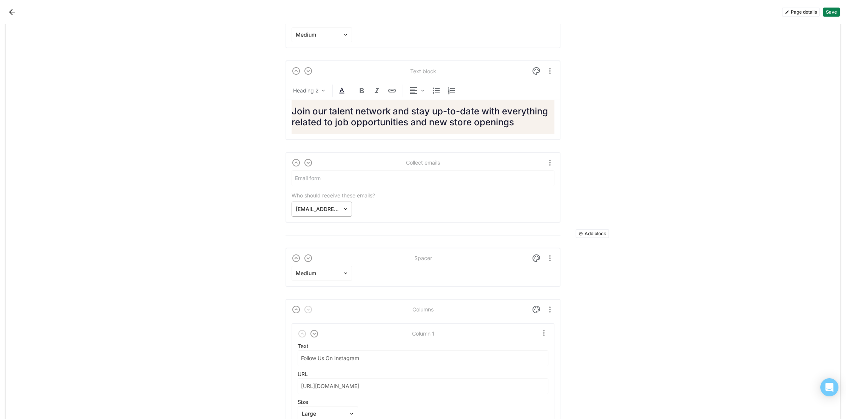
click at [347, 211] on div at bounding box center [347, 209] width 9 height 14
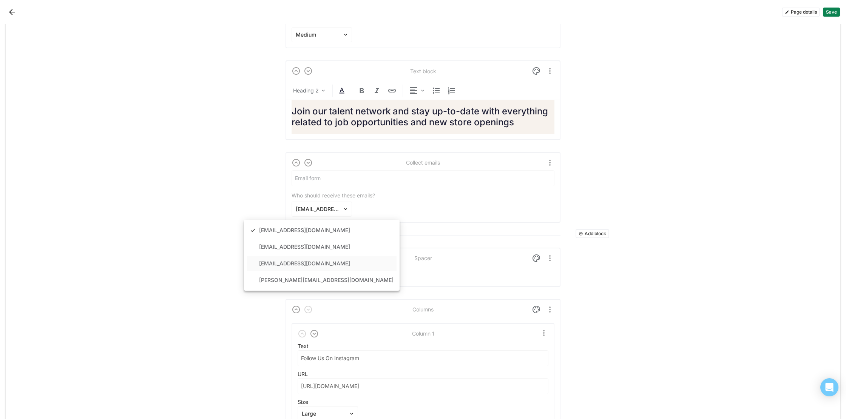
click at [326, 265] on div "kb@retailforthepeople.com" at bounding box center [304, 264] width 91 height 6
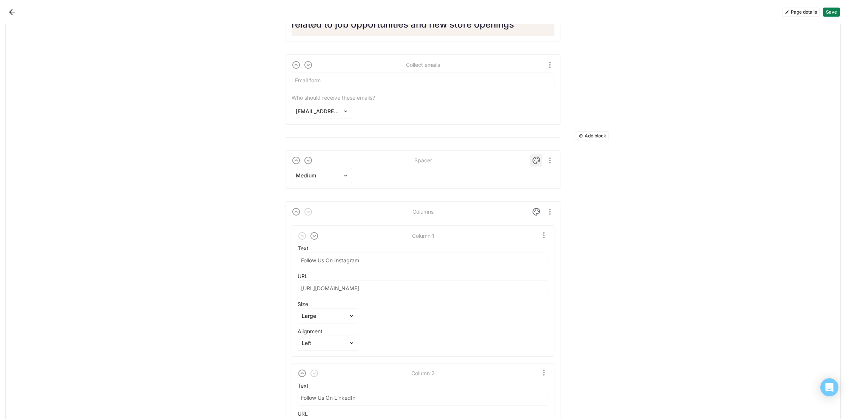
scroll to position [4747, 0]
click at [538, 208] on img at bounding box center [536, 208] width 9 height 9
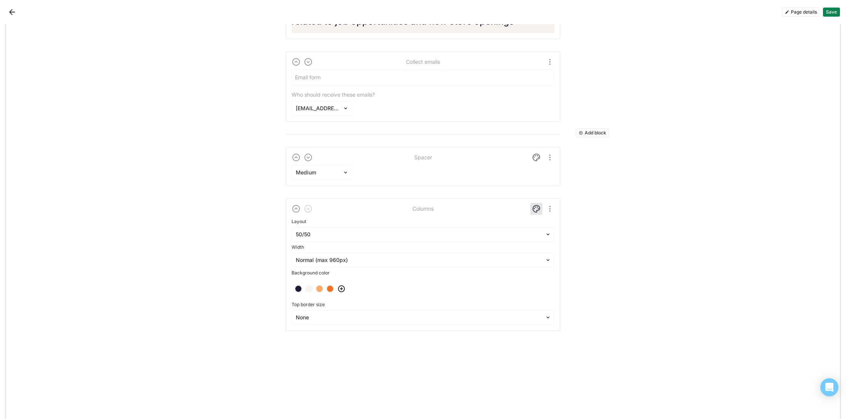
click at [309, 288] on div at bounding box center [308, 288] width 5 height 5
click at [536, 208] on img at bounding box center [536, 208] width 9 height 9
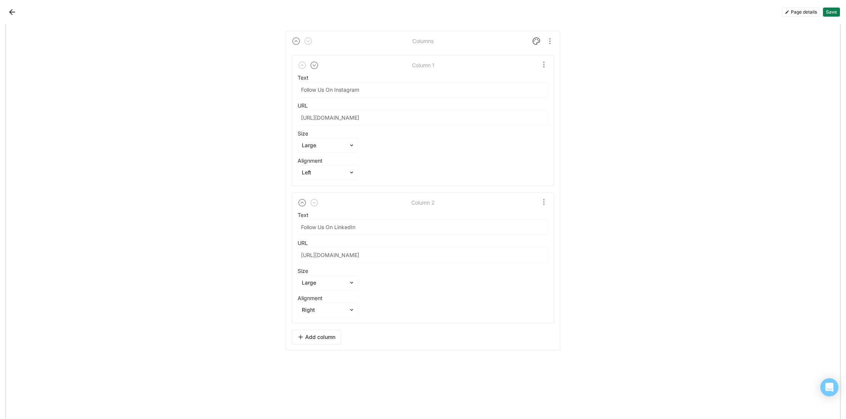
scroll to position [4970, 0]
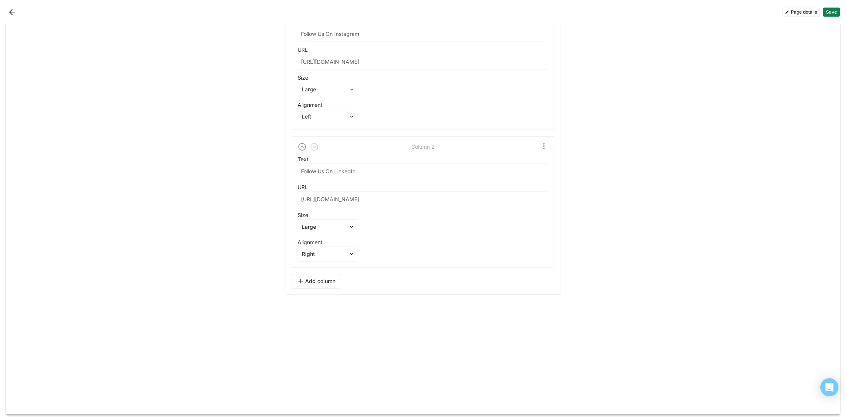
click at [543, 147] on img "More options" at bounding box center [543, 146] width 9 height 9
click at [831, 13] on button "Save" at bounding box center [831, 12] width 17 height 9
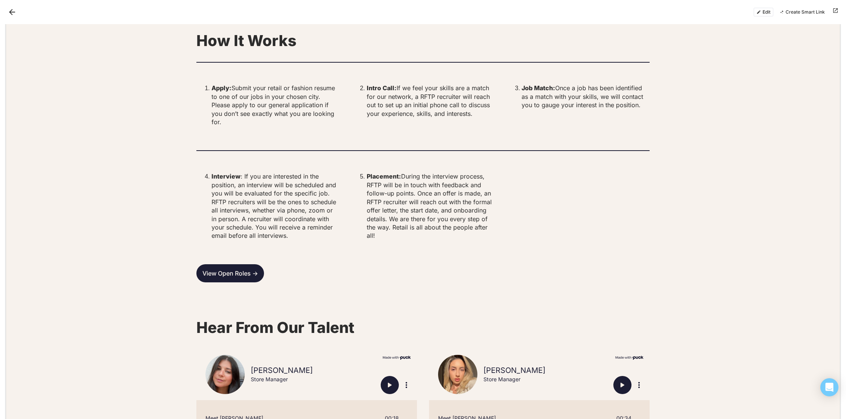
scroll to position [2520, 0]
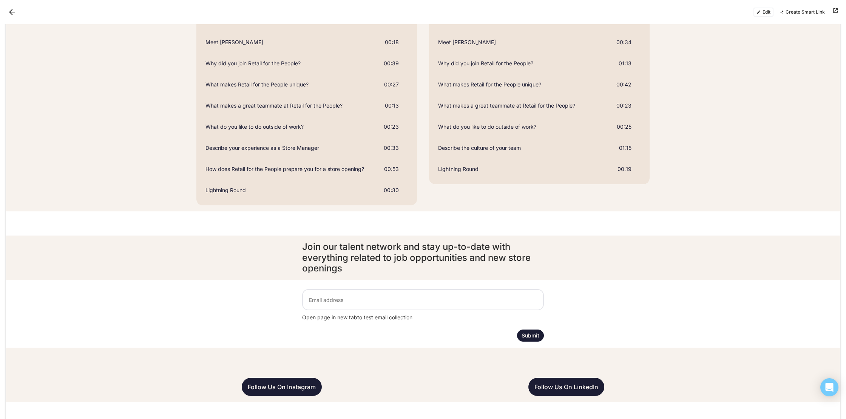
click at [762, 13] on button "Edit" at bounding box center [763, 12] width 20 height 9
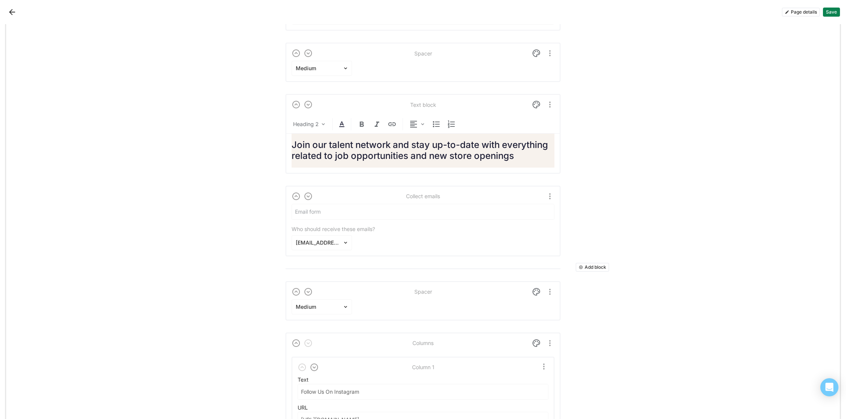
scroll to position [4592, 0]
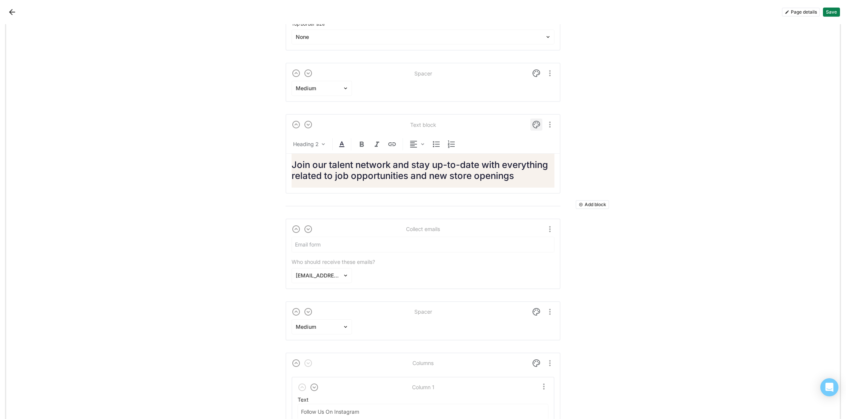
click at [536, 123] on img at bounding box center [536, 124] width 9 height 9
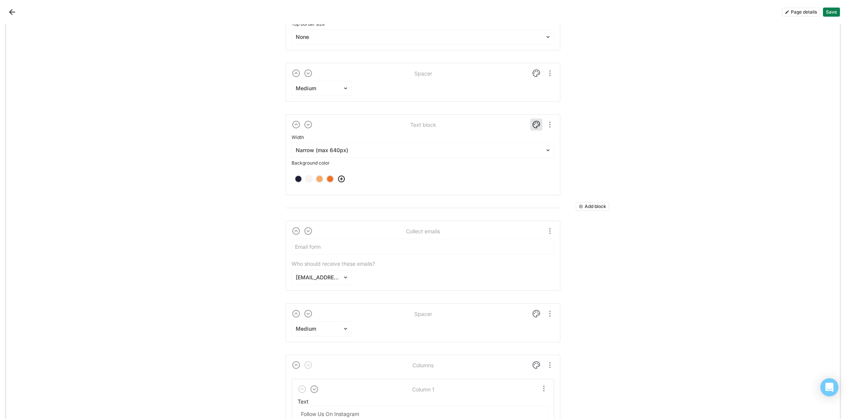
click at [309, 180] on div at bounding box center [308, 178] width 5 height 5
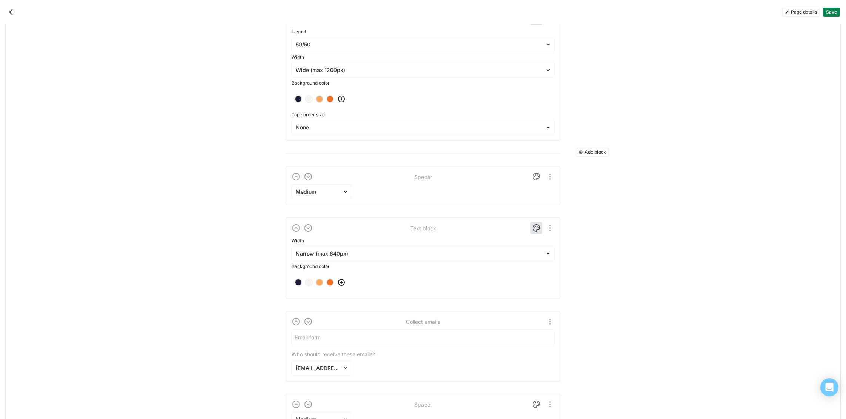
scroll to position [4500, 0]
click at [309, 100] on div at bounding box center [308, 100] width 5 height 5
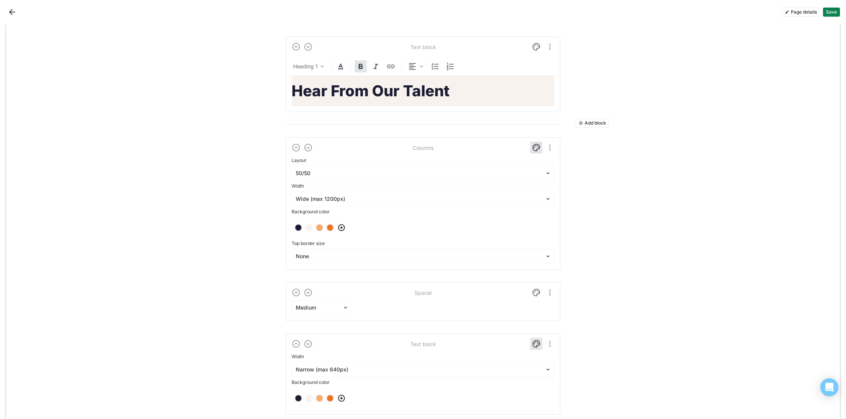
scroll to position [4385, 0]
click at [534, 45] on img at bounding box center [536, 47] width 9 height 9
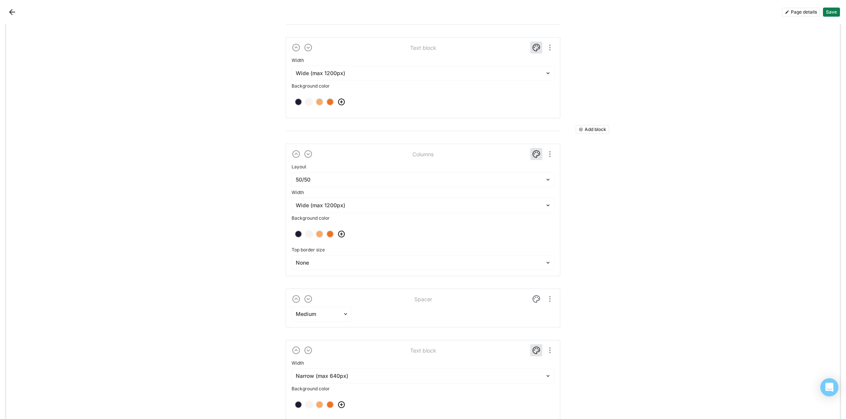
click at [310, 100] on div at bounding box center [308, 101] width 5 height 5
click at [536, 46] on img at bounding box center [536, 47] width 9 height 9
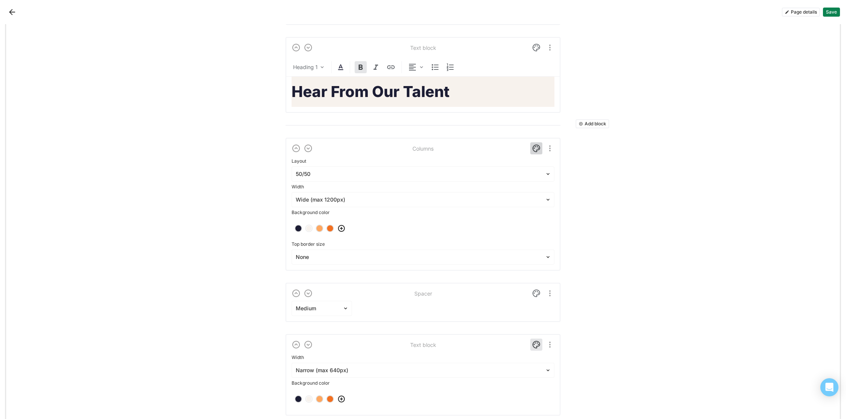
click at [534, 146] on img at bounding box center [536, 148] width 9 height 9
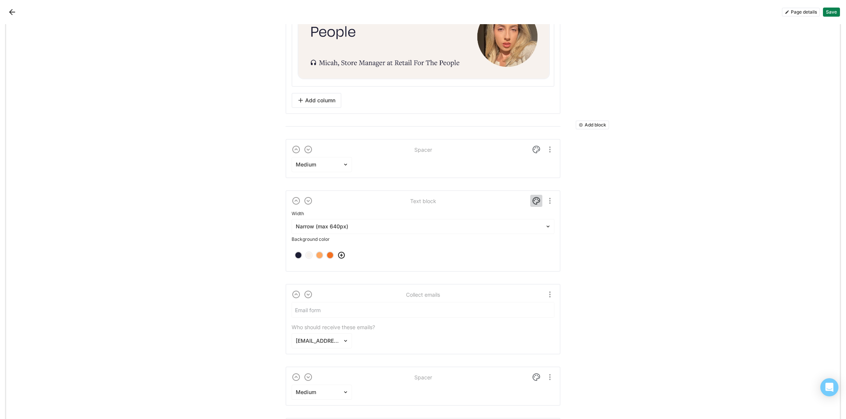
scroll to position [4801, 0]
click at [537, 198] on img at bounding box center [536, 200] width 9 height 9
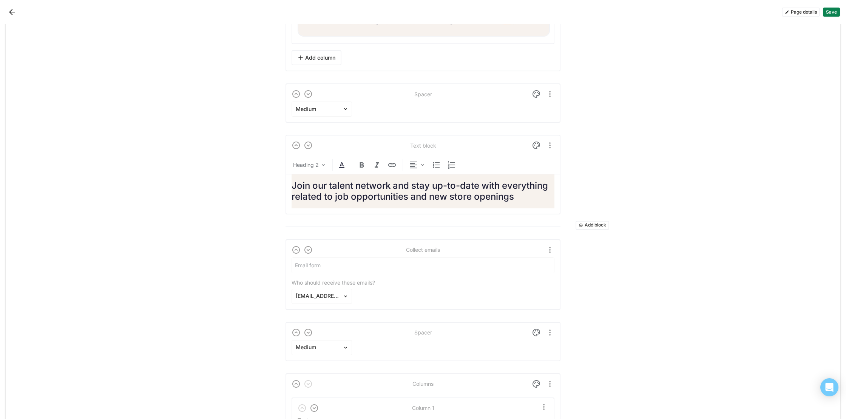
scroll to position [4856, 0]
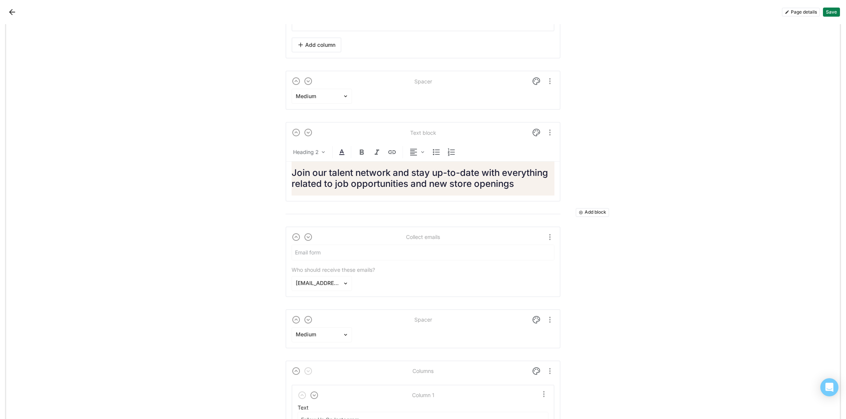
click at [831, 12] on button "Save" at bounding box center [831, 12] width 17 height 9
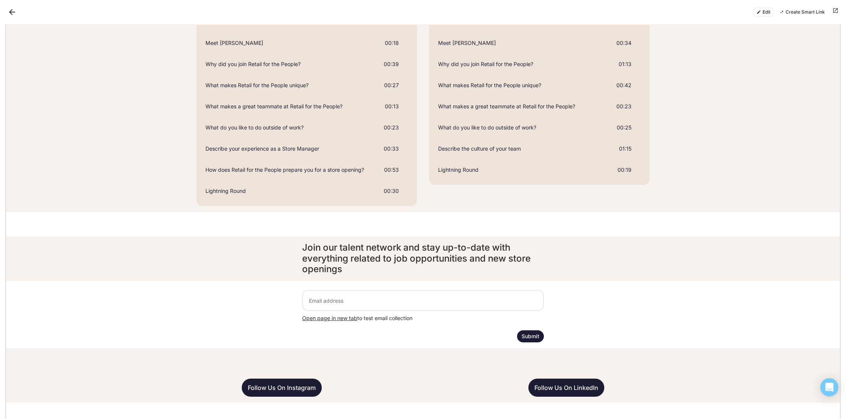
scroll to position [2530, 0]
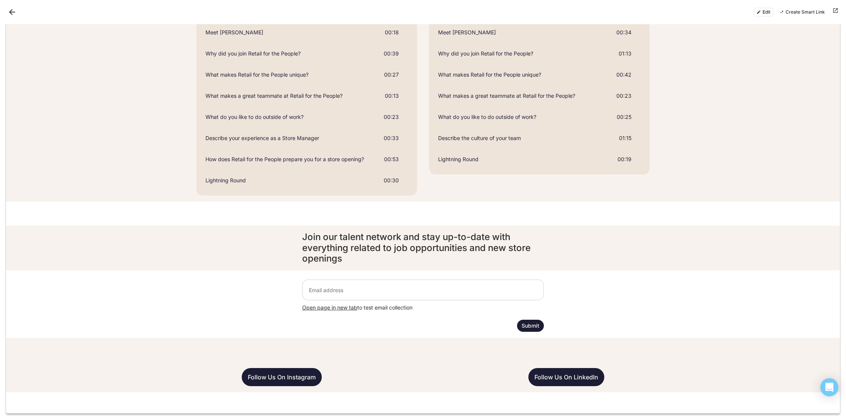
click at [766, 11] on button "Edit" at bounding box center [763, 12] width 20 height 9
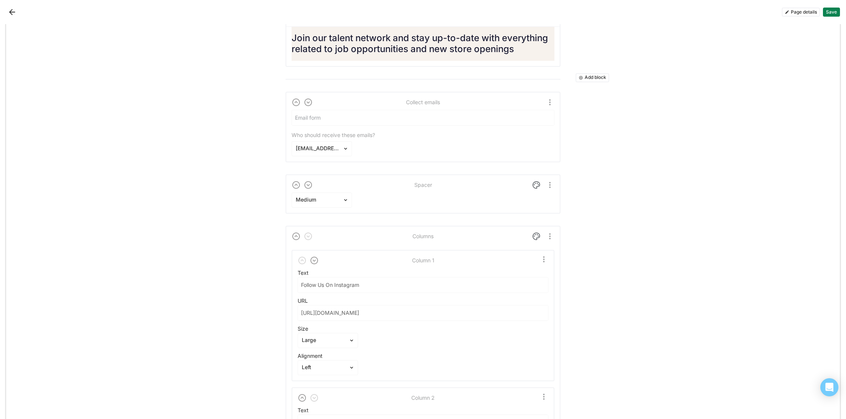
scroll to position [4990, 0]
click at [538, 184] on img at bounding box center [536, 185] width 9 height 9
click at [307, 213] on div at bounding box center [308, 213] width 5 height 5
click at [537, 187] on img at bounding box center [536, 185] width 9 height 9
click at [536, 235] on img at bounding box center [536, 236] width 9 height 9
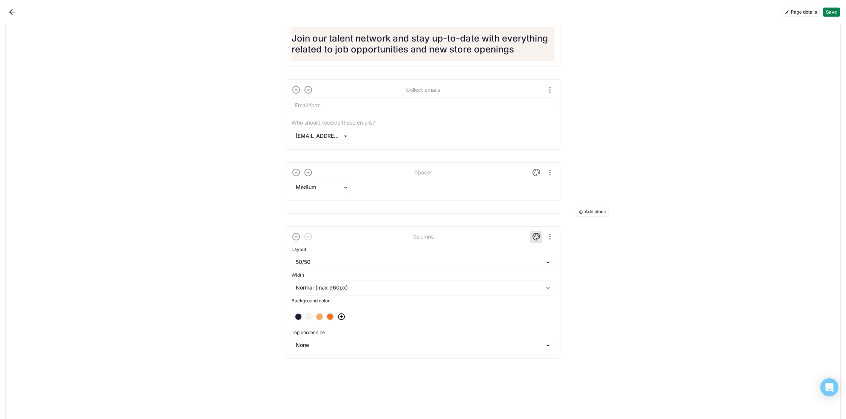
click at [310, 316] on div at bounding box center [308, 316] width 5 height 5
click at [535, 236] on img at bounding box center [536, 236] width 9 height 9
click at [832, 13] on button "Save" at bounding box center [831, 12] width 17 height 9
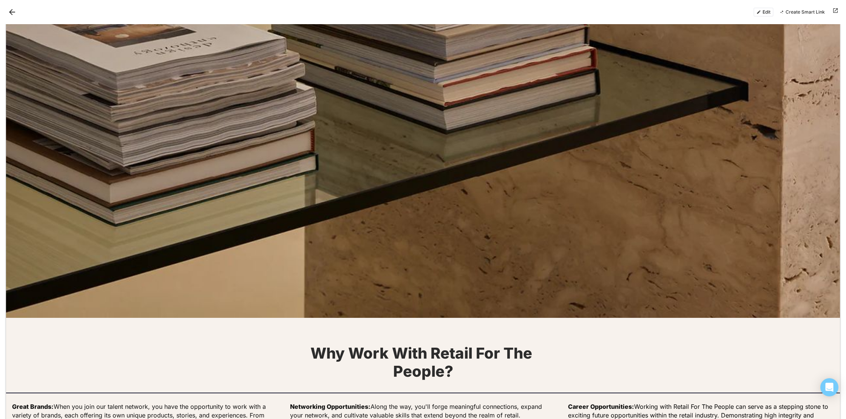
scroll to position [0, 0]
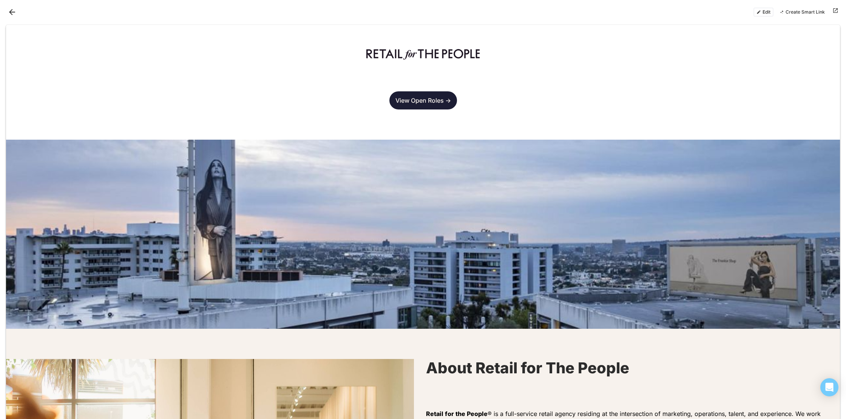
click at [767, 12] on button "Edit" at bounding box center [763, 12] width 20 height 9
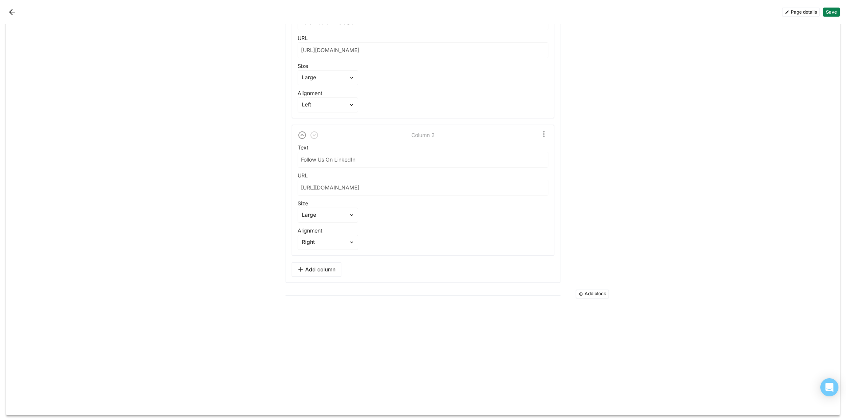
scroll to position [5241, 0]
click at [587, 292] on button "Add block" at bounding box center [593, 293] width 34 height 9
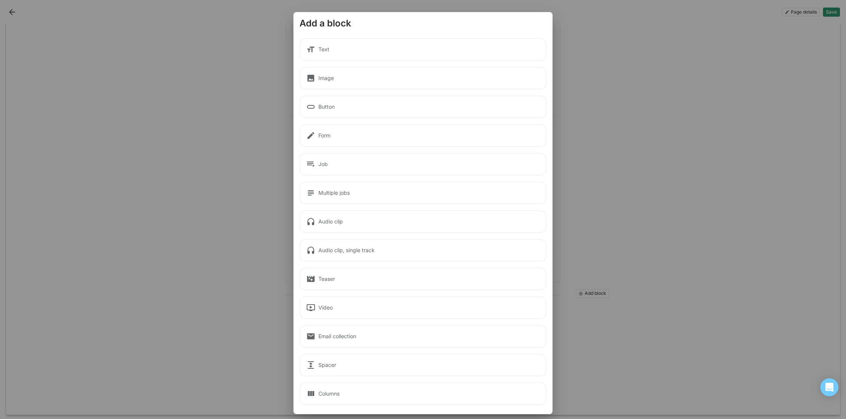
click at [342, 78] on div "Image" at bounding box center [422, 78] width 247 height 23
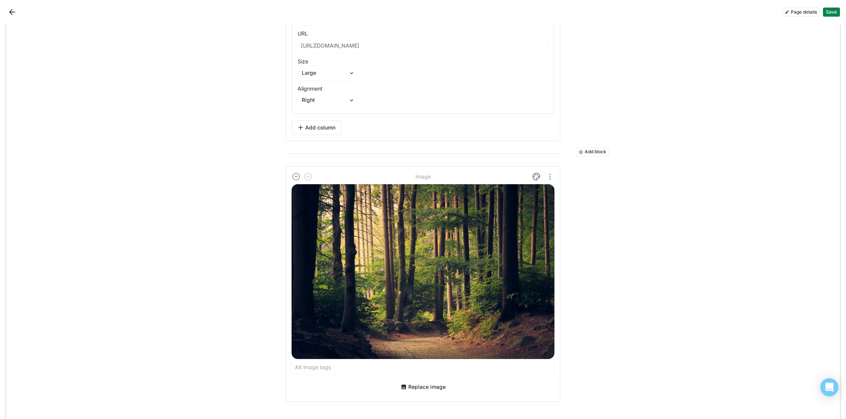
scroll to position [5490, 0]
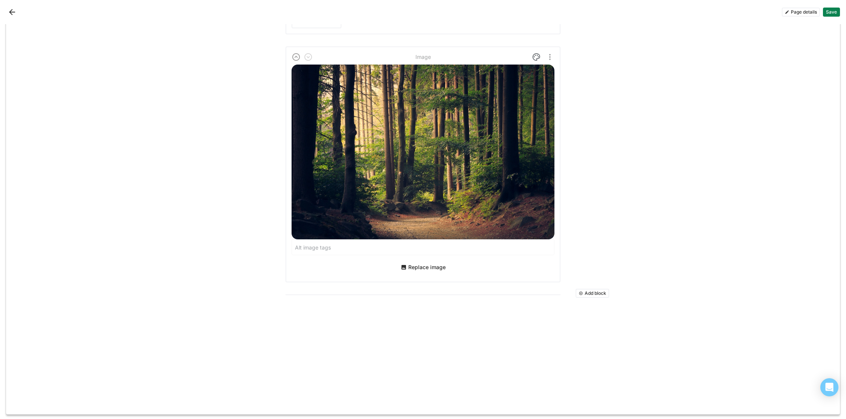
click at [415, 267] on button "Replace image" at bounding box center [423, 267] width 51 height 12
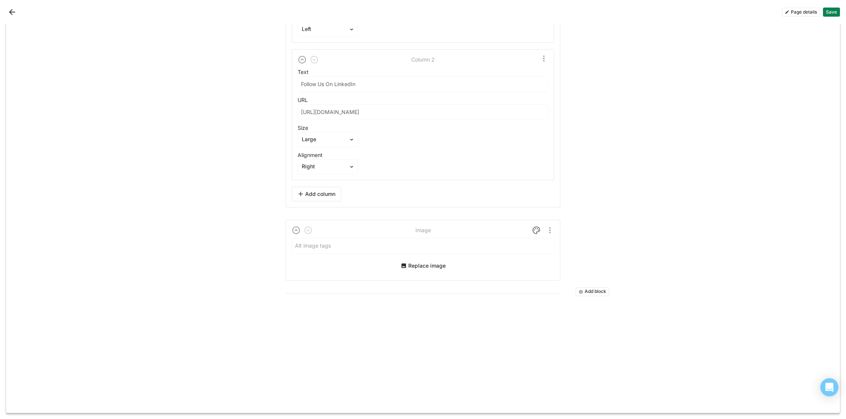
scroll to position [5314, 0]
click at [536, 228] on img at bounding box center [536, 232] width 9 height 9
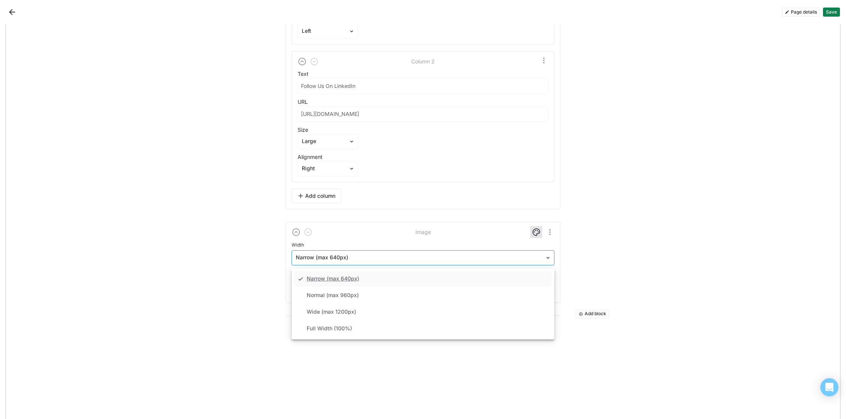
click at [368, 254] on div at bounding box center [418, 258] width 245 height 8
click at [381, 328] on div "Full Width (100%)" at bounding box center [423, 328] width 257 height 15
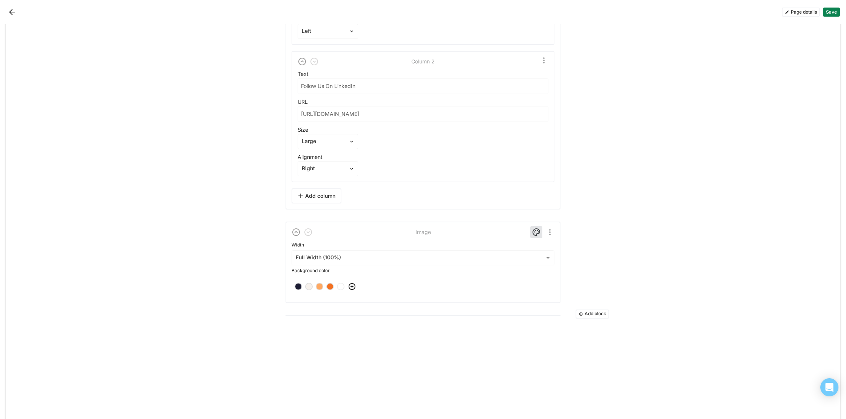
click at [534, 230] on img at bounding box center [536, 232] width 9 height 9
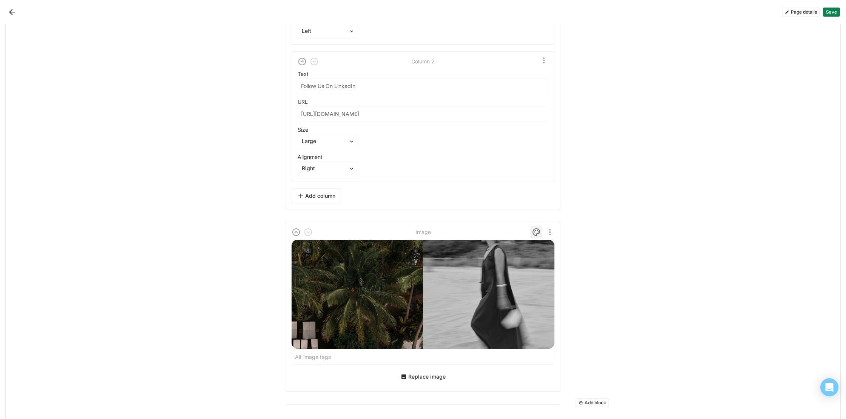
click at [533, 230] on img at bounding box center [536, 232] width 9 height 9
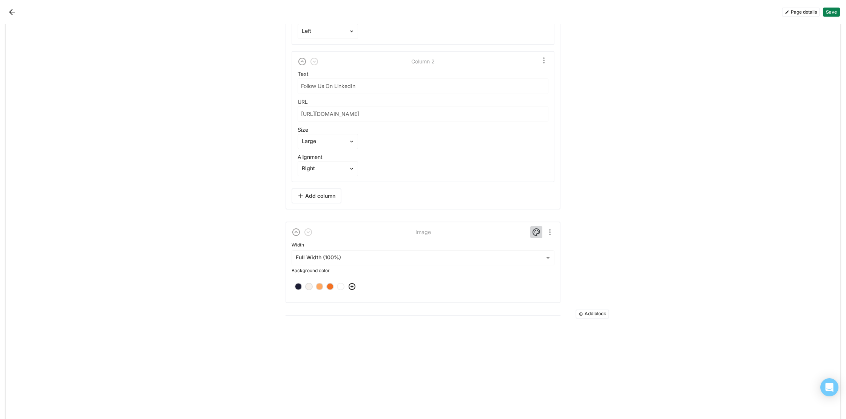
click at [533, 230] on img at bounding box center [536, 232] width 9 height 9
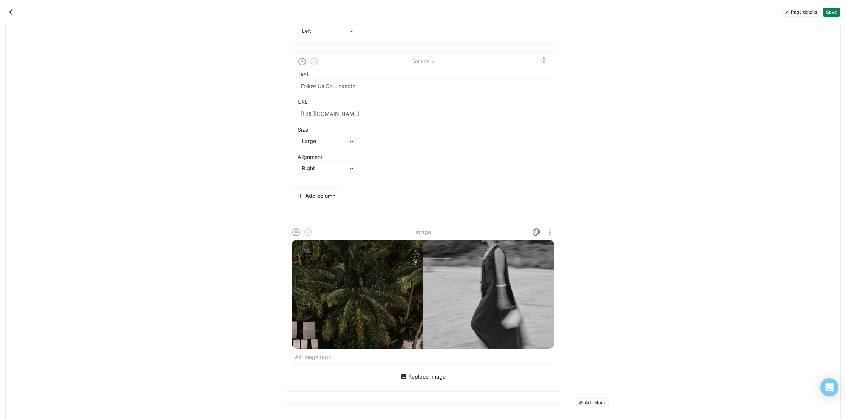
click at [832, 10] on button "Save" at bounding box center [831, 12] width 17 height 9
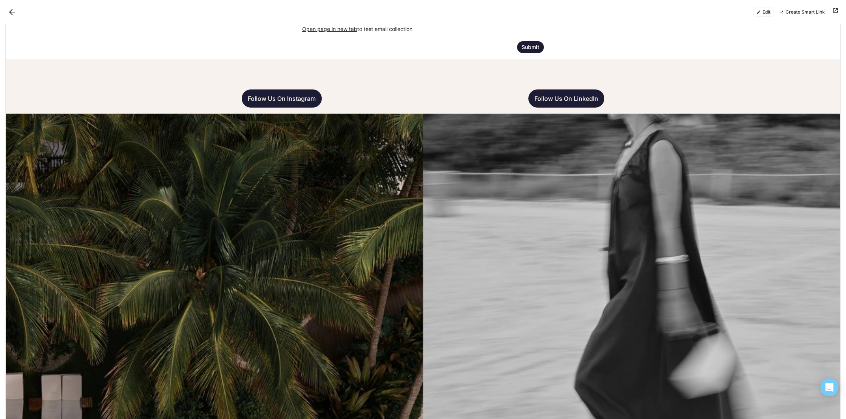
scroll to position [2811, 0]
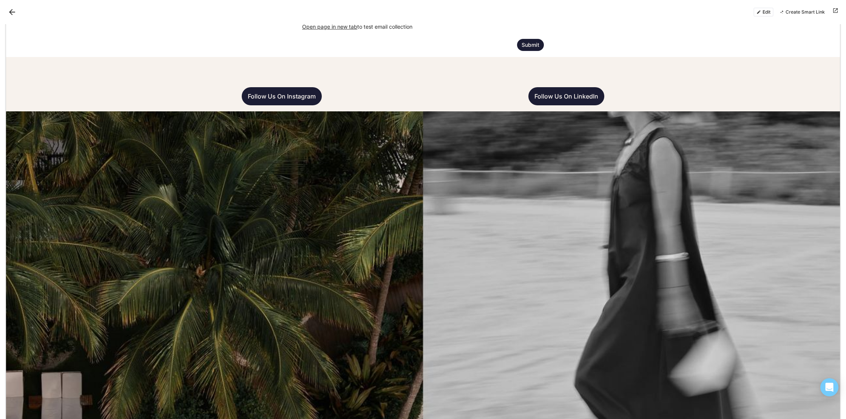
click at [772, 11] on button "Edit" at bounding box center [763, 12] width 20 height 9
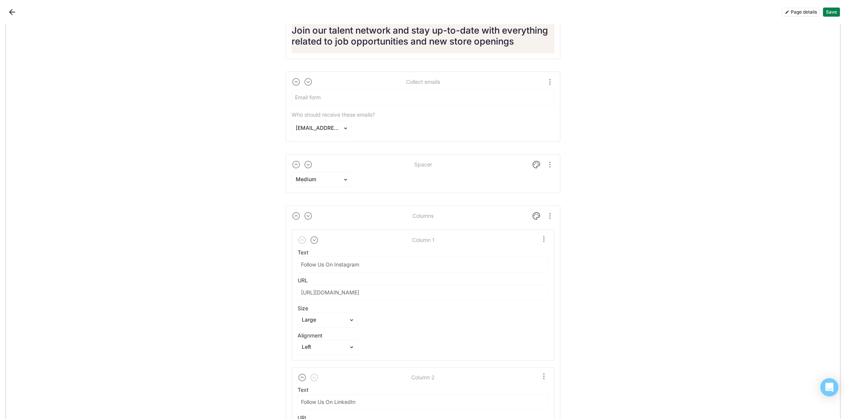
scroll to position [5424, 0]
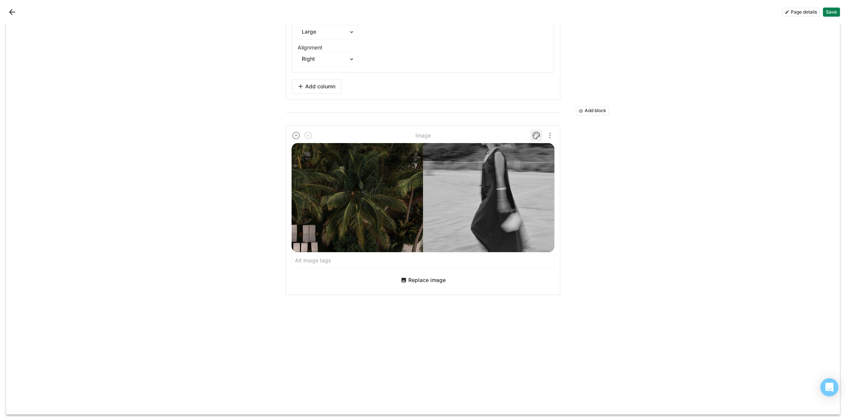
click at [537, 134] on img at bounding box center [536, 135] width 9 height 9
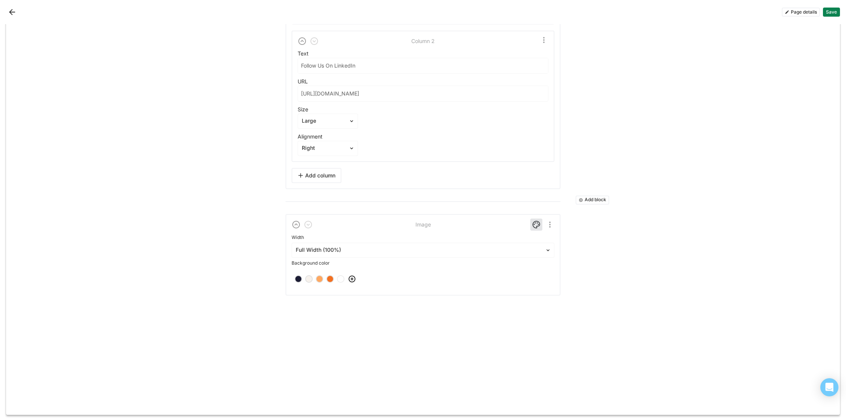
click at [310, 278] on div at bounding box center [308, 278] width 5 height 5
click at [829, 15] on button "Save" at bounding box center [831, 12] width 17 height 9
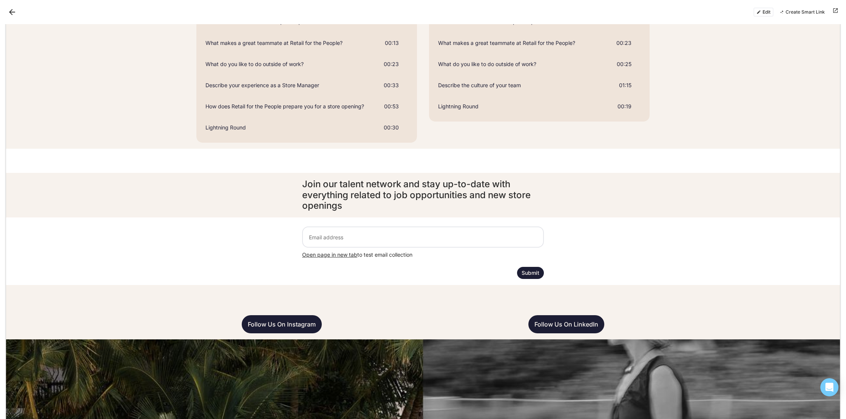
scroll to position [2877, 0]
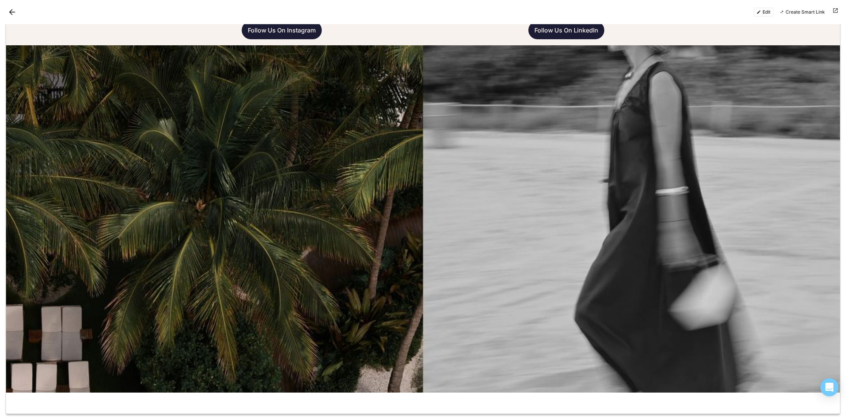
click at [9, 11] on button "Back" at bounding box center [12, 12] width 12 height 12
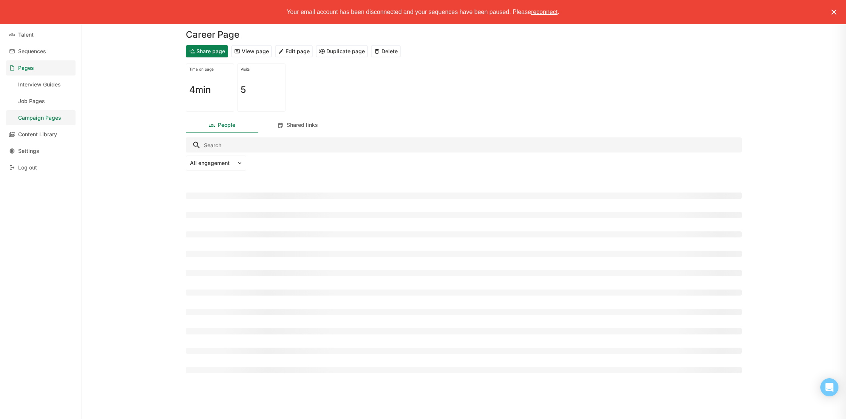
click at [42, 117] on div "Campaign Pages" at bounding box center [39, 118] width 43 height 6
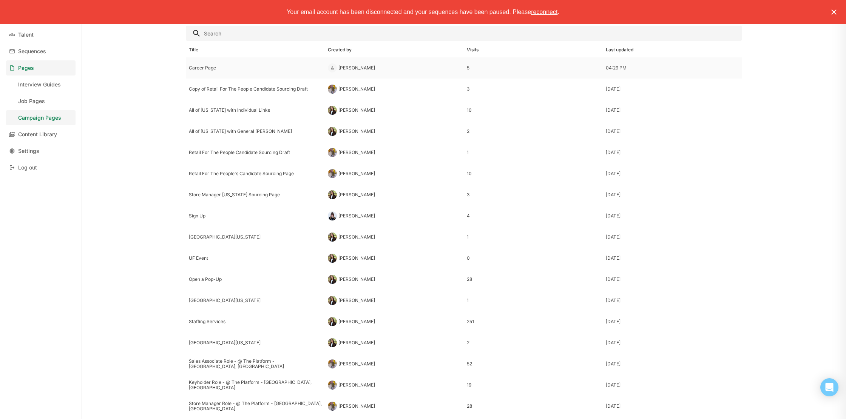
click at [212, 69] on div "Career Page" at bounding box center [255, 67] width 133 height 5
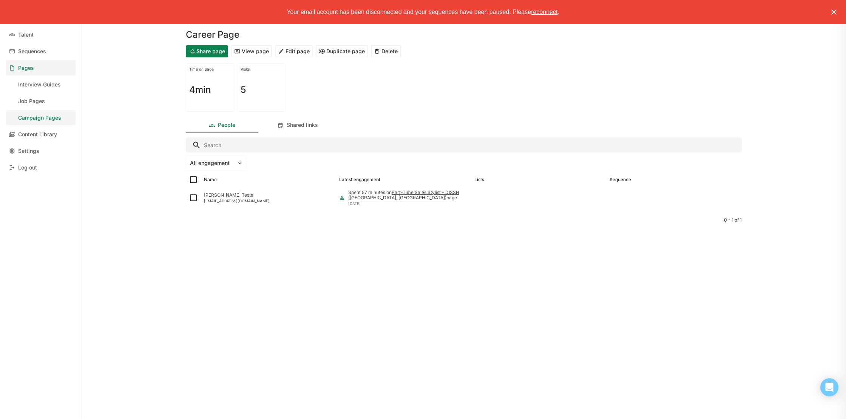
click at [259, 53] on button "View page" at bounding box center [251, 51] width 41 height 12
click at [297, 49] on button "Edit page" at bounding box center [294, 51] width 38 height 12
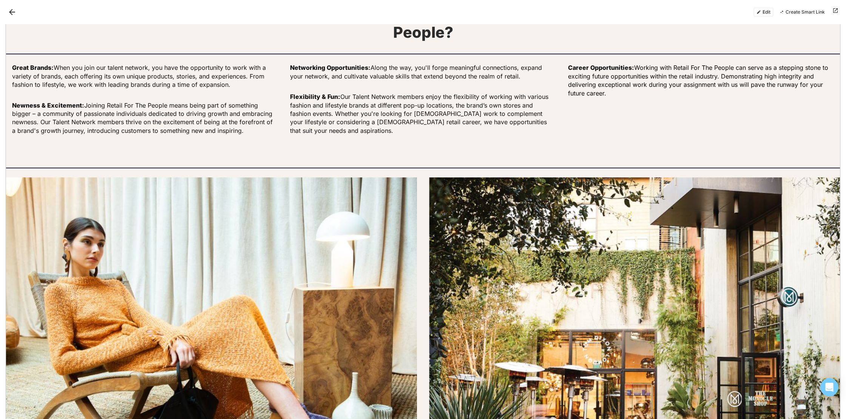
scroll to position [1381, 0]
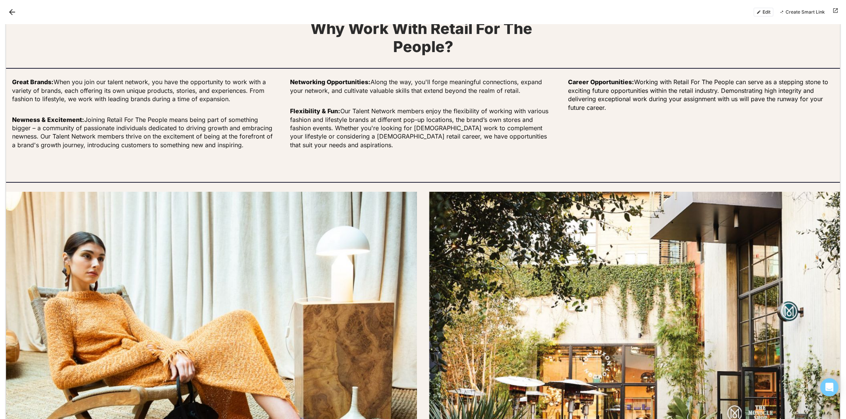
click at [762, 12] on button "Edit" at bounding box center [763, 12] width 20 height 9
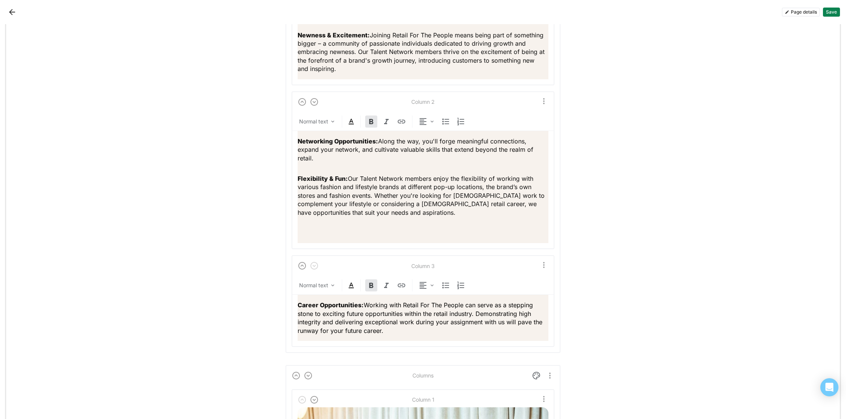
scroll to position [2217, 0]
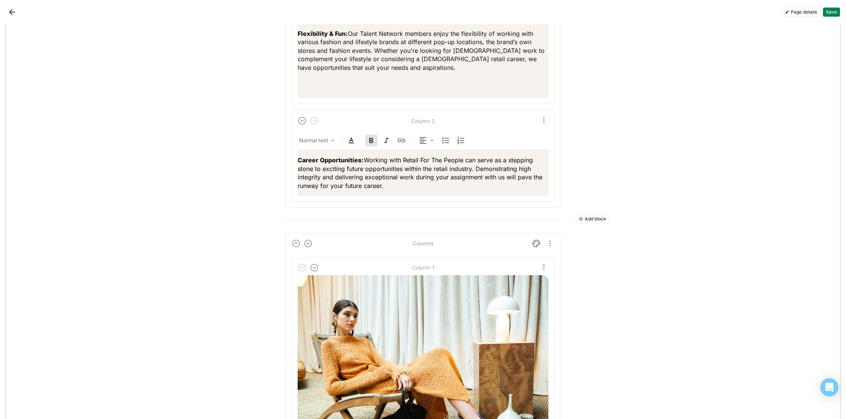
click at [594, 217] on button "Add block" at bounding box center [593, 219] width 34 height 9
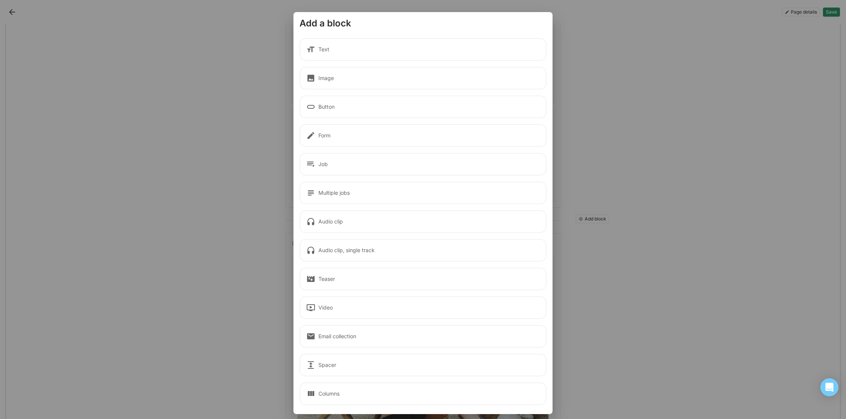
scroll to position [7, 0]
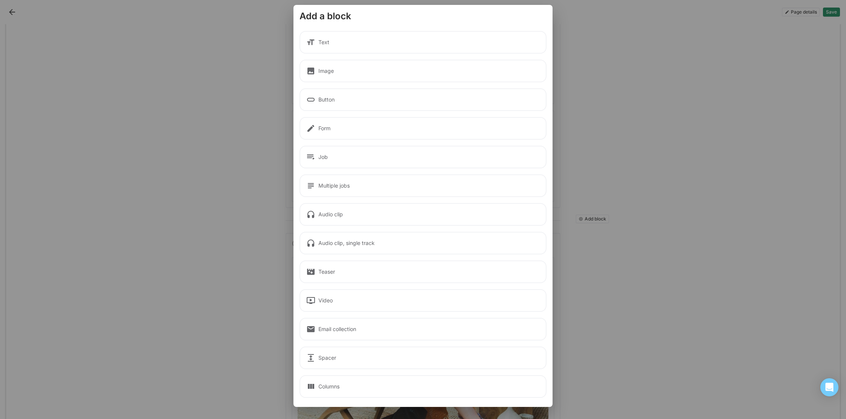
click at [397, 380] on div "Columns" at bounding box center [422, 386] width 247 height 23
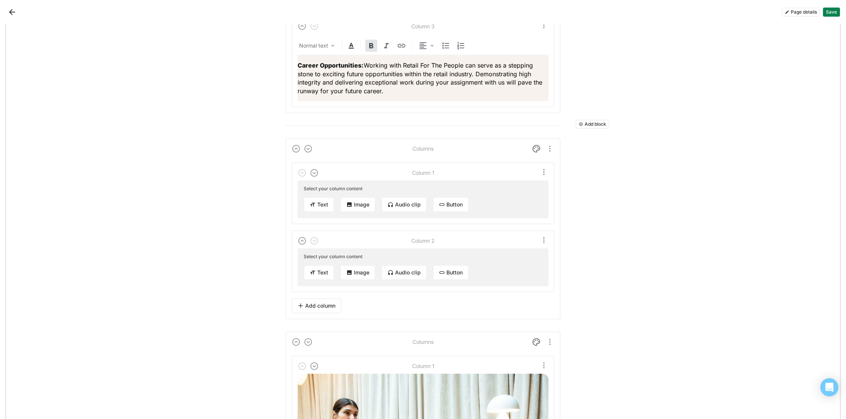
scroll to position [2420, 0]
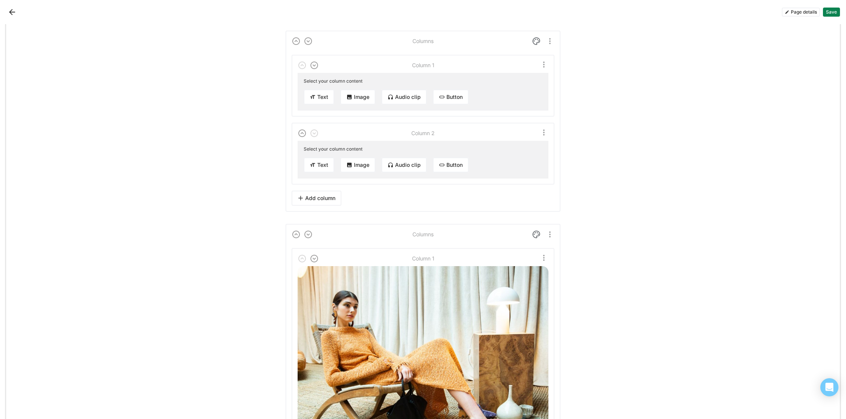
click at [316, 195] on button "Add column" at bounding box center [317, 198] width 50 height 15
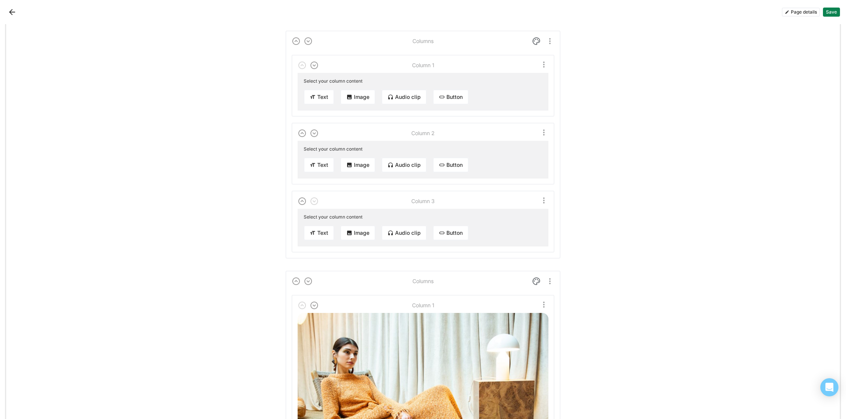
click at [316, 96] on button "Text" at bounding box center [319, 97] width 31 height 15
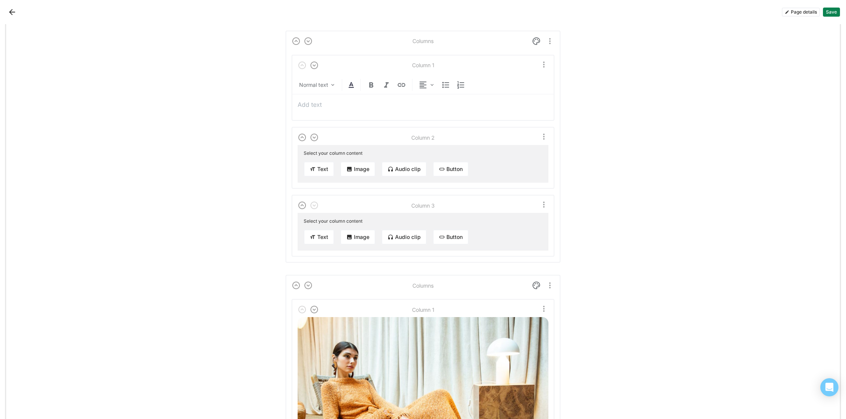
click at [342, 106] on p at bounding box center [423, 104] width 251 height 8
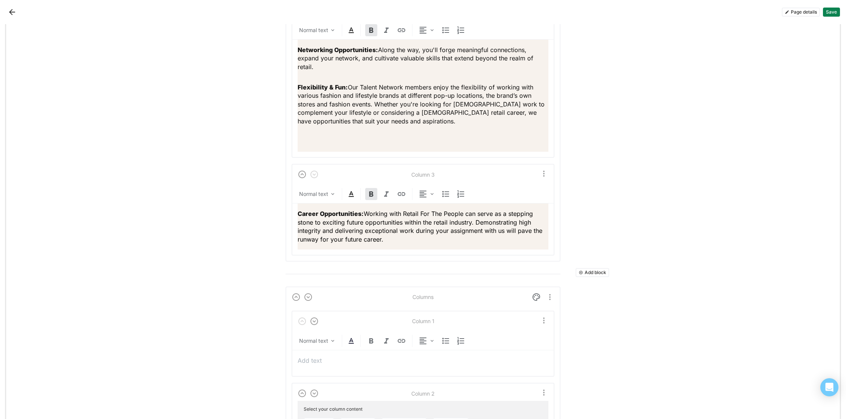
scroll to position [2176, 0]
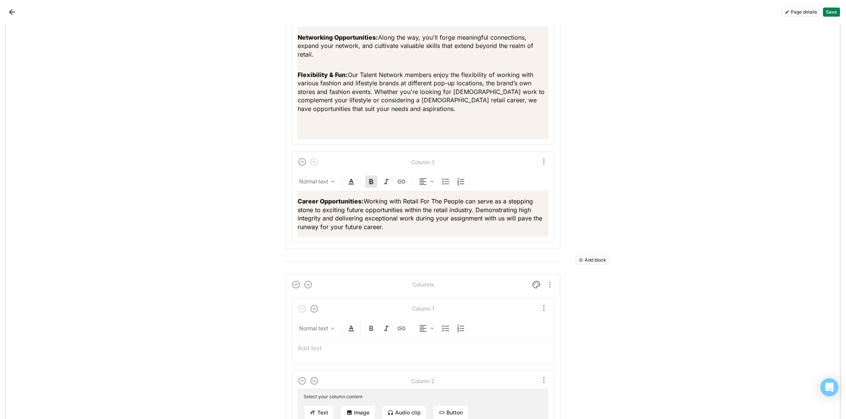
click at [589, 258] on button "Add block" at bounding box center [593, 260] width 34 height 9
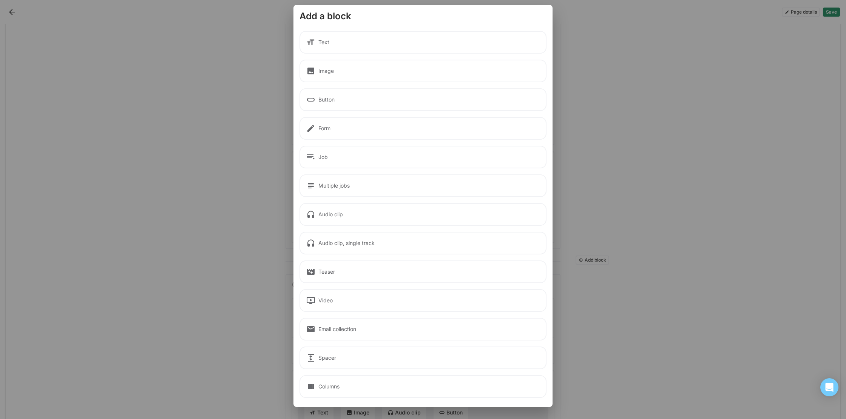
click at [364, 44] on div "Text" at bounding box center [422, 42] width 247 height 23
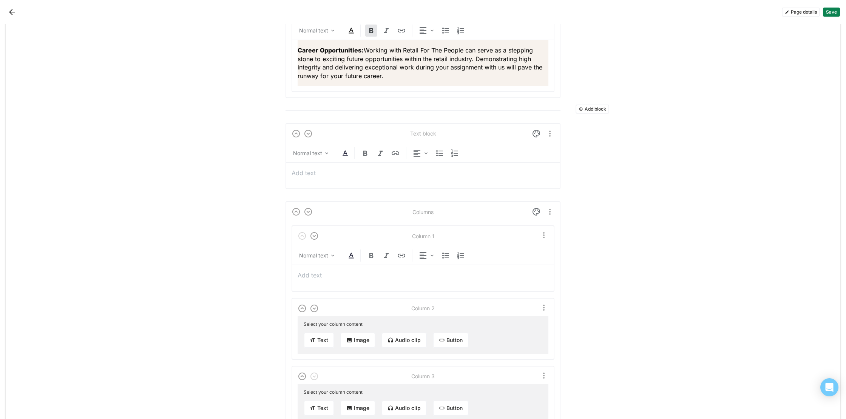
scroll to position [2329, 0]
click at [395, 170] on p at bounding box center [423, 171] width 263 height 8
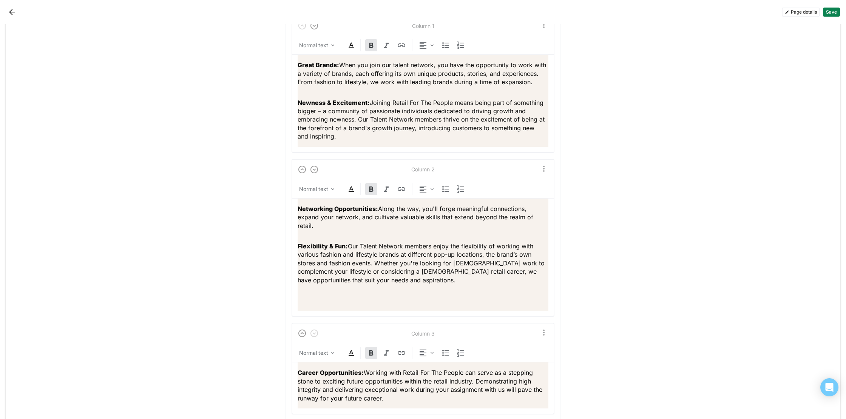
scroll to position [1761, 0]
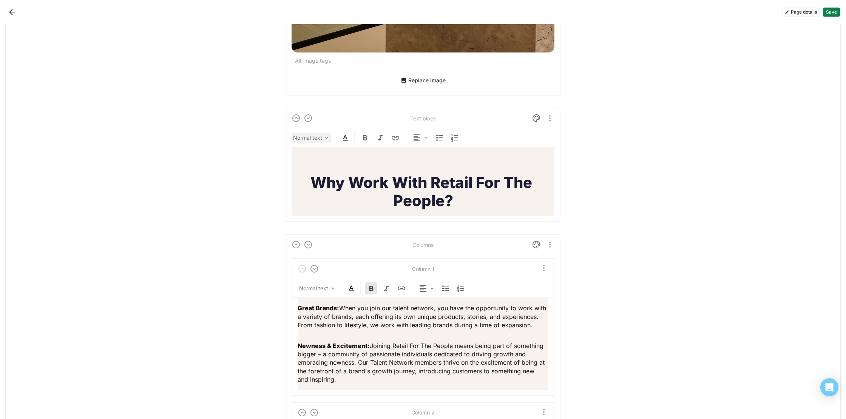
click at [324, 138] on img at bounding box center [327, 138] width 6 height 6
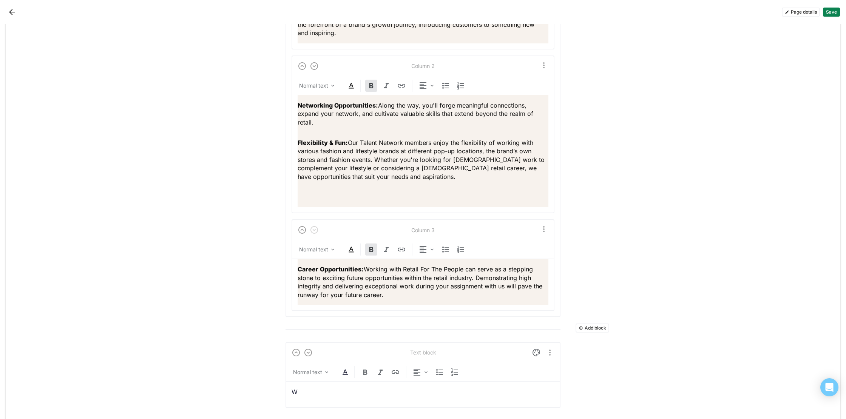
scroll to position [2333, 0]
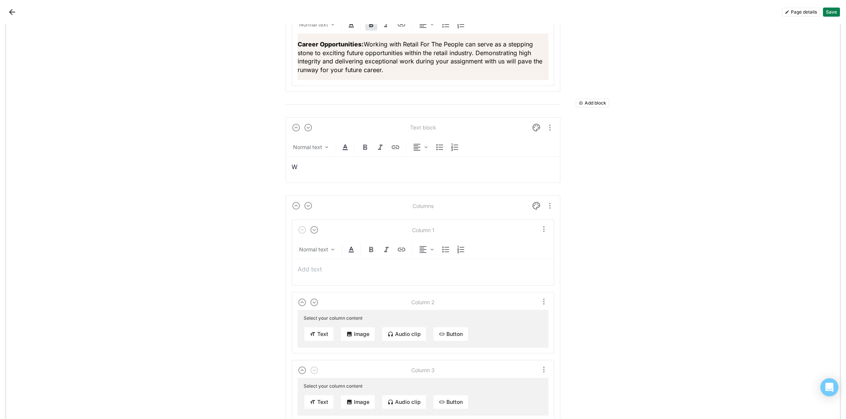
click at [406, 170] on div "W" at bounding box center [423, 167] width 263 height 20
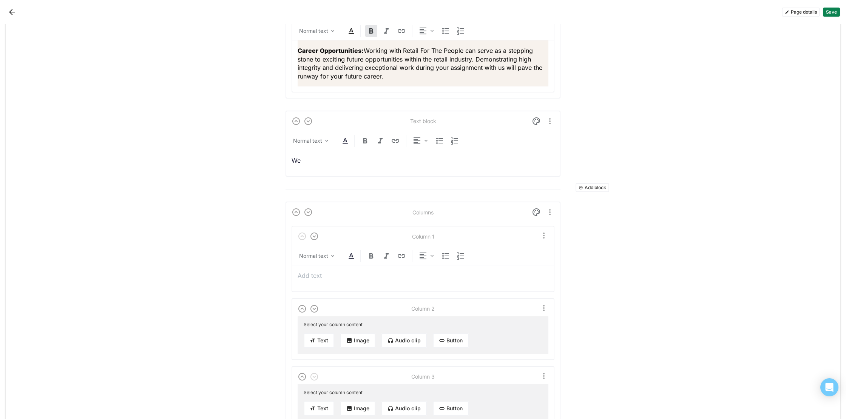
scroll to position [2320, 0]
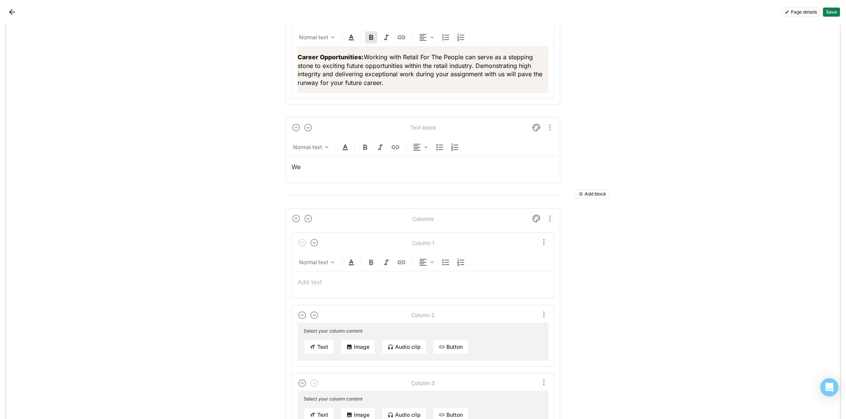
drag, startPoint x: 353, startPoint y: 171, endPoint x: 271, endPoint y: 157, distance: 82.7
drag, startPoint x: 412, startPoint y: 166, endPoint x: 271, endPoint y: 149, distance: 141.5
click at [306, 148] on div "Normal text" at bounding box center [307, 148] width 29 height 8
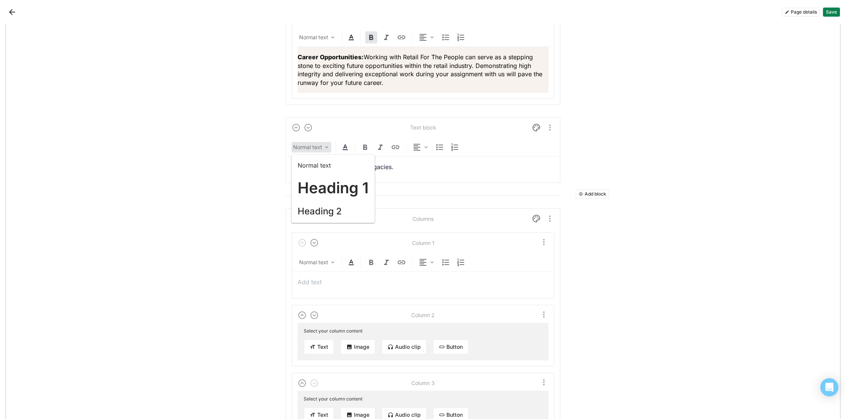
click at [323, 187] on h1 "Heading 1" at bounding box center [333, 188] width 71 height 18
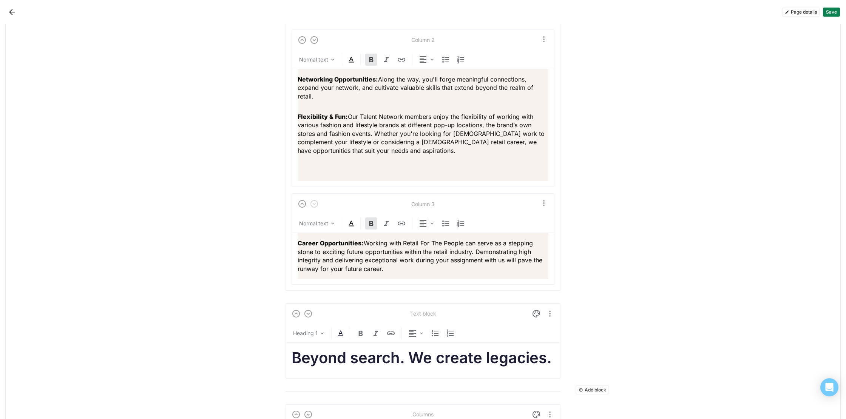
scroll to position [2198, 0]
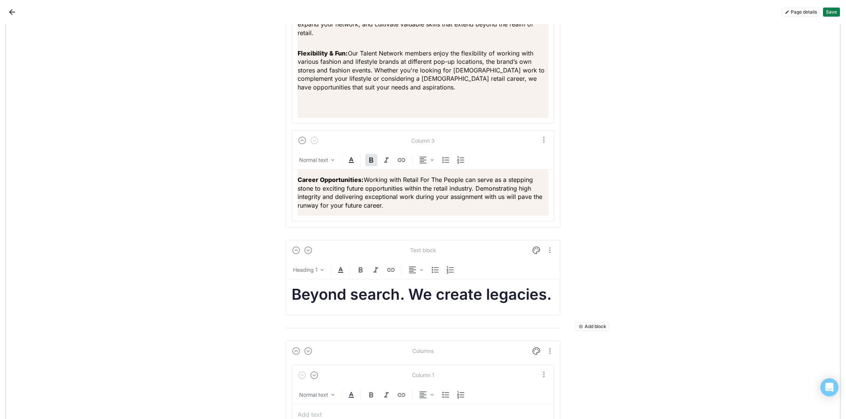
click at [553, 298] on h1 "Beyond search. We create legacies." at bounding box center [423, 295] width 263 height 18
click at [537, 249] on img at bounding box center [536, 250] width 9 height 9
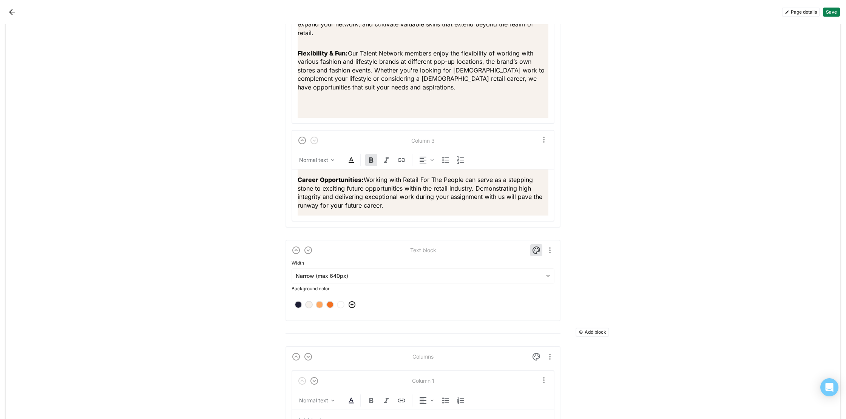
click at [307, 302] on div at bounding box center [308, 304] width 5 height 5
click at [307, 305] on div at bounding box center [309, 305] width 8 height 8
click at [533, 249] on img at bounding box center [536, 250] width 9 height 9
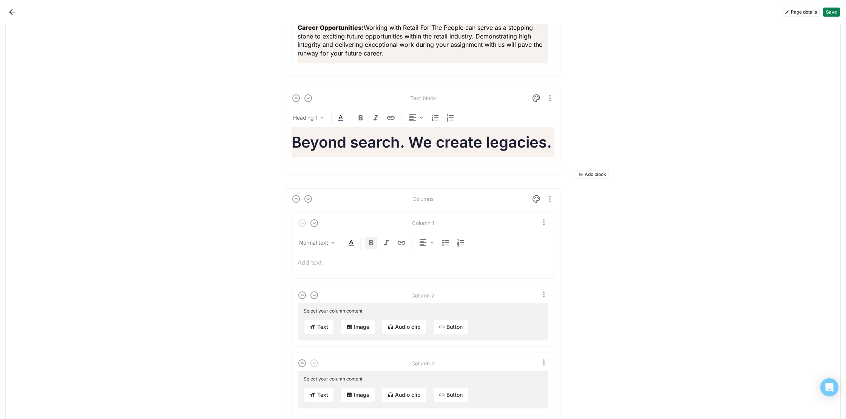
scroll to position [2368, 0]
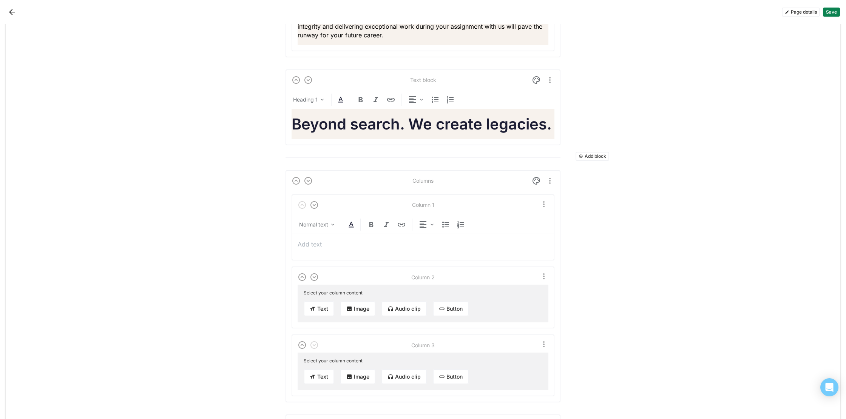
click at [327, 245] on p at bounding box center [423, 244] width 251 height 8
paste div
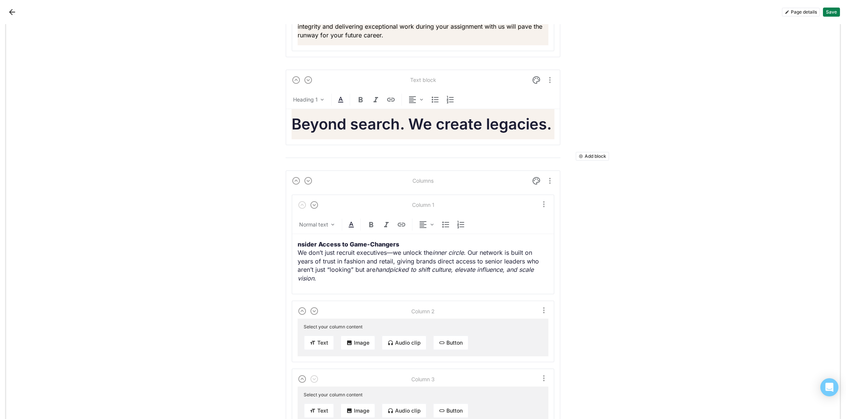
click at [298, 242] on strong "nsider Access to Game-Changers" at bounding box center [349, 245] width 102 height 8
click at [494, 255] on p "Insider Access to Game-Changers We don’t just recruit executives—we unlock the …" at bounding box center [423, 261] width 251 height 42
click at [447, 285] on div "Insider Access to Game-Changers We don’t just recruit executives—we unlock the …" at bounding box center [423, 261] width 251 height 54
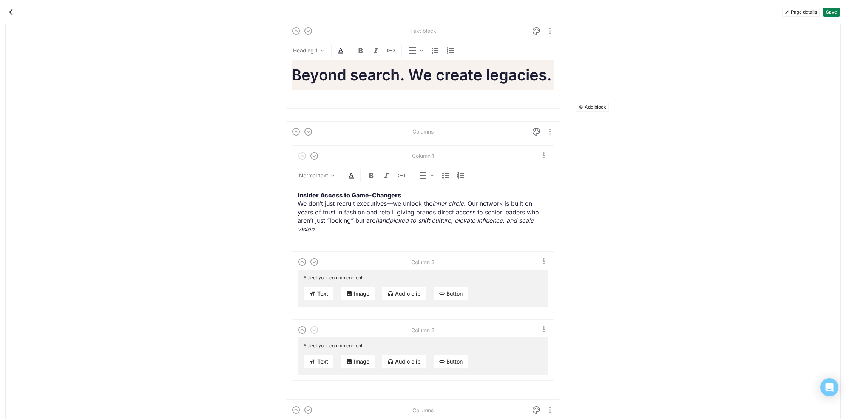
scroll to position [2429, 0]
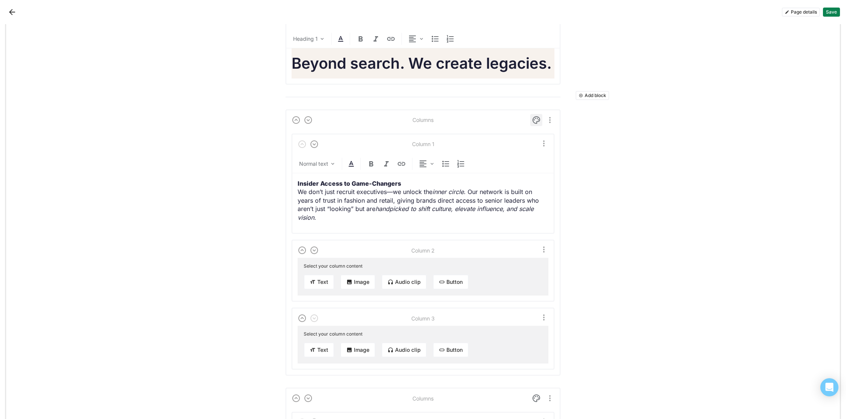
click at [535, 116] on img at bounding box center [536, 120] width 9 height 9
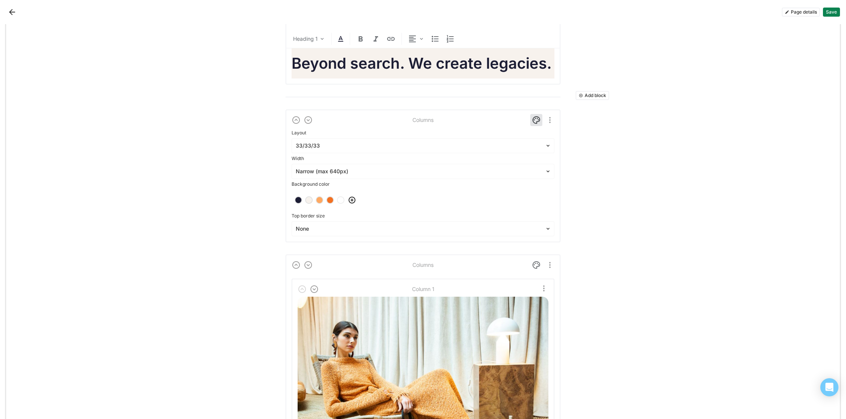
click at [310, 198] on div at bounding box center [308, 200] width 5 height 5
click at [539, 119] on img at bounding box center [536, 120] width 9 height 9
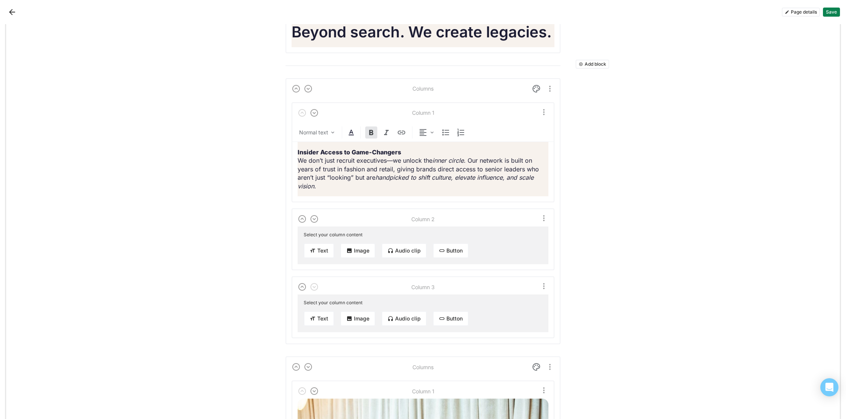
scroll to position [2469, 0]
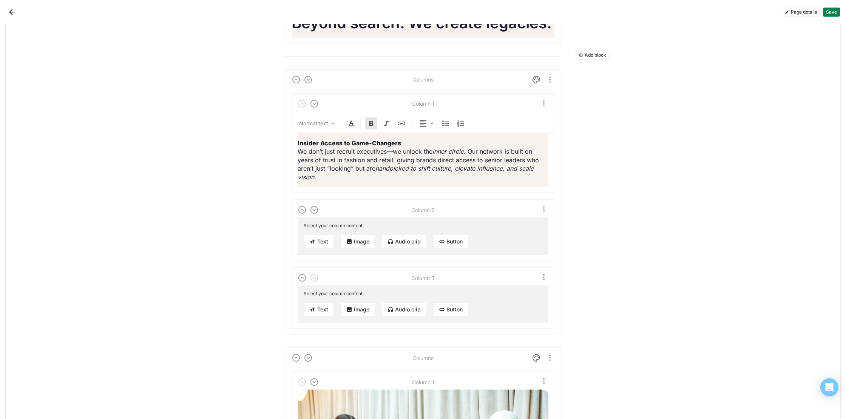
click at [316, 245] on button "Text" at bounding box center [319, 241] width 31 height 15
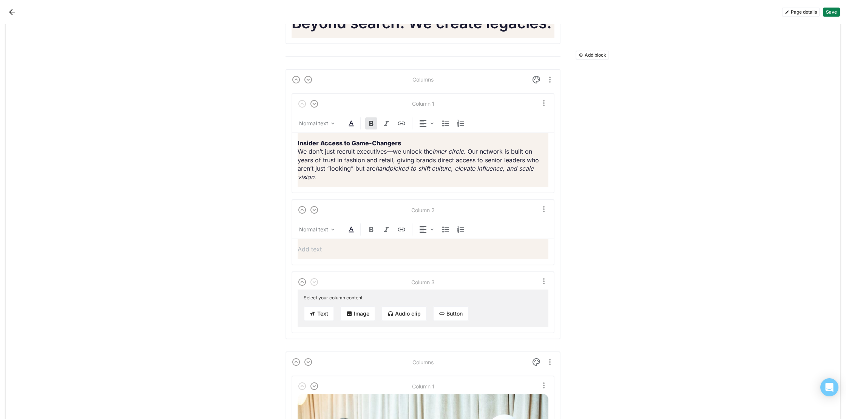
click at [352, 248] on p at bounding box center [423, 249] width 251 height 8
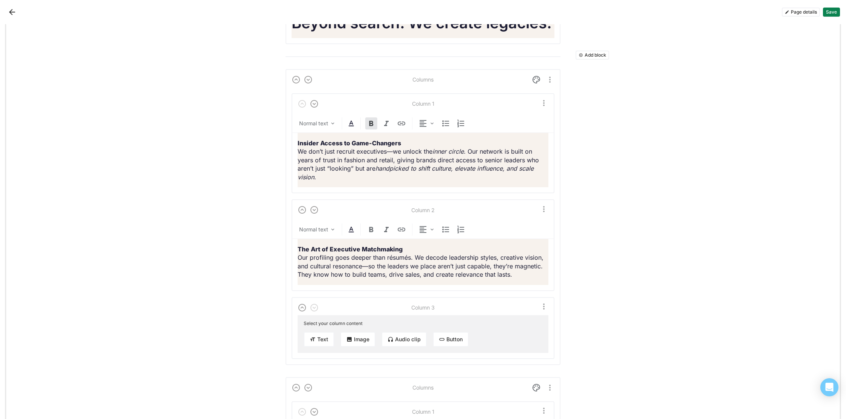
click at [524, 278] on p "The Art of Executive Matchmaking Our profiling goes deeper than résumés. We dec…" at bounding box center [423, 262] width 251 height 34
click at [323, 338] on button "Text" at bounding box center [319, 339] width 31 height 15
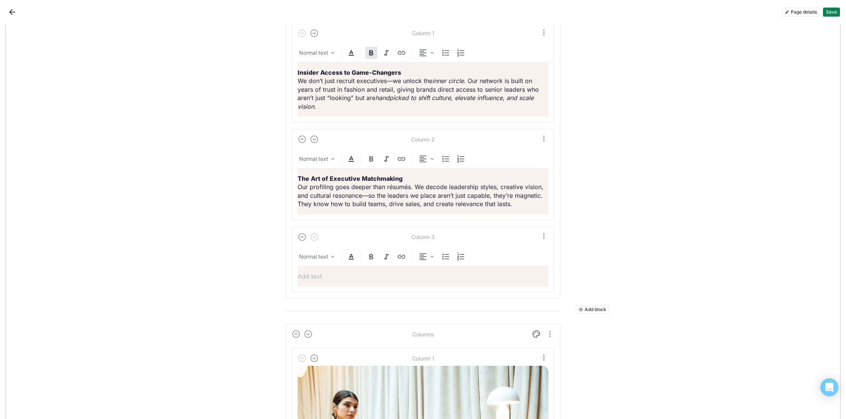
scroll to position [2529, 0]
click at [400, 272] on p at bounding box center [423, 274] width 251 height 8
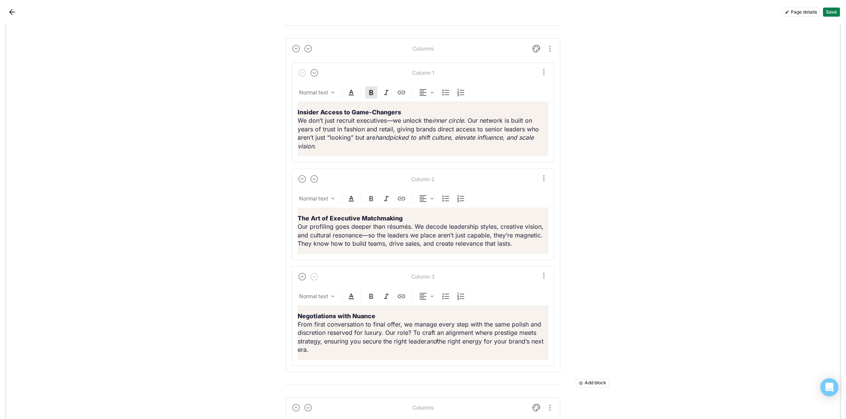
scroll to position [2480, 0]
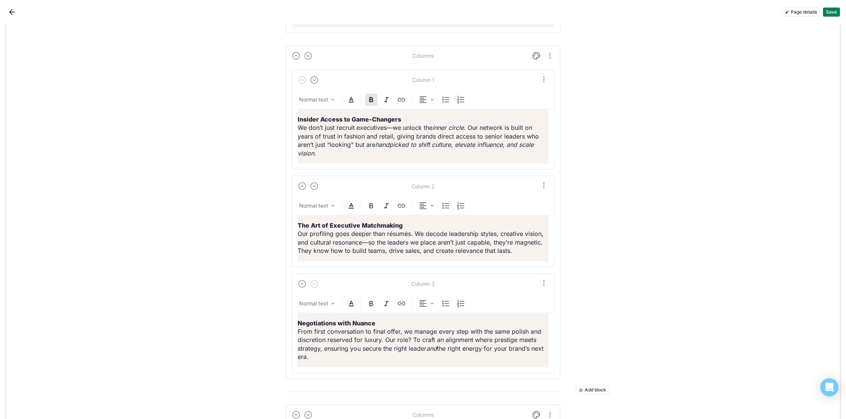
click at [837, 12] on button "Save" at bounding box center [831, 12] width 17 height 9
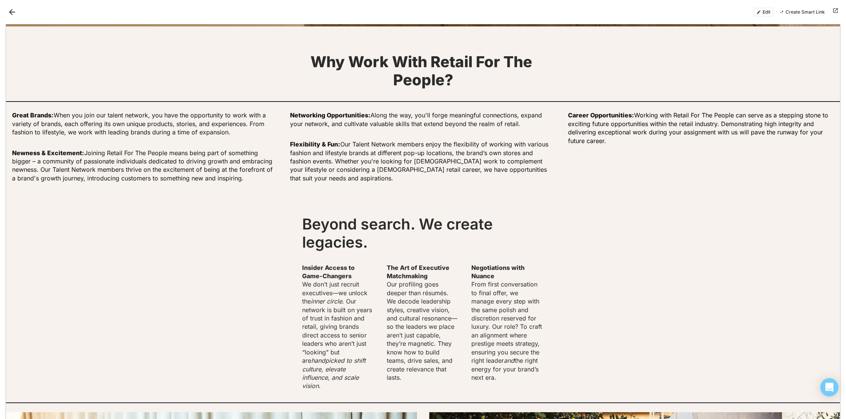
scroll to position [1350, 0]
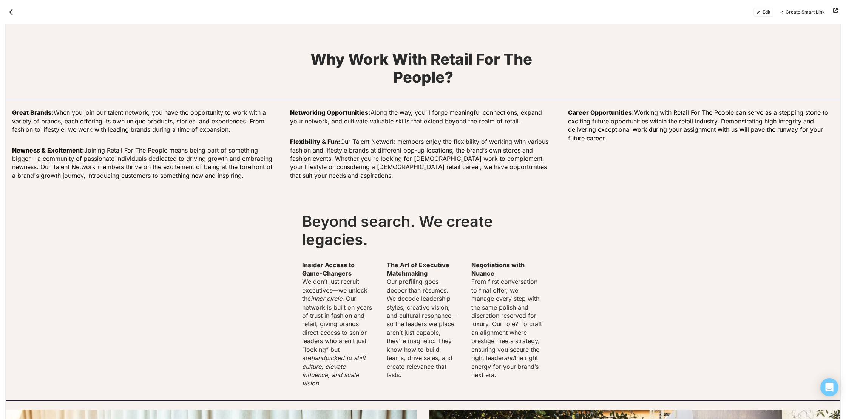
click at [765, 12] on button "Edit" at bounding box center [763, 12] width 20 height 9
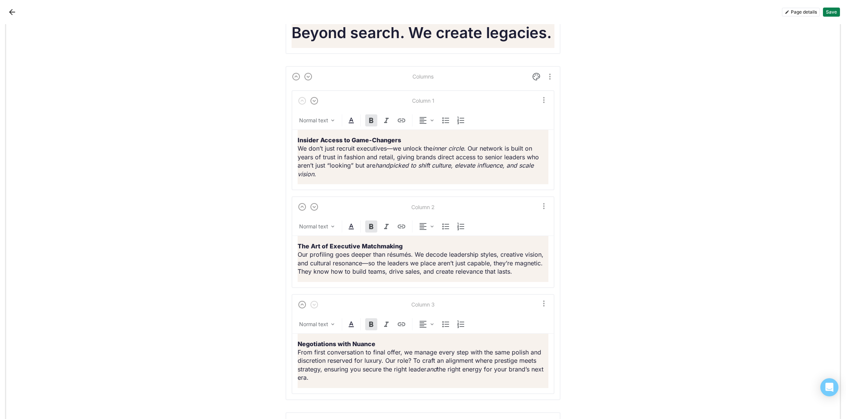
scroll to position [2470, 0]
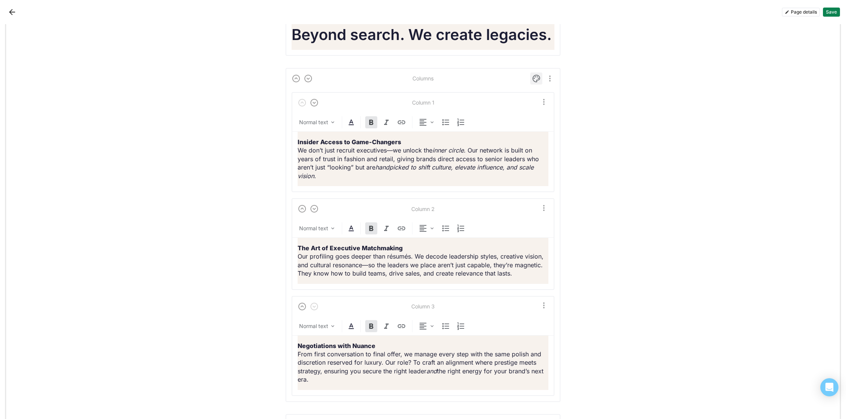
click at [535, 78] on img at bounding box center [536, 78] width 9 height 9
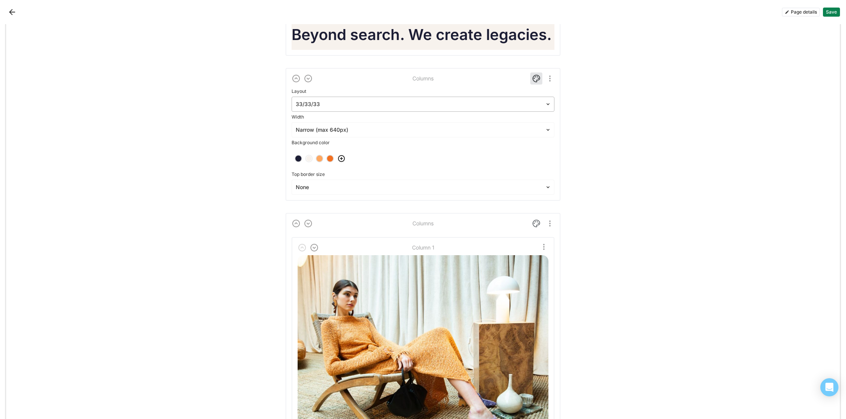
click at [438, 106] on div at bounding box center [418, 104] width 245 height 8
click at [438, 105] on div at bounding box center [418, 104] width 245 height 8
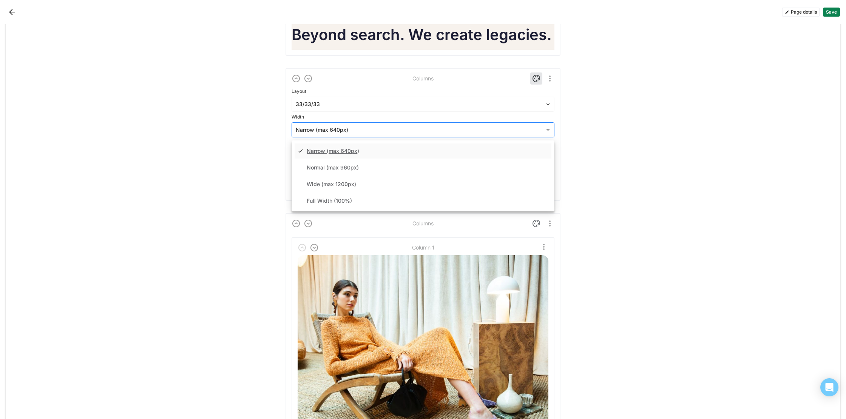
click at [489, 133] on div "Narrow (max 640px)" at bounding box center [418, 130] width 253 height 11
click at [446, 198] on div "Full Width (100%)" at bounding box center [423, 200] width 257 height 15
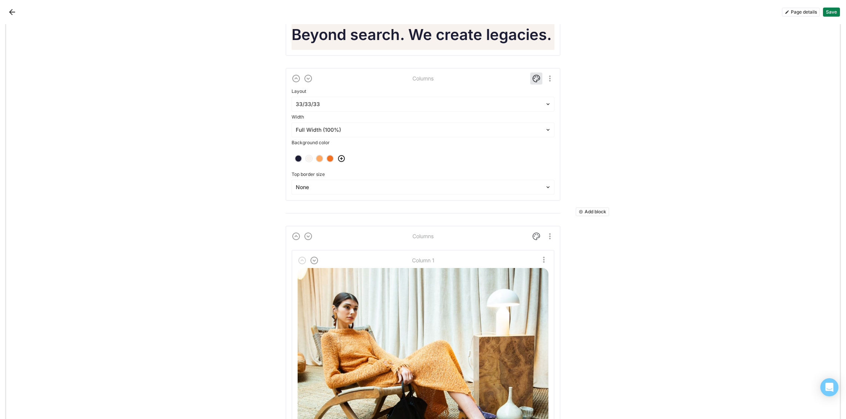
scroll to position [2457, 0]
click at [828, 15] on button "Save" at bounding box center [831, 12] width 17 height 9
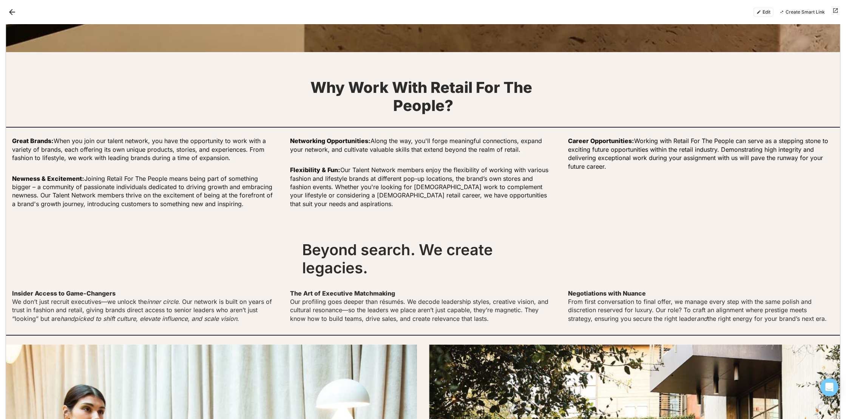
scroll to position [1323, 0]
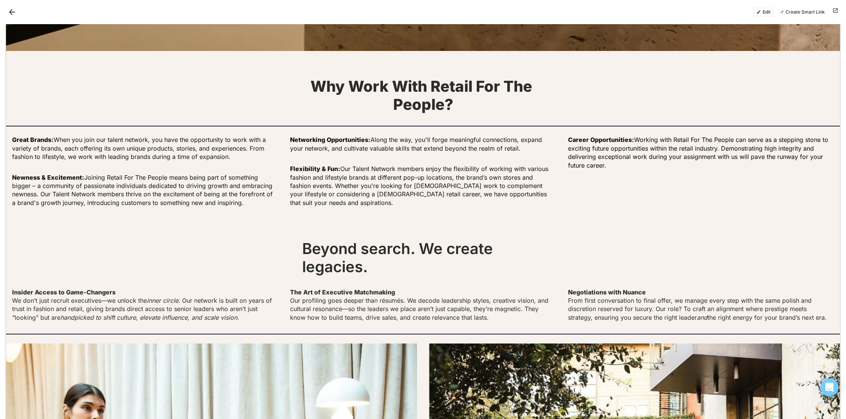
click at [766, 11] on button "Edit" at bounding box center [763, 12] width 20 height 9
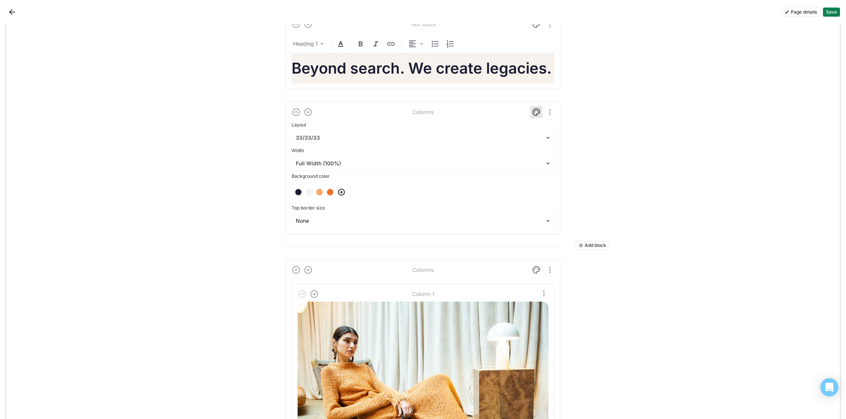
scroll to position [2411, 0]
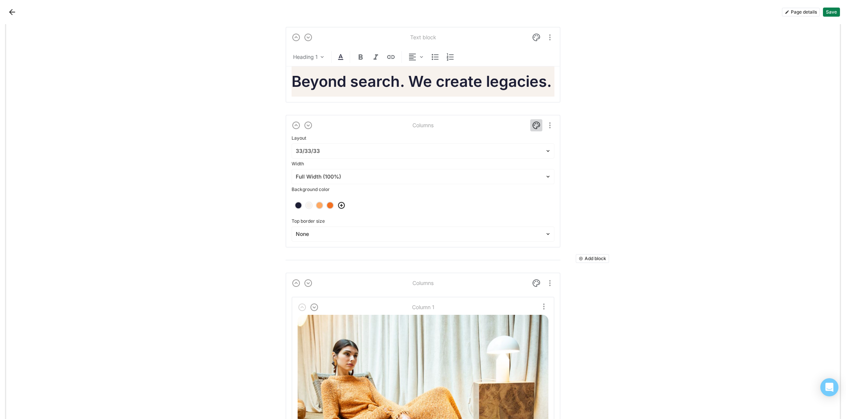
click at [535, 121] on img at bounding box center [536, 125] width 9 height 9
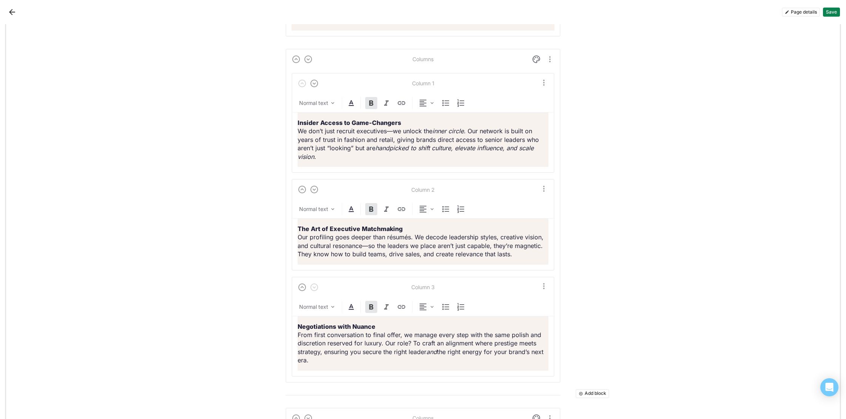
scroll to position [2474, 0]
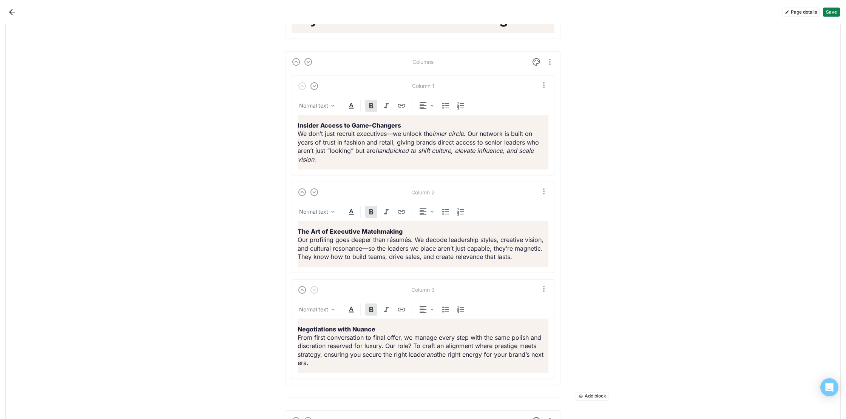
click at [411, 159] on p "Insider Access to Game-Changers We don’t just recruit executives—we unlock the …" at bounding box center [423, 142] width 251 height 42
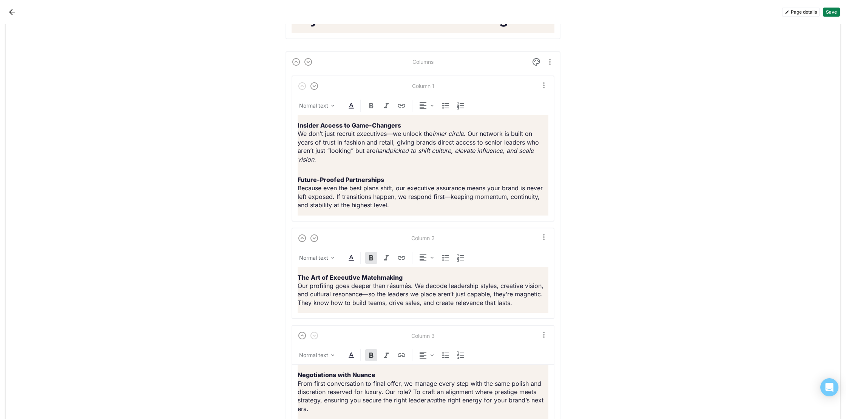
click at [834, 11] on button "Save" at bounding box center [831, 12] width 17 height 9
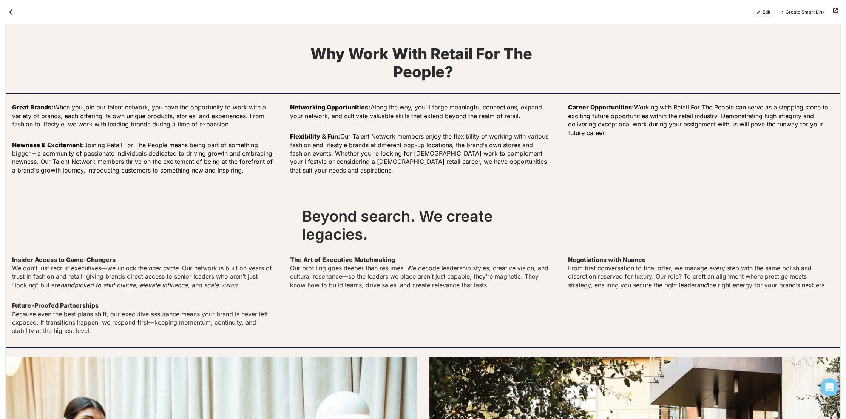
scroll to position [1355, 0]
click at [761, 12] on button "Edit" at bounding box center [763, 12] width 20 height 9
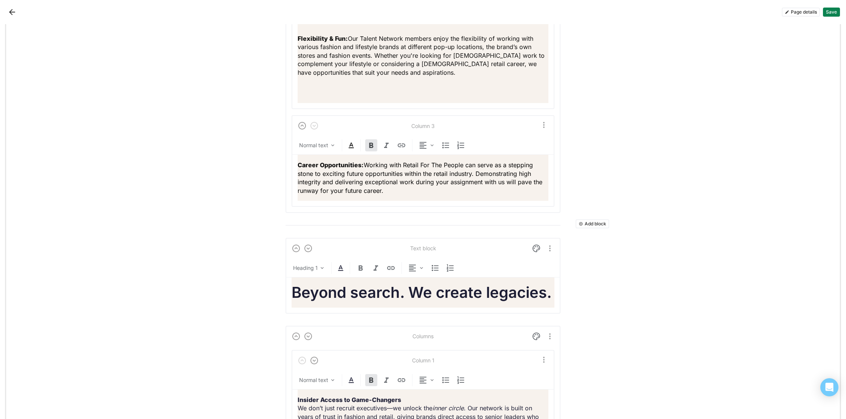
scroll to position [2212, 0]
click at [527, 284] on h1 "Beyond search. We create legacies." at bounding box center [423, 293] width 263 height 18
click at [504, 294] on h1 "Beyond search. We create legacies." at bounding box center [423, 293] width 263 height 18
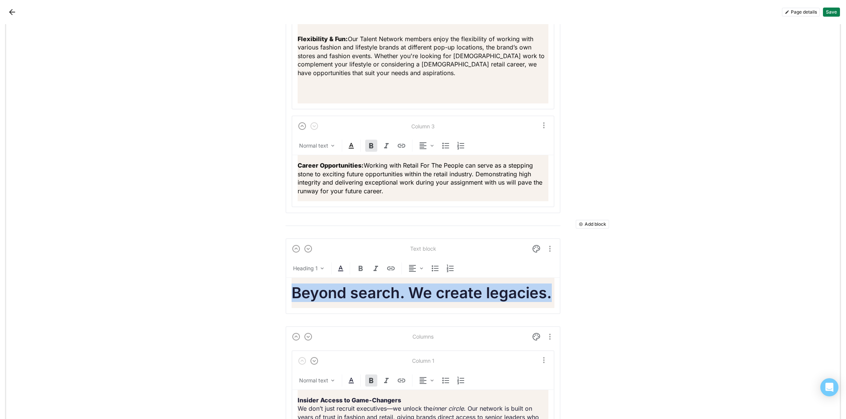
click at [504, 294] on h1 "Beyond search. We create legacies." at bounding box center [423, 293] width 263 height 18
click at [361, 270] on img at bounding box center [360, 268] width 9 height 9
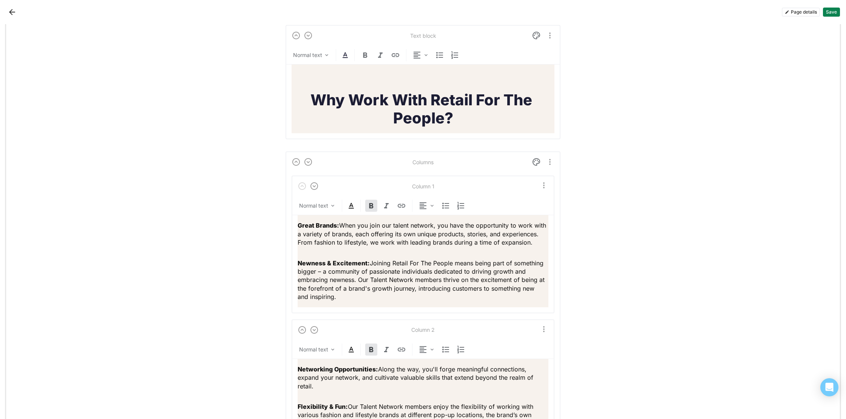
scroll to position [2169, 0]
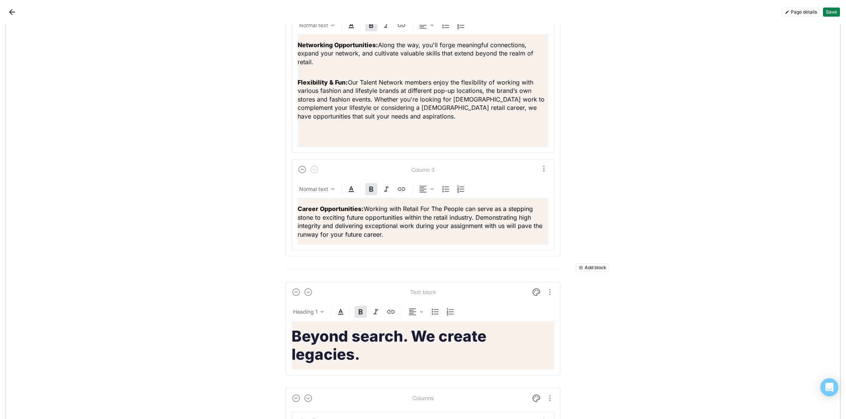
click at [829, 9] on button "Save" at bounding box center [831, 12] width 17 height 9
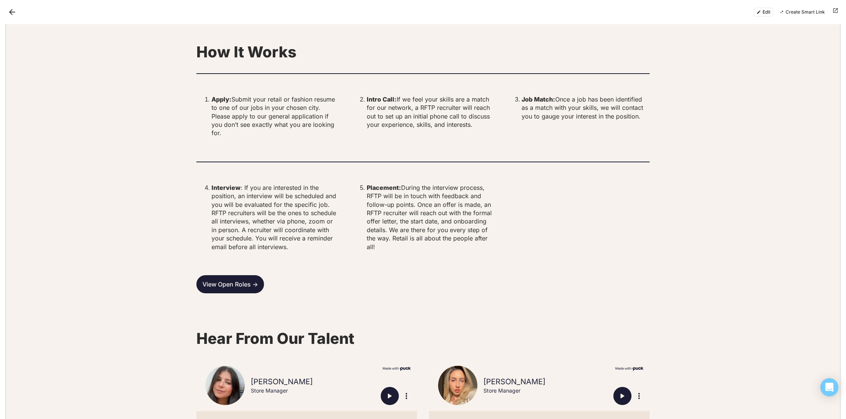
scroll to position [2260, 0]
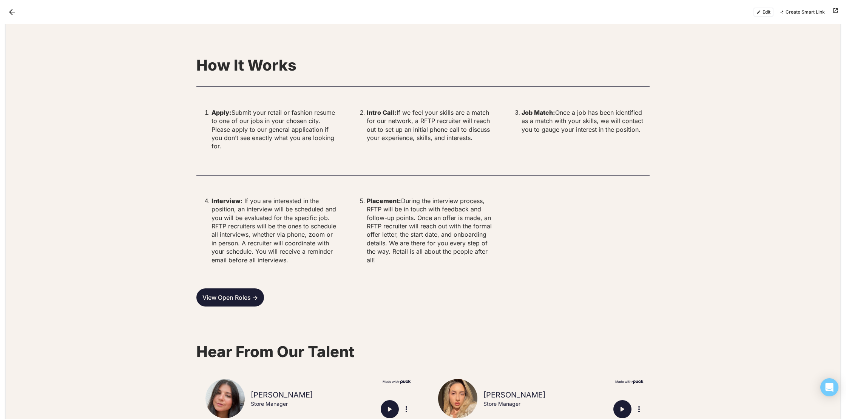
click at [761, 15] on button "Edit" at bounding box center [763, 12] width 20 height 9
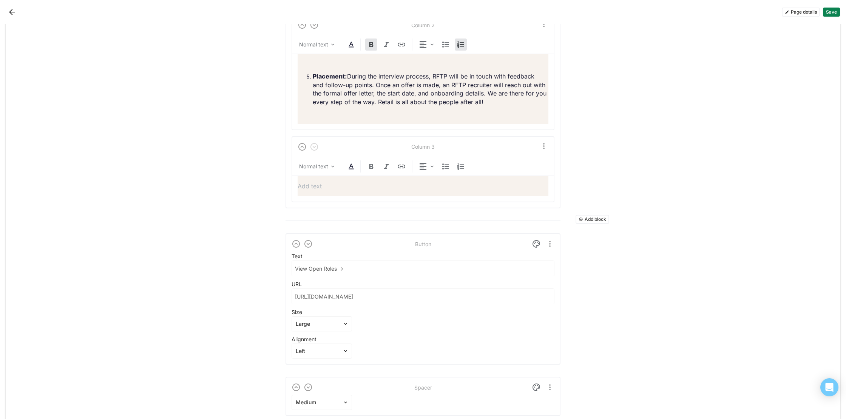
scroll to position [4643, 0]
click at [594, 219] on button "Add block" at bounding box center [593, 220] width 34 height 9
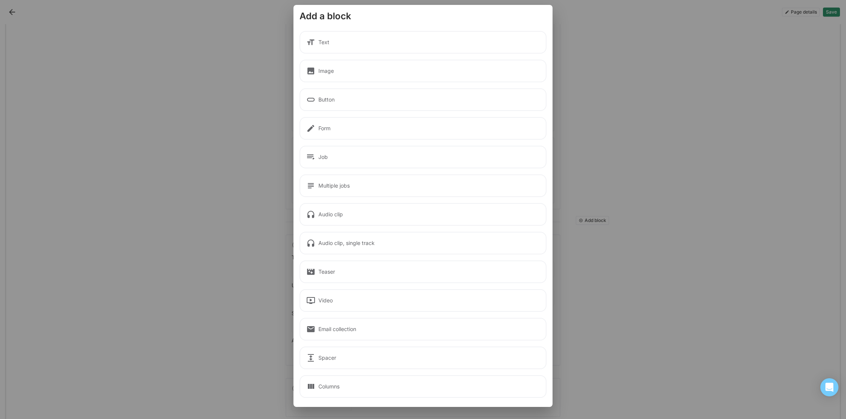
click at [417, 388] on div "Columns" at bounding box center [422, 386] width 247 height 23
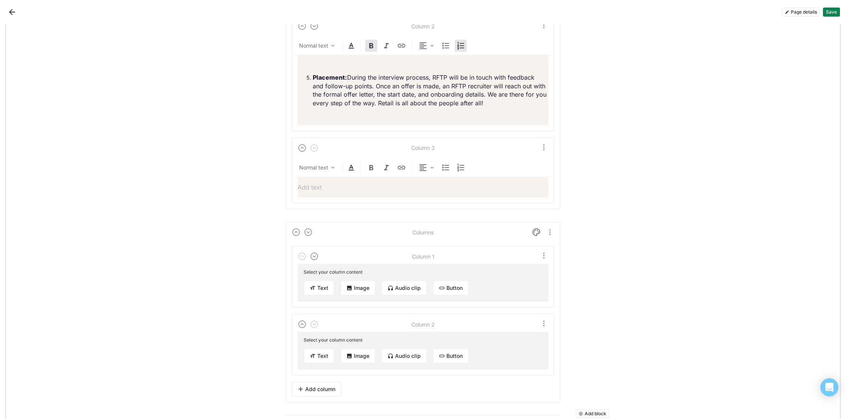
click at [320, 286] on button "Text" at bounding box center [319, 288] width 31 height 15
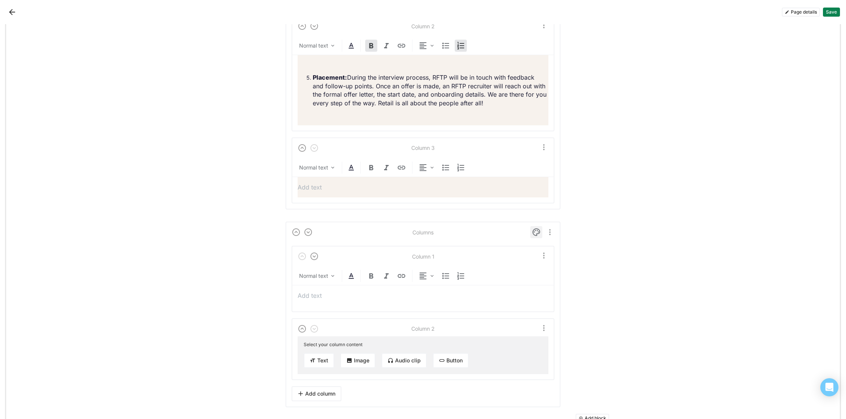
click at [535, 230] on img at bounding box center [536, 232] width 9 height 9
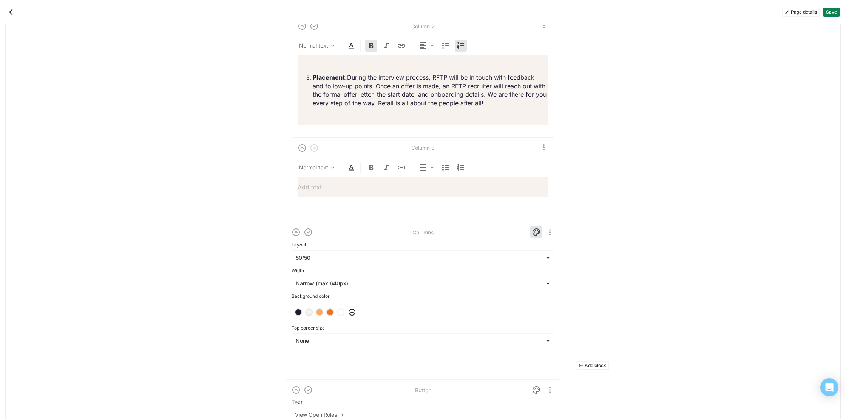
click at [309, 312] on div at bounding box center [308, 312] width 5 height 5
drag, startPoint x: 399, startPoint y: 269, endPoint x: 395, endPoint y: 275, distance: 7.4
click at [399, 269] on div "Width" at bounding box center [423, 270] width 263 height 11
click at [392, 285] on div at bounding box center [418, 284] width 245 height 8
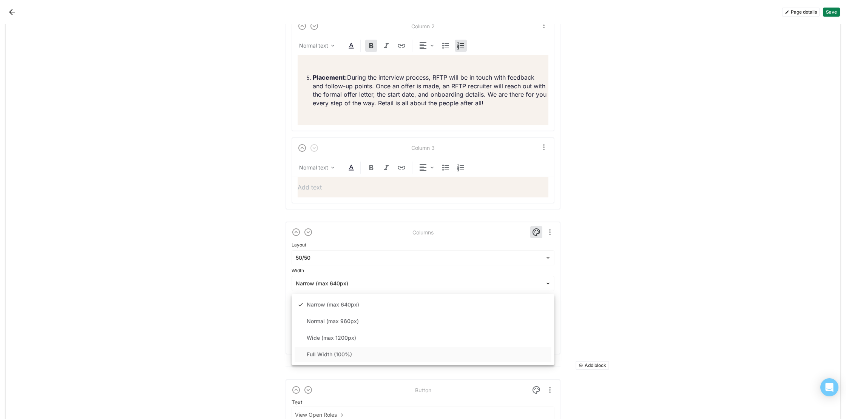
click at [398, 356] on div "Full Width (100%)" at bounding box center [423, 354] width 257 height 15
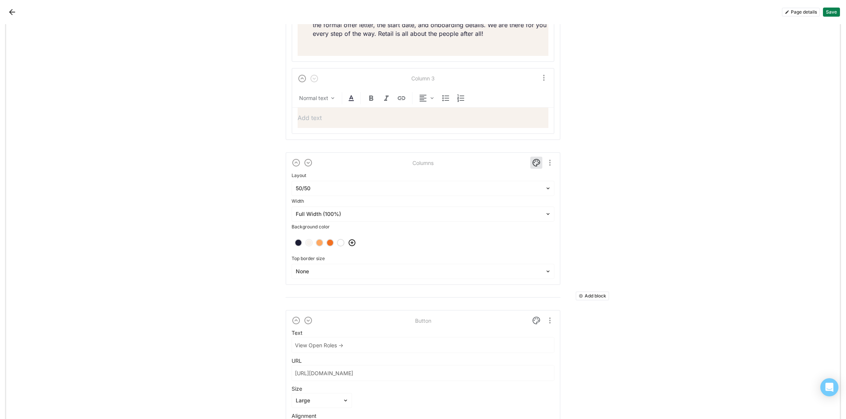
scroll to position [4735, 0]
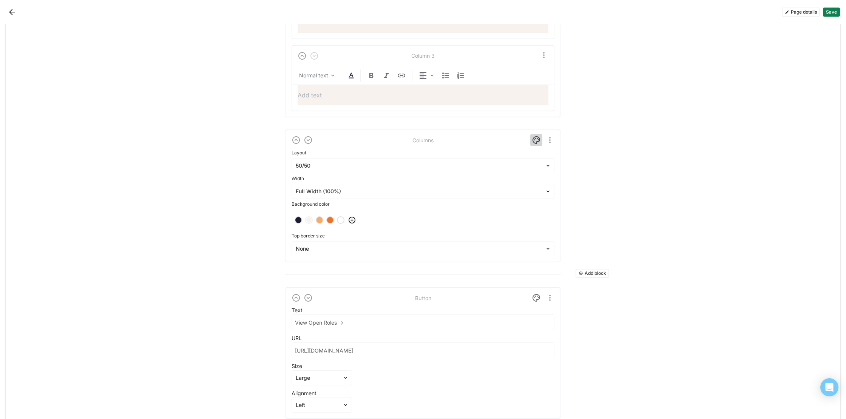
click at [537, 140] on img at bounding box center [536, 140] width 9 height 9
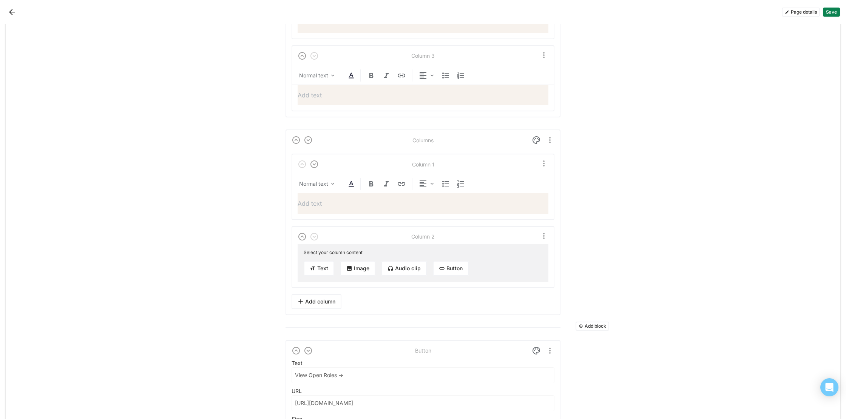
click at [332, 303] on button "Add column" at bounding box center [317, 301] width 50 height 15
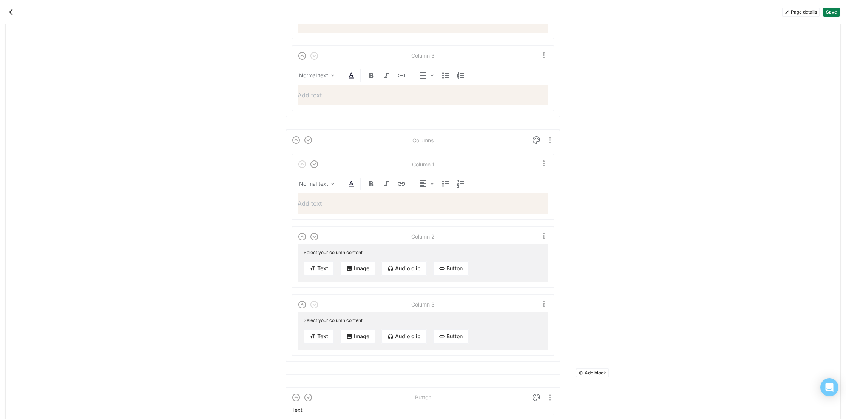
click at [468, 202] on p at bounding box center [423, 203] width 251 height 8
click at [347, 207] on div at bounding box center [423, 203] width 251 height 20
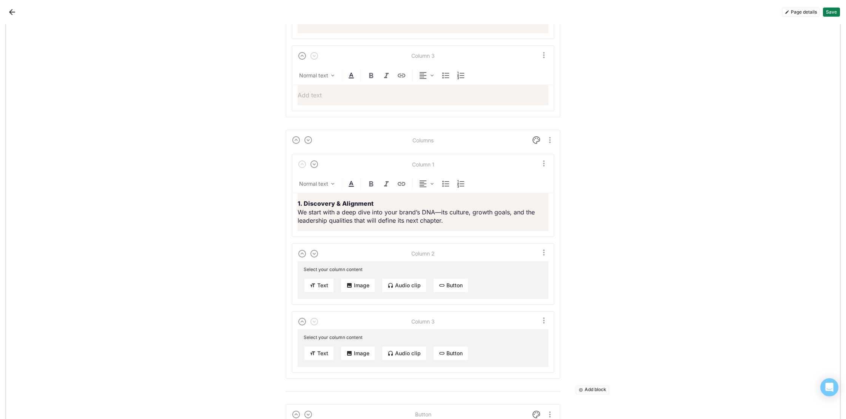
scroll to position [4788, 0]
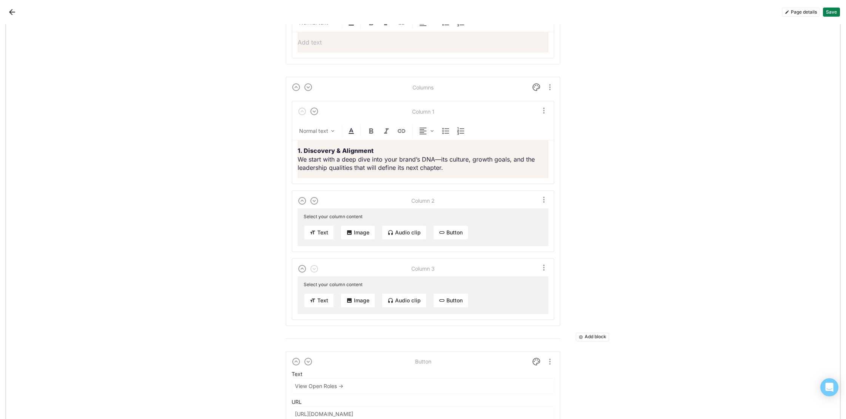
click at [327, 236] on button "Text" at bounding box center [319, 232] width 31 height 15
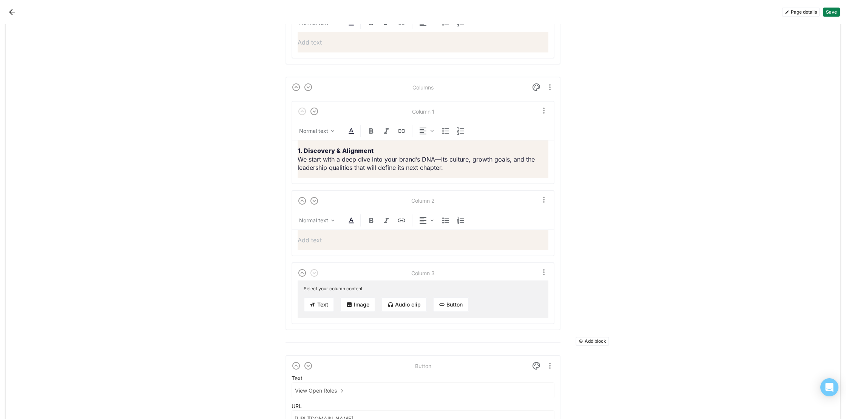
click at [331, 241] on p at bounding box center [423, 240] width 251 height 8
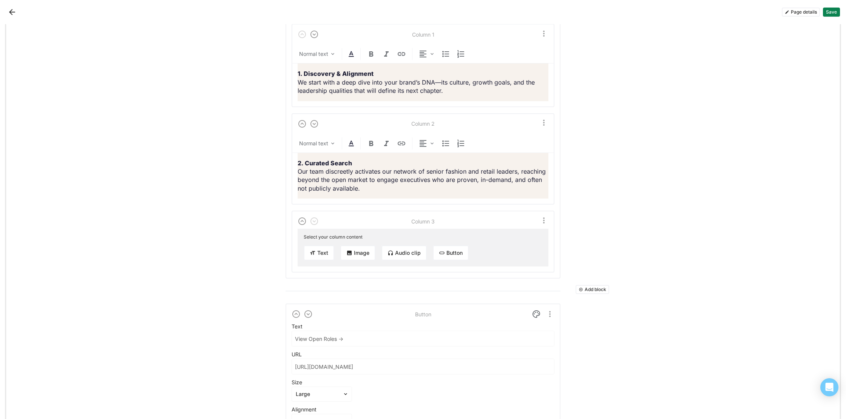
scroll to position [4865, 0]
click at [314, 256] on button "Text" at bounding box center [319, 252] width 31 height 15
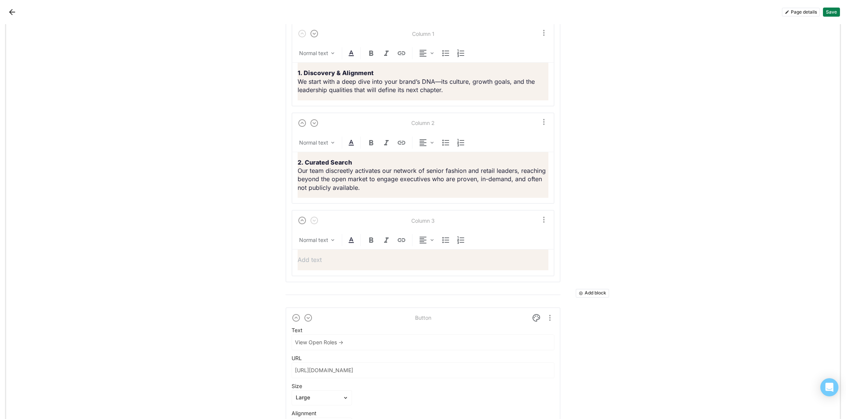
click at [372, 258] on p at bounding box center [423, 260] width 251 height 8
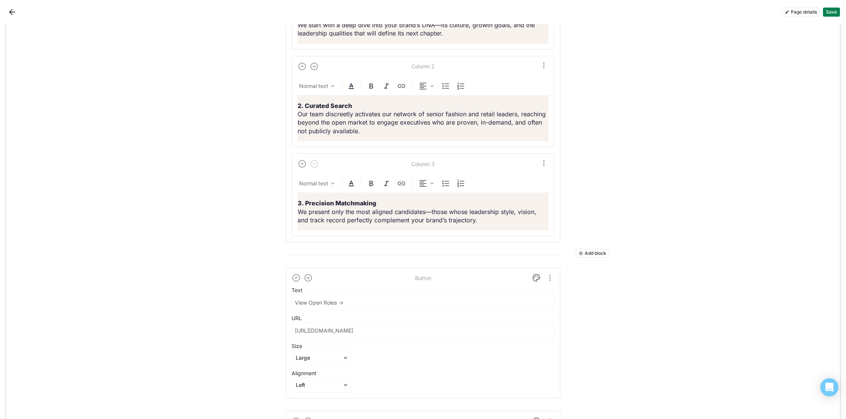
scroll to position [4938, 0]
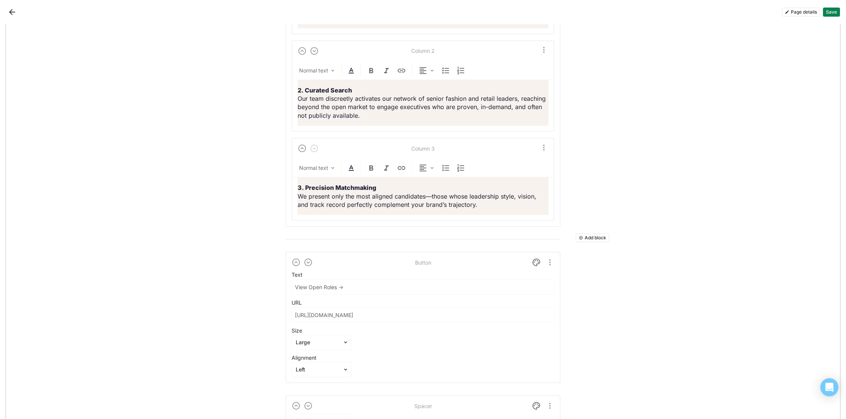
click at [589, 235] on button "Add block" at bounding box center [593, 237] width 34 height 9
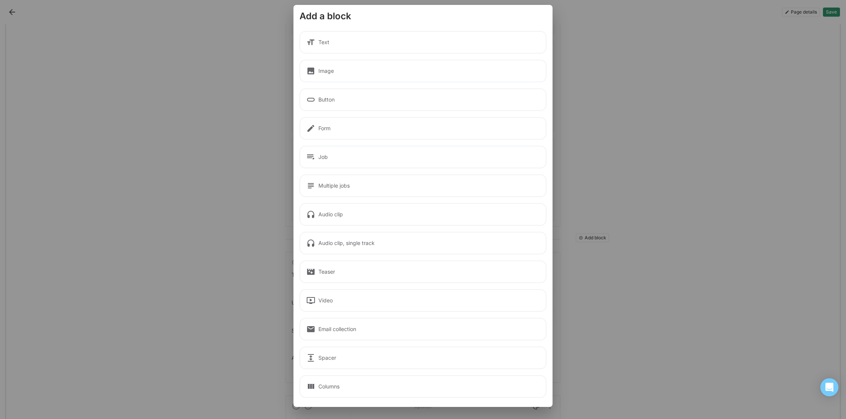
drag, startPoint x: 414, startPoint y: 372, endPoint x: 409, endPoint y: 378, distance: 7.3
click at [413, 372] on div "Text Image Button Form Job Multiple jobs Audio clip Audio clip, single track Te…" at bounding box center [422, 211] width 247 height 379
click at [409, 380] on div "Columns" at bounding box center [422, 386] width 247 height 23
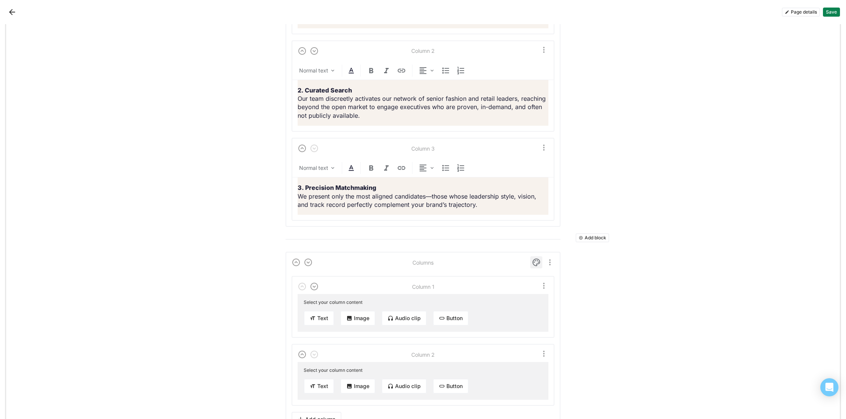
click at [536, 262] on img at bounding box center [536, 262] width 9 height 9
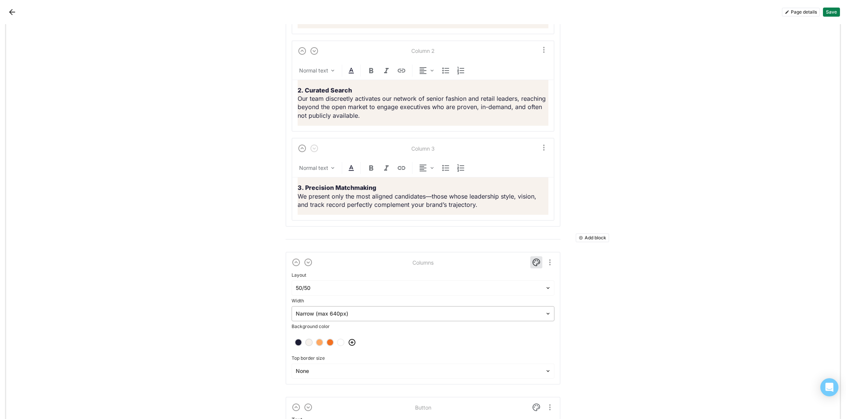
click at [396, 315] on div at bounding box center [418, 314] width 245 height 8
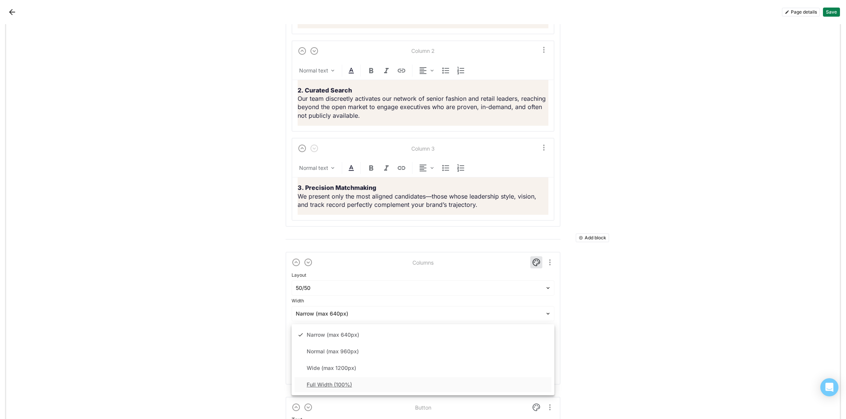
click at [372, 380] on div "Full Width (100%)" at bounding box center [423, 384] width 257 height 15
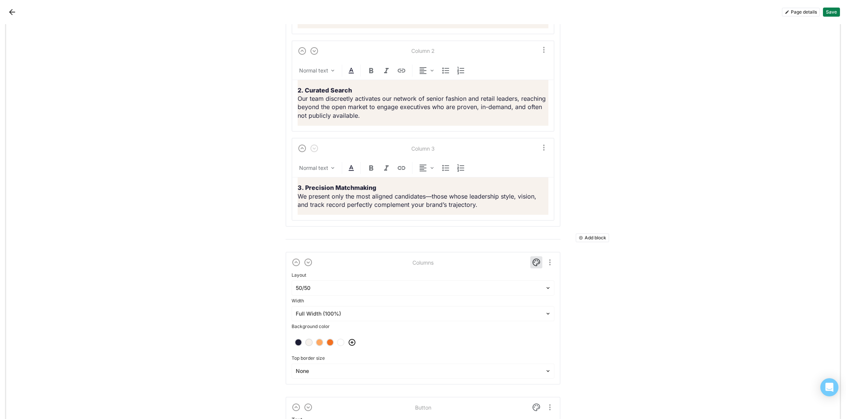
click at [309, 342] on div at bounding box center [308, 342] width 5 height 5
click at [536, 262] on img at bounding box center [536, 262] width 9 height 9
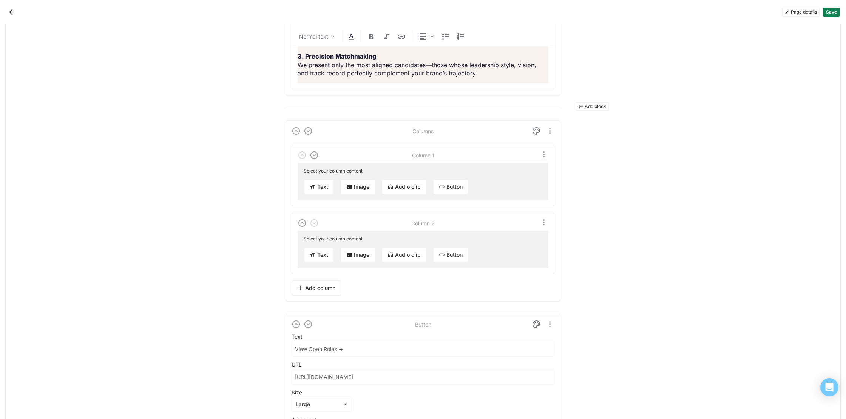
scroll to position [5080, 0]
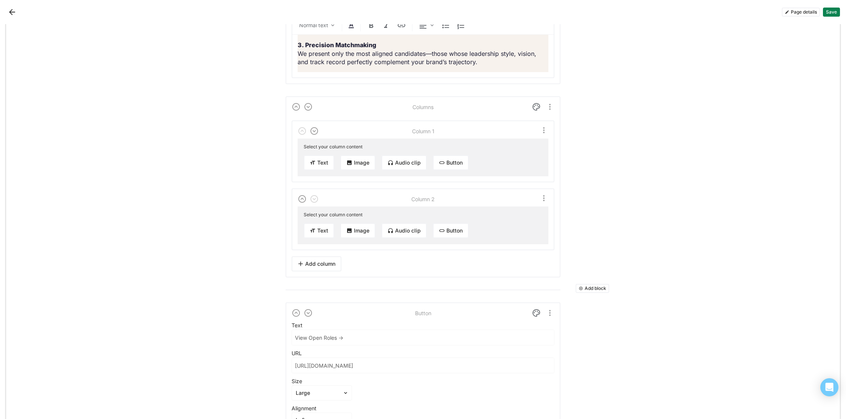
click at [326, 269] on button "Add column" at bounding box center [317, 263] width 50 height 15
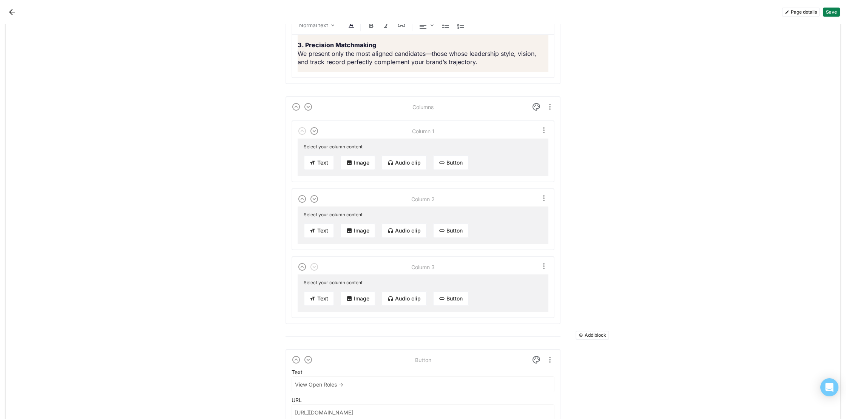
click at [325, 161] on button "Text" at bounding box center [319, 162] width 31 height 15
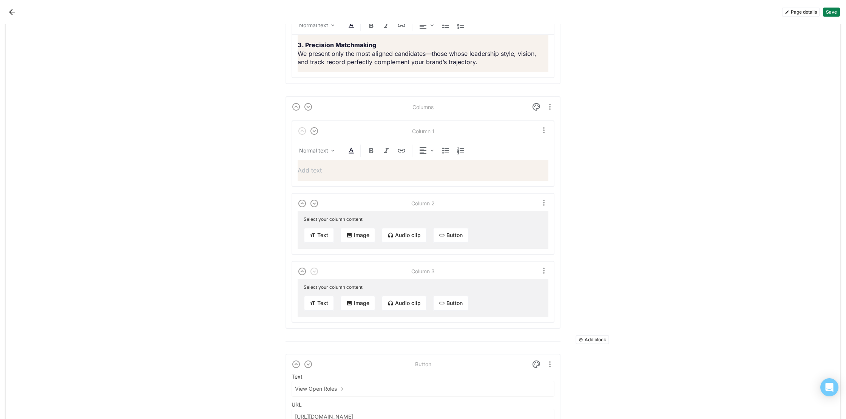
click at [361, 176] on div at bounding box center [423, 170] width 251 height 20
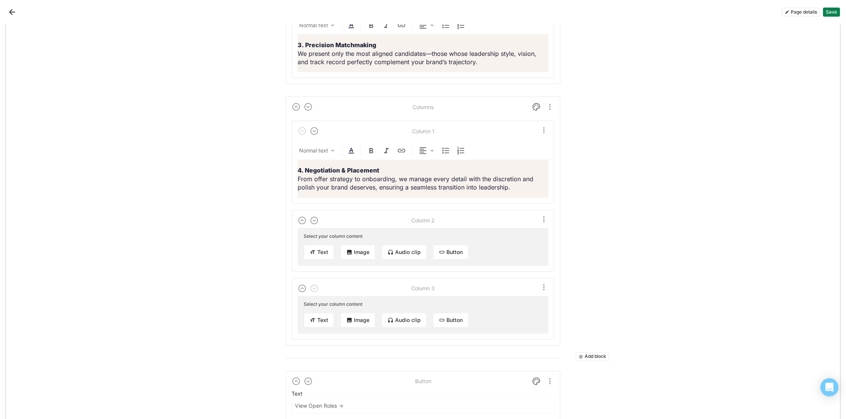
click at [317, 251] on button "Text" at bounding box center [319, 252] width 31 height 15
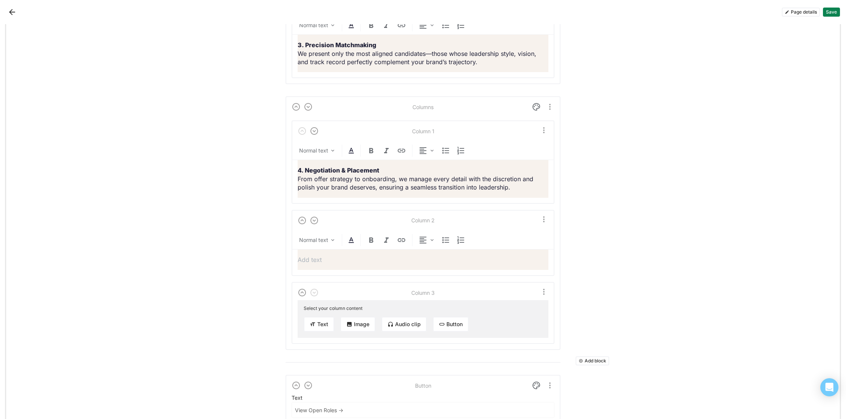
click at [392, 257] on p at bounding box center [423, 260] width 251 height 8
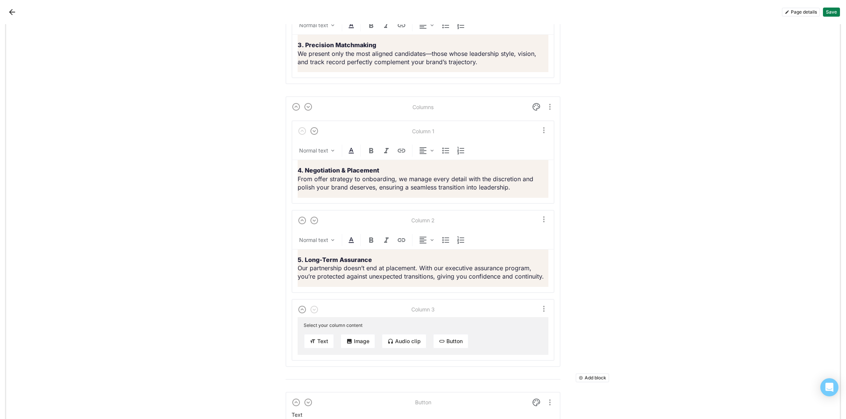
click at [320, 342] on button "Text" at bounding box center [319, 341] width 31 height 15
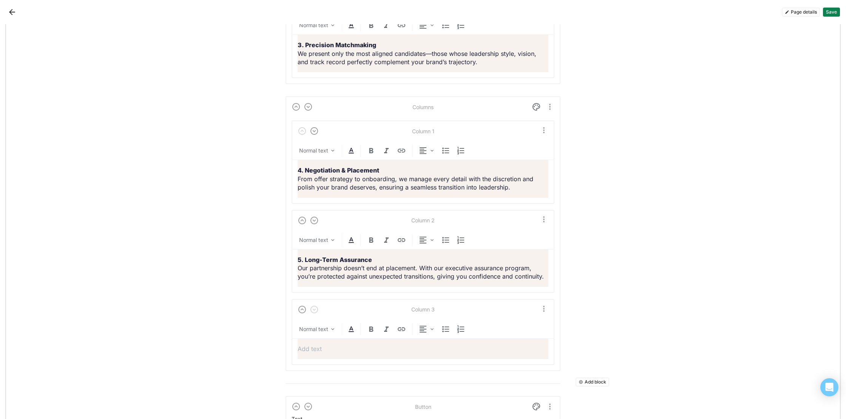
click at [832, 14] on button "Save" at bounding box center [831, 12] width 17 height 9
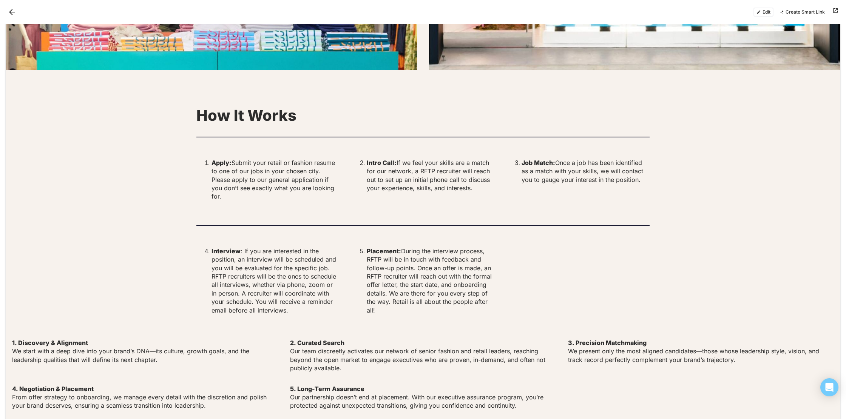
scroll to position [2209, 0]
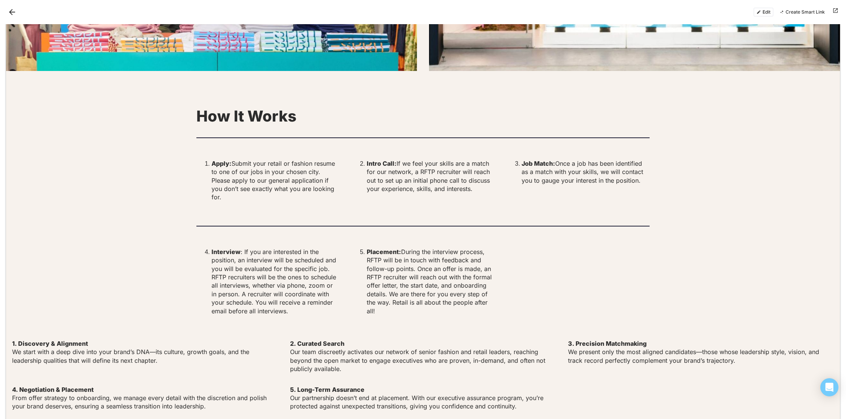
click at [764, 13] on button "Edit" at bounding box center [763, 12] width 20 height 9
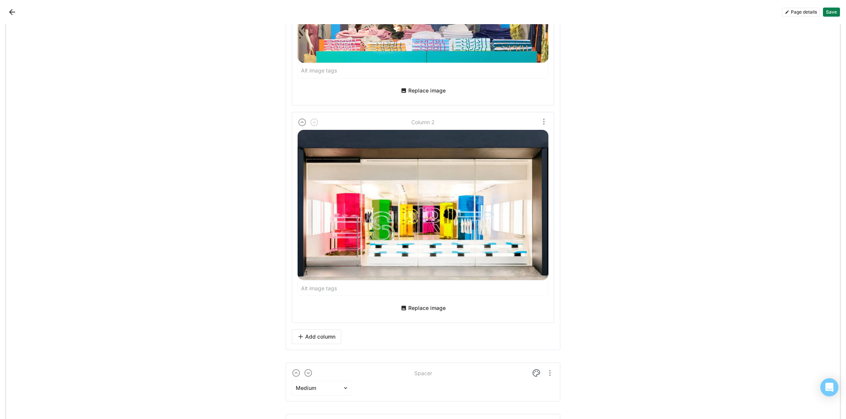
scroll to position [4054, 0]
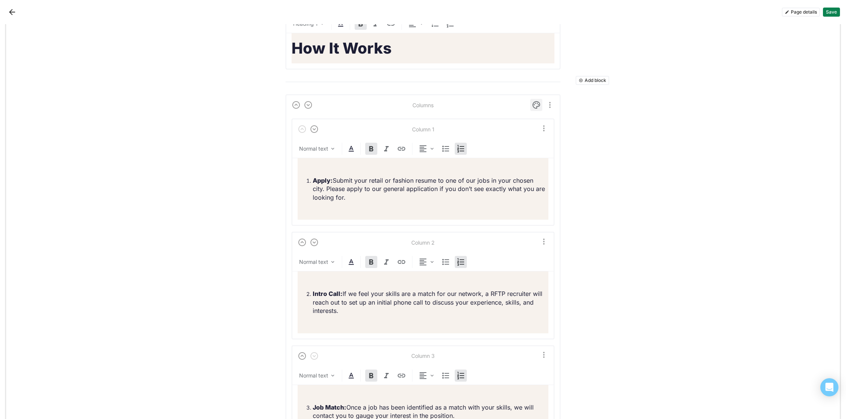
click at [535, 106] on img at bounding box center [536, 104] width 9 height 9
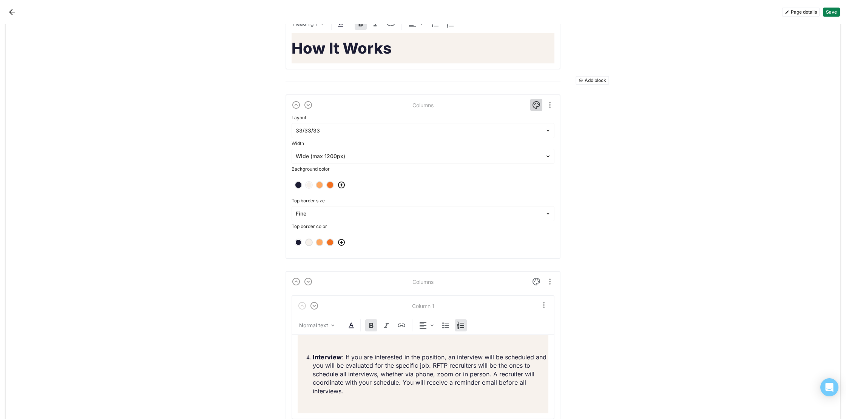
click at [535, 106] on img at bounding box center [536, 104] width 9 height 9
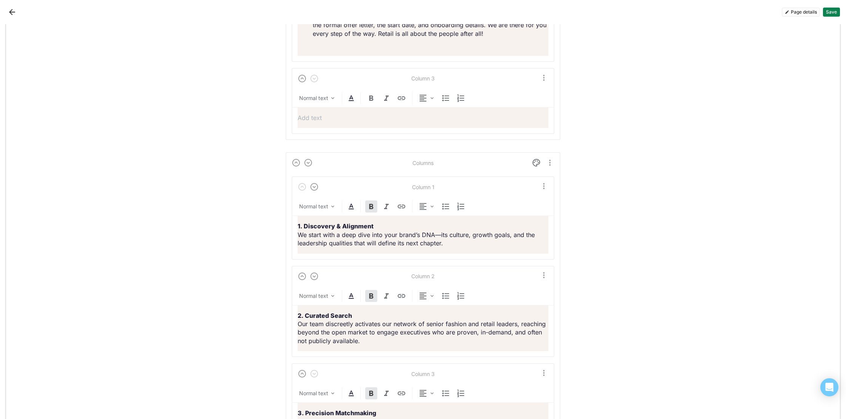
scroll to position [4737, 0]
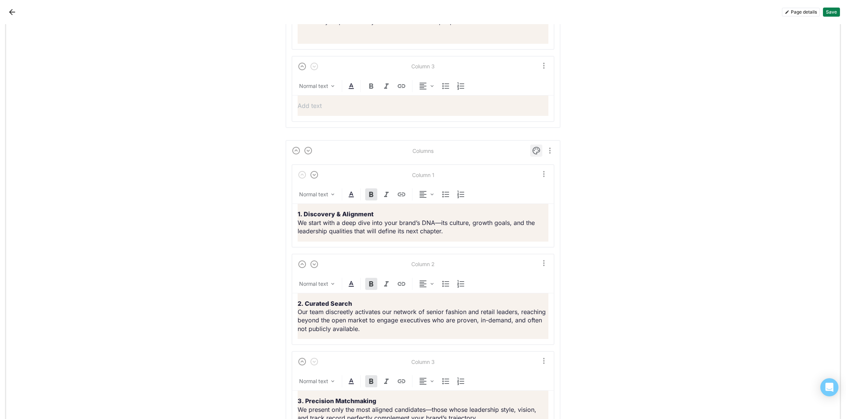
click at [535, 147] on img at bounding box center [536, 150] width 9 height 9
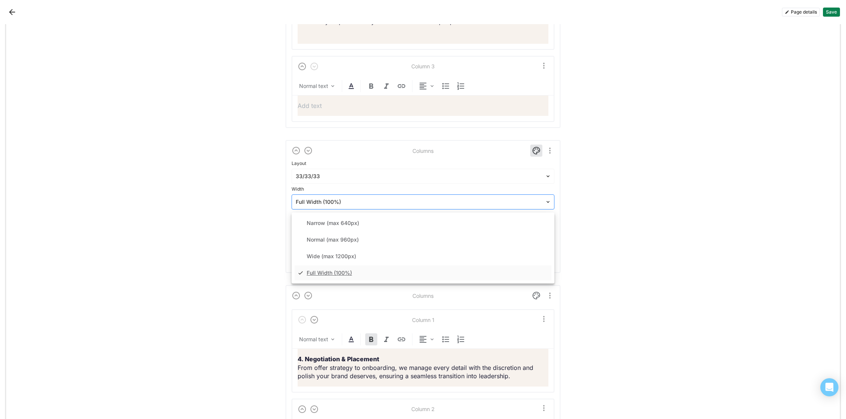
click at [346, 201] on div at bounding box center [418, 202] width 245 height 8
click at [344, 254] on div "Wide (max 1200px)" at bounding box center [331, 256] width 49 height 6
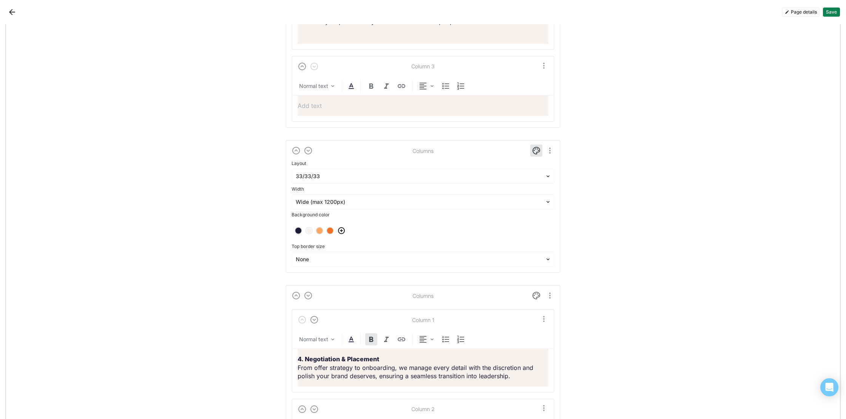
click at [308, 230] on div at bounding box center [308, 230] width 5 height 5
click at [537, 147] on img at bounding box center [536, 150] width 9 height 9
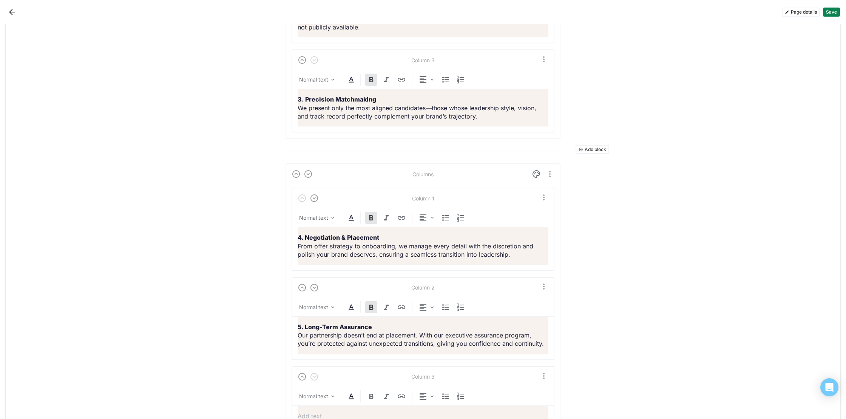
scroll to position [5026, 0]
click at [534, 166] on div "Columns Column 1 Normal text 4. Negotiation & Placement From offer strategy to …" at bounding box center [423, 301] width 275 height 275
click at [536, 174] on img at bounding box center [536, 174] width 9 height 9
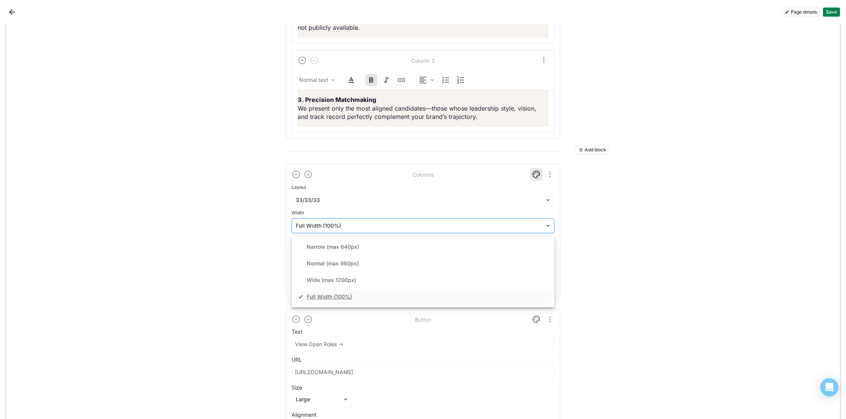
click at [349, 222] on div at bounding box center [418, 226] width 245 height 8
click at [352, 279] on div "Wide (max 1200px)" at bounding box center [331, 280] width 49 height 6
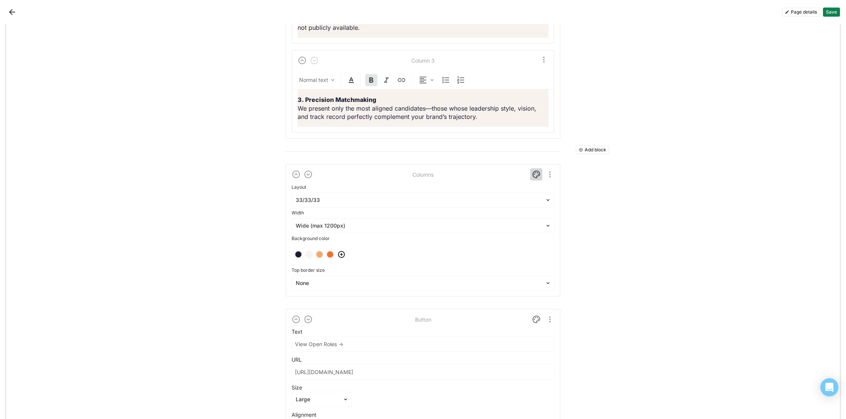
click at [534, 174] on img at bounding box center [536, 174] width 9 height 9
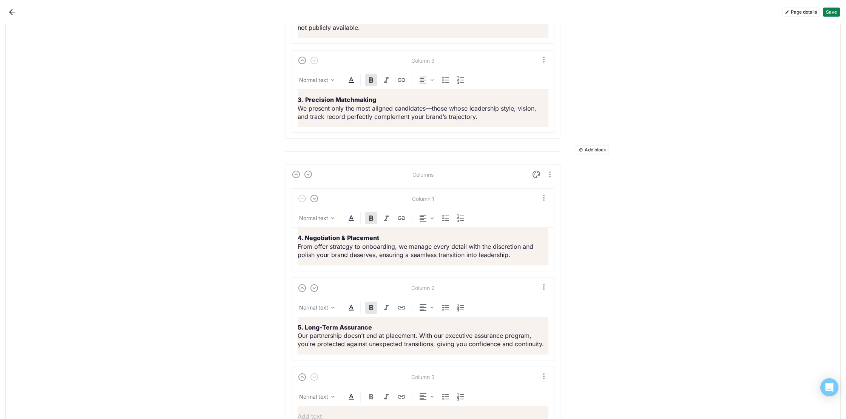
click at [838, 9] on button "Save" at bounding box center [831, 12] width 17 height 9
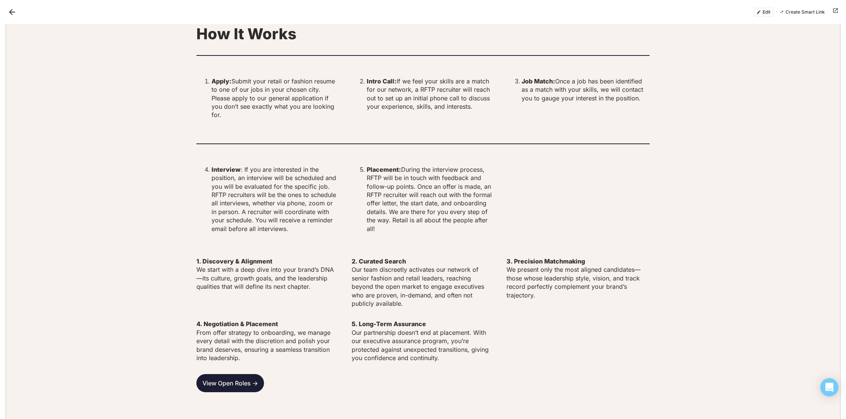
scroll to position [2258, 0]
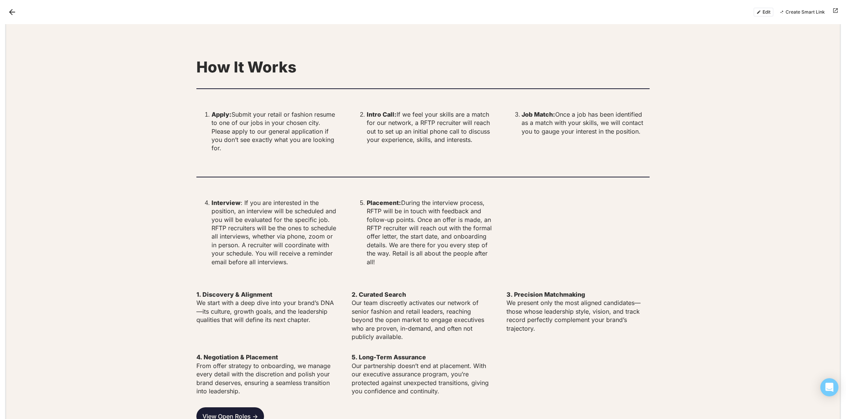
click at [767, 15] on button "Edit" at bounding box center [763, 12] width 20 height 9
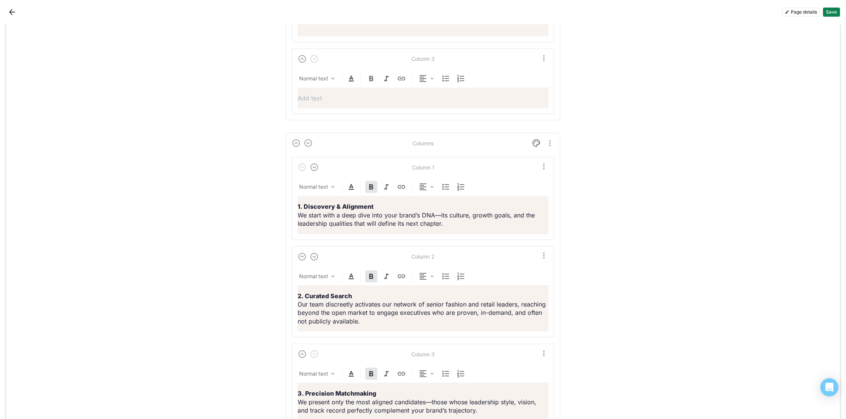
scroll to position [4746, 0]
click at [535, 141] on img at bounding box center [536, 141] width 9 height 9
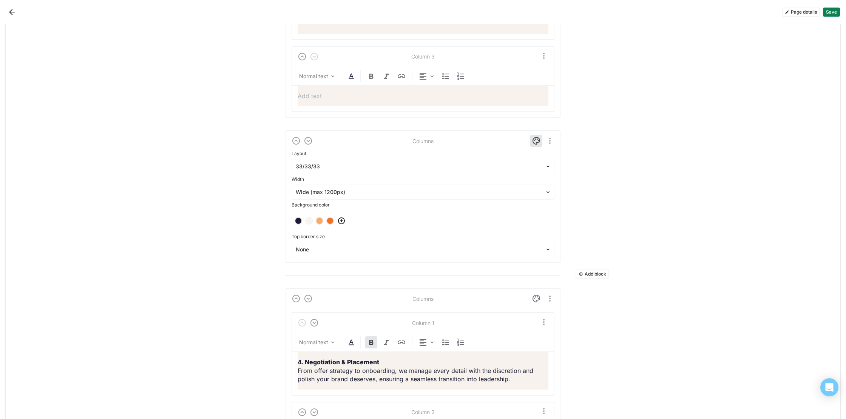
scroll to position [4733, 0]
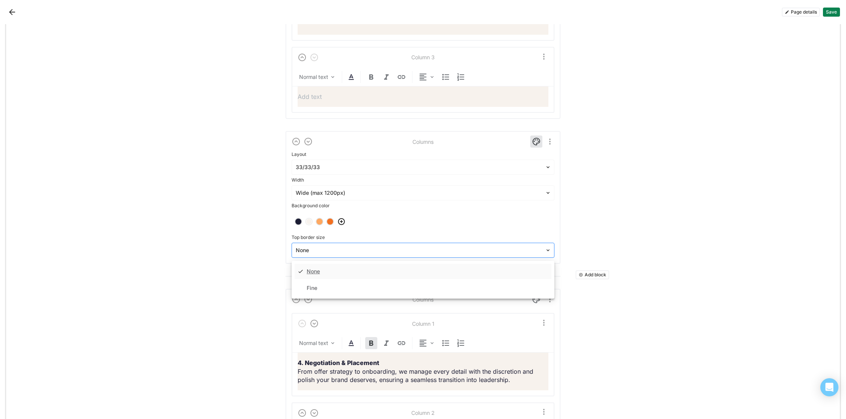
click at [353, 252] on div at bounding box center [418, 251] width 245 height 8
click at [332, 288] on div "Fine" at bounding box center [423, 288] width 257 height 15
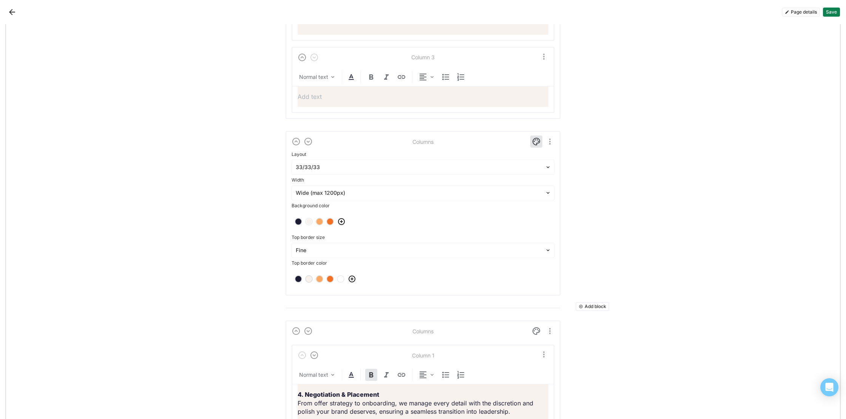
click at [300, 279] on div at bounding box center [298, 278] width 5 height 5
click at [326, 255] on div "Fine" at bounding box center [423, 250] width 263 height 15
drag, startPoint x: 322, startPoint y: 272, endPoint x: 357, endPoint y: 272, distance: 34.7
click at [322, 272] on div "None" at bounding box center [423, 271] width 257 height 15
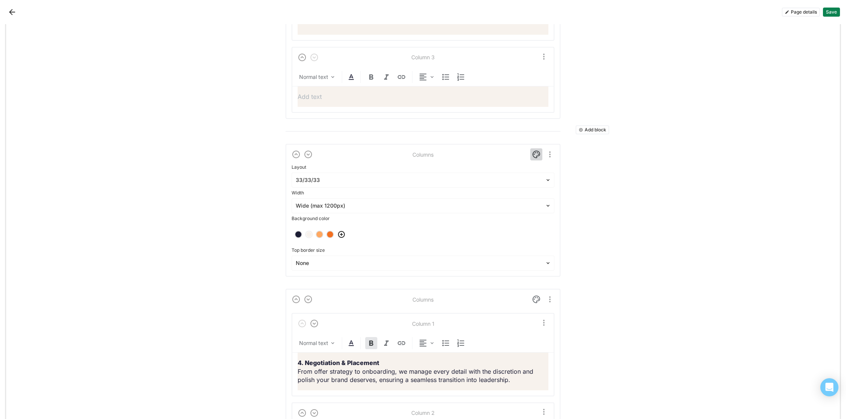
click at [536, 158] on img at bounding box center [536, 154] width 9 height 9
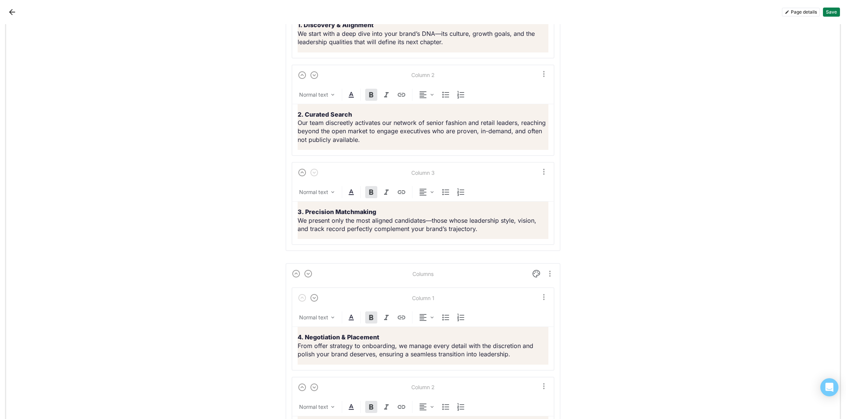
scroll to position [4957, 0]
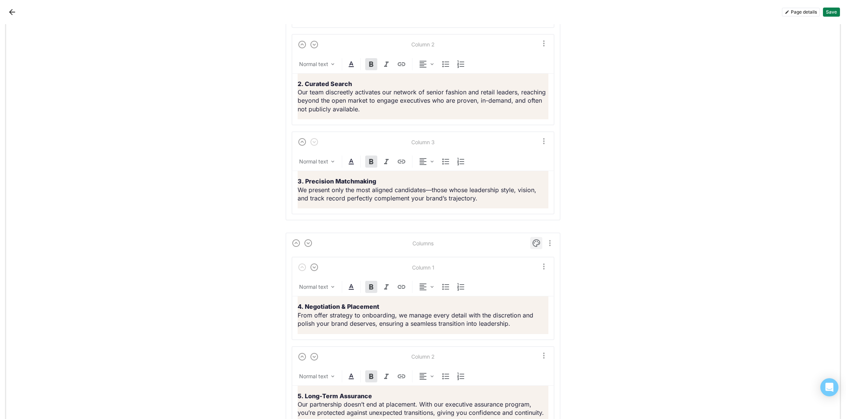
click at [534, 237] on div at bounding box center [536, 243] width 12 height 12
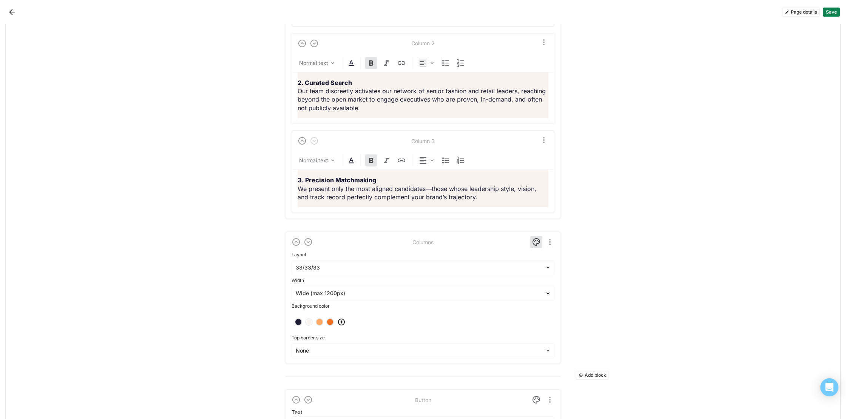
scroll to position [4944, 0]
click at [345, 359] on div "Columns Layout 33/33/33 Width Wide (max 1200px) Background color Top border siz…" at bounding box center [423, 299] width 275 height 133
click at [342, 355] on div "None" at bounding box center [418, 352] width 253 height 11
click at [321, 388] on div "Fine" at bounding box center [423, 389] width 257 height 15
click at [299, 324] on div at bounding box center [298, 323] width 5 height 5
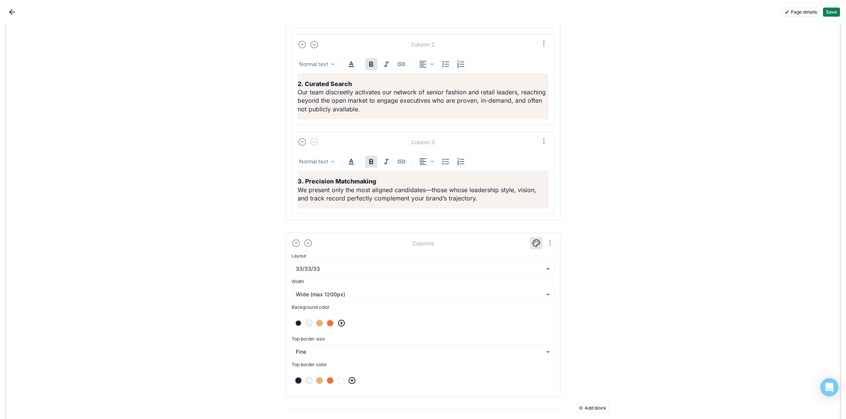
click at [312, 322] on div at bounding box center [309, 324] width 8 height 8
click at [297, 380] on div at bounding box center [298, 380] width 5 height 5
click at [537, 242] on img at bounding box center [536, 243] width 9 height 9
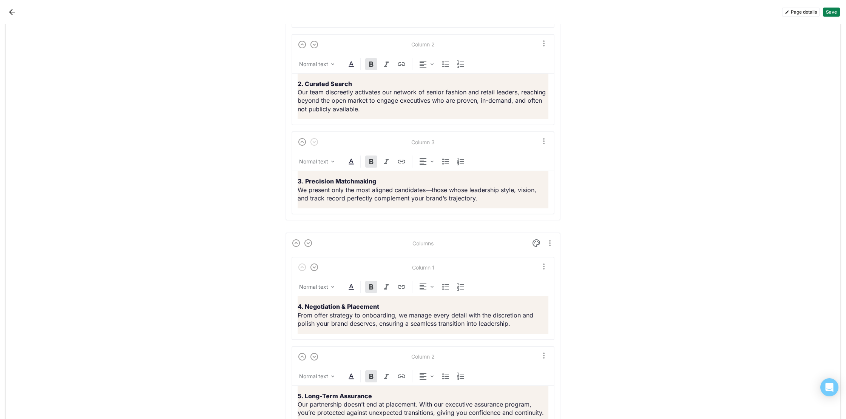
click at [832, 12] on button "Save" at bounding box center [831, 12] width 17 height 9
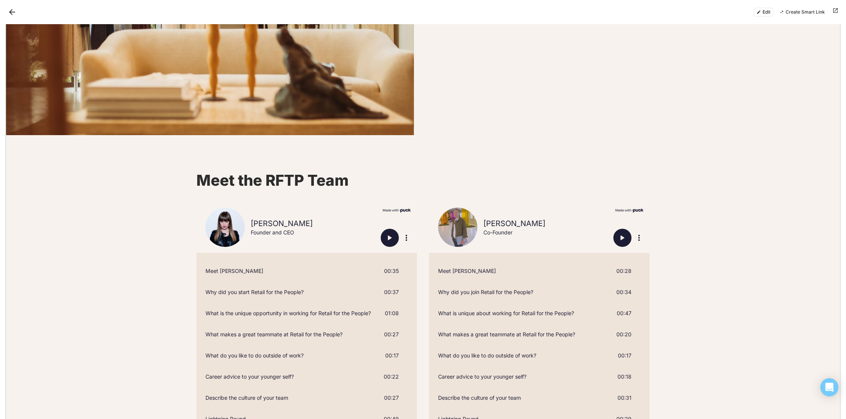
scroll to position [506, 0]
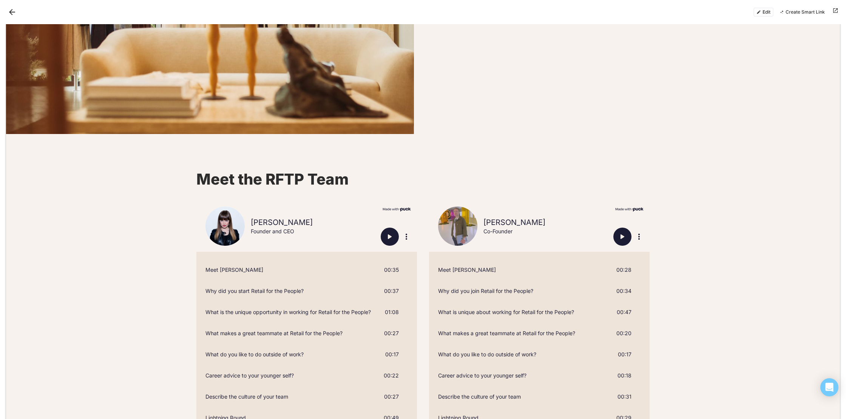
click at [622, 237] on img "Play" at bounding box center [622, 236] width 9 height 9
type input "0.169786142857143"
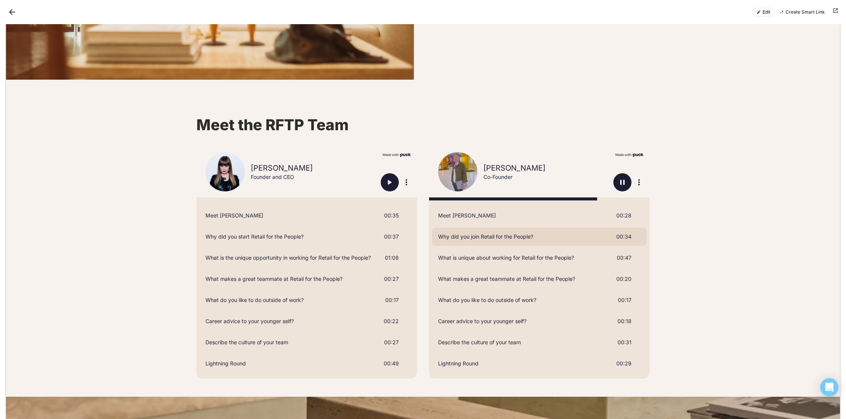
scroll to position [562, 0]
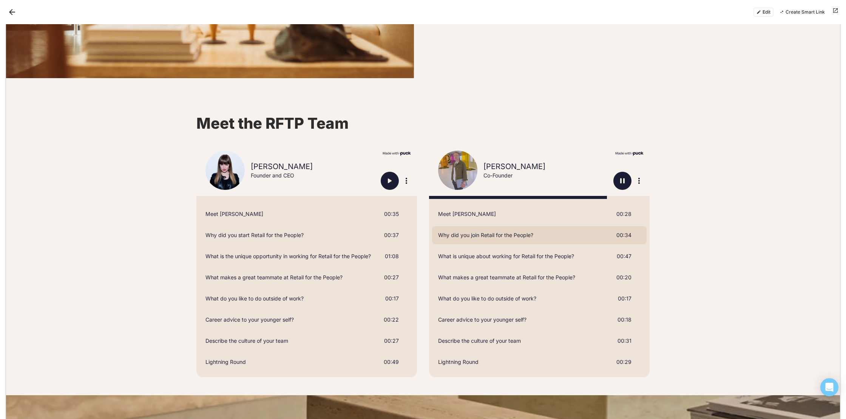
type input "0.814055764705882"
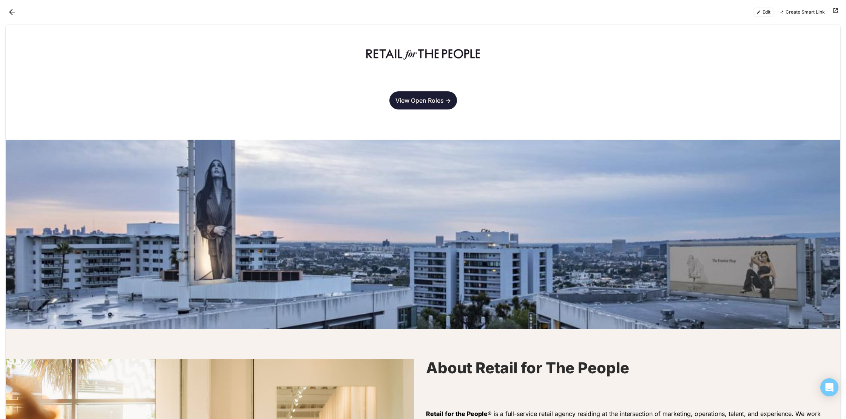
scroll to position [667, 0]
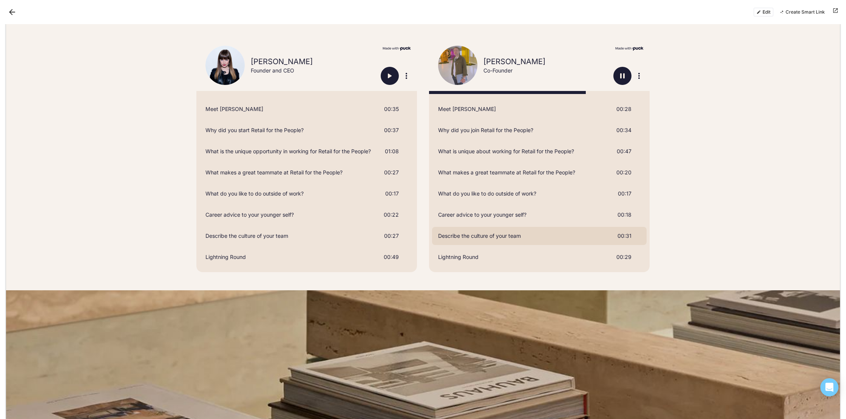
type input "0.718678677419355"
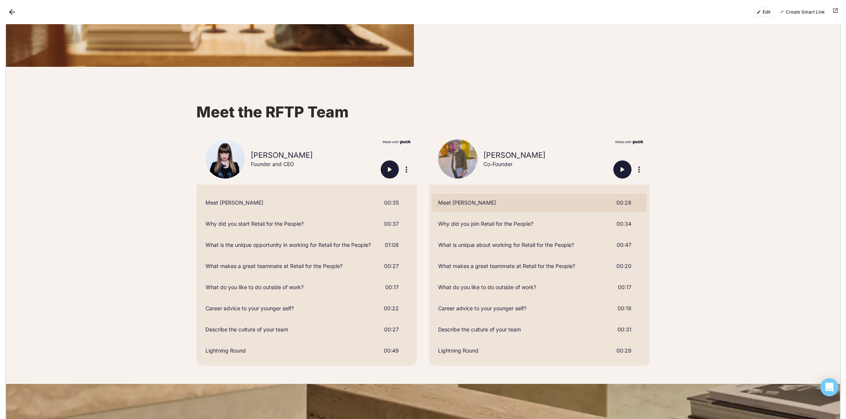
scroll to position [573, 0]
